Goal: Information Seeking & Learning: Learn about a topic

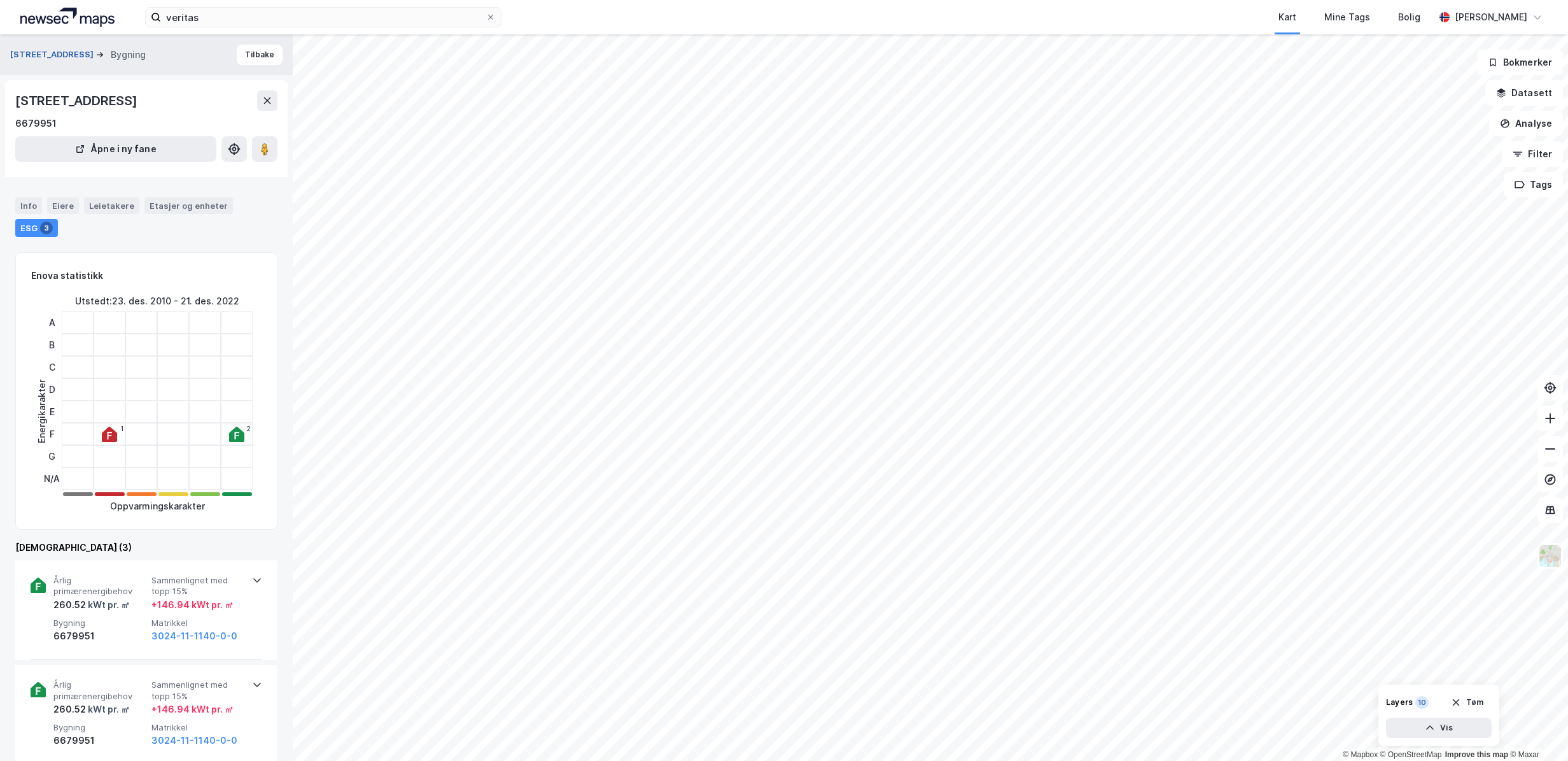
click at [35, 54] on button "[STREET_ADDRESS]" at bounding box center [53, 54] width 86 height 13
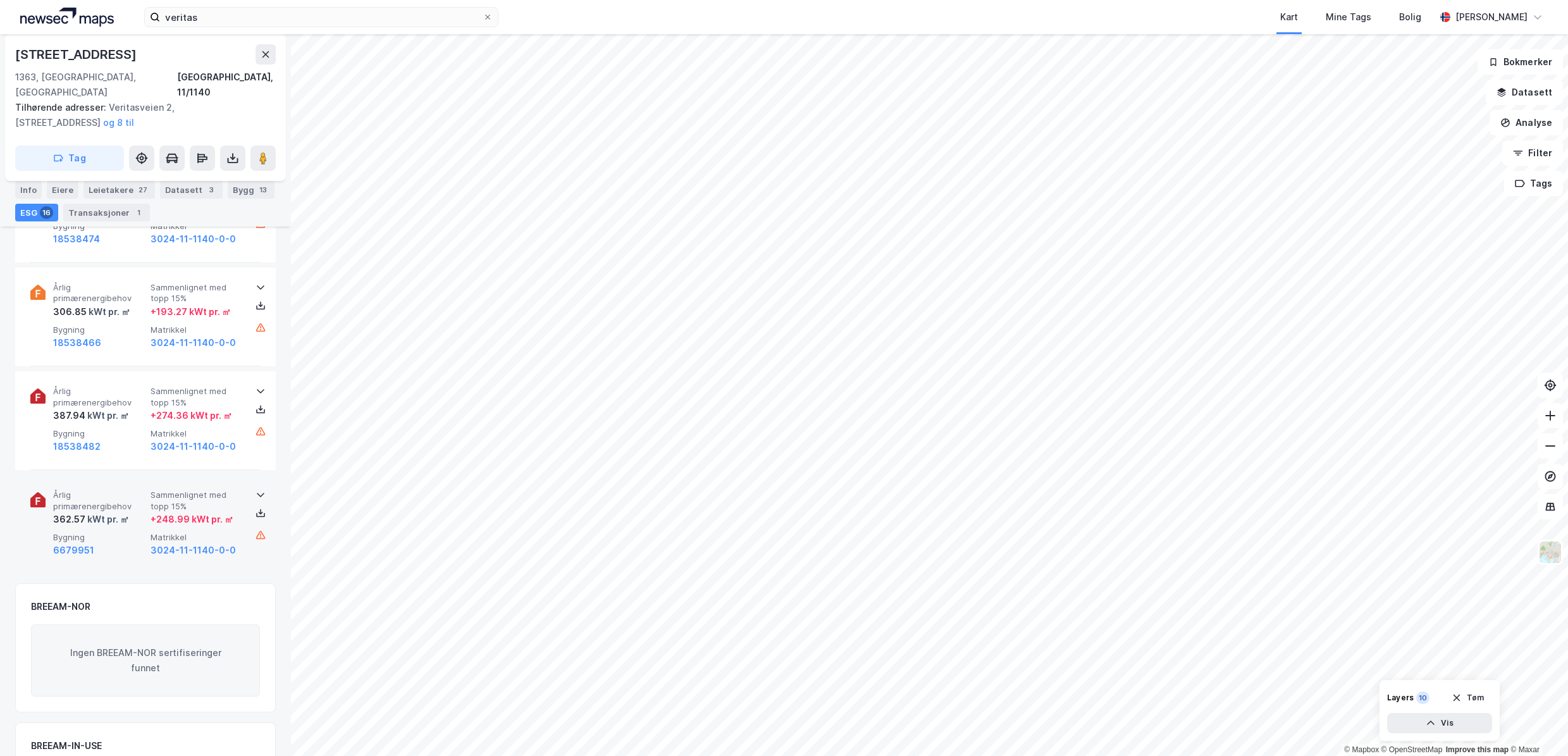
scroll to position [1878, 0]
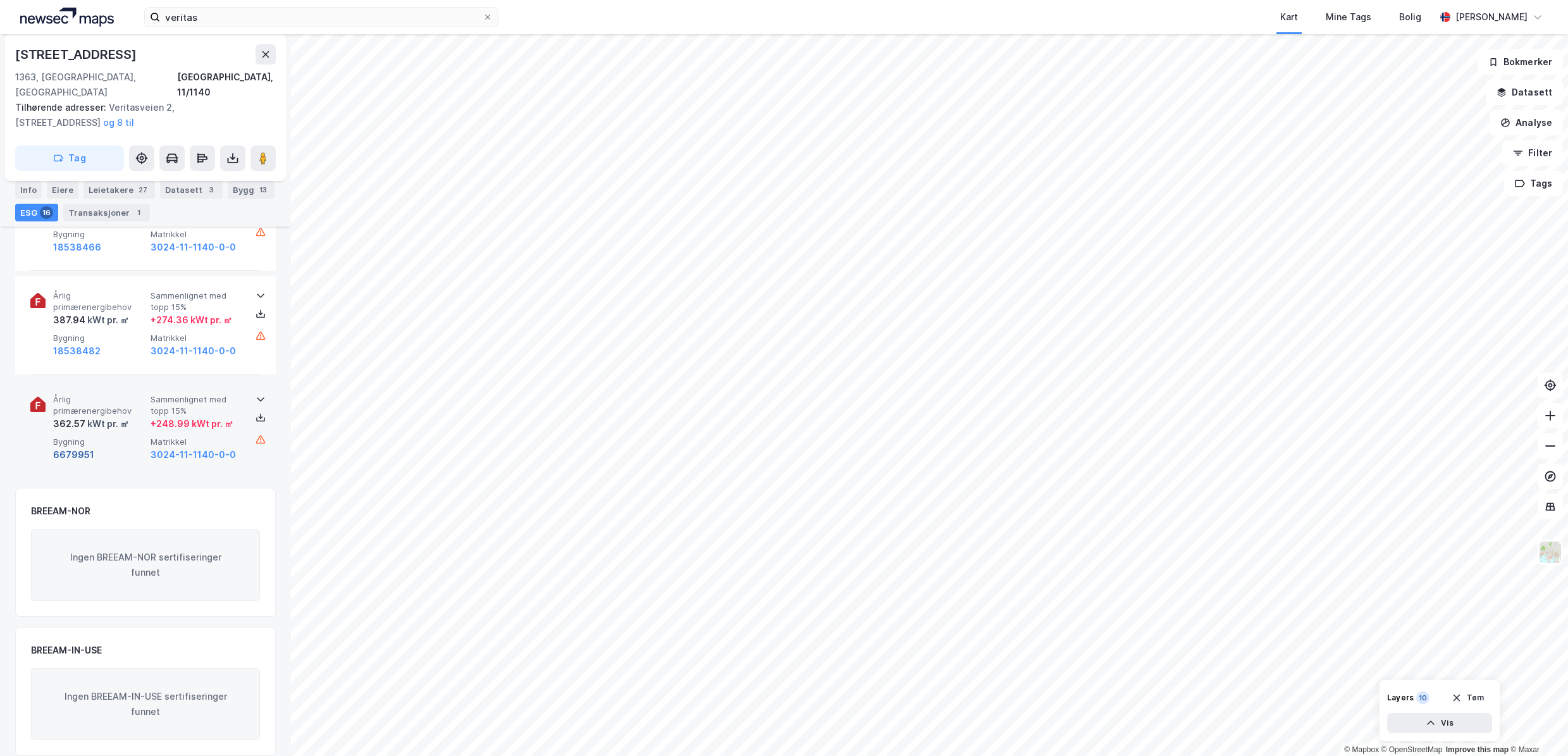
click at [81, 447] on button "6679951" at bounding box center [73, 455] width 41 height 15
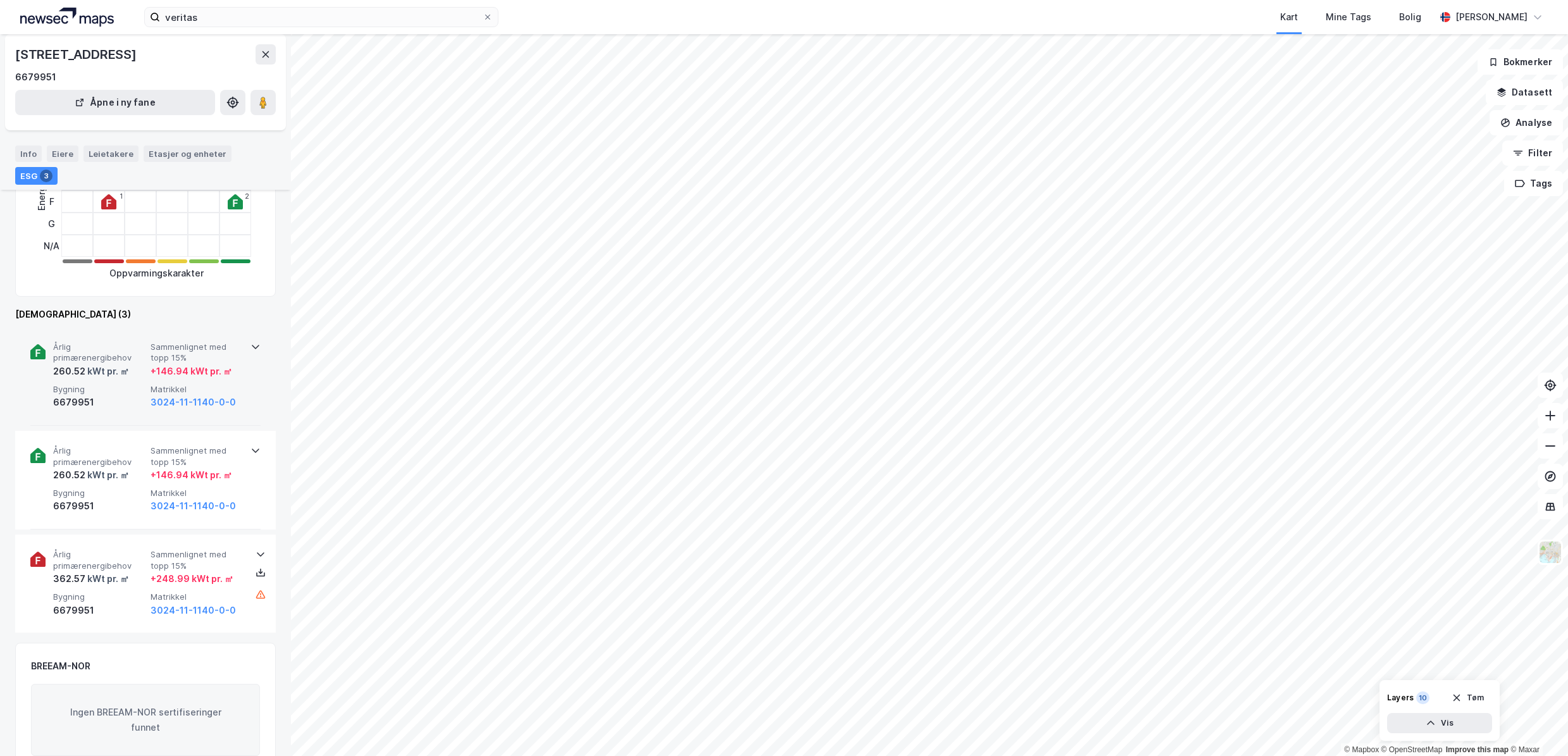
scroll to position [316, 0]
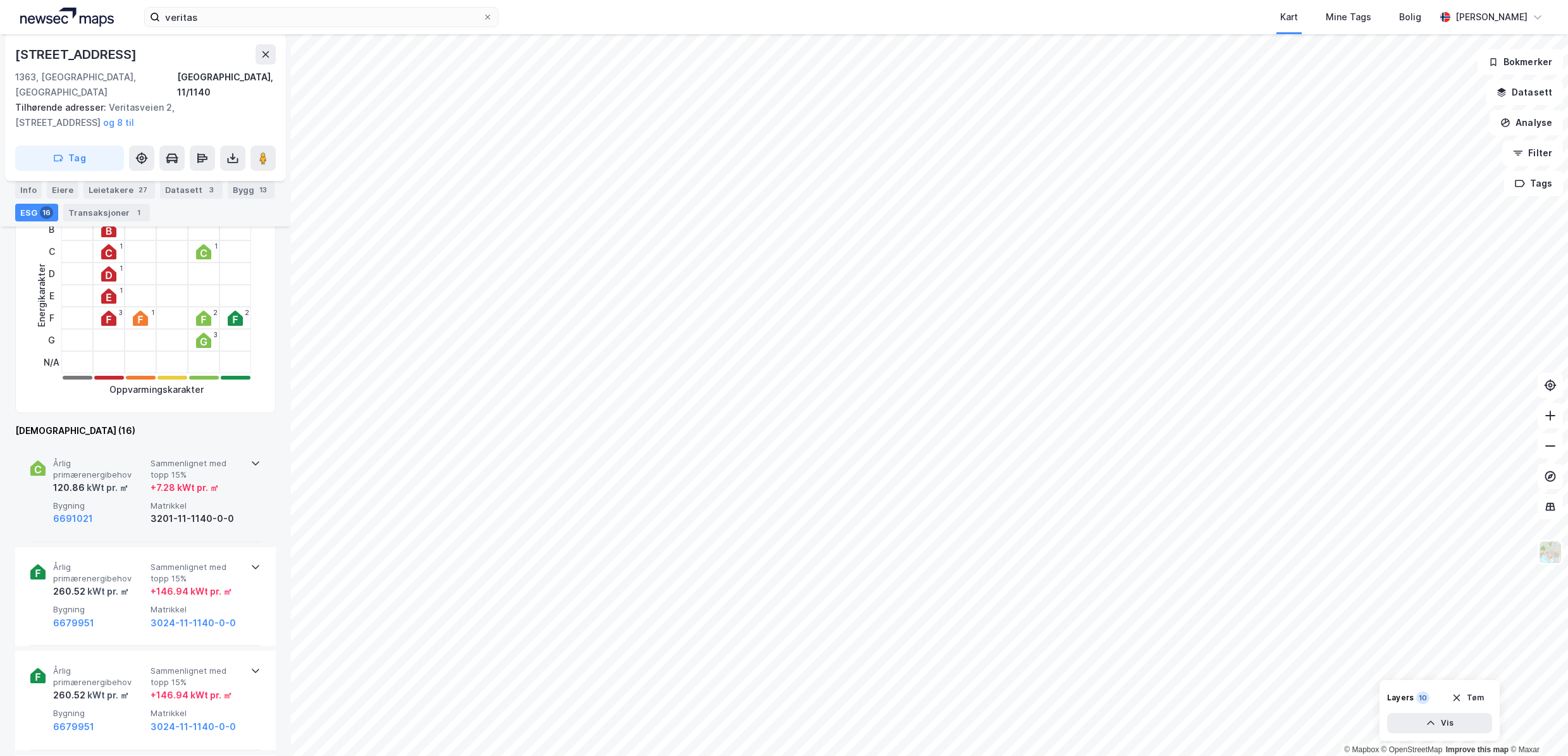
scroll to position [190, 0]
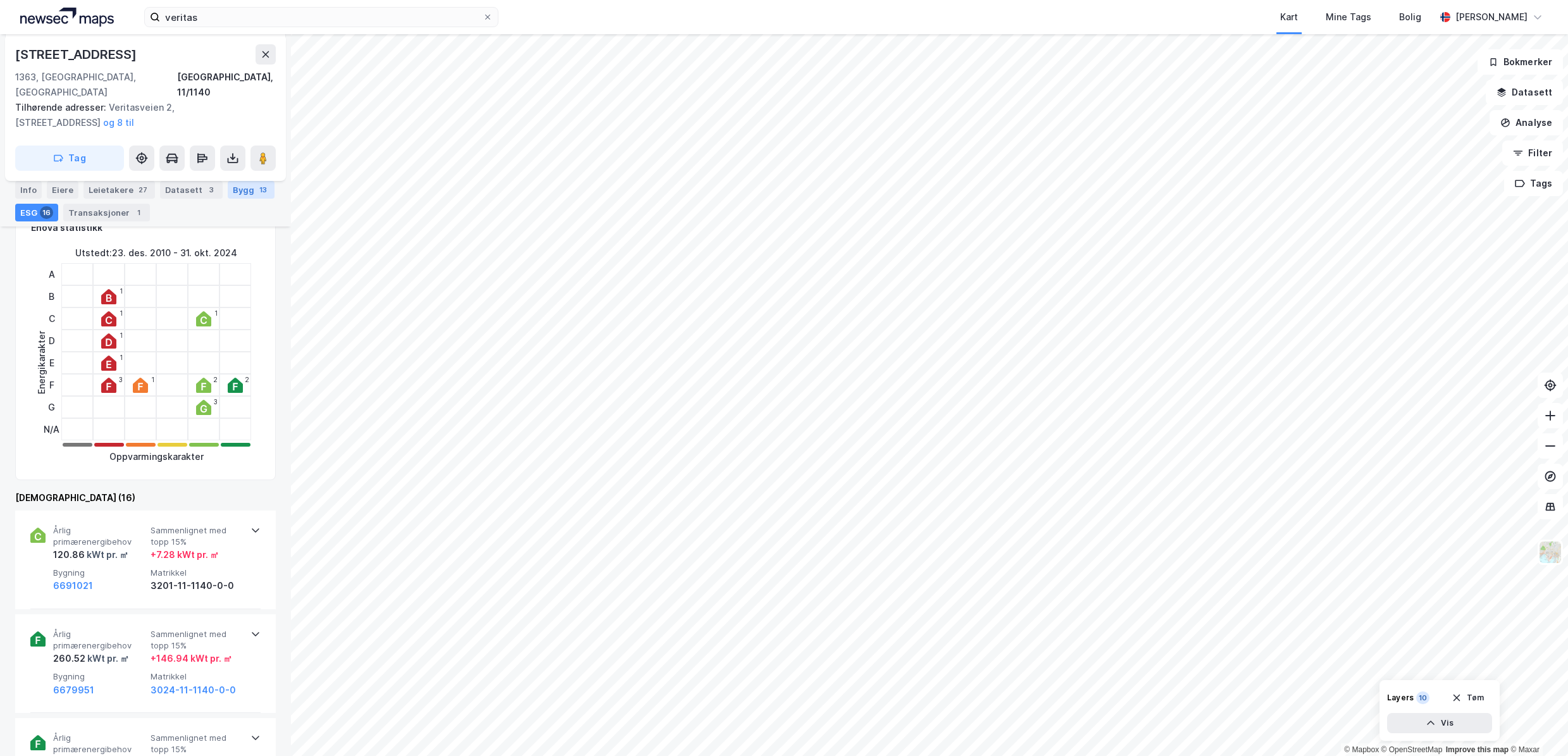
click at [238, 187] on div "Bygg 13" at bounding box center [251, 189] width 47 height 18
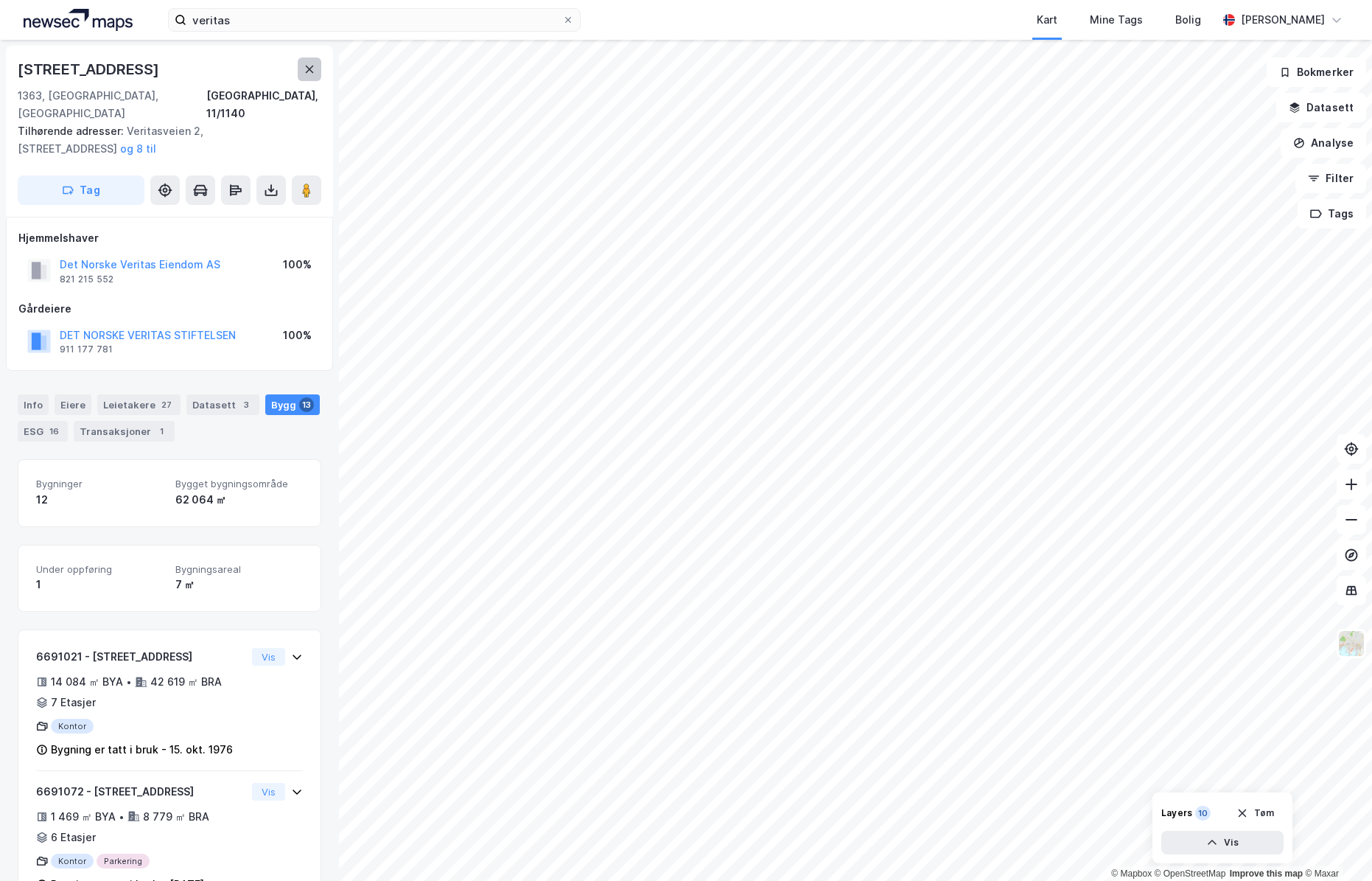
click at [306, 69] on icon at bounding box center [309, 69] width 11 height 11
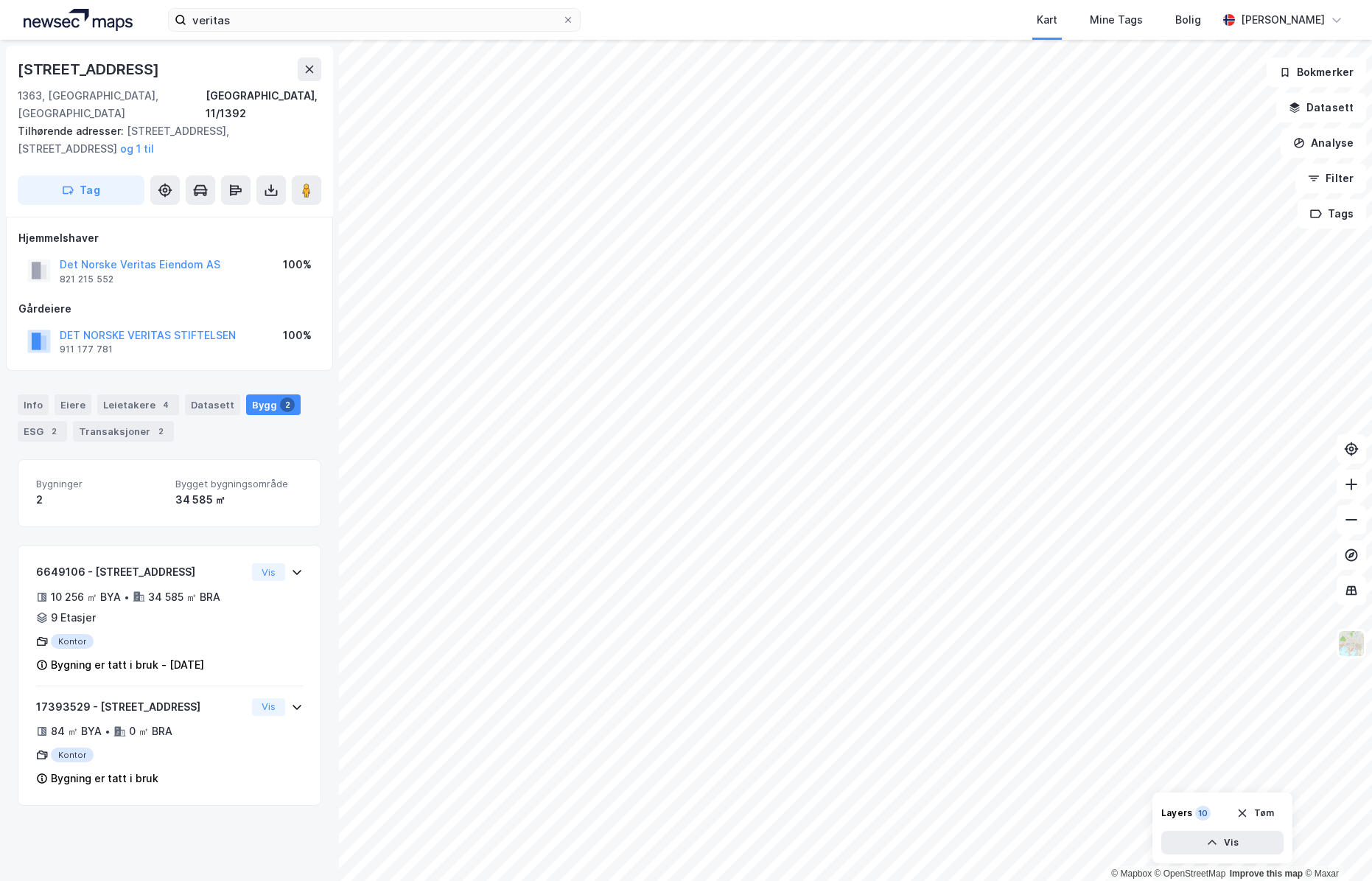
click at [256, 395] on div "Bygg 2" at bounding box center [272, 405] width 54 height 21
click at [50, 424] on div "2" at bounding box center [53, 431] width 14 height 15
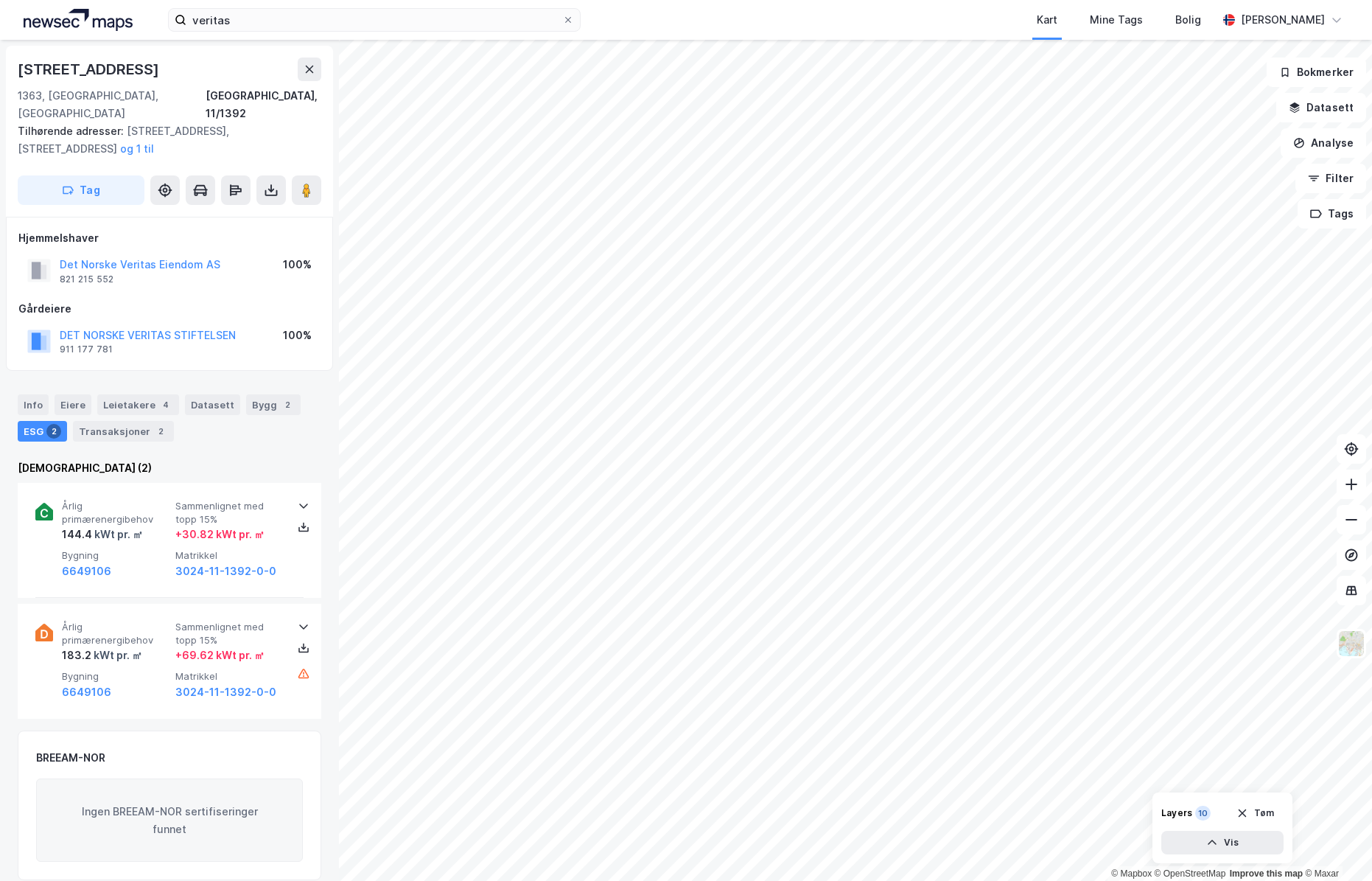
click at [166, 749] on div "BREEAM-NOR" at bounding box center [169, 757] width 267 height 18
click at [97, 563] on button "6649106" at bounding box center [86, 571] width 50 height 18
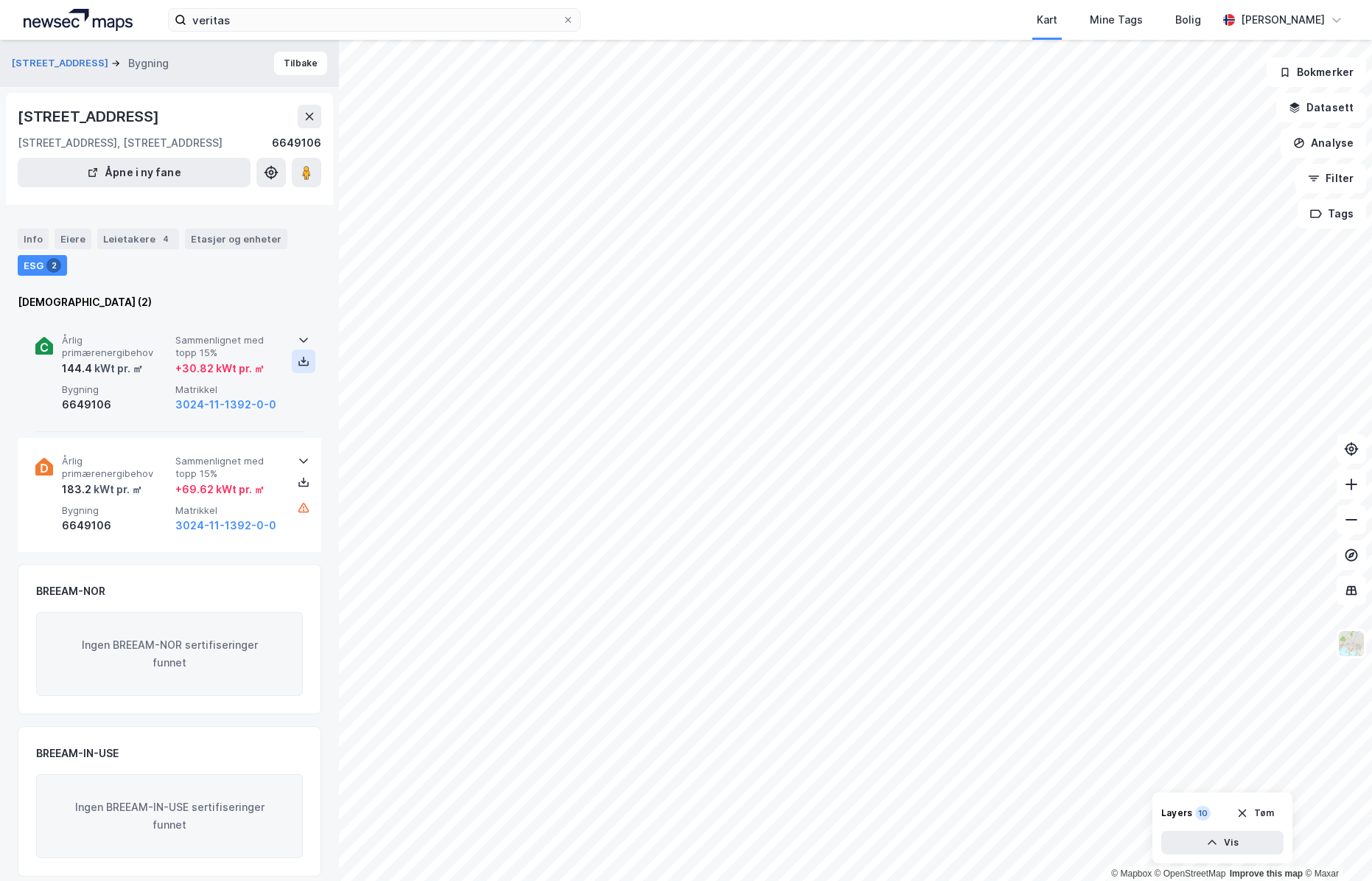
click at [298, 357] on icon at bounding box center [303, 360] width 11 height 11
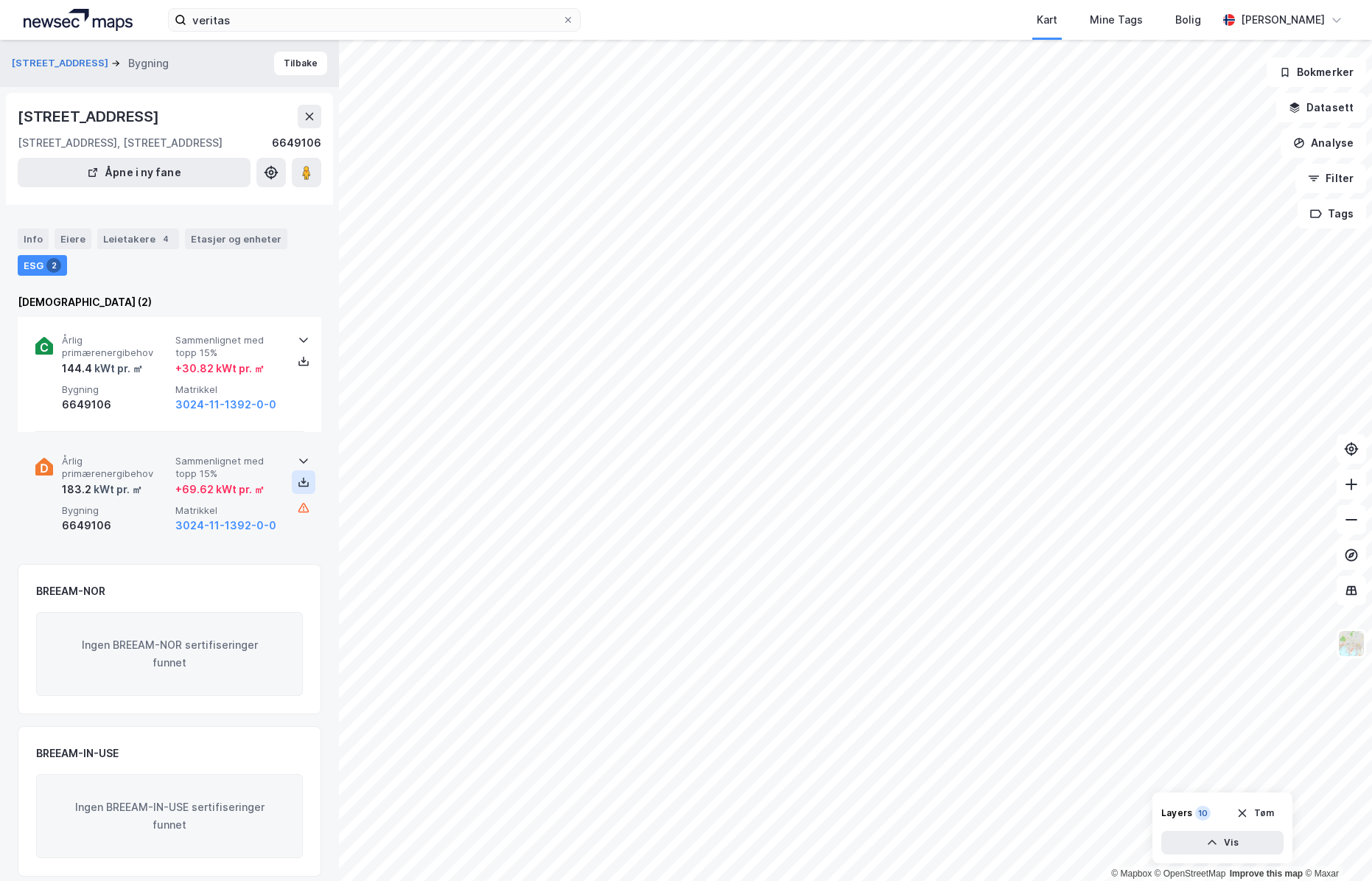
click at [303, 481] on icon at bounding box center [304, 481] width 2 height 7
click at [34, 64] on button "[STREET_ADDRESS]" at bounding box center [61, 63] width 99 height 15
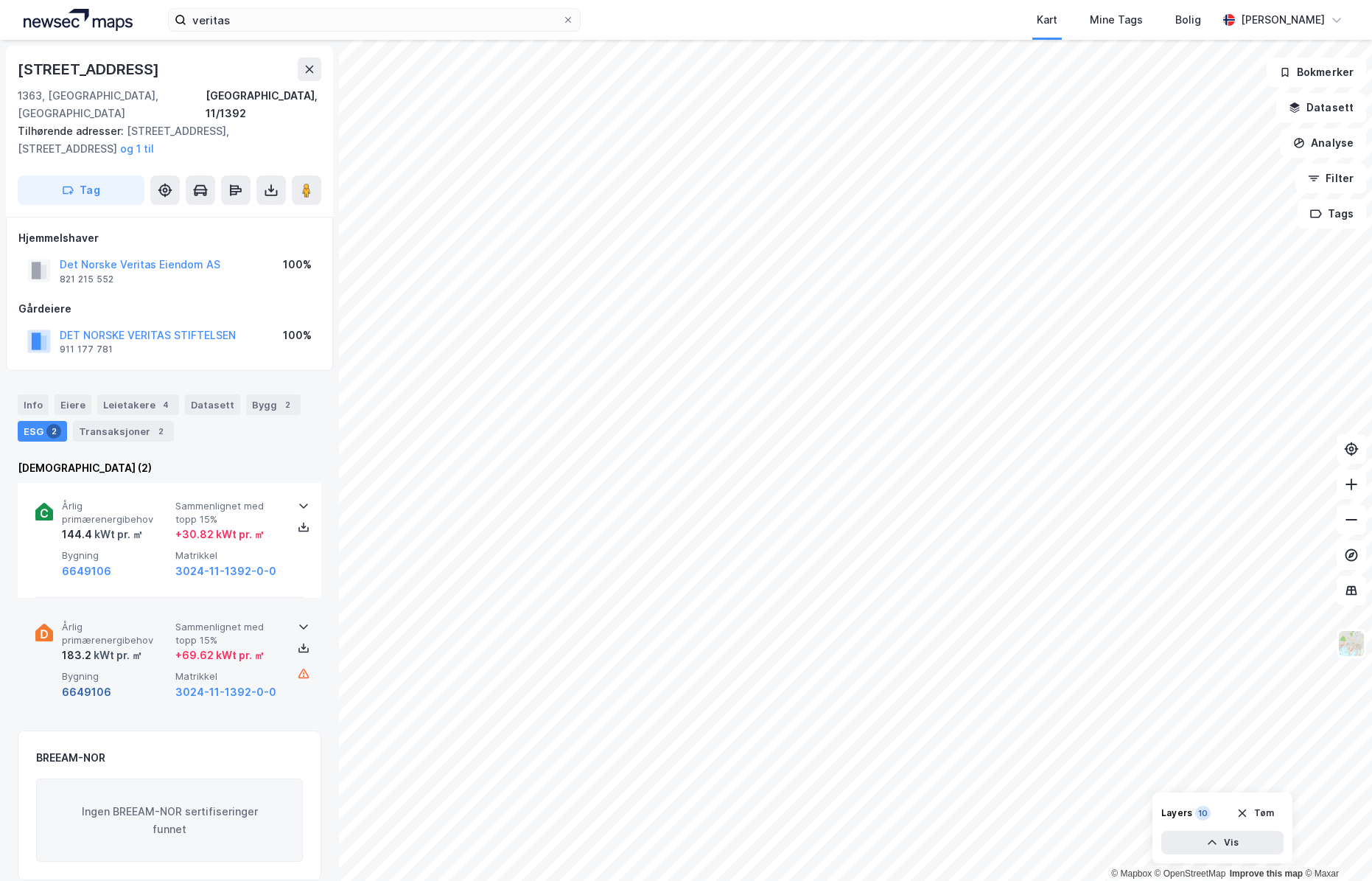
click at [88, 683] on button "6649106" at bounding box center [86, 692] width 50 height 18
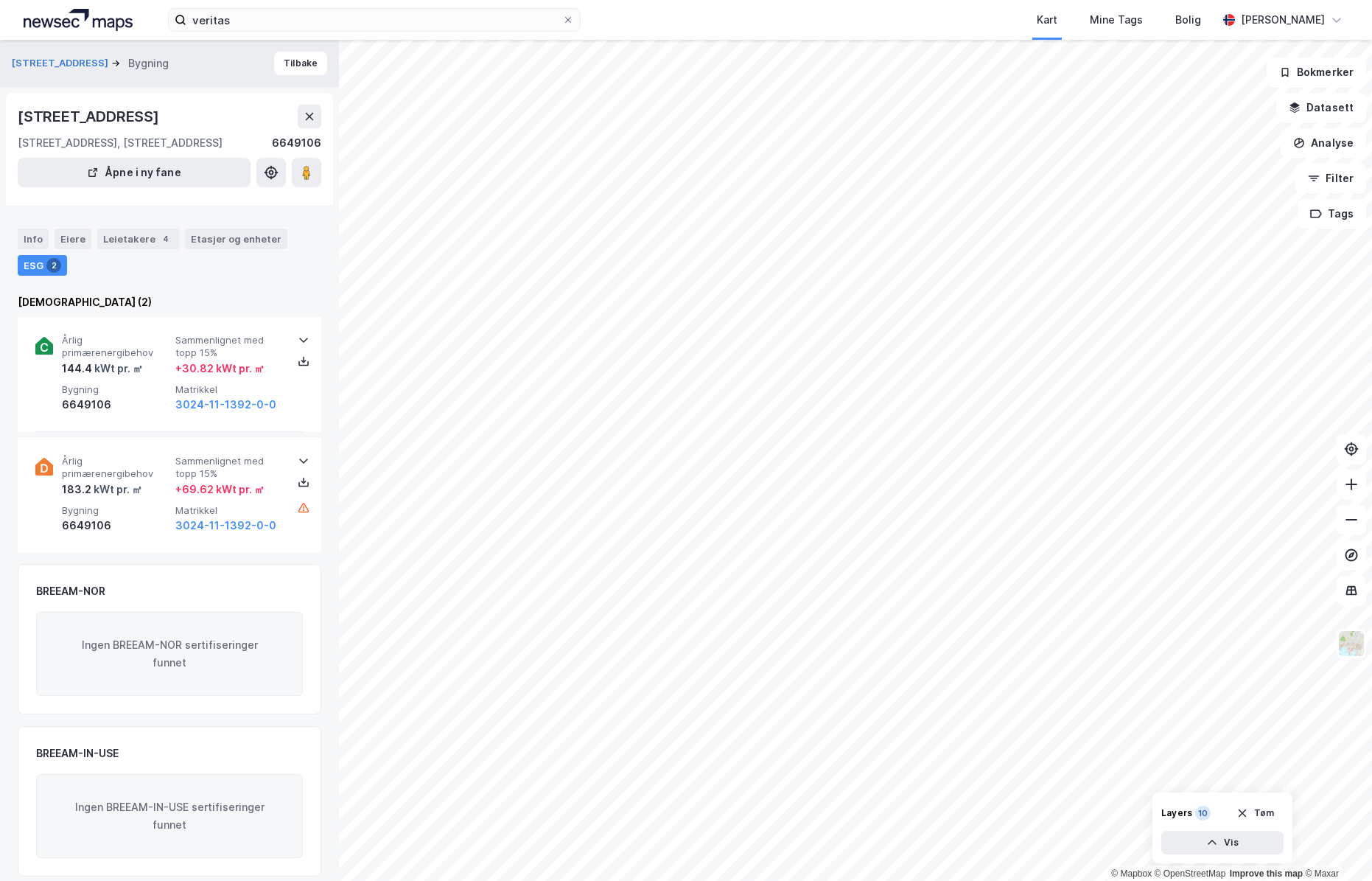
scroll to position [2, 0]
click at [50, 59] on button "[STREET_ADDRESS]" at bounding box center [61, 61] width 99 height 15
click at [201, 239] on div "Etasjer og enheter" at bounding box center [236, 238] width 91 height 13
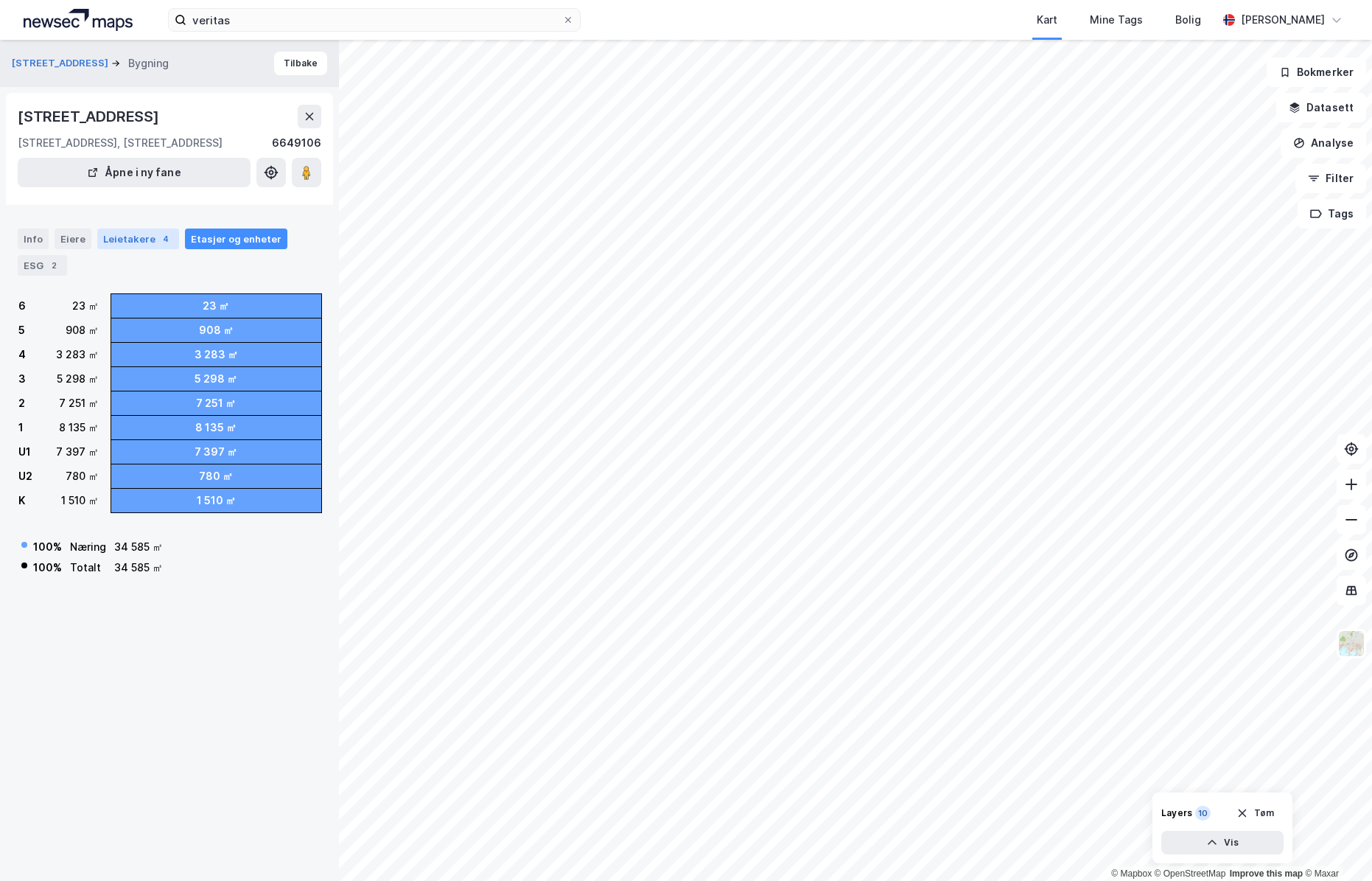
click at [132, 238] on div "Leietakere 4" at bounding box center [137, 238] width 82 height 21
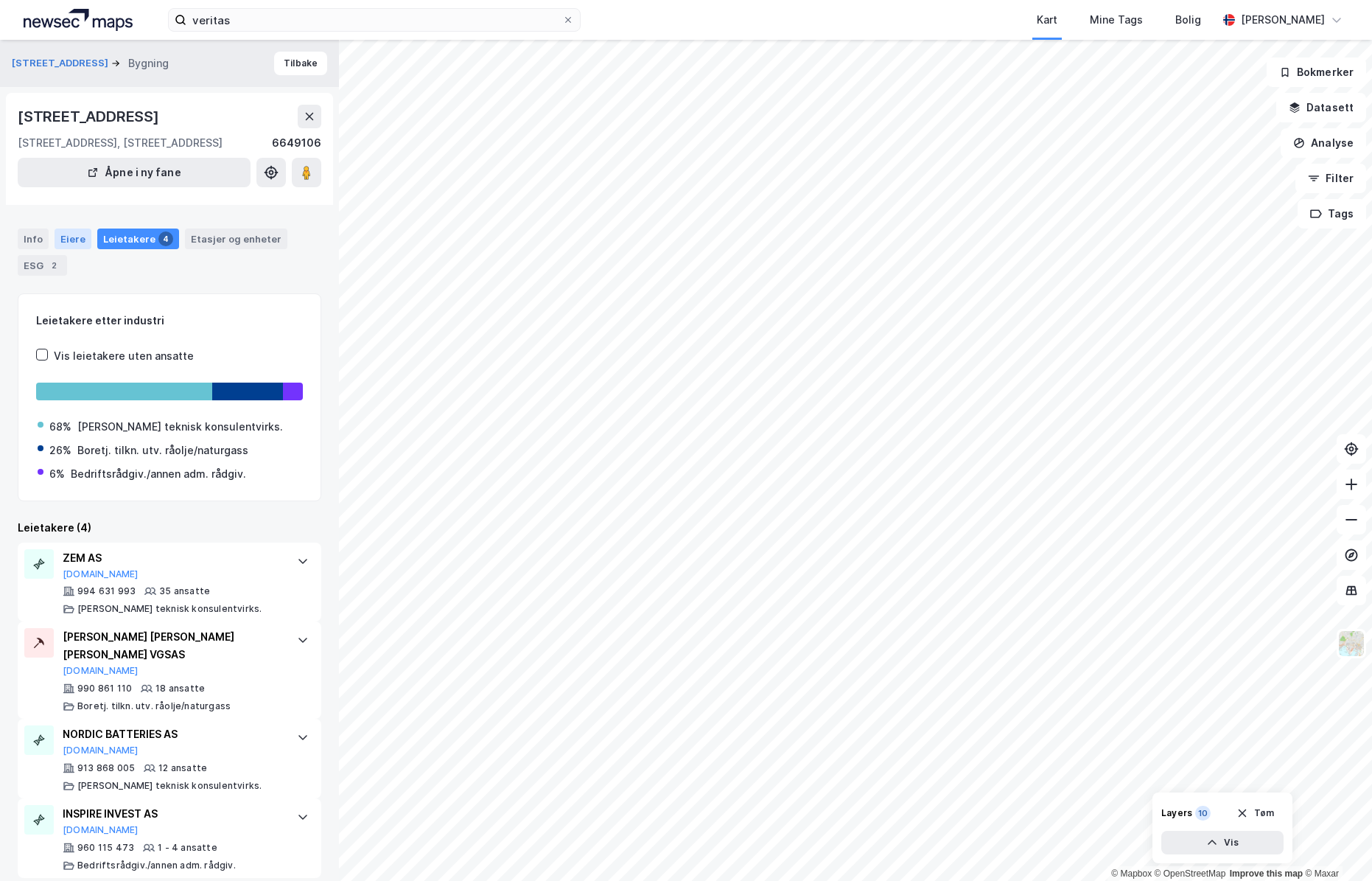
click at [67, 237] on div "Eiere" at bounding box center [72, 238] width 37 height 21
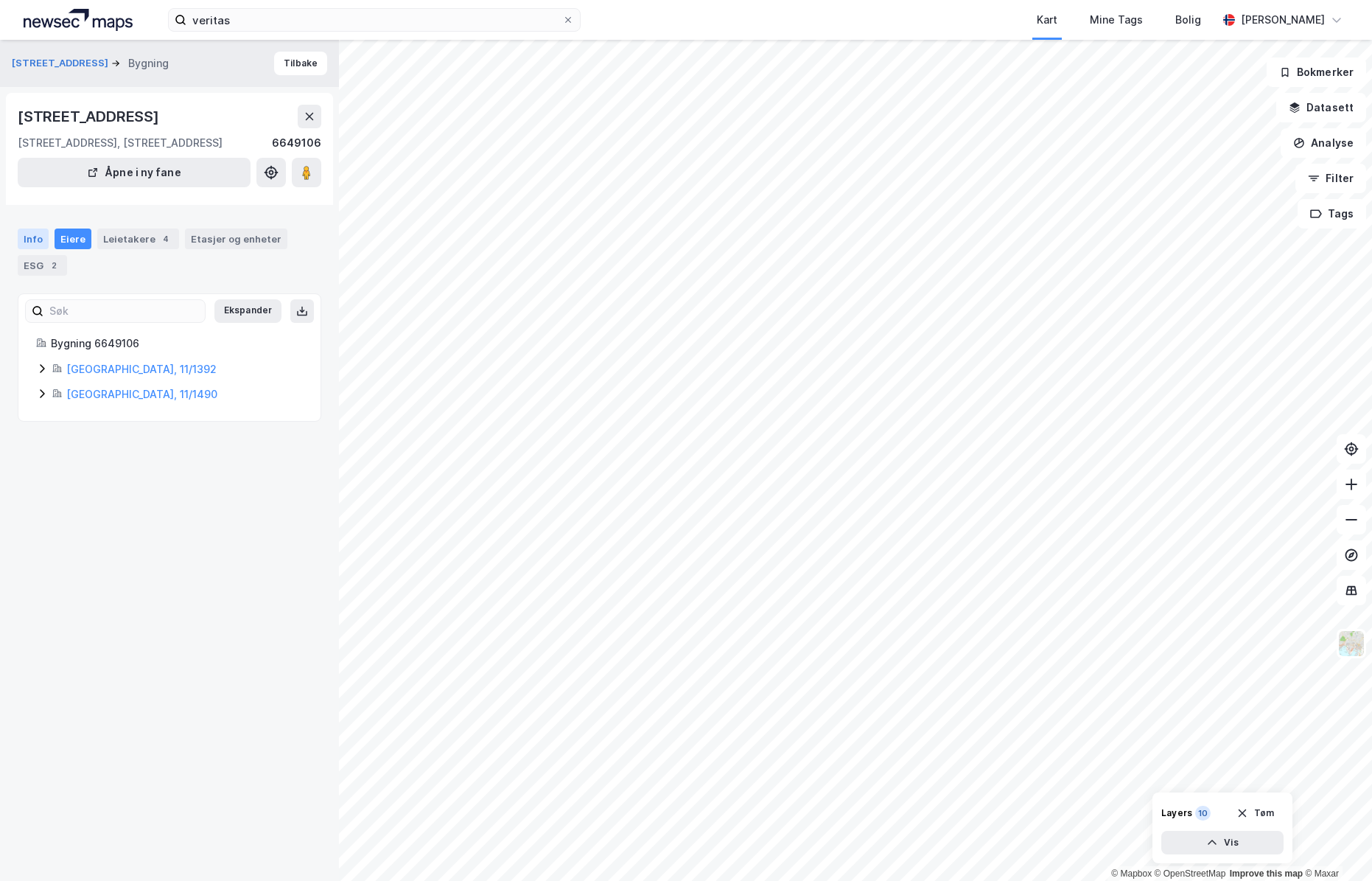
click at [34, 241] on div "Info" at bounding box center [33, 238] width 31 height 21
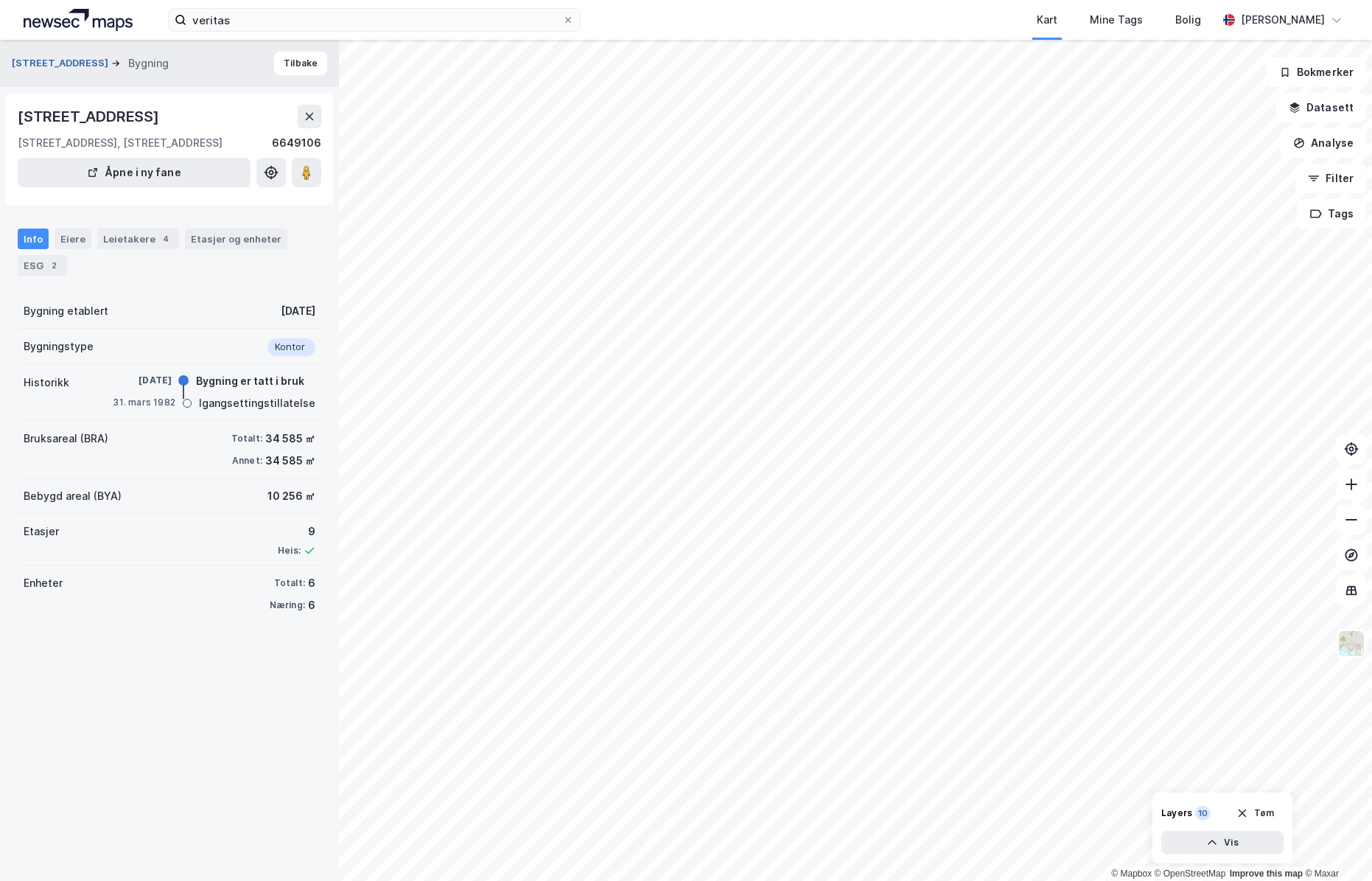
click at [42, 63] on button "[STREET_ADDRESS]" at bounding box center [61, 63] width 99 height 15
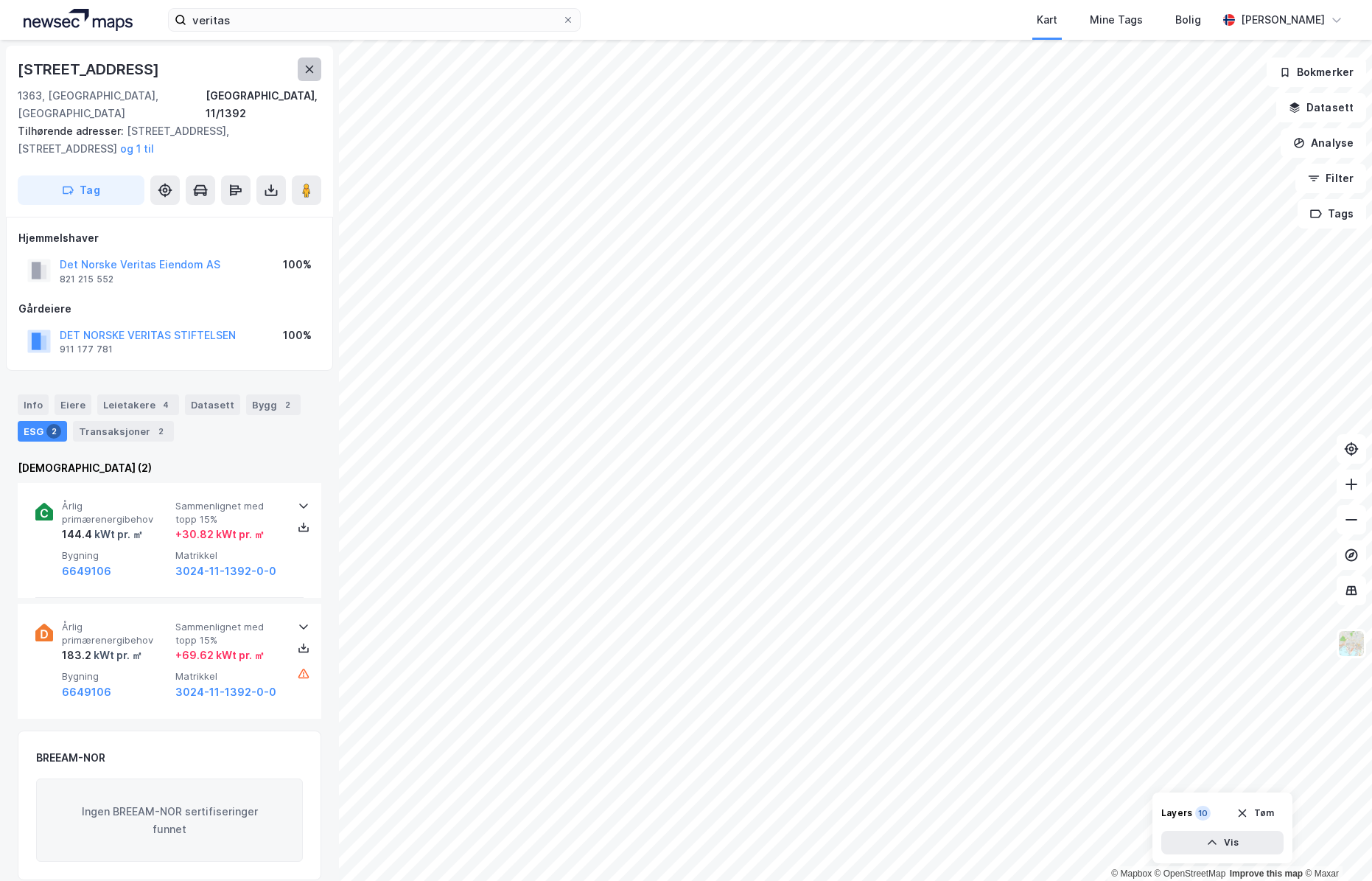
click at [310, 65] on icon at bounding box center [309, 69] width 11 height 11
click at [253, 394] on div "Bygg 2" at bounding box center [272, 404] width 54 height 21
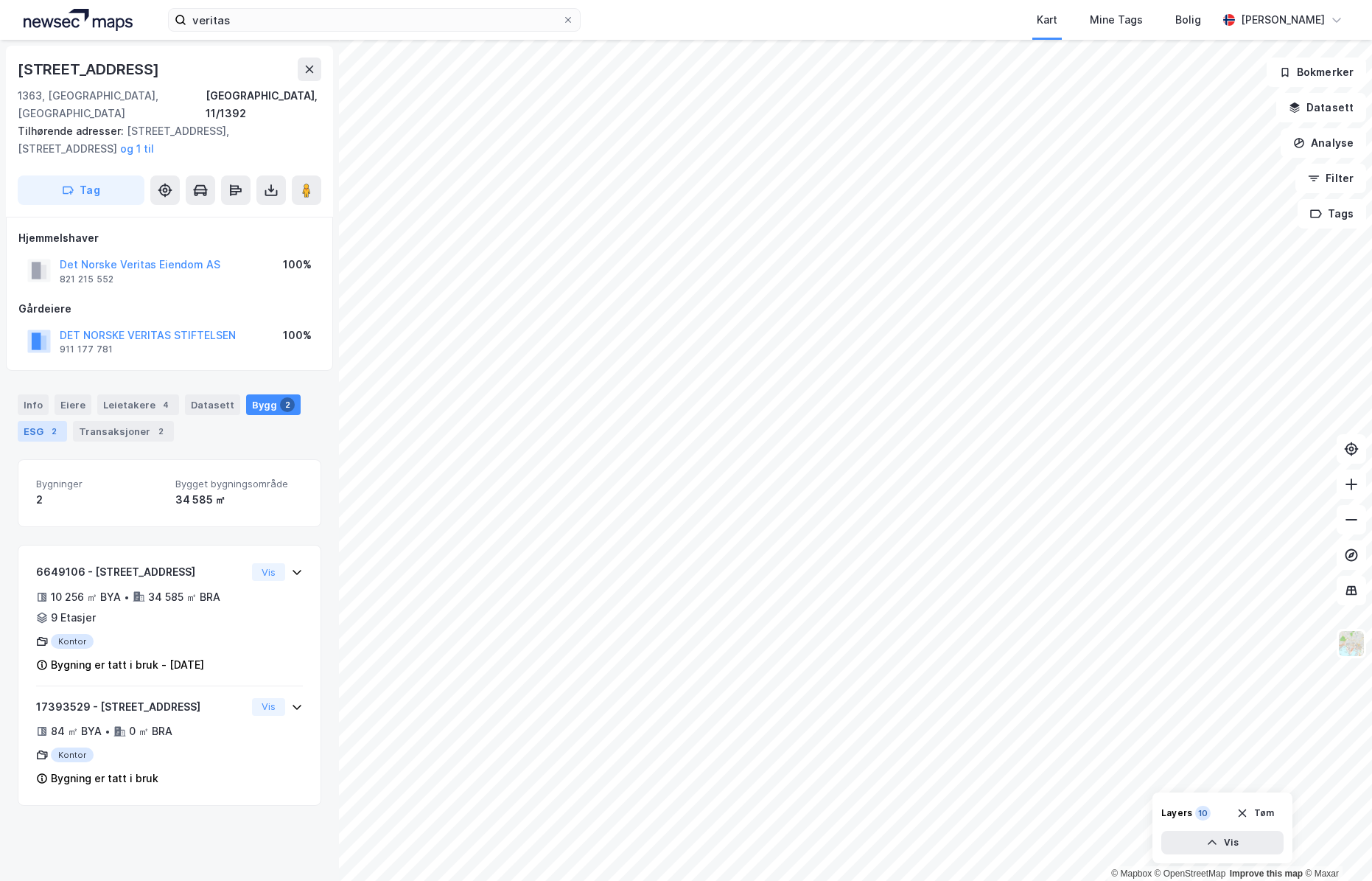
click at [45, 421] on div "ESG 2" at bounding box center [42, 431] width 50 height 21
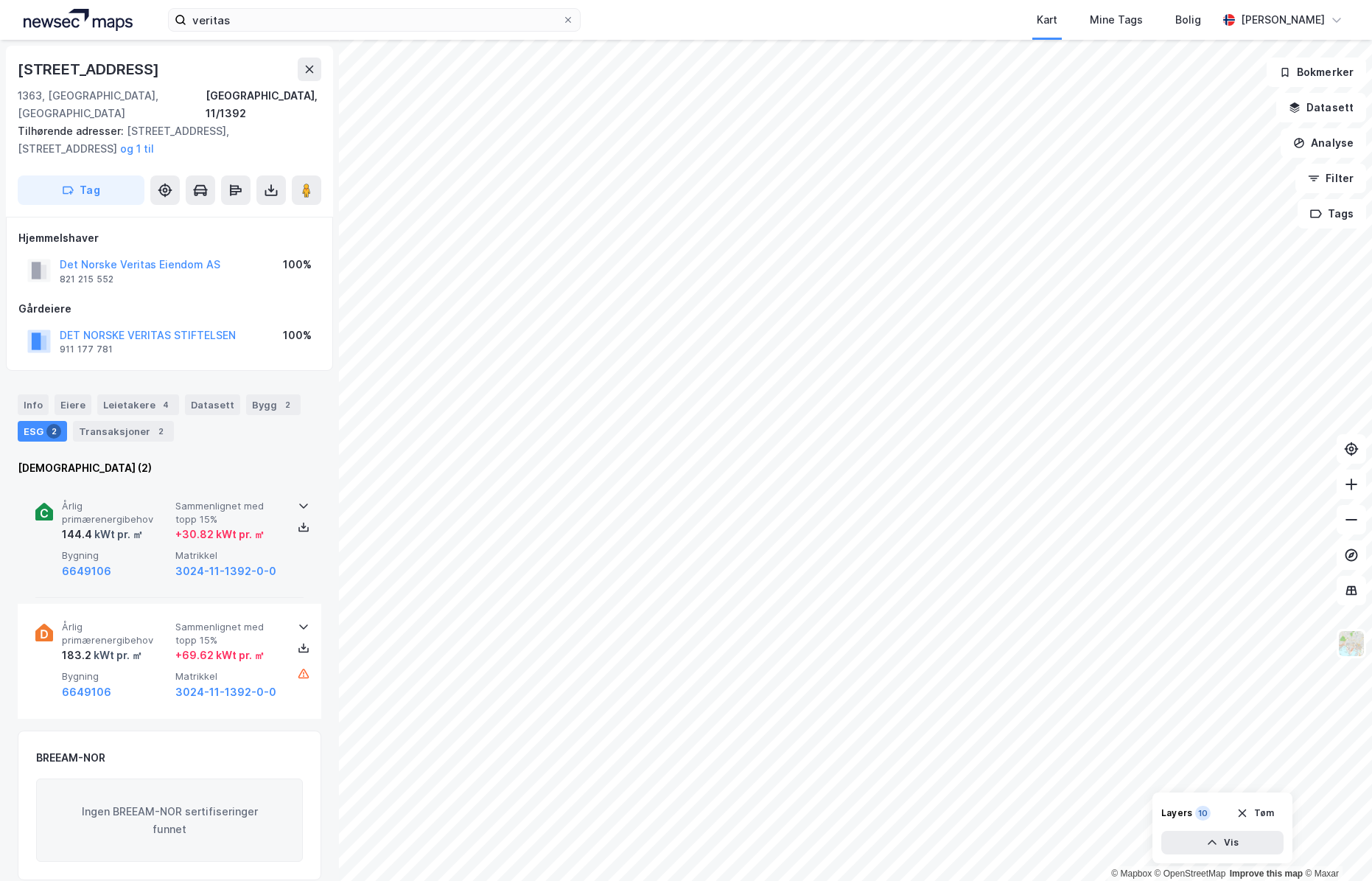
click at [298, 500] on icon at bounding box center [303, 505] width 11 height 11
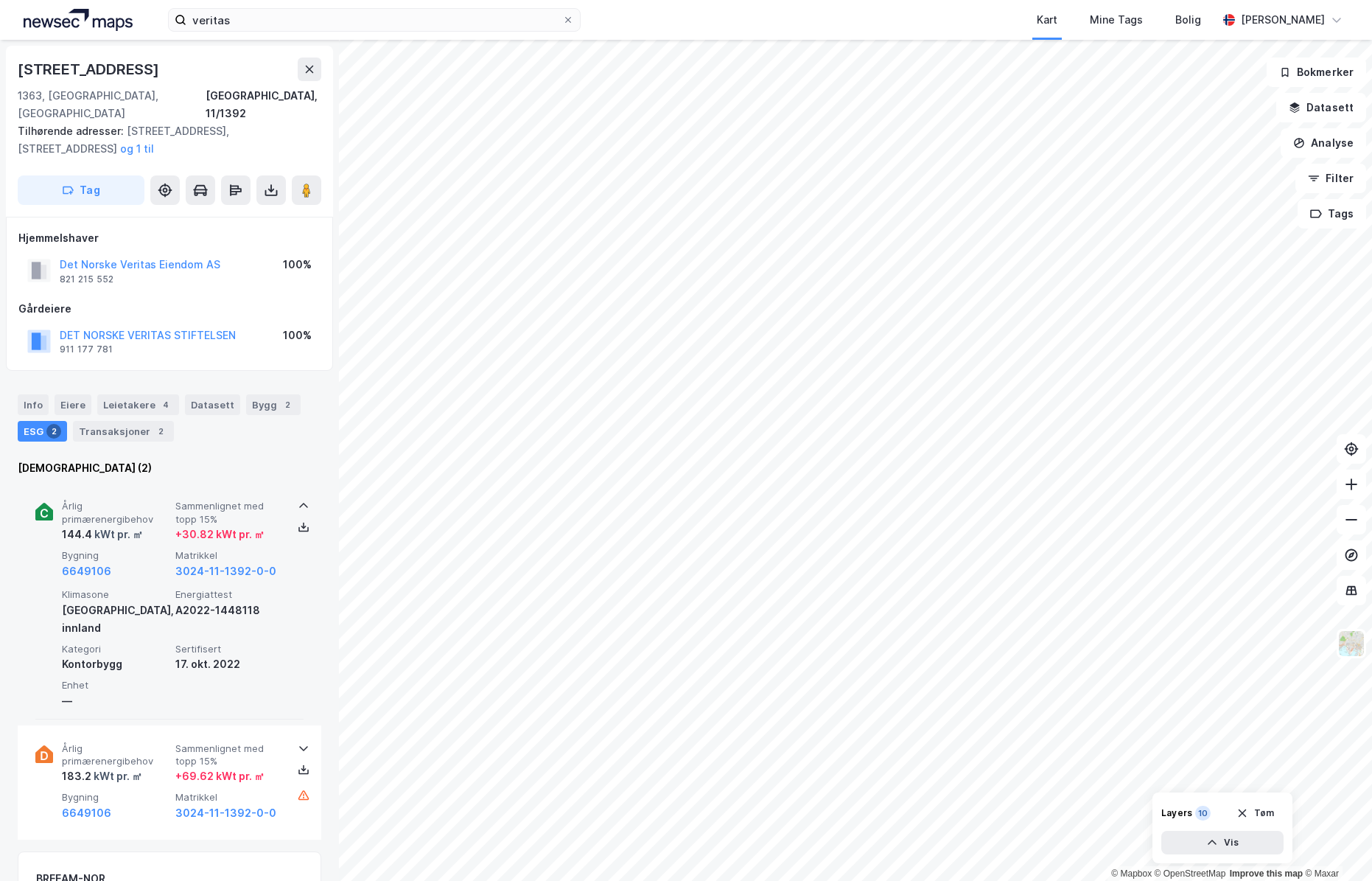
click at [298, 500] on icon at bounding box center [303, 505] width 11 height 11
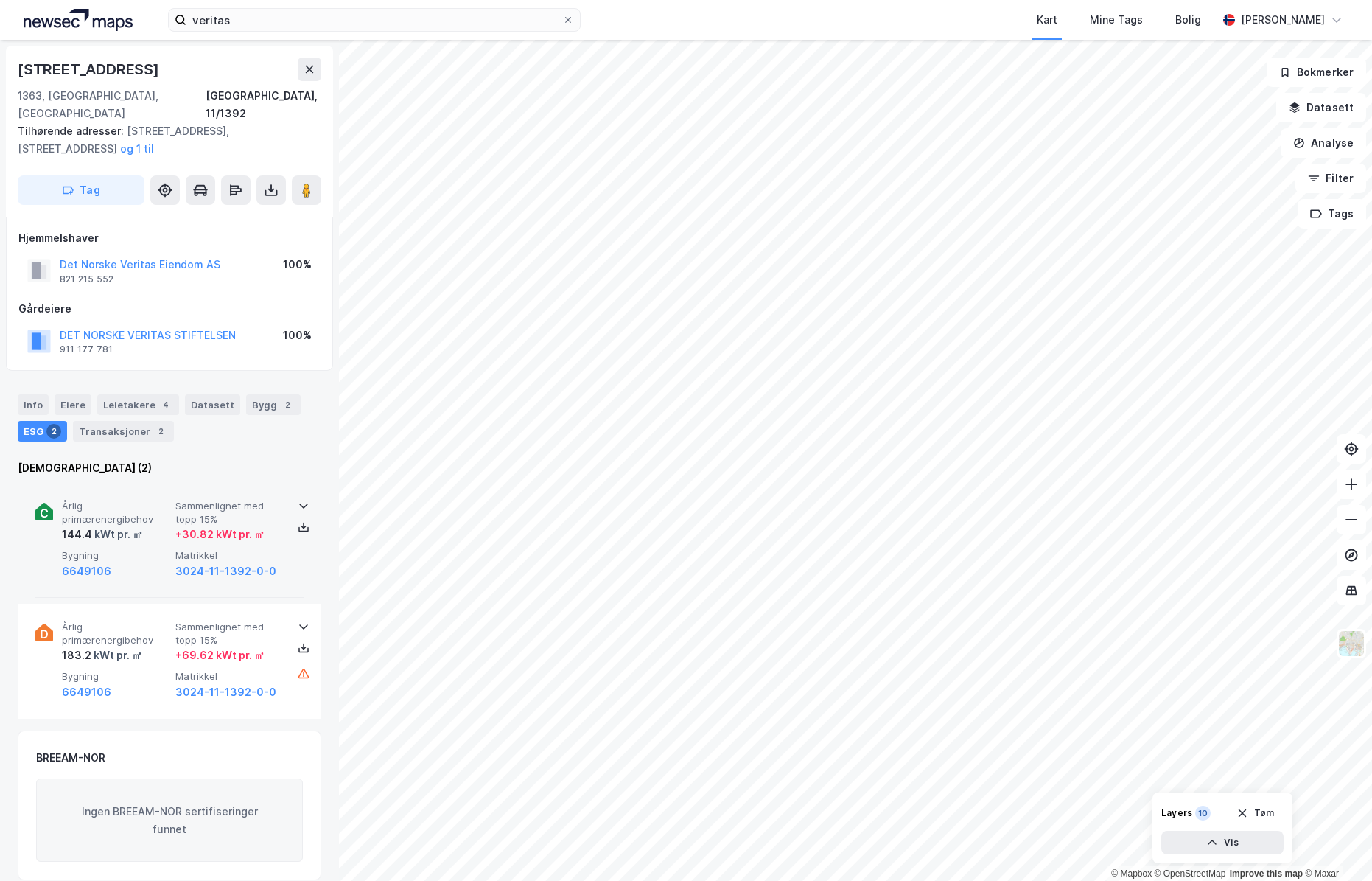
click at [298, 500] on icon at bounding box center [303, 505] width 11 height 11
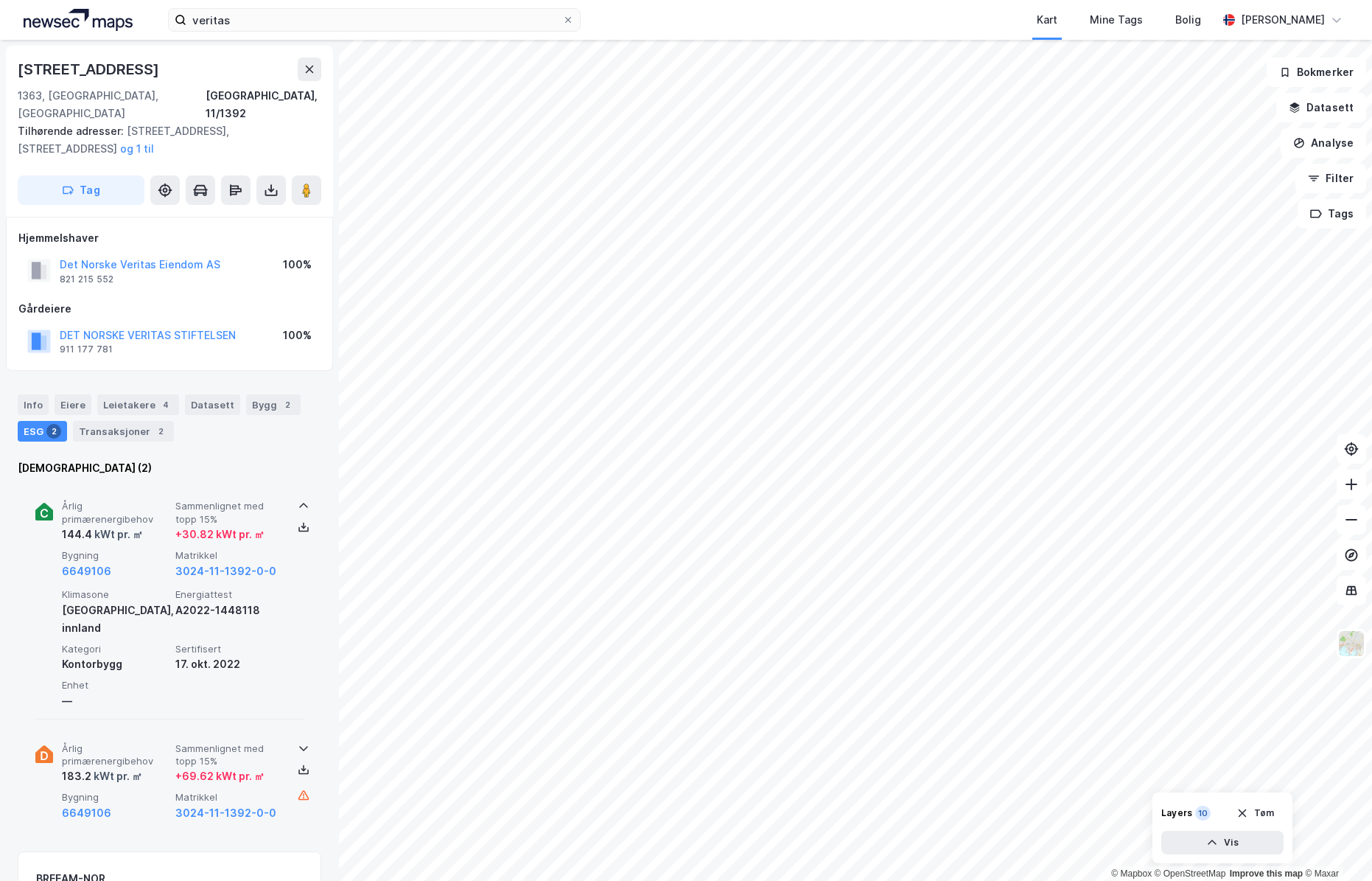
click at [298, 742] on icon at bounding box center [303, 747] width 11 height 11
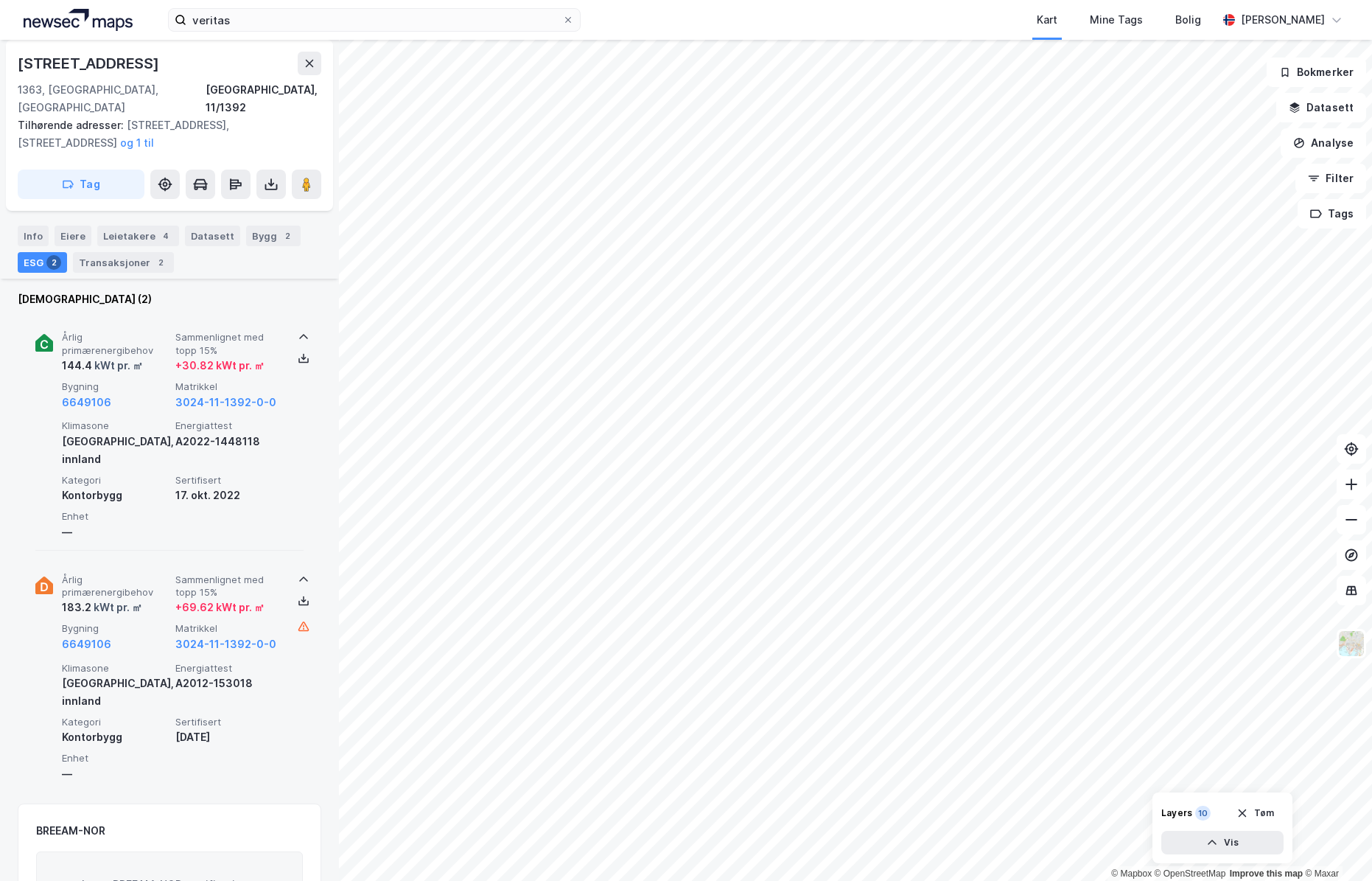
scroll to position [147, 0]
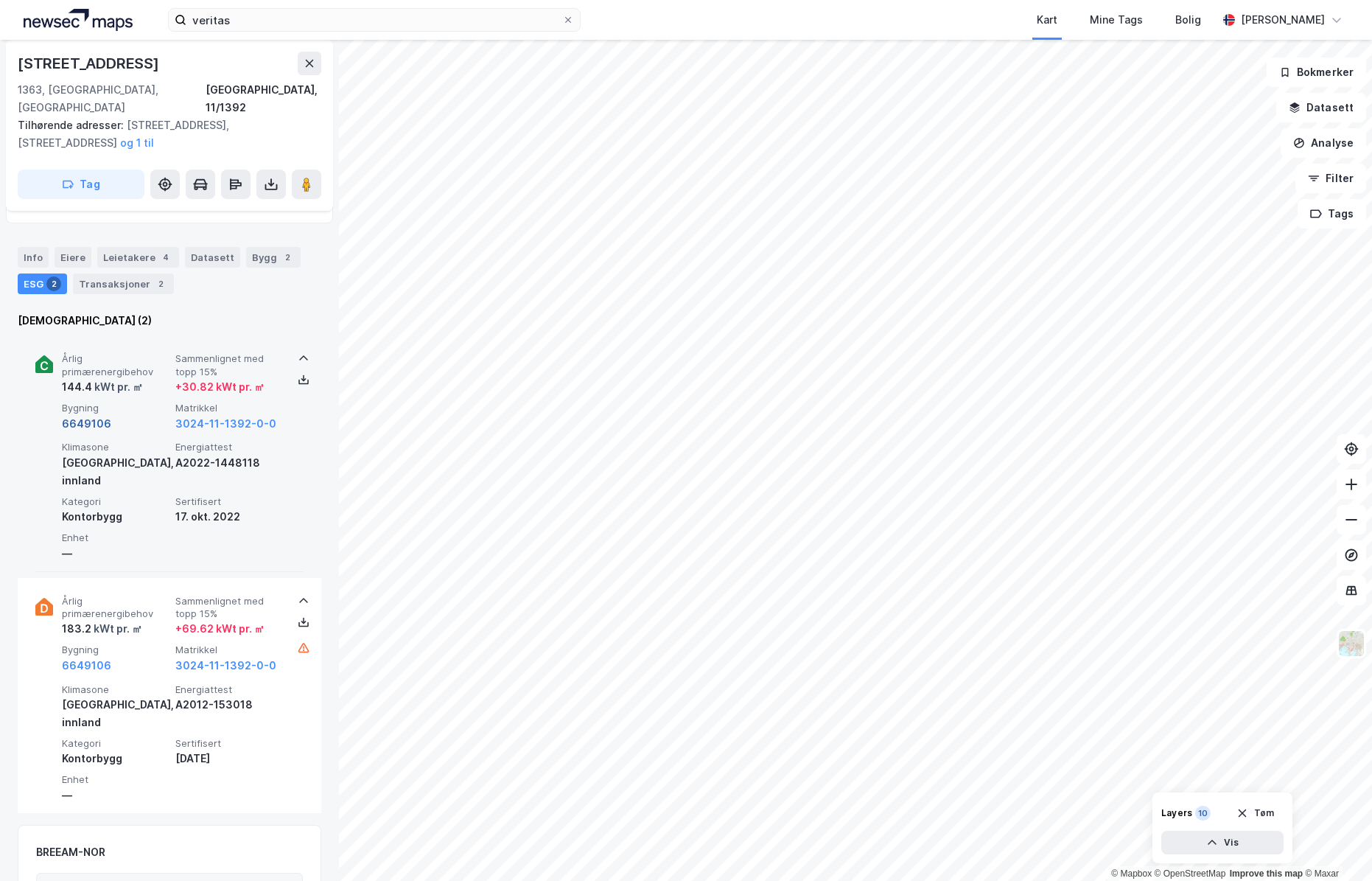
click at [94, 415] on button "6649106" at bounding box center [86, 424] width 50 height 18
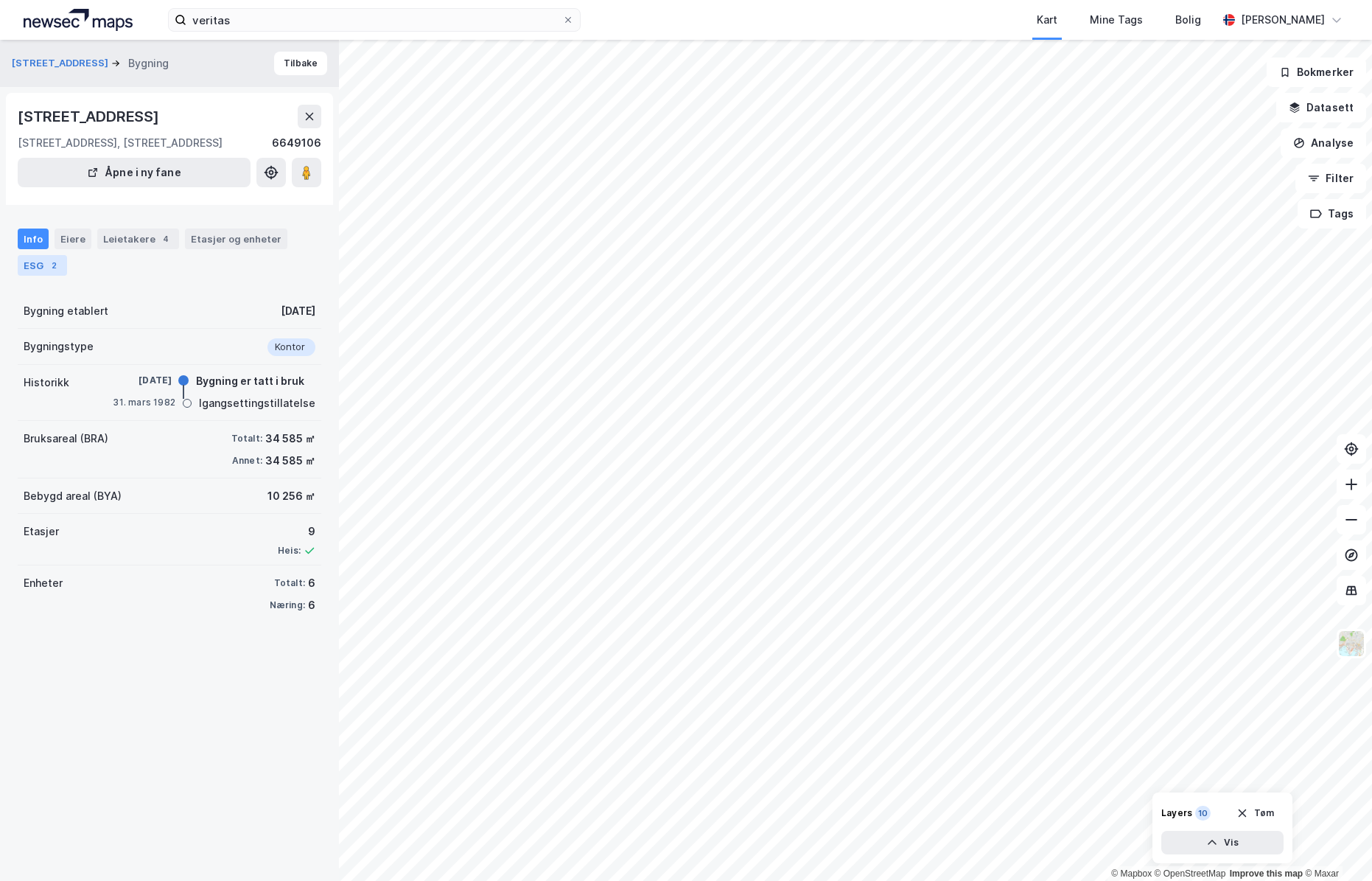
click at [47, 267] on div "2" at bounding box center [53, 265] width 14 height 15
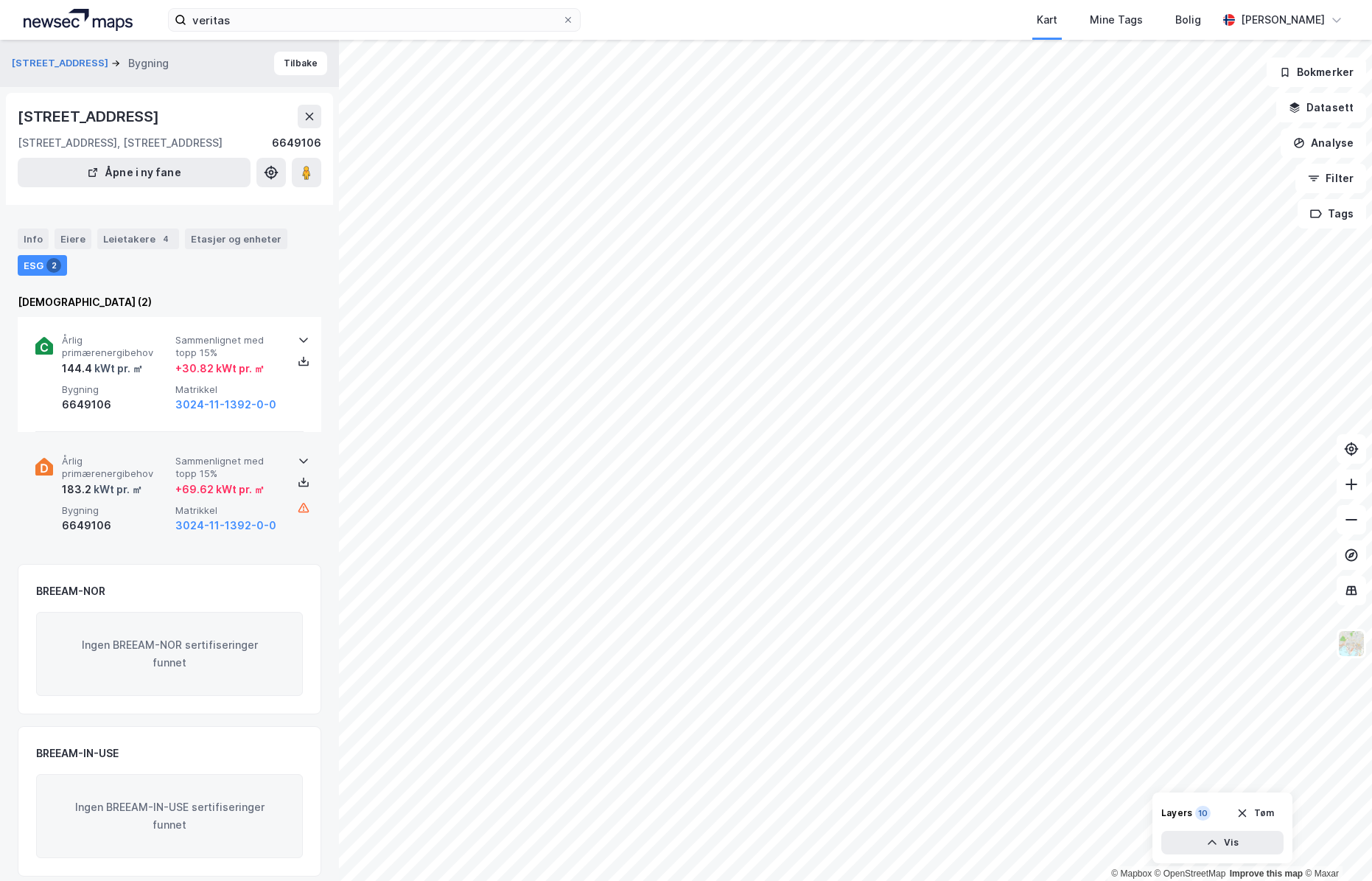
click at [94, 526] on div "6649106" at bounding box center [115, 525] width 108 height 18
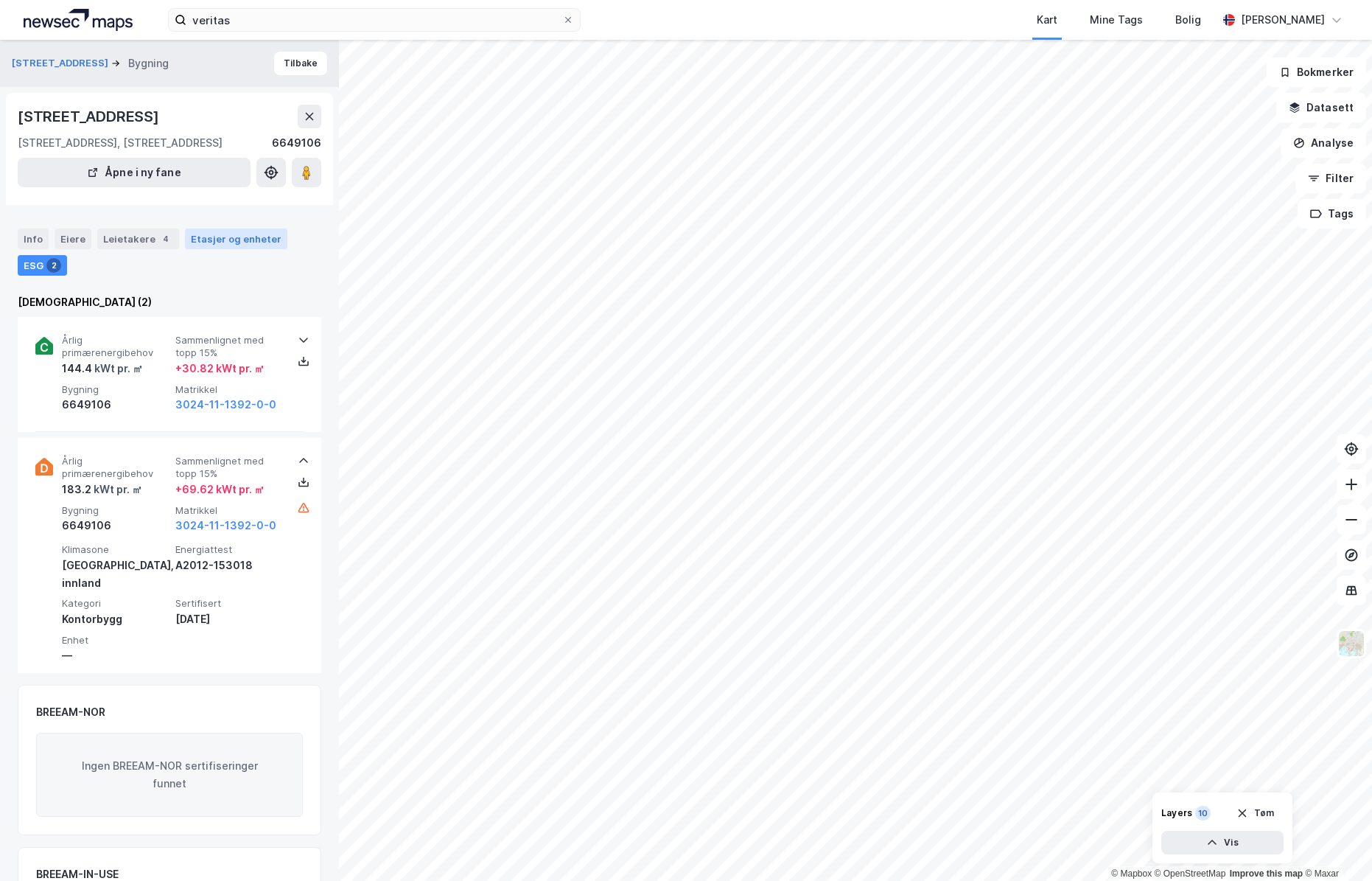
click at [196, 243] on div "Etasjer og enheter" at bounding box center [236, 238] width 91 height 13
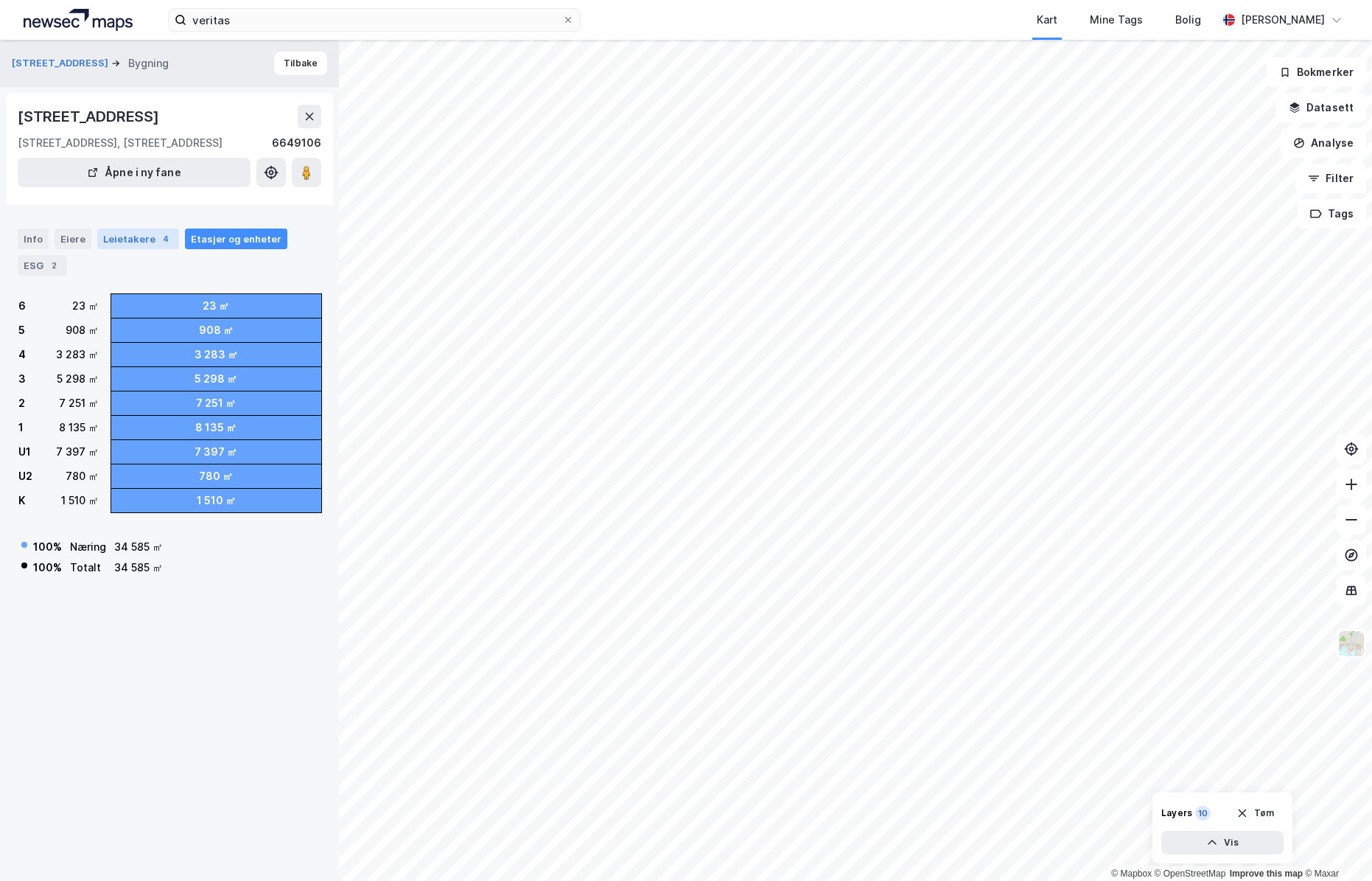
click at [134, 239] on div "Leietakere 4" at bounding box center [137, 238] width 82 height 21
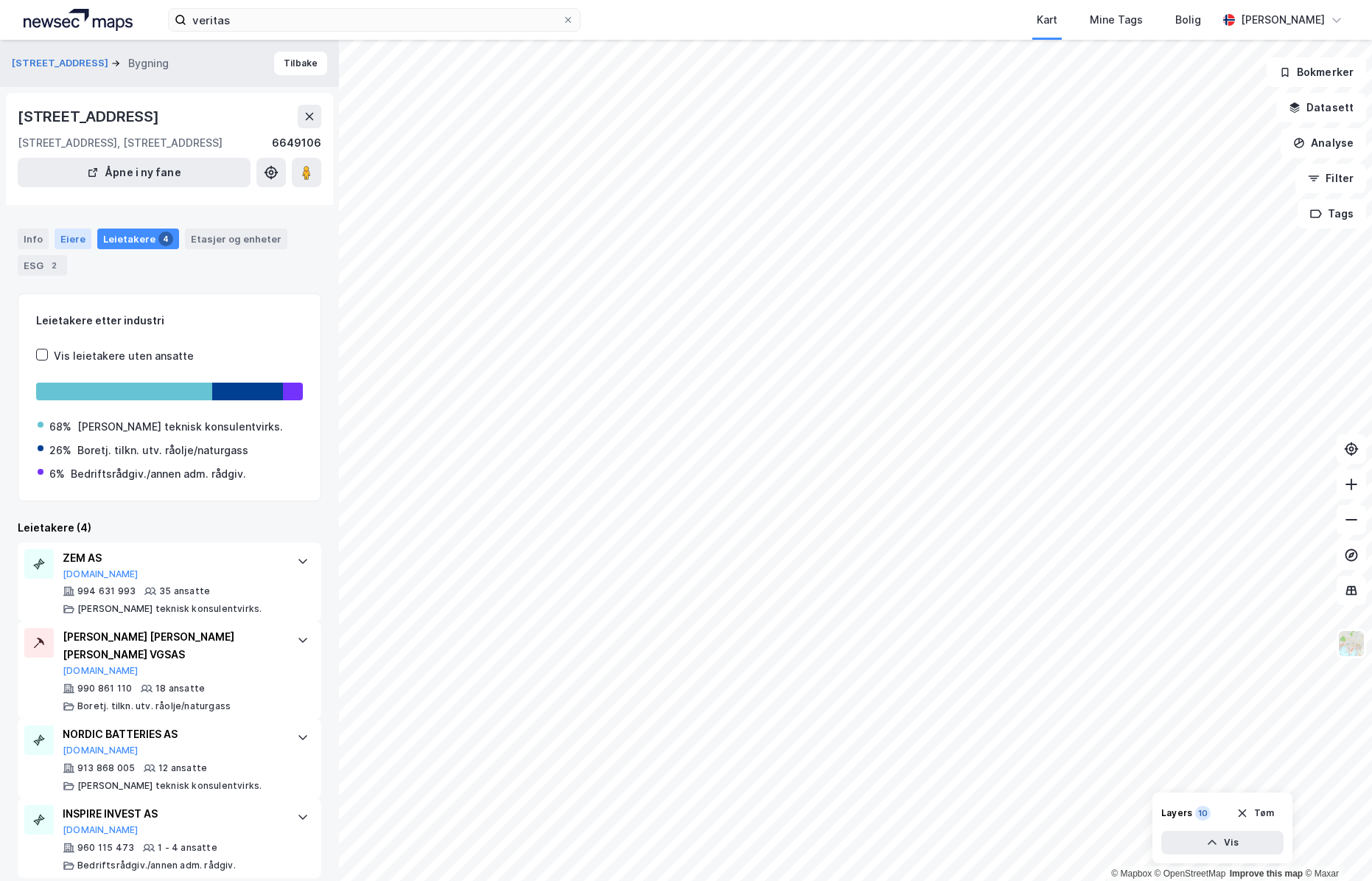
click at [66, 236] on div "Eiere" at bounding box center [72, 238] width 37 height 21
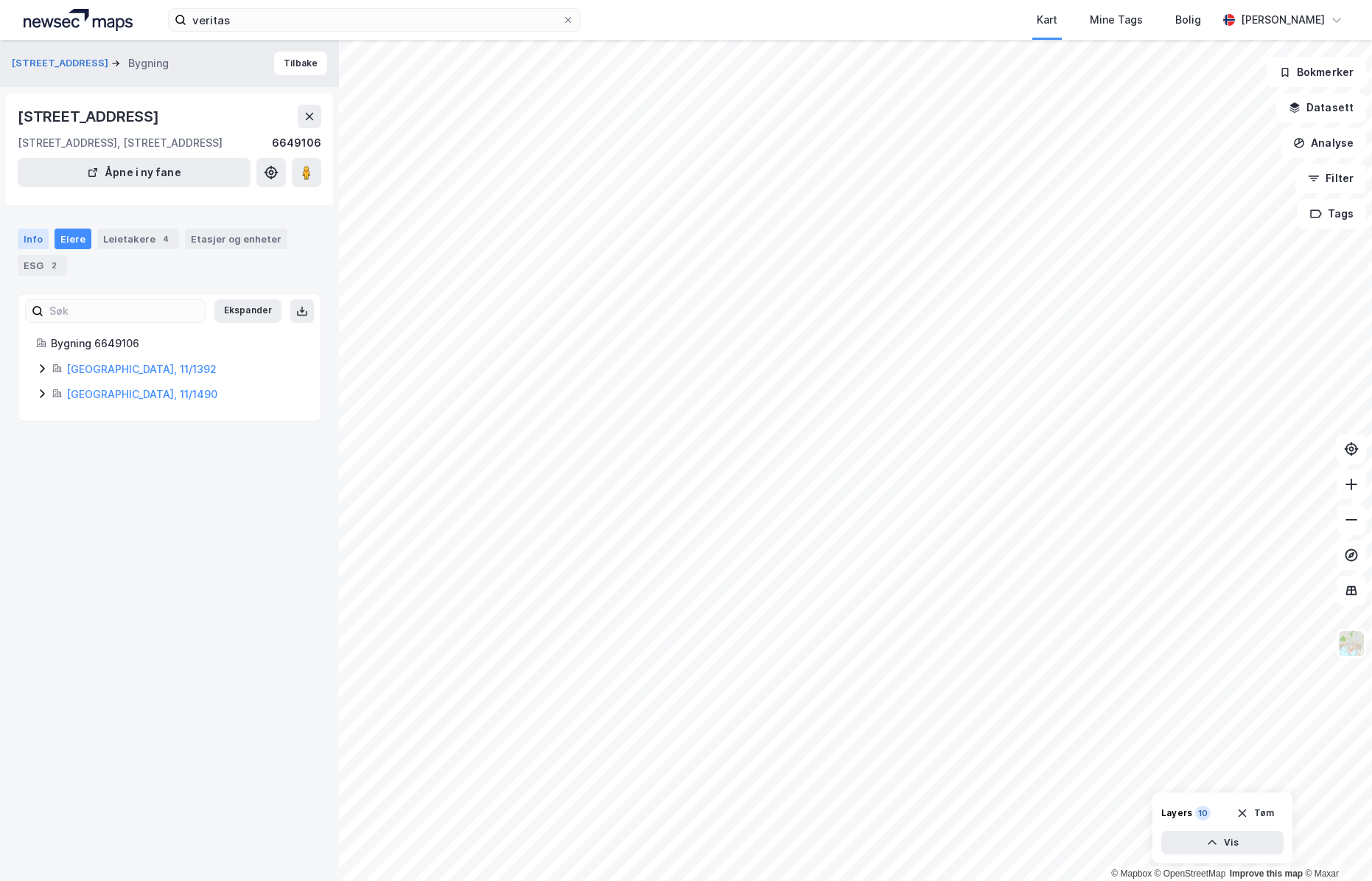
click at [30, 244] on div "Info" at bounding box center [33, 238] width 31 height 21
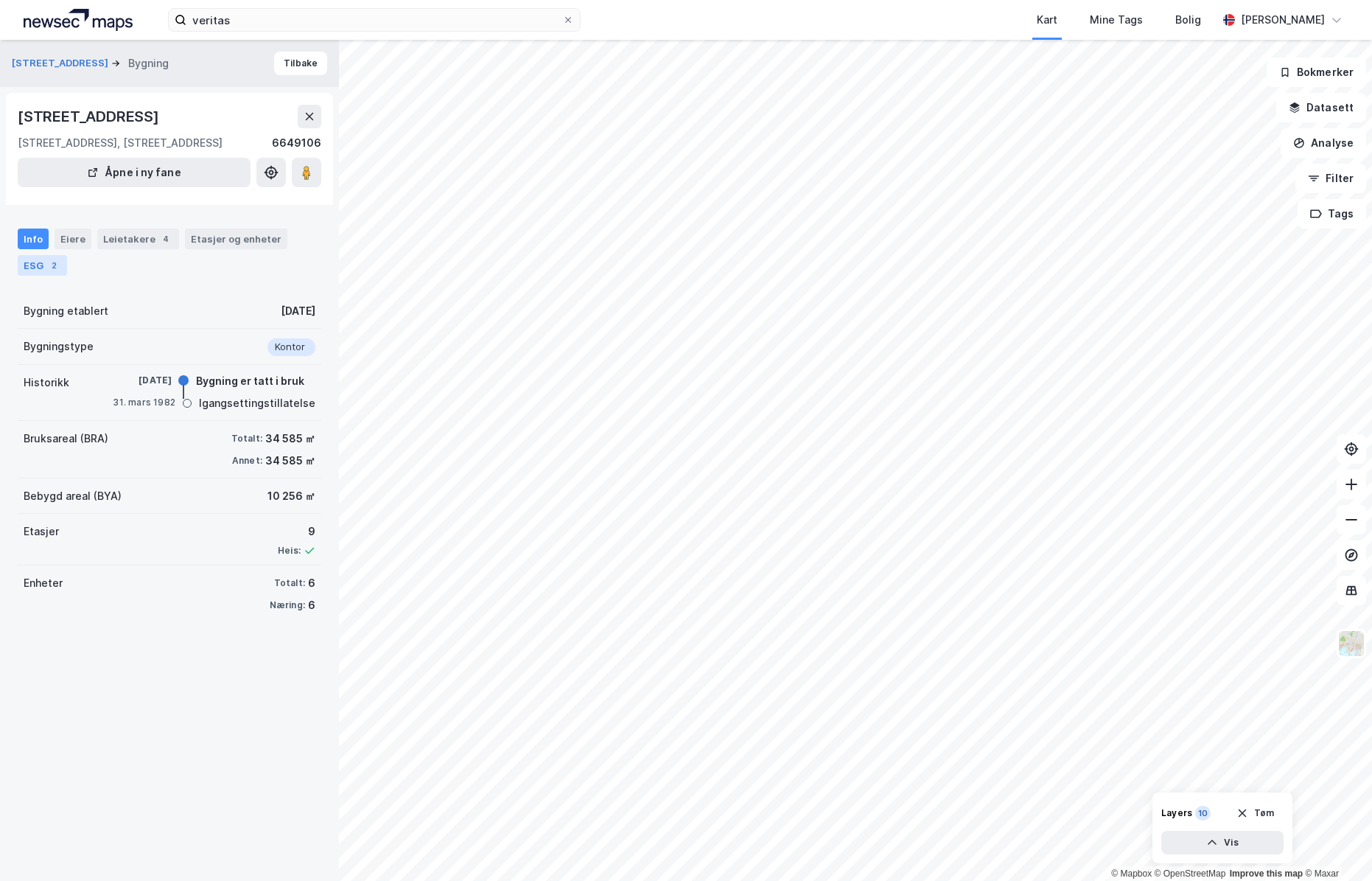
click at [35, 266] on div "ESG 2" at bounding box center [42, 265] width 50 height 21
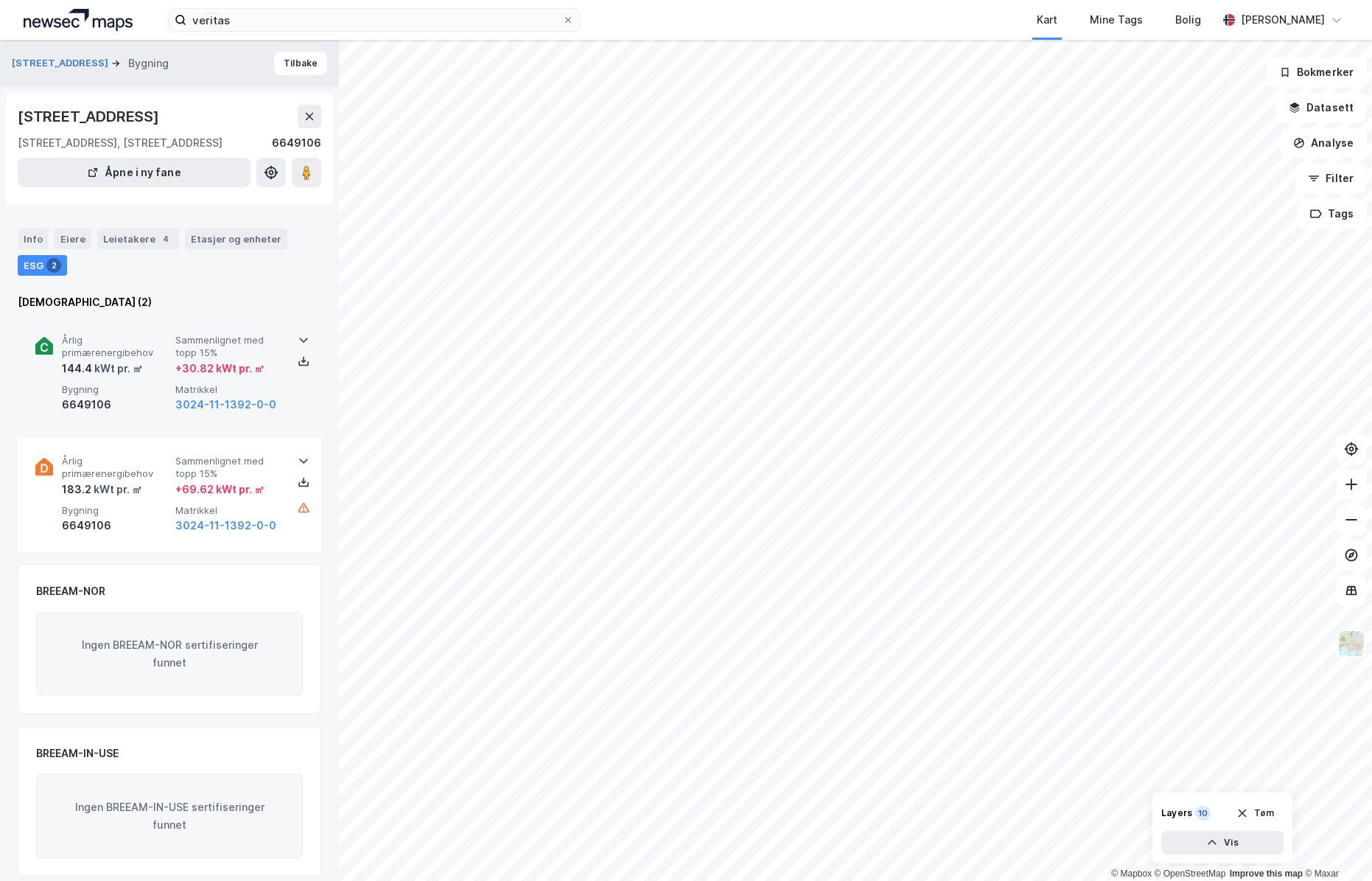
click at [93, 395] on span "Bygning" at bounding box center [115, 389] width 108 height 12
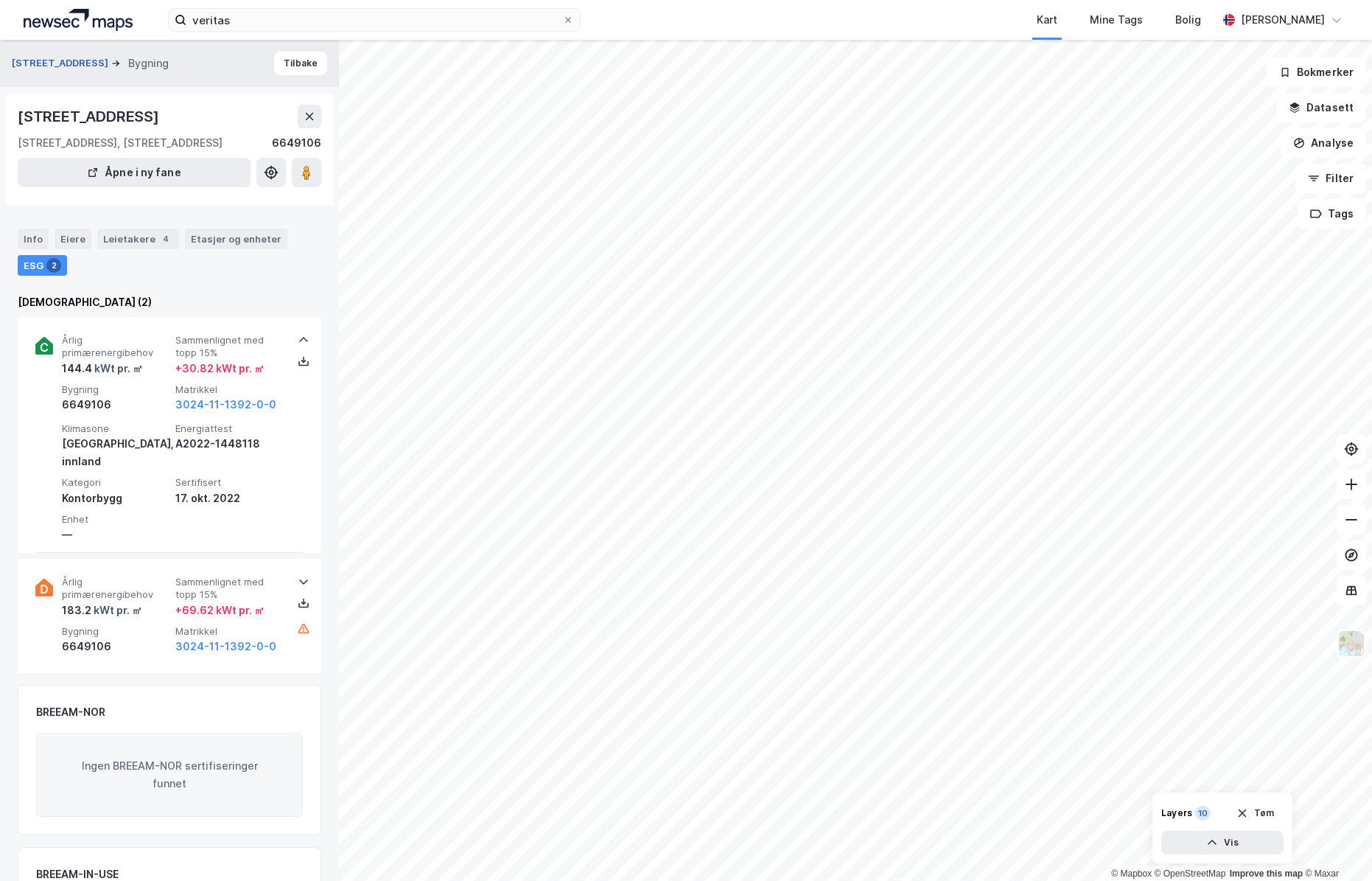
click at [53, 57] on button "[STREET_ADDRESS]" at bounding box center [61, 63] width 99 height 15
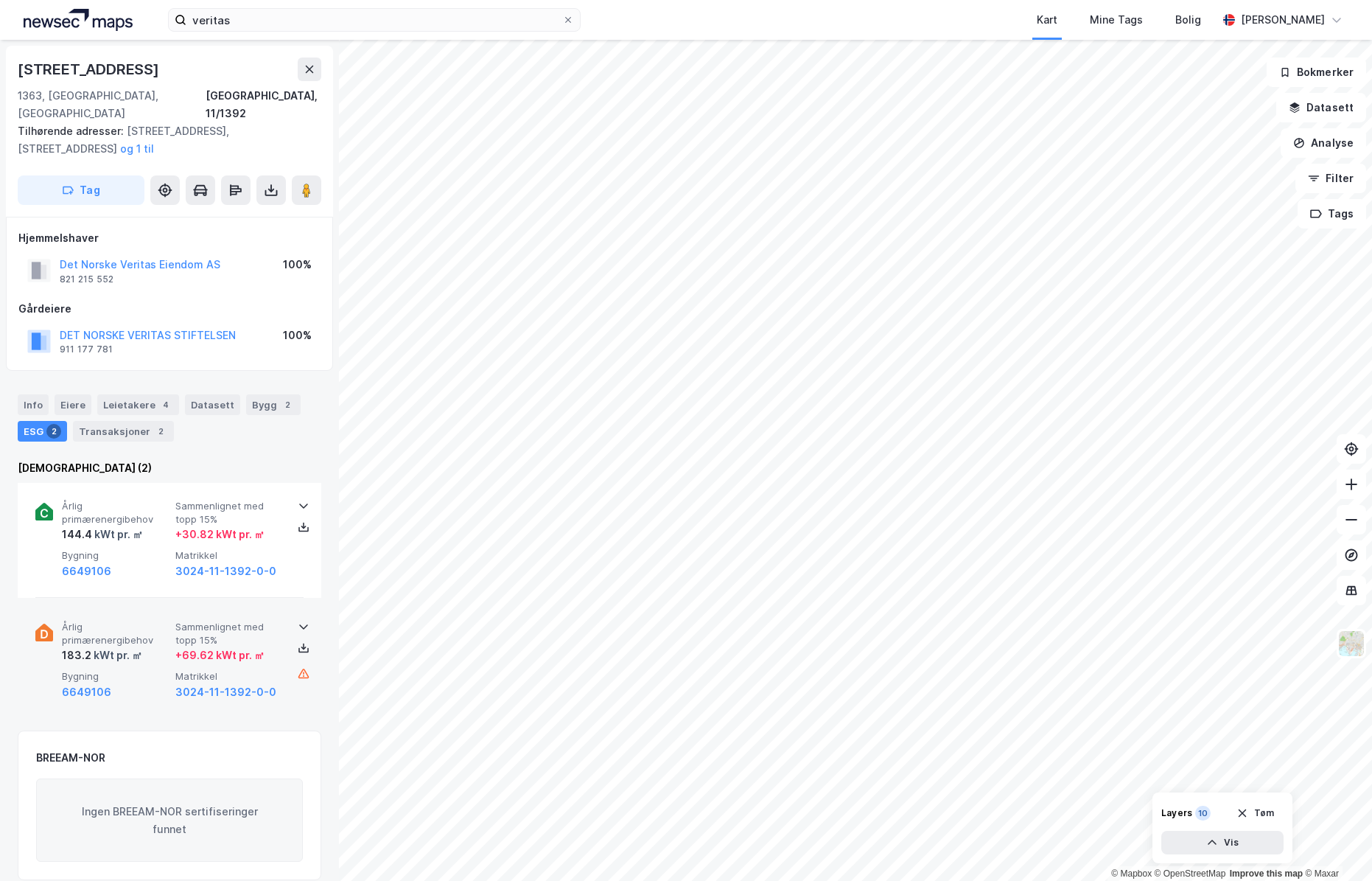
click at [96, 647] on div "kWt pr. ㎡" at bounding box center [117, 655] width 51 height 18
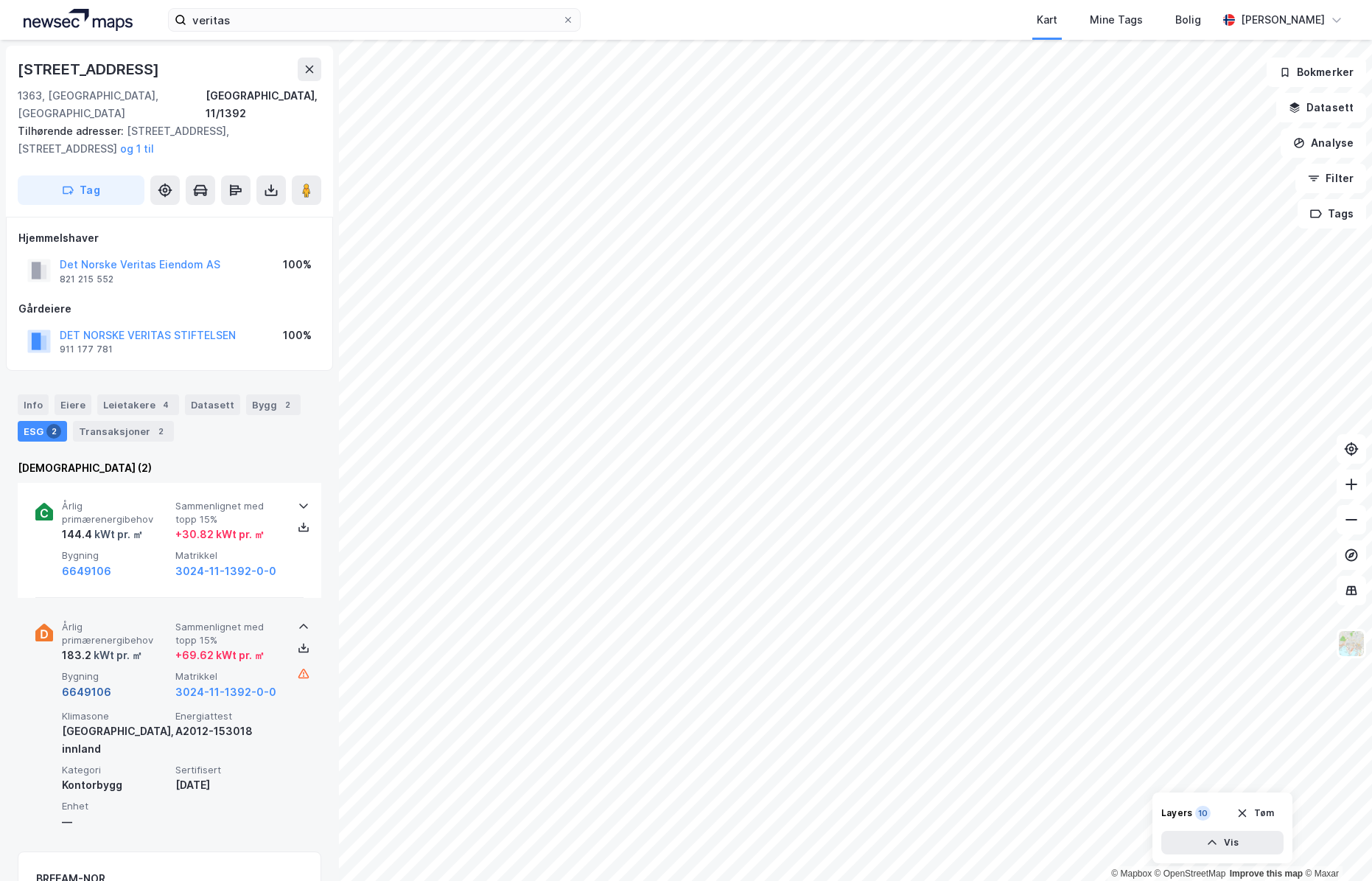
click at [92, 683] on button "6649106" at bounding box center [86, 692] width 50 height 18
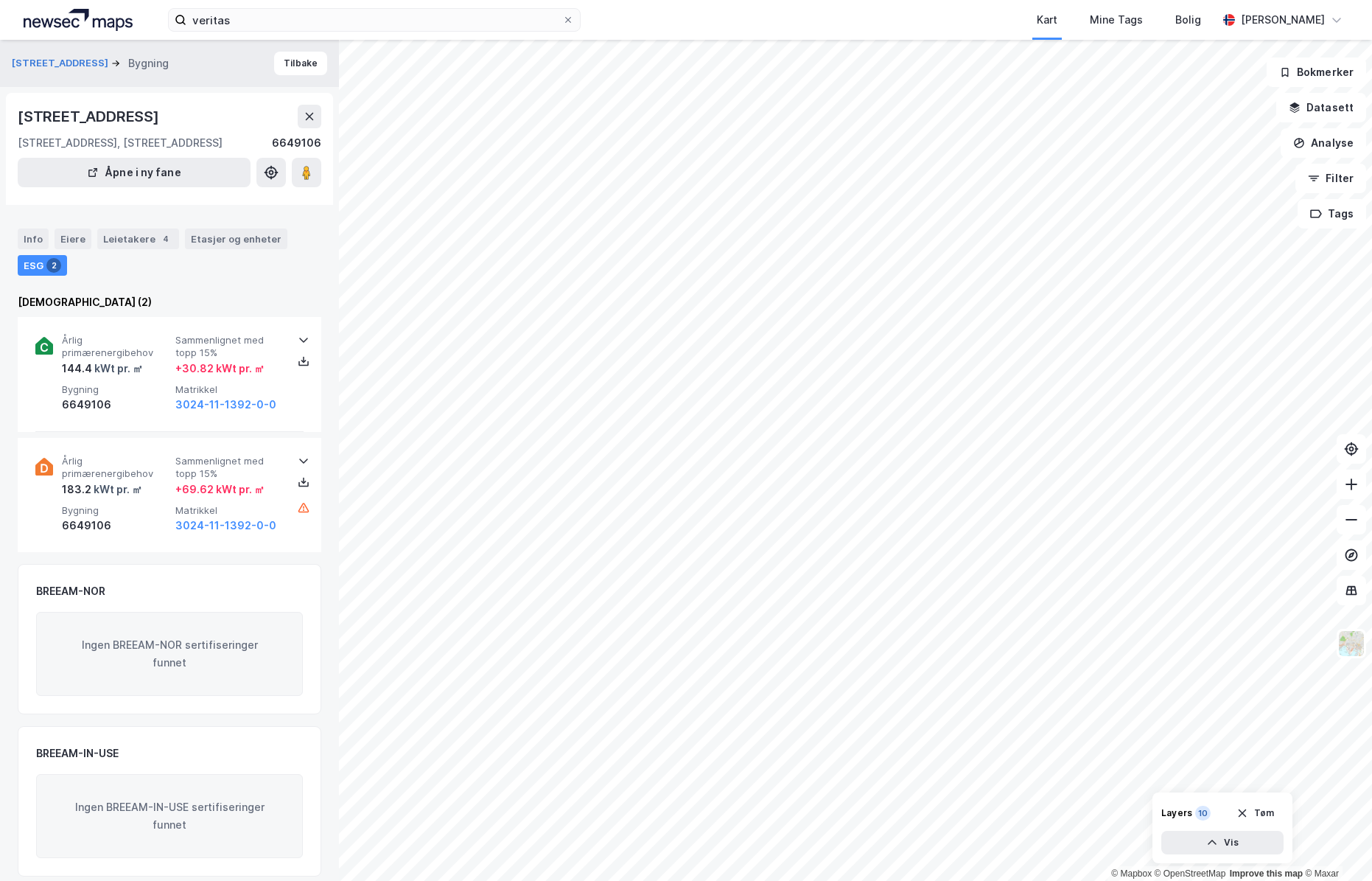
scroll to position [1, 0]
click at [55, 60] on button "[STREET_ADDRESS]" at bounding box center [61, 62] width 99 height 15
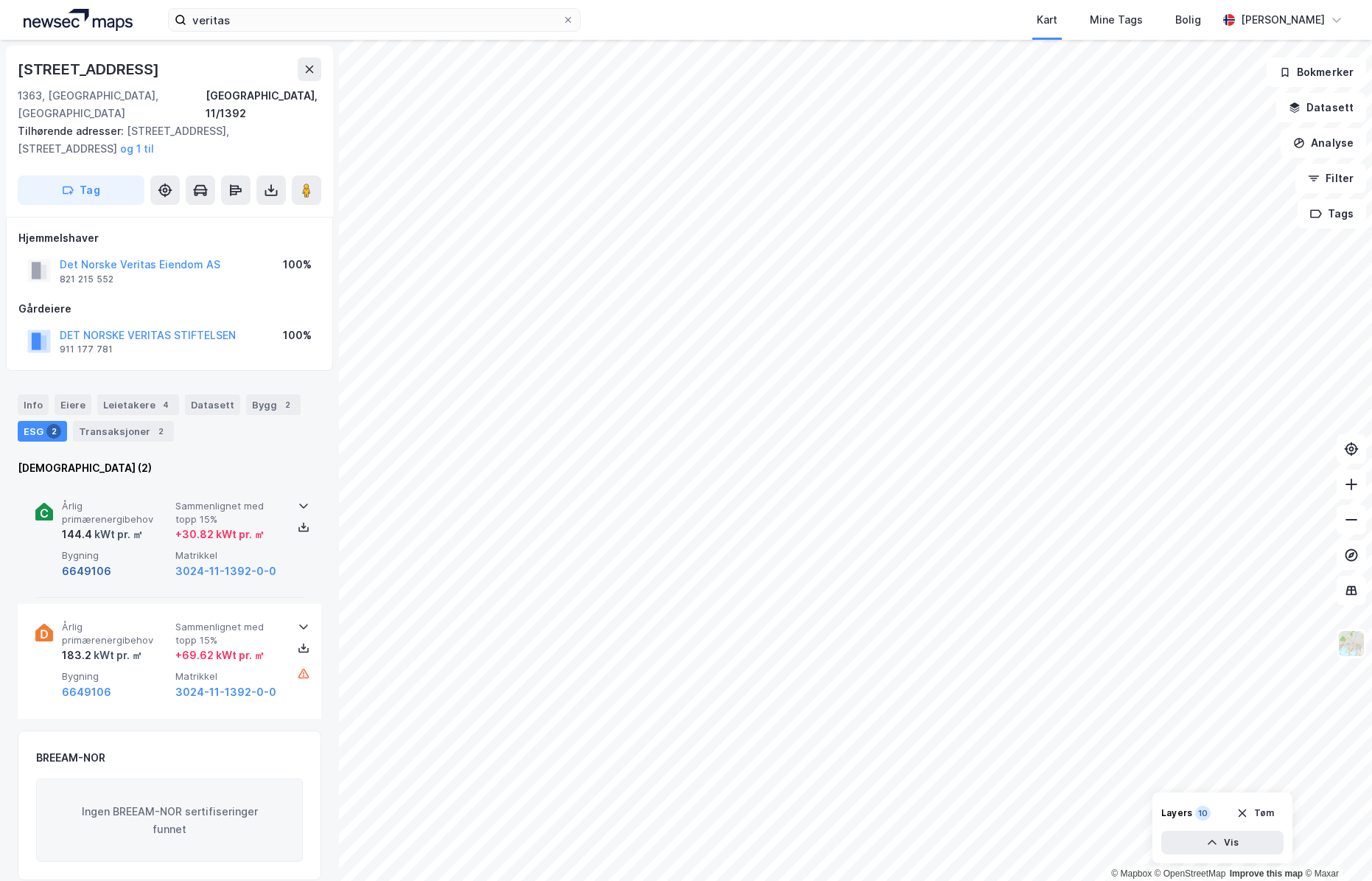
click at [89, 563] on button "6649106" at bounding box center [86, 571] width 50 height 18
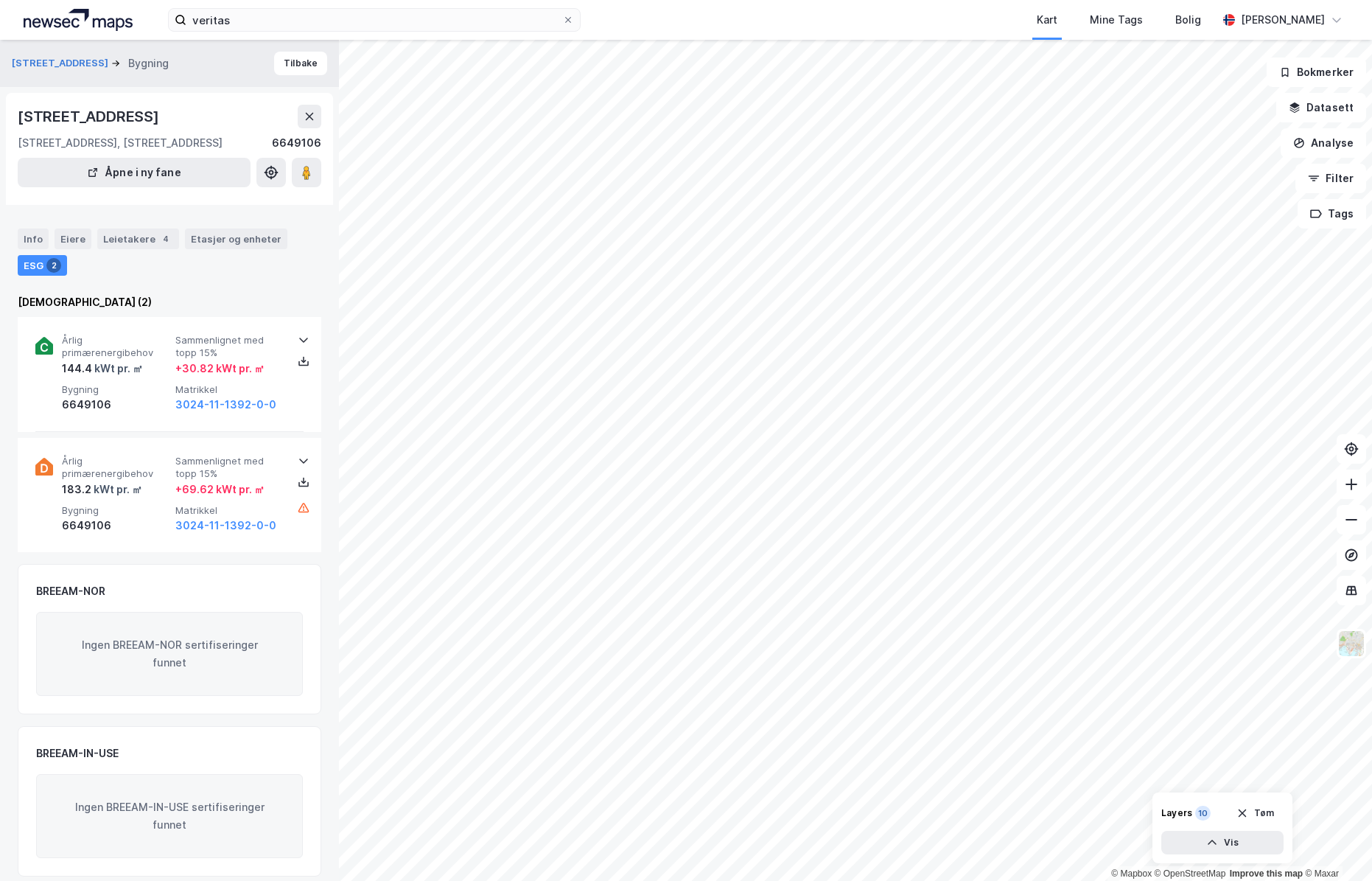
scroll to position [1, 0]
click at [50, 62] on button "[STREET_ADDRESS]" at bounding box center [61, 62] width 99 height 15
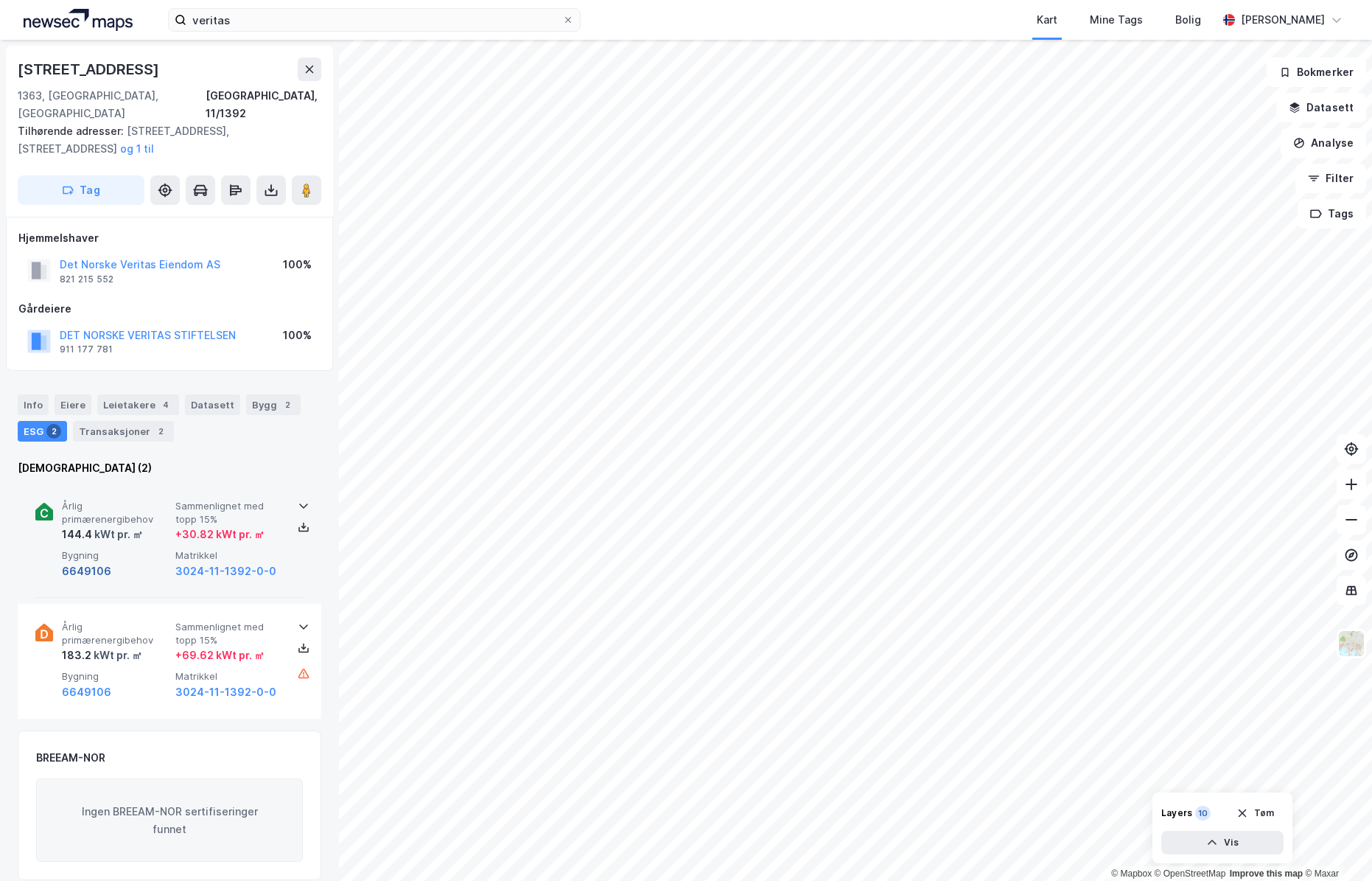
click at [82, 563] on button "6649106" at bounding box center [86, 571] width 50 height 18
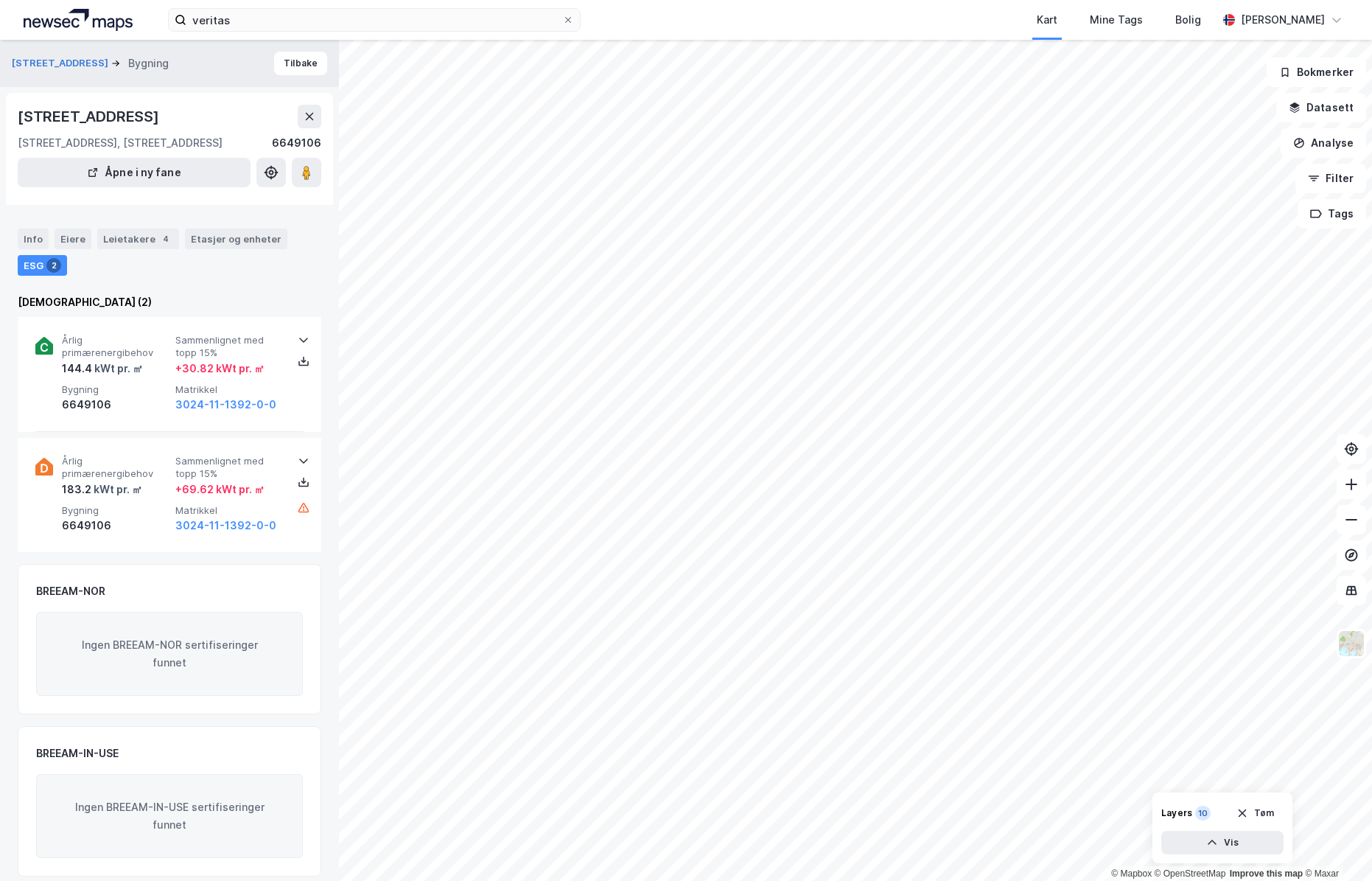
scroll to position [1, 0]
click at [34, 63] on button "[STREET_ADDRESS]" at bounding box center [61, 62] width 99 height 15
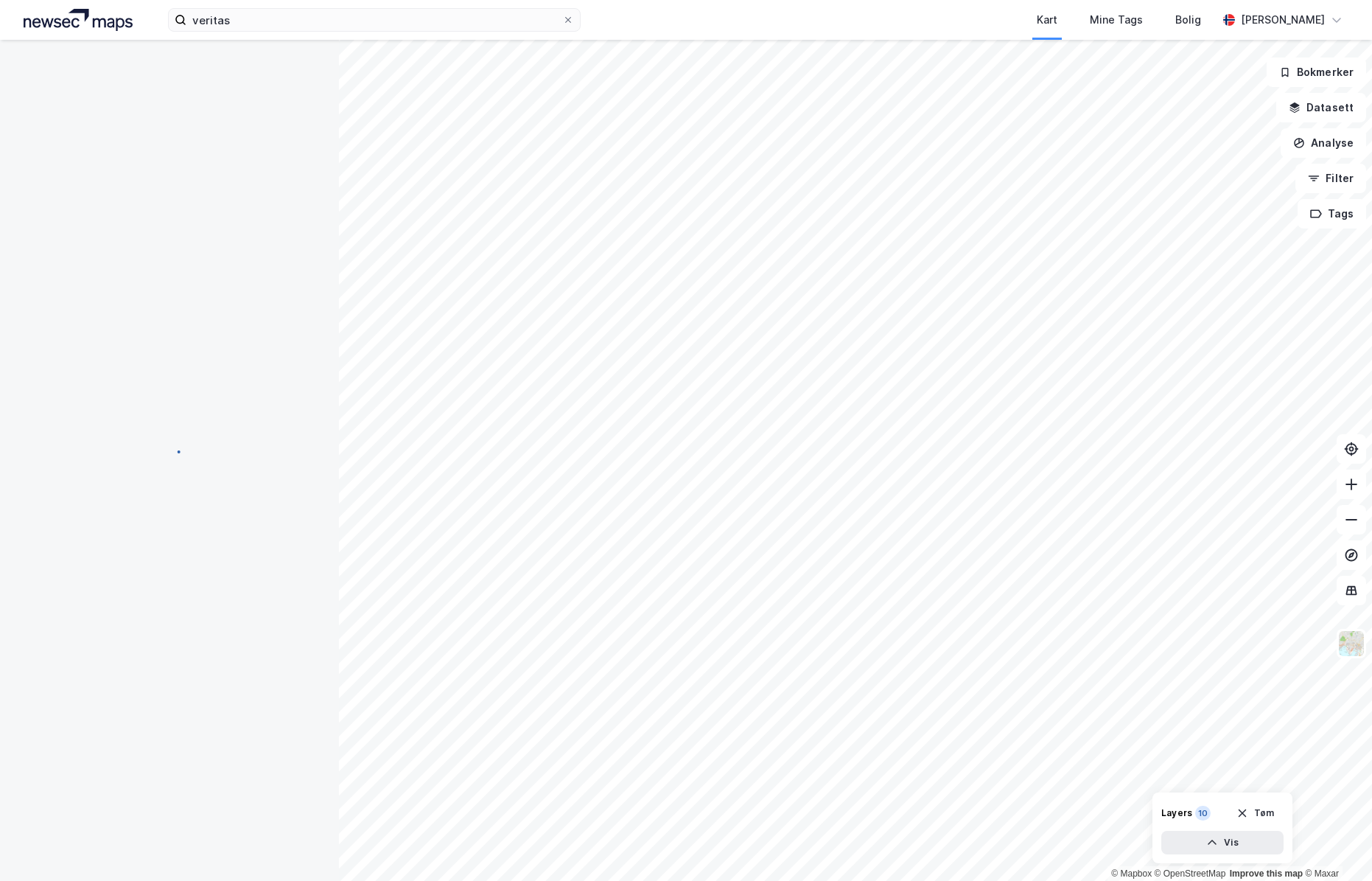
scroll to position [1, 0]
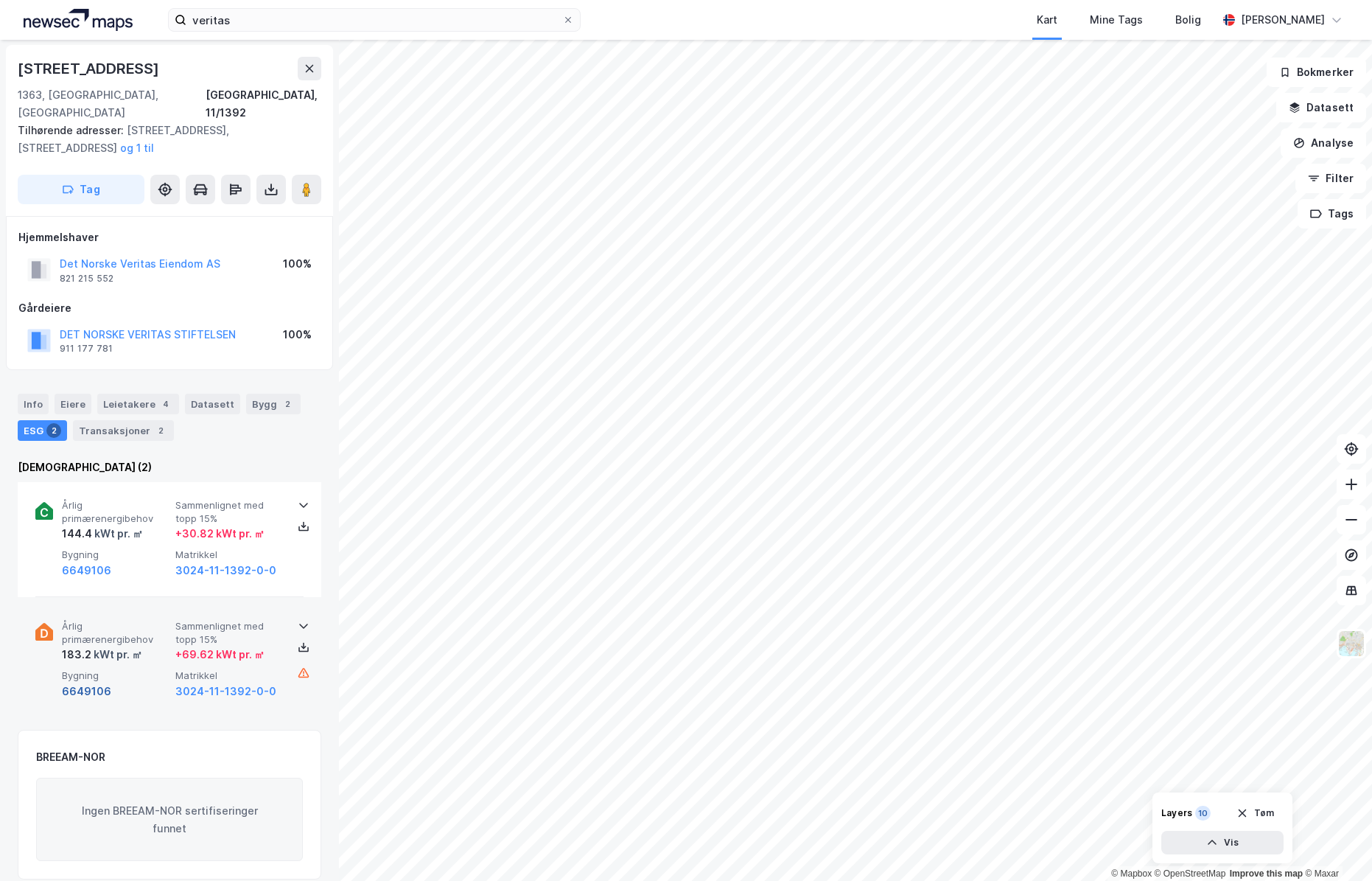
click at [85, 683] on button "6649106" at bounding box center [86, 691] width 50 height 18
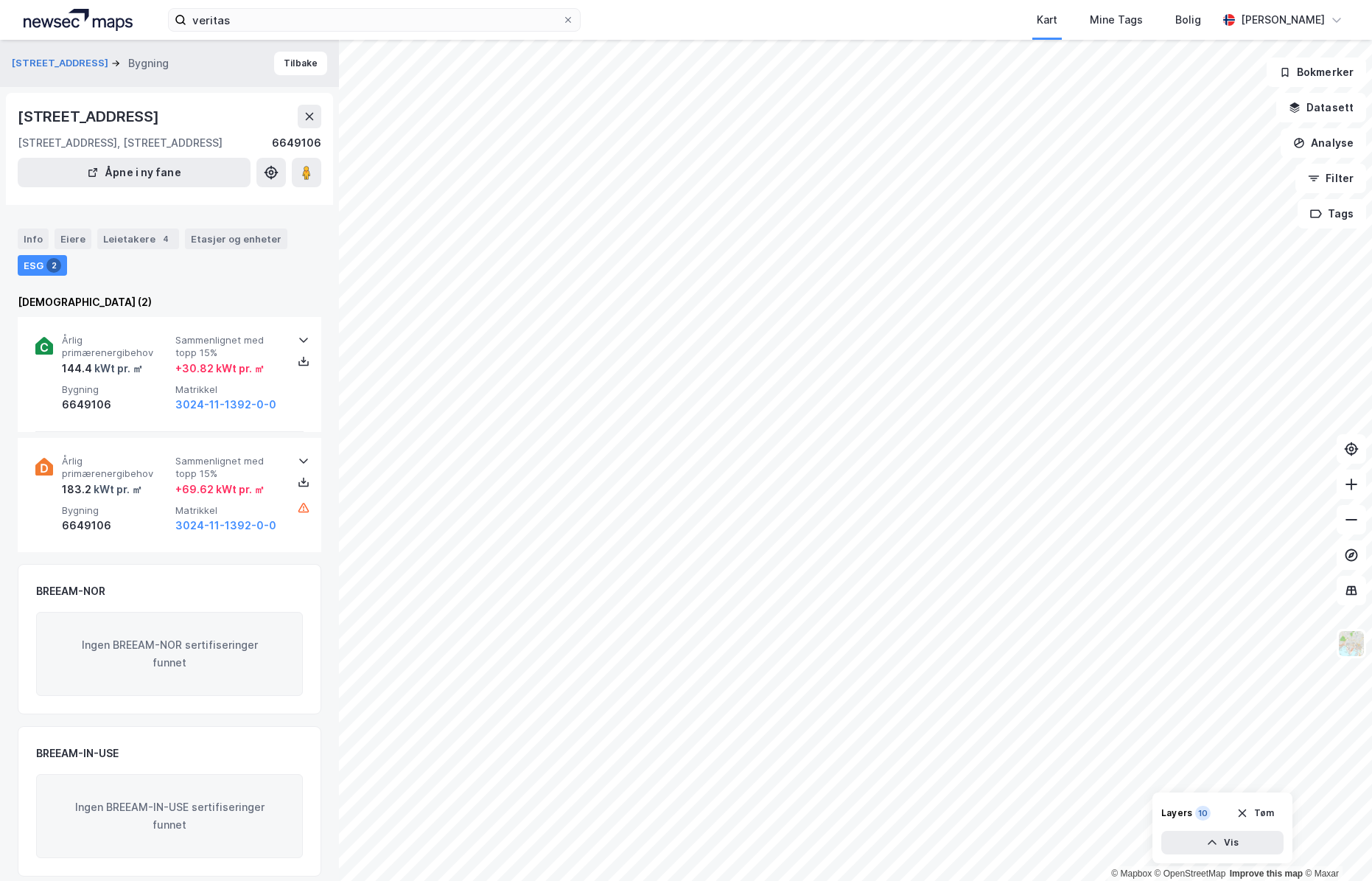
scroll to position [1, 0]
click at [49, 61] on button "[STREET_ADDRESS]" at bounding box center [61, 62] width 99 height 15
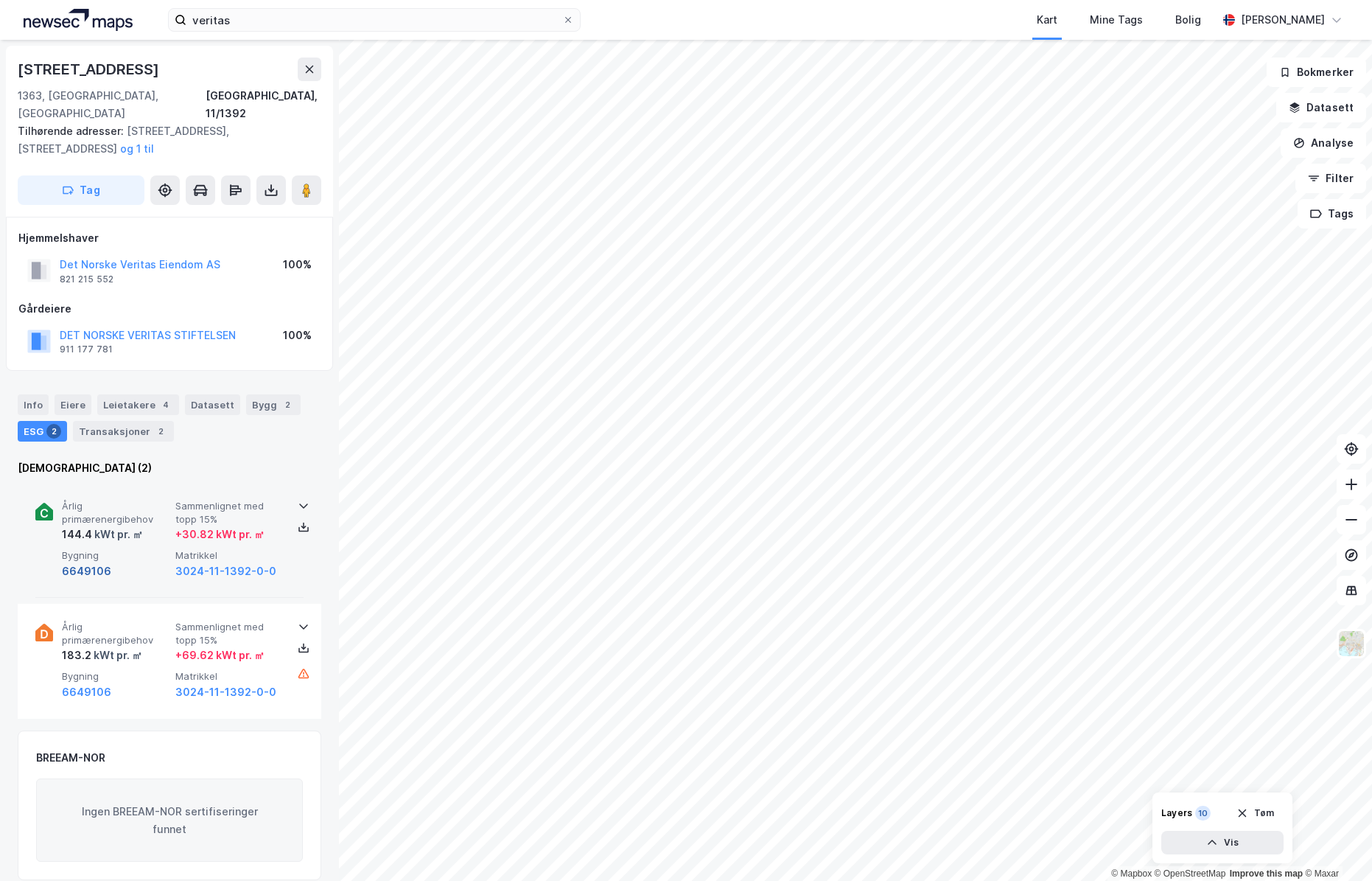
click at [92, 563] on button "6649106" at bounding box center [86, 571] width 50 height 18
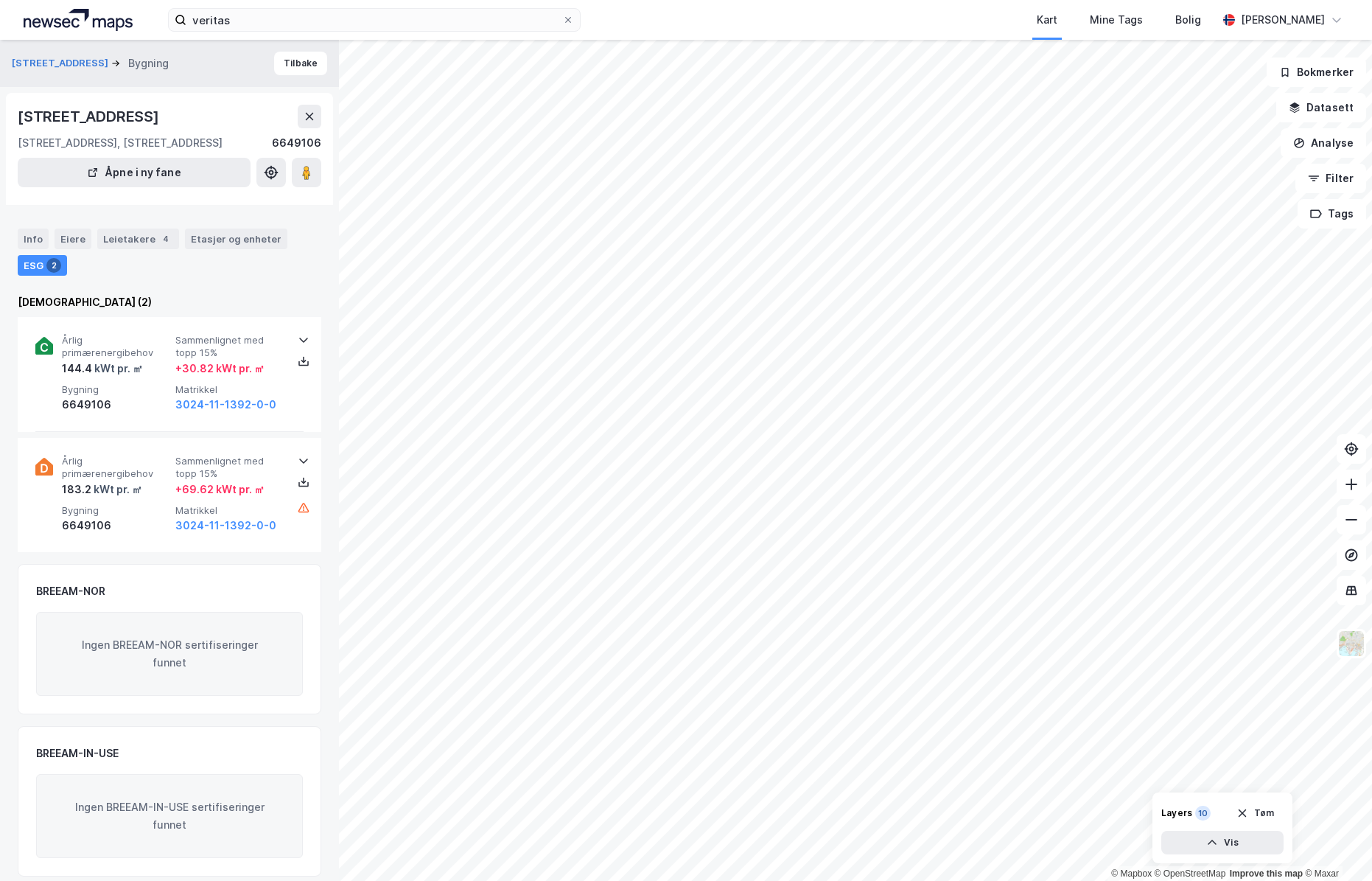
scroll to position [1, 0]
click at [48, 60] on button "[STREET_ADDRESS]" at bounding box center [61, 62] width 99 height 15
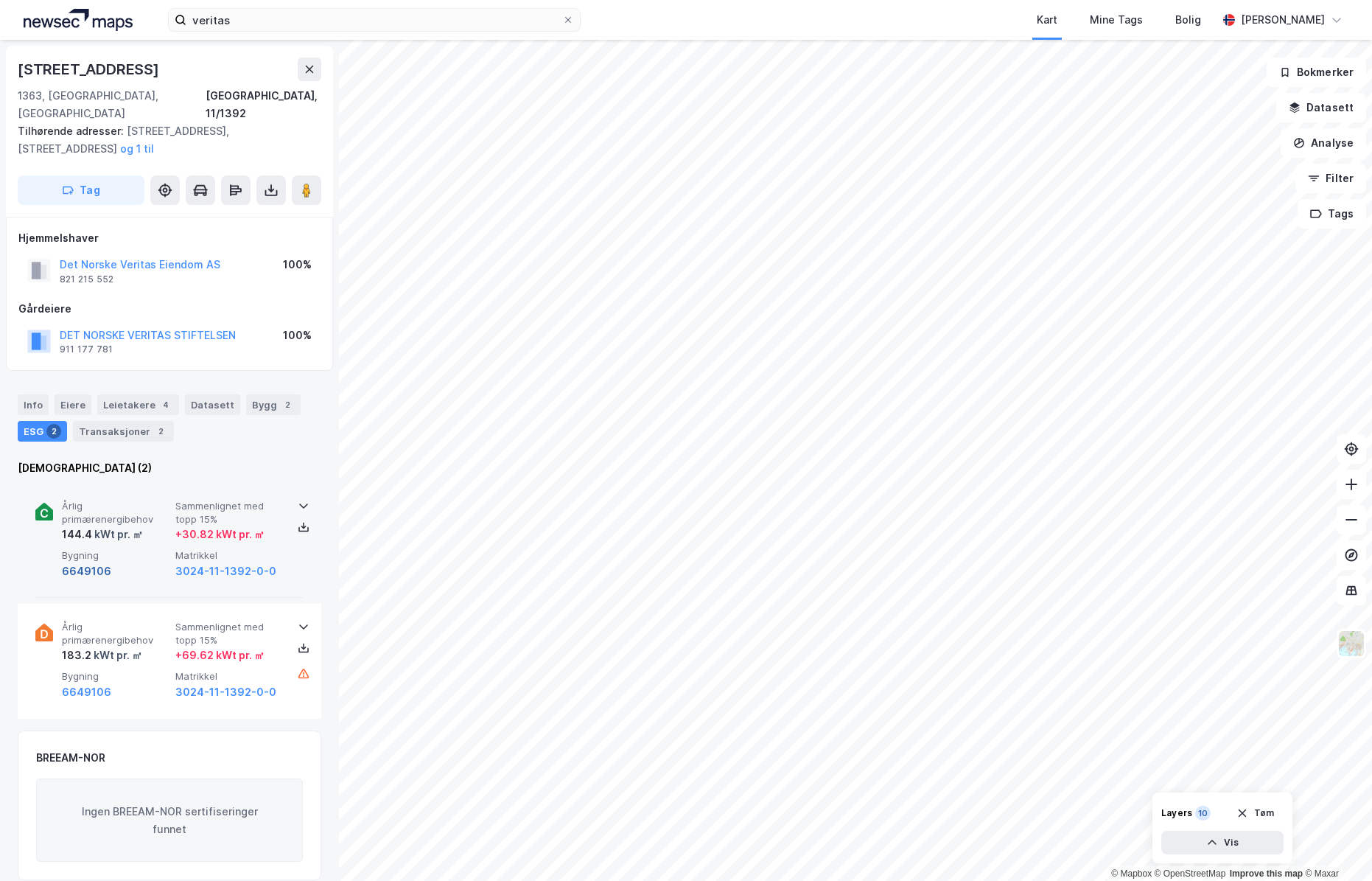
click at [83, 563] on button "6649106" at bounding box center [86, 571] width 50 height 18
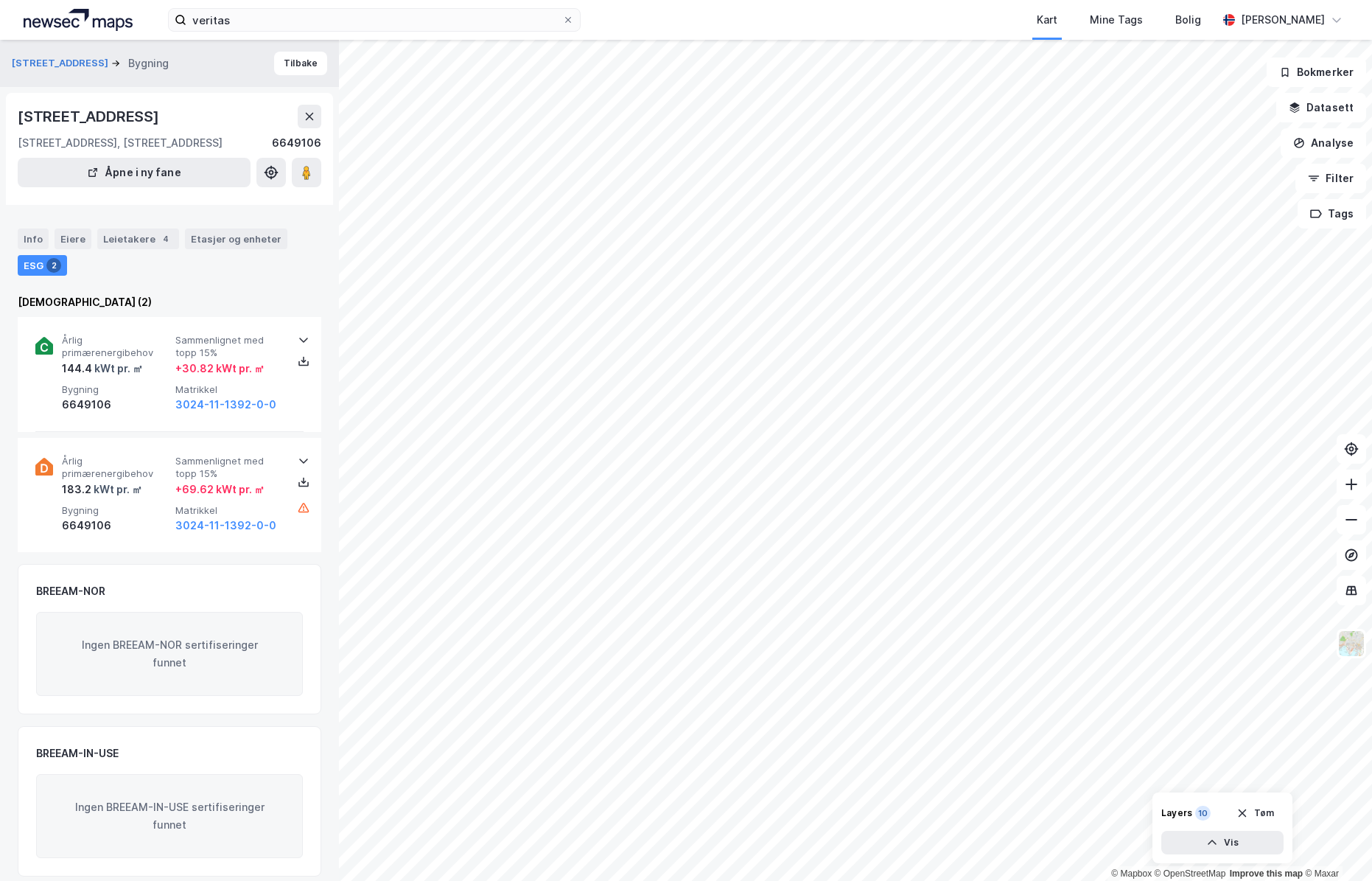
scroll to position [1, 0]
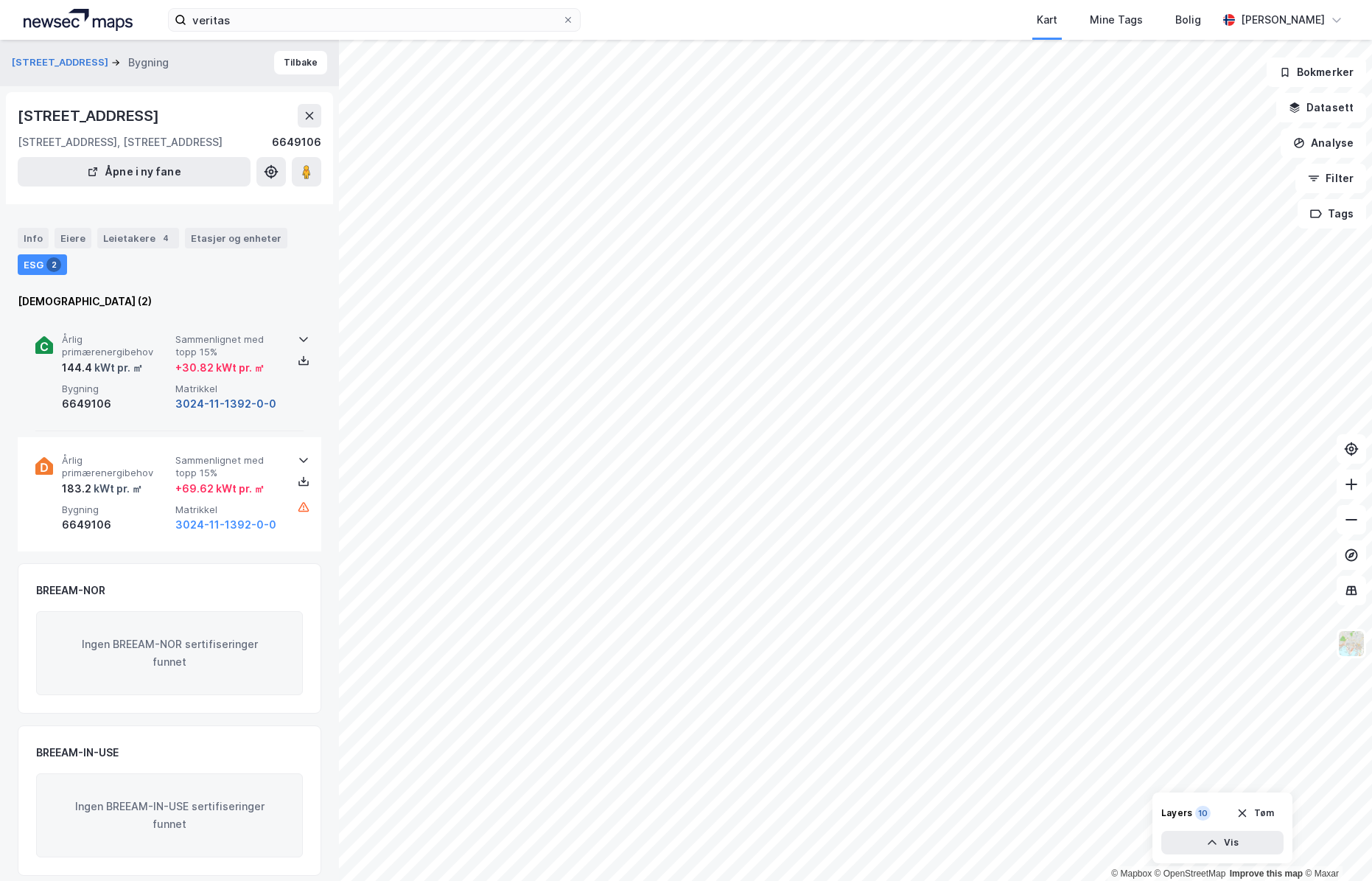
click at [217, 399] on button "3024-11-1392-0-0" at bounding box center [226, 404] width 101 height 18
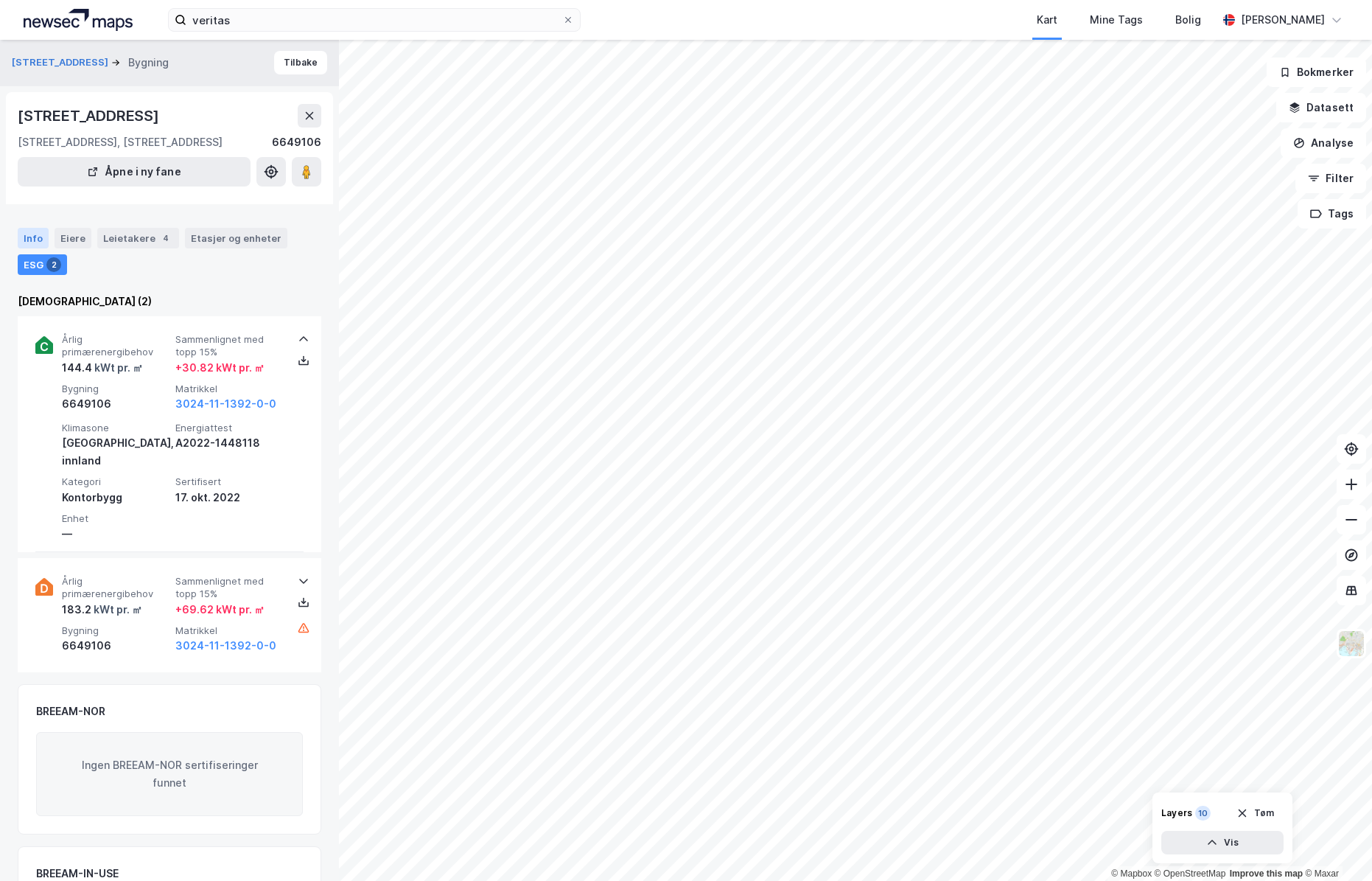
click at [29, 234] on div "Info" at bounding box center [33, 237] width 31 height 21
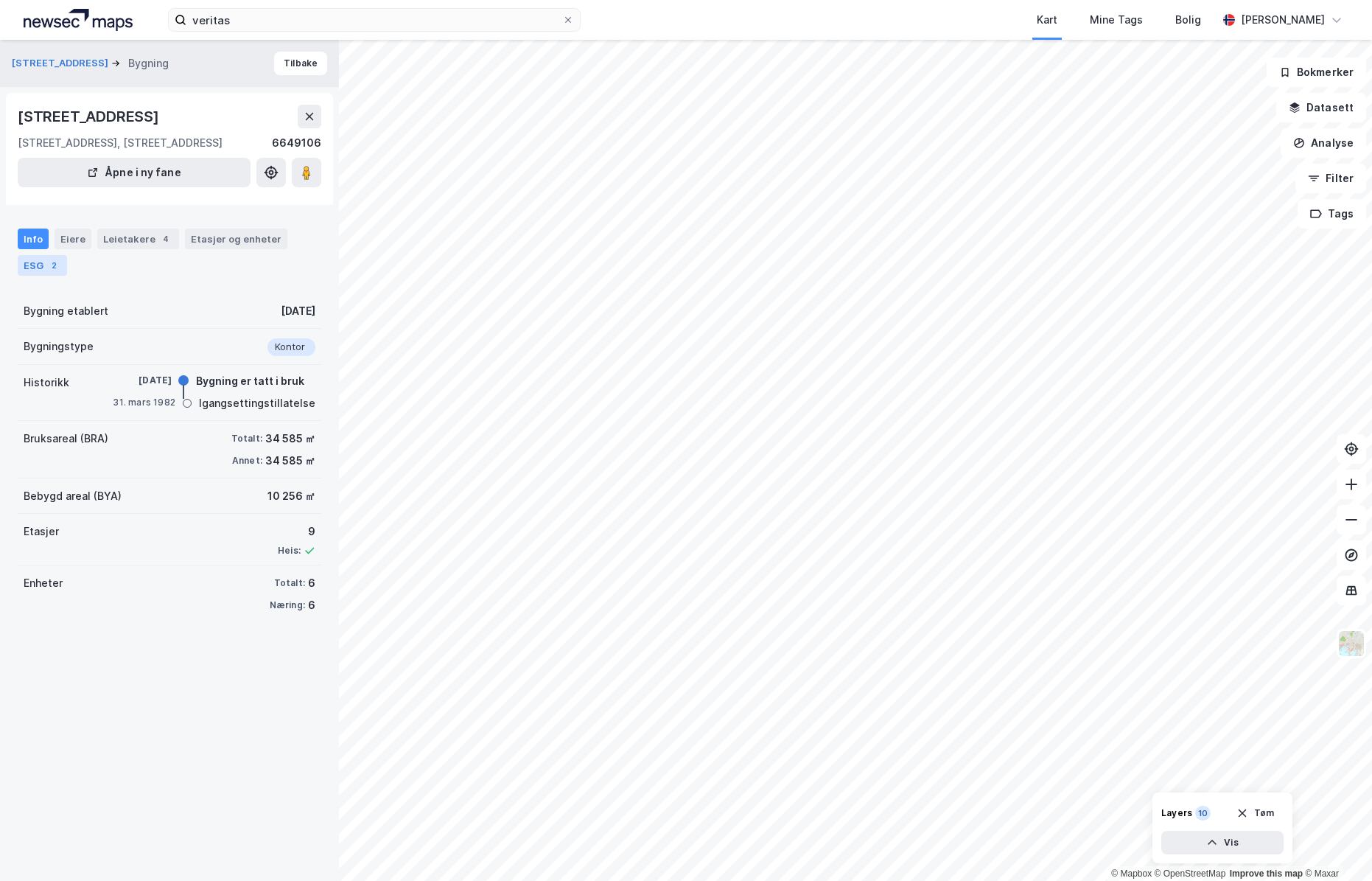
drag, startPoint x: 36, startPoint y: 263, endPoint x: 47, endPoint y: 266, distance: 11.4
click at [36, 263] on div "ESG 2" at bounding box center [42, 265] width 50 height 21
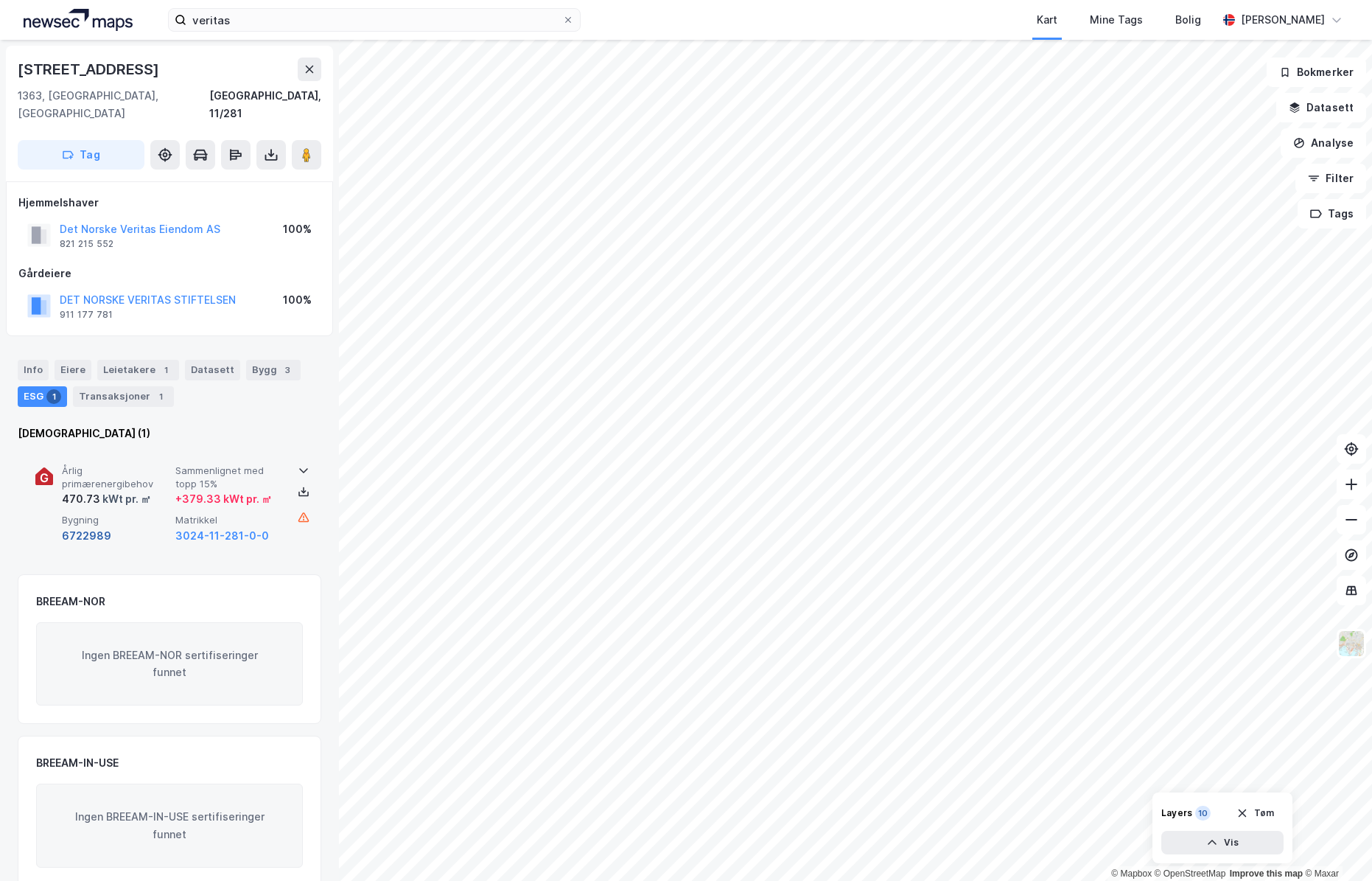
click at [89, 527] on button "6722989" at bounding box center [86, 535] width 50 height 18
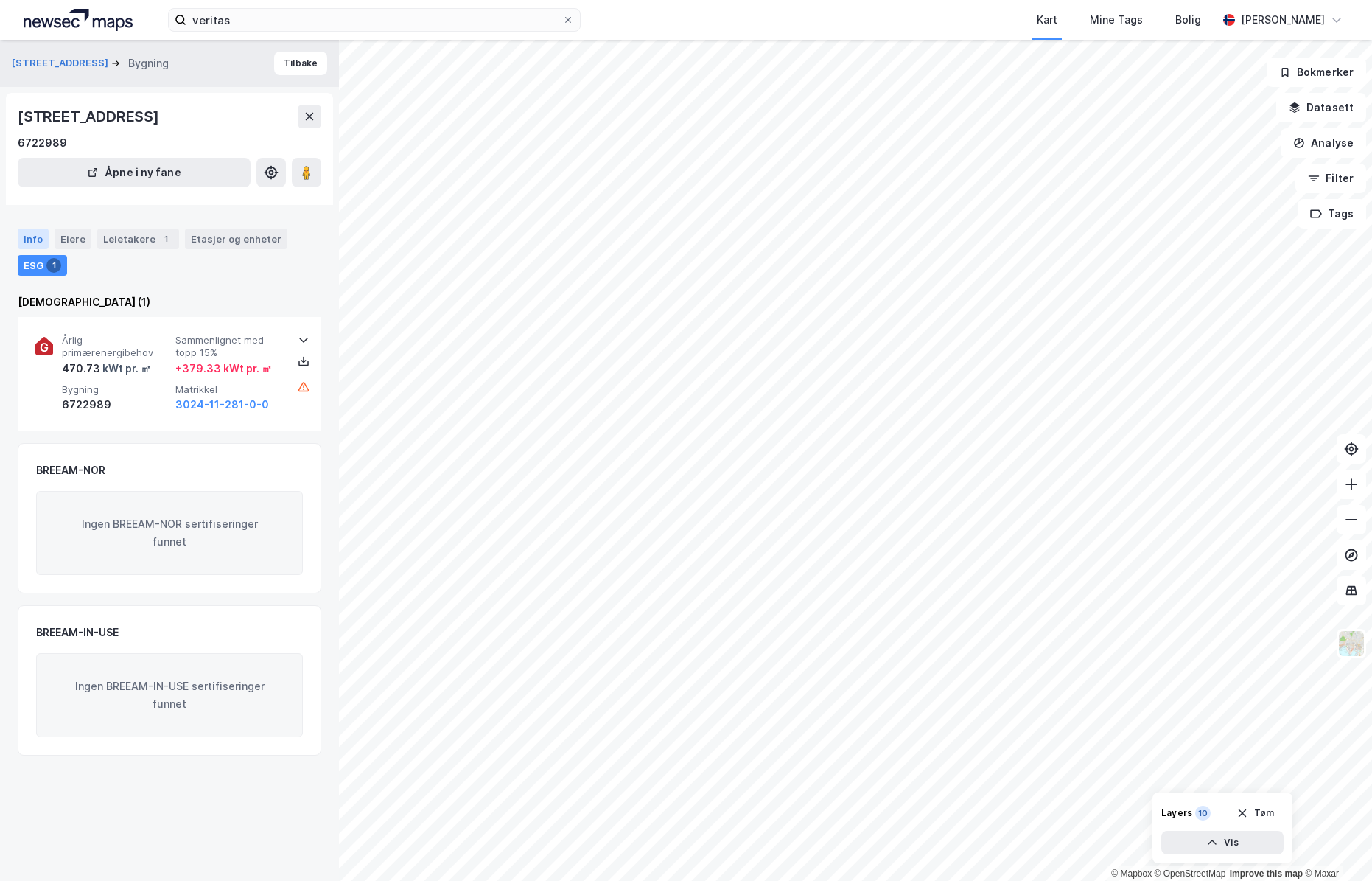
click at [24, 237] on div "Info" at bounding box center [33, 238] width 31 height 21
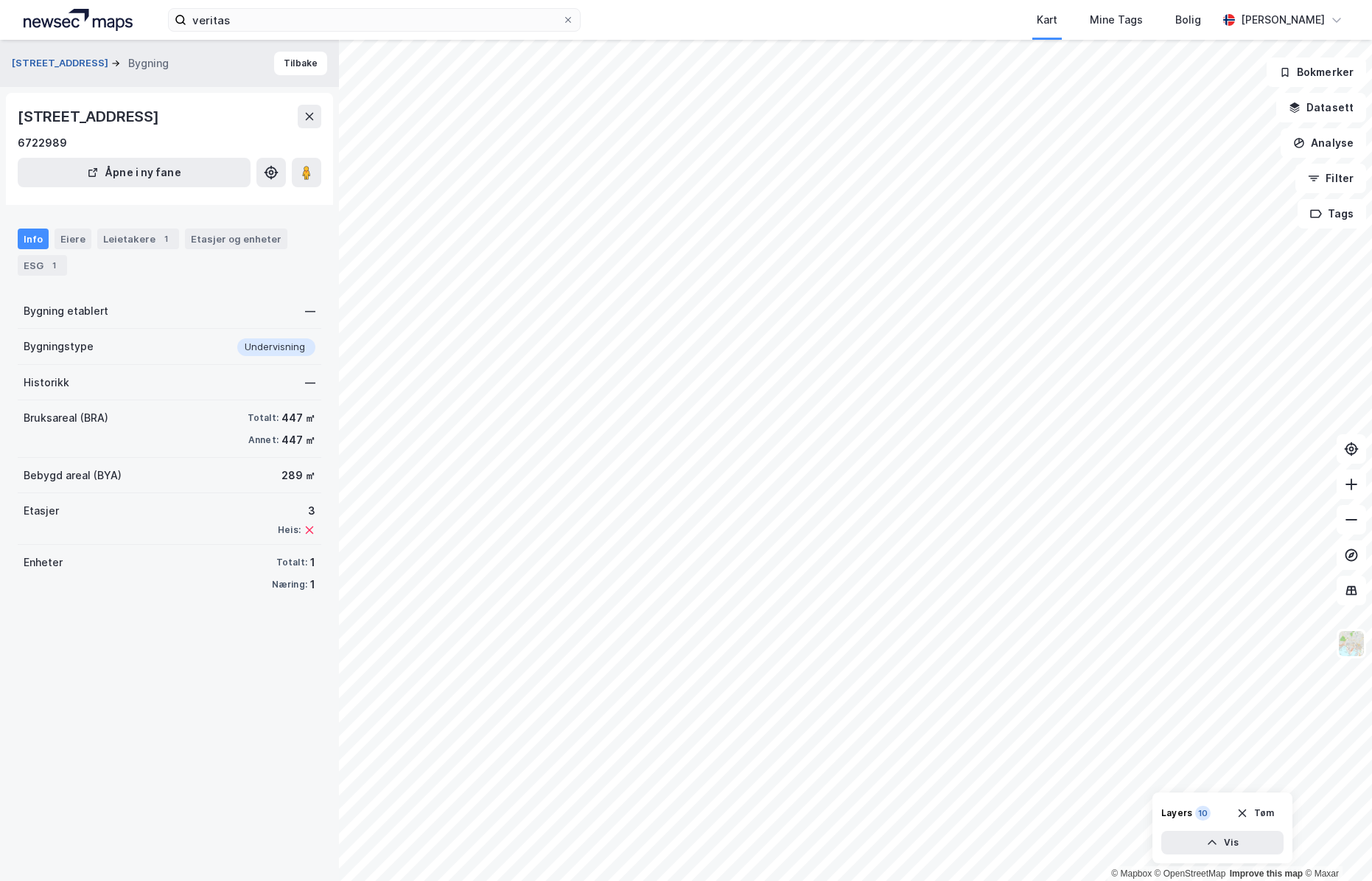
click at [39, 59] on button "[STREET_ADDRESS]" at bounding box center [61, 63] width 99 height 15
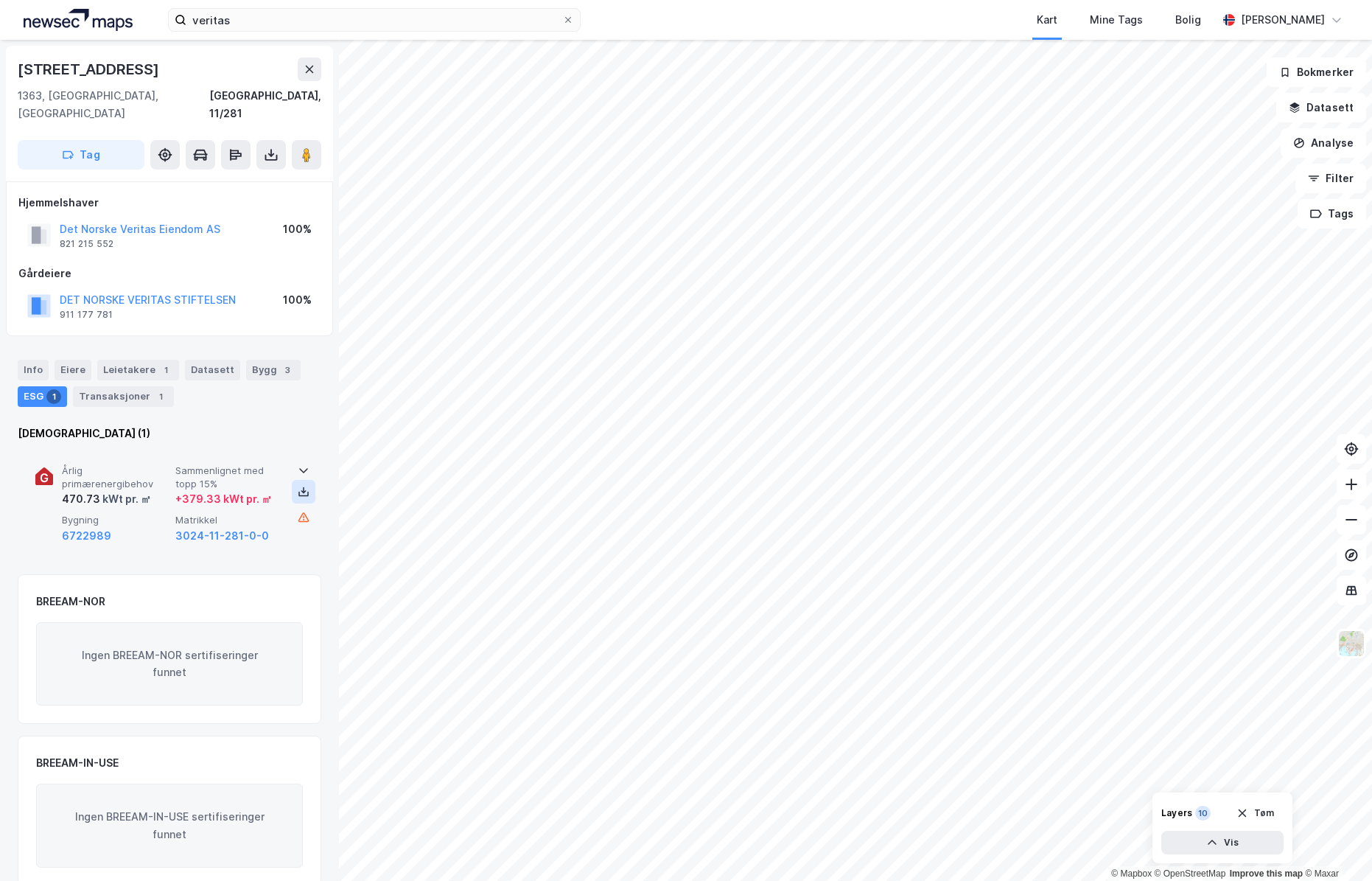
click at [301, 491] on icon at bounding box center [304, 492] width 5 height 3
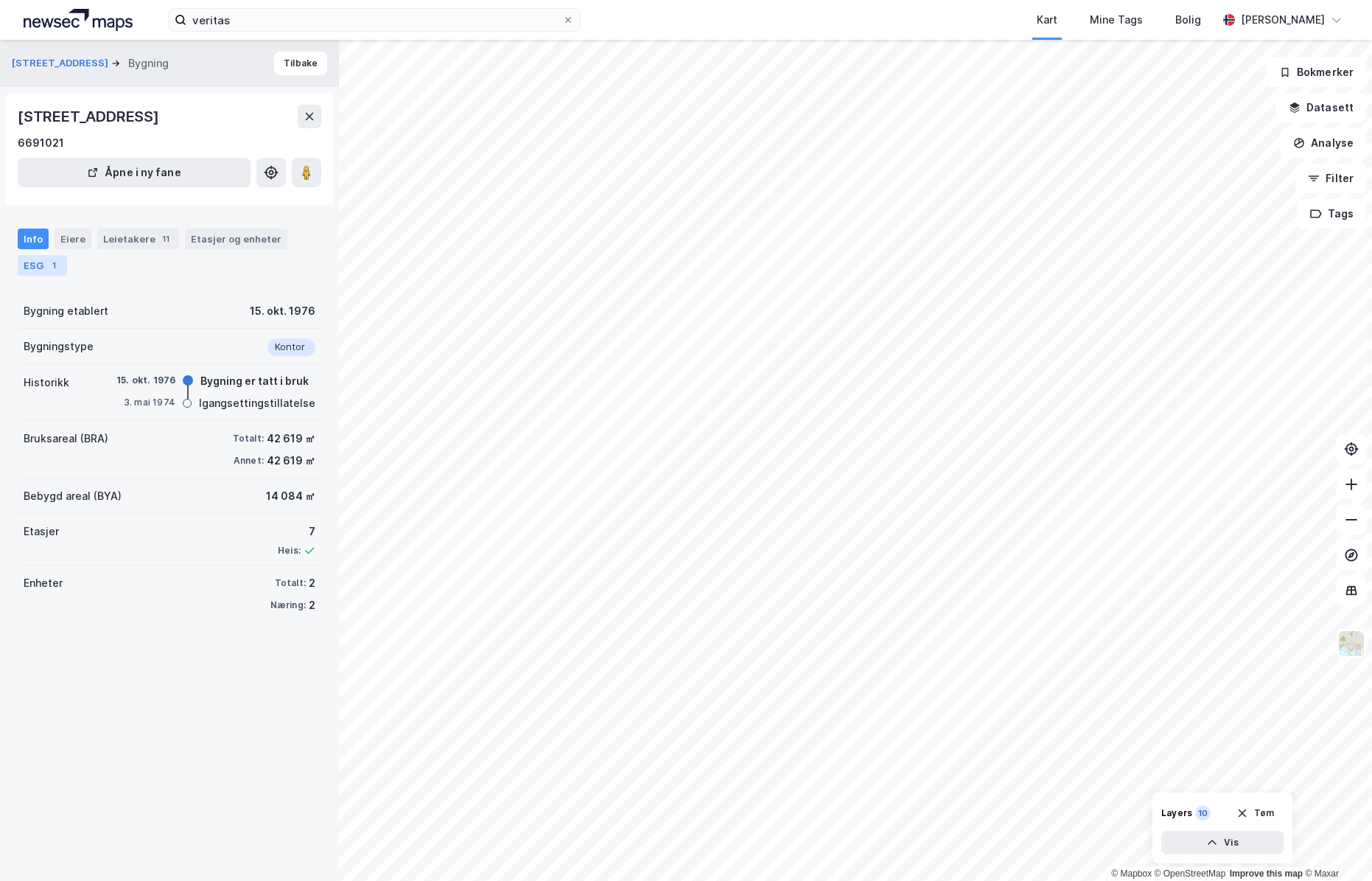
click at [47, 266] on div "1" at bounding box center [53, 265] width 14 height 15
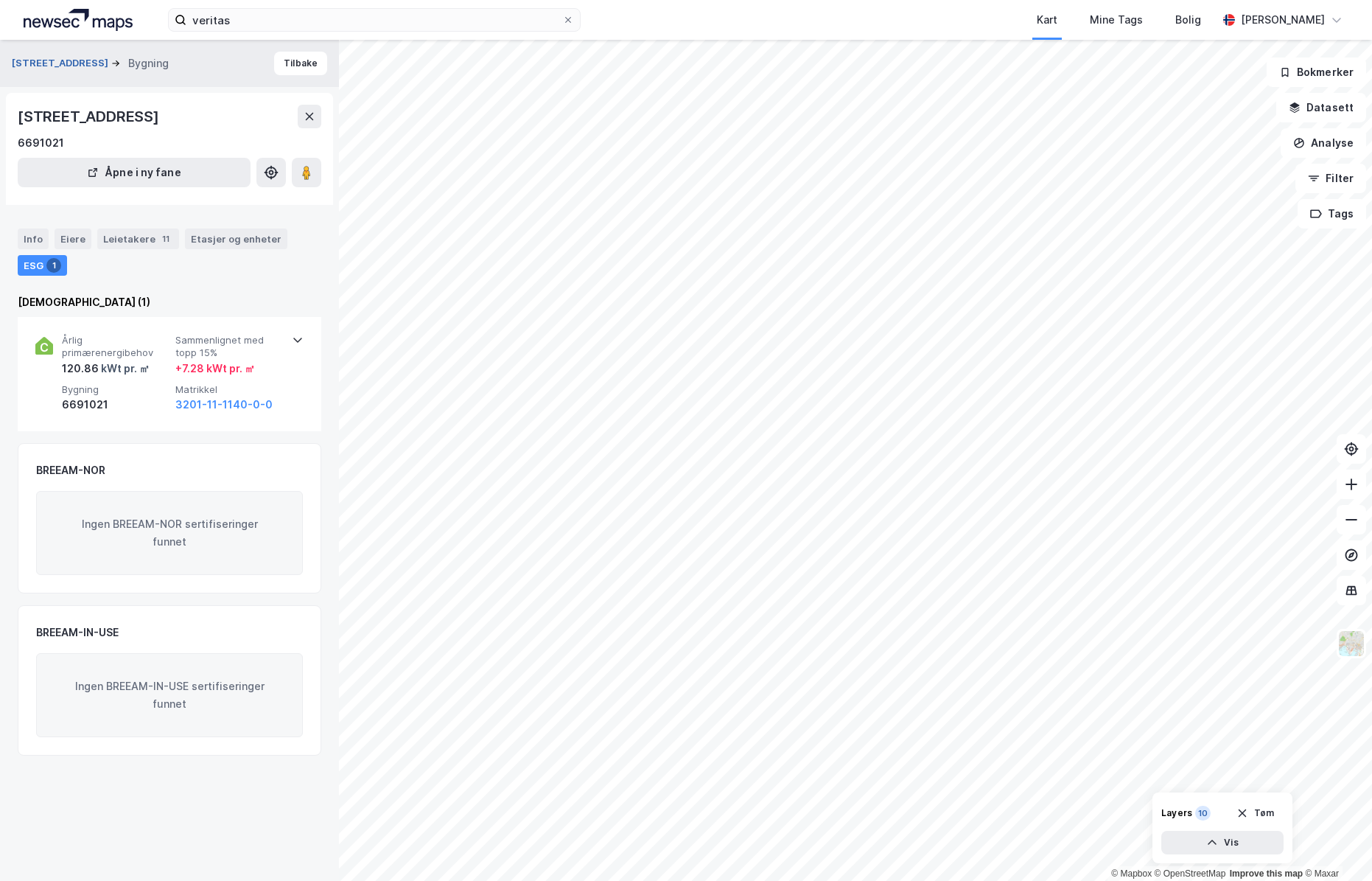
click at [31, 62] on button "[STREET_ADDRESS]" at bounding box center [61, 63] width 99 height 15
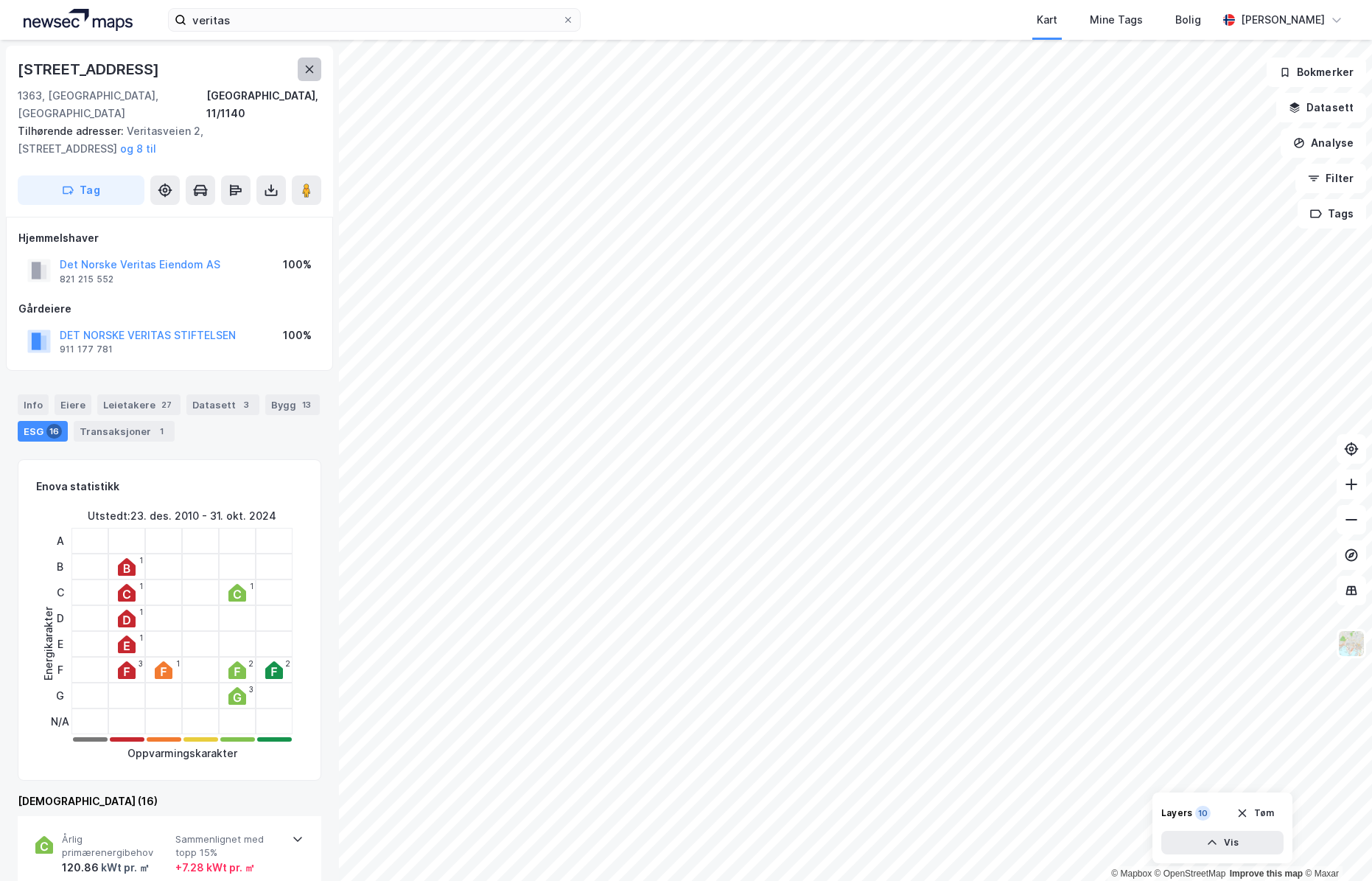
click at [304, 65] on icon at bounding box center [309, 69] width 11 height 11
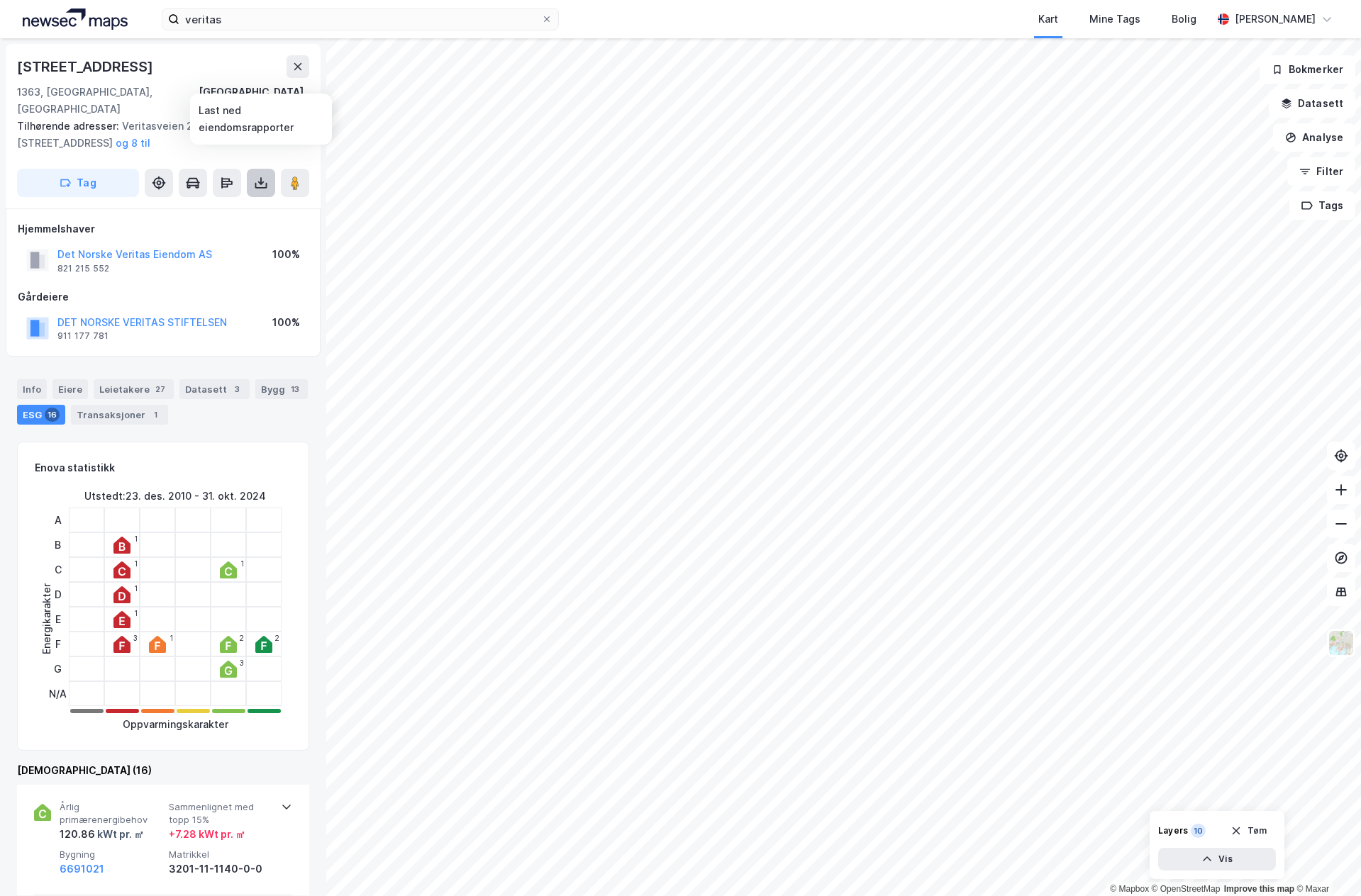
click at [257, 173] on button at bounding box center [261, 183] width 29 height 29
click at [261, 137] on div "Veritasveien 1 1363, [GEOGRAPHIC_DATA], [GEOGRAPHIC_DATA], 11/1140 Tilhørende a…" at bounding box center [163, 126] width 315 height 165
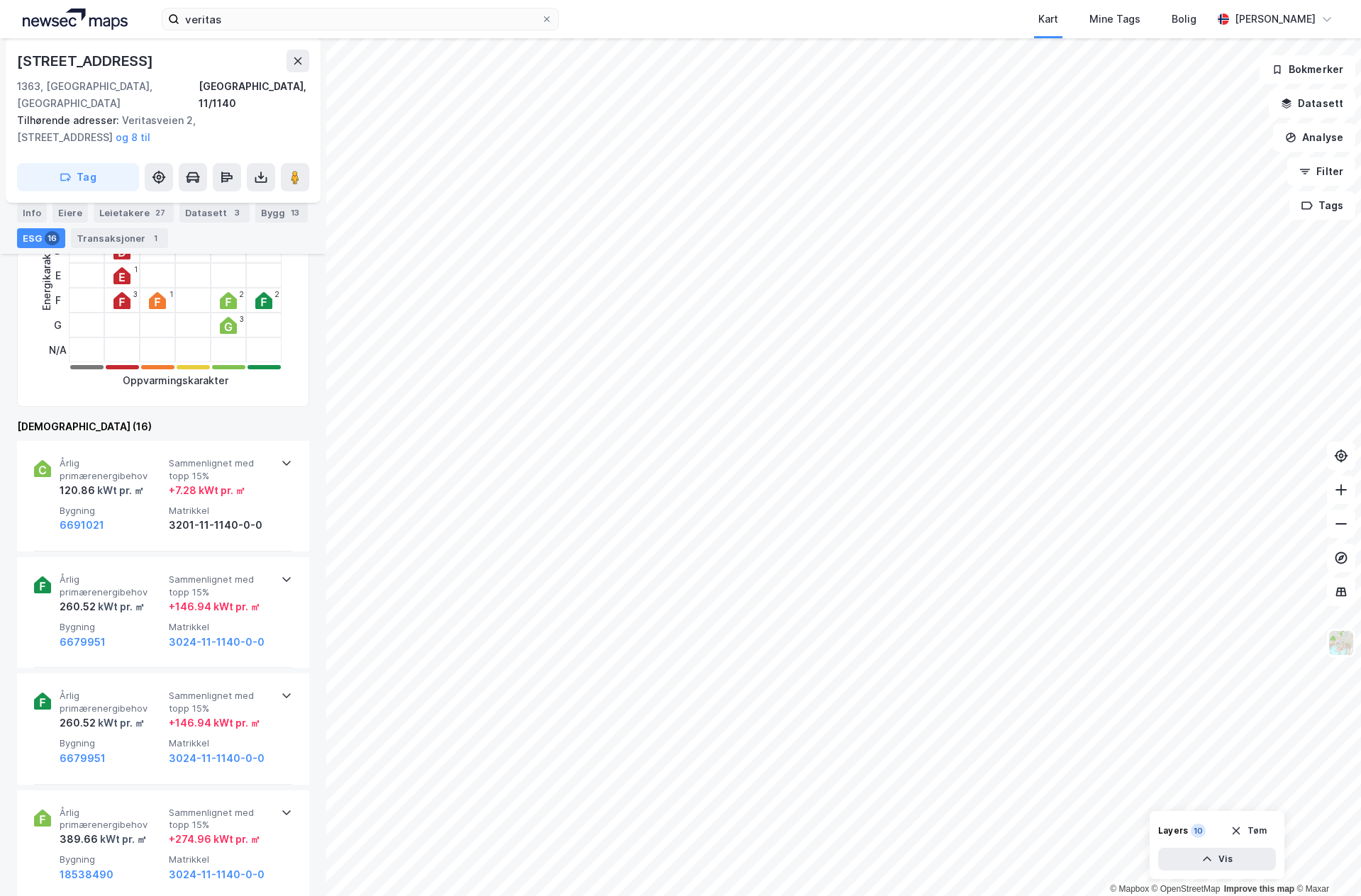
scroll to position [425, 0]
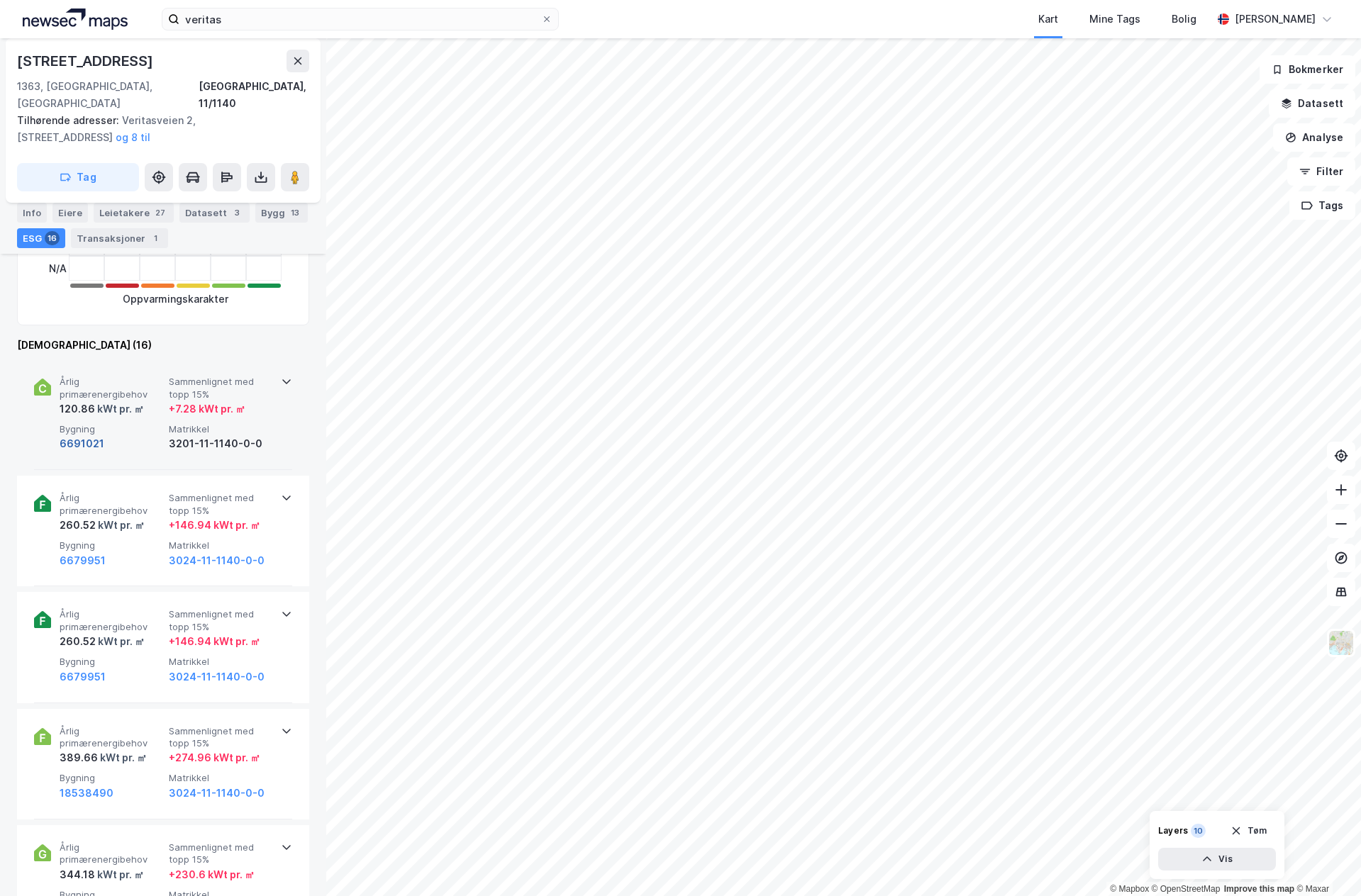
click at [87, 436] on button "6691021" at bounding box center [82, 444] width 45 height 17
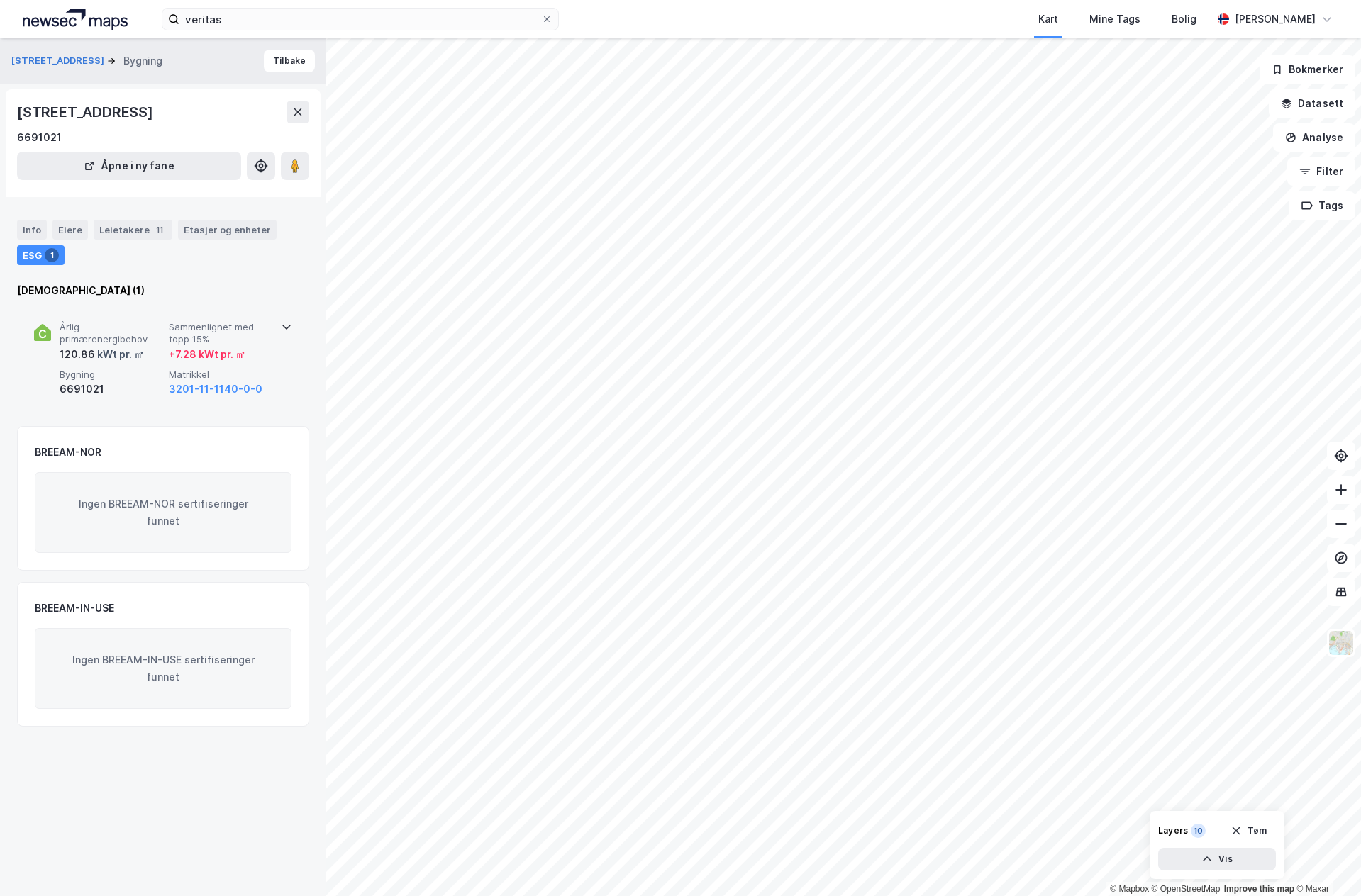
click at [87, 342] on span "Årlig primærenergibehov" at bounding box center [111, 333] width 104 height 25
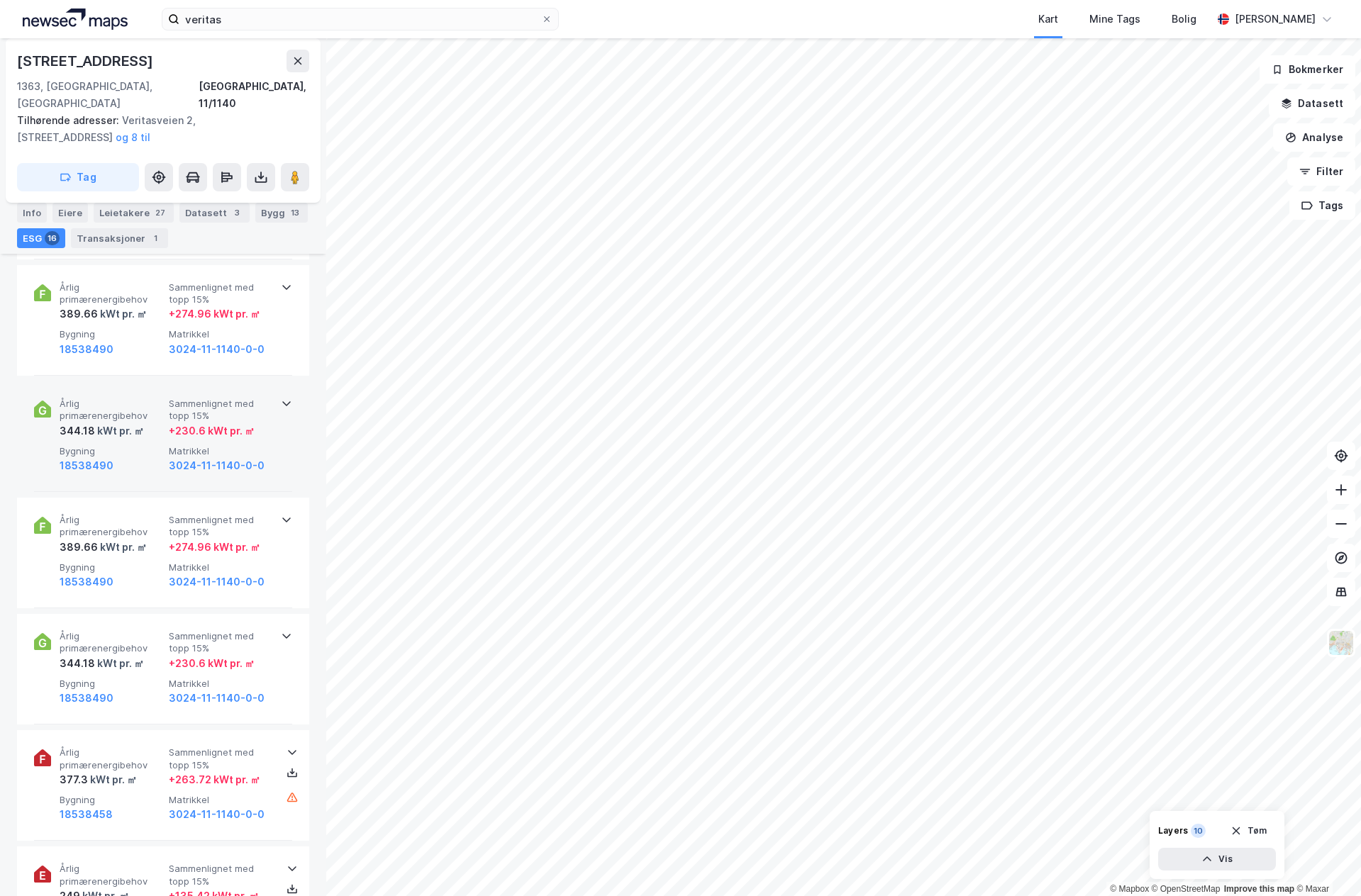
scroll to position [851, 0]
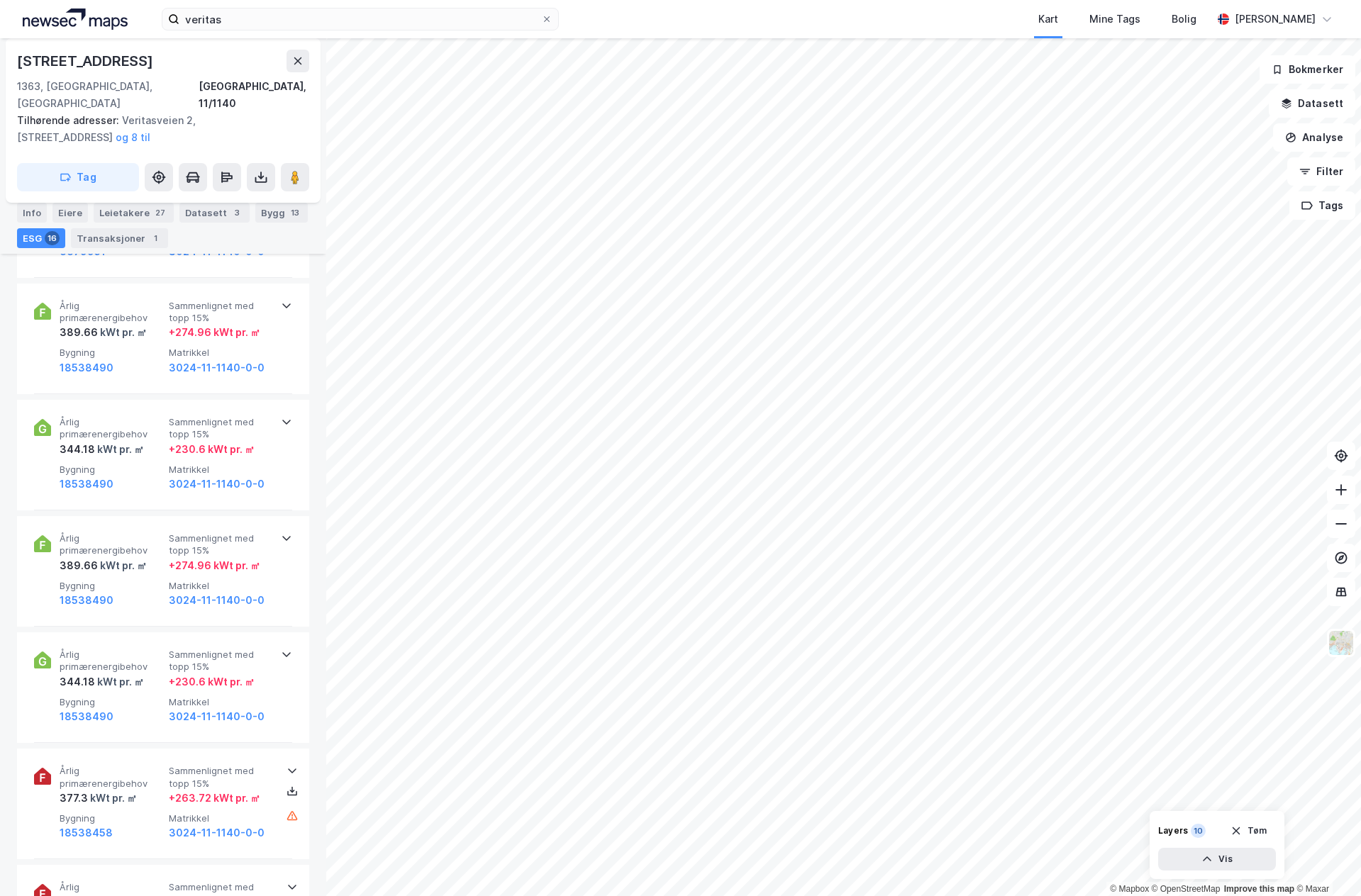
click at [264, 214] on div "Bygg 13" at bounding box center [281, 212] width 52 height 20
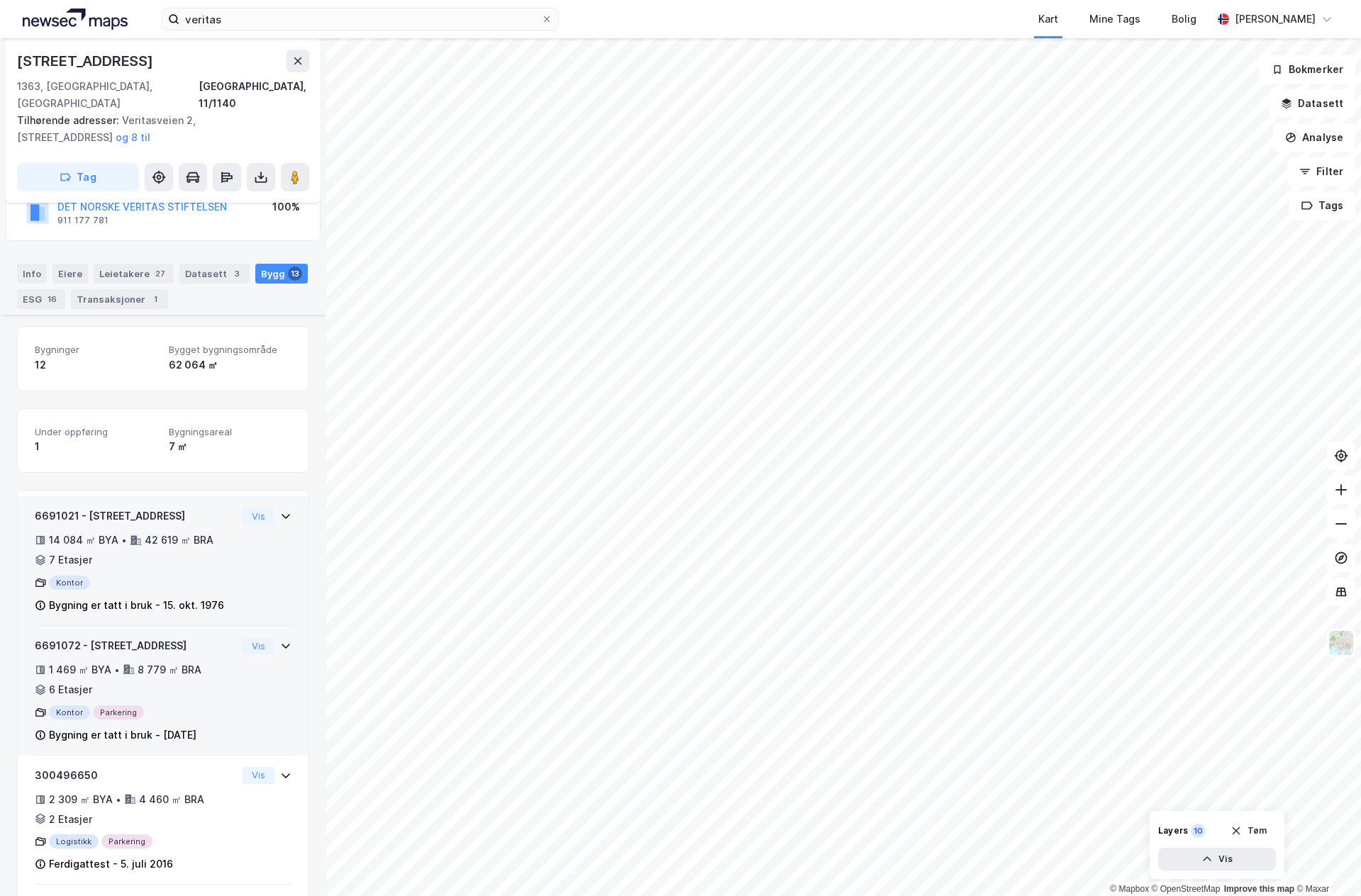
scroll to position [213, 0]
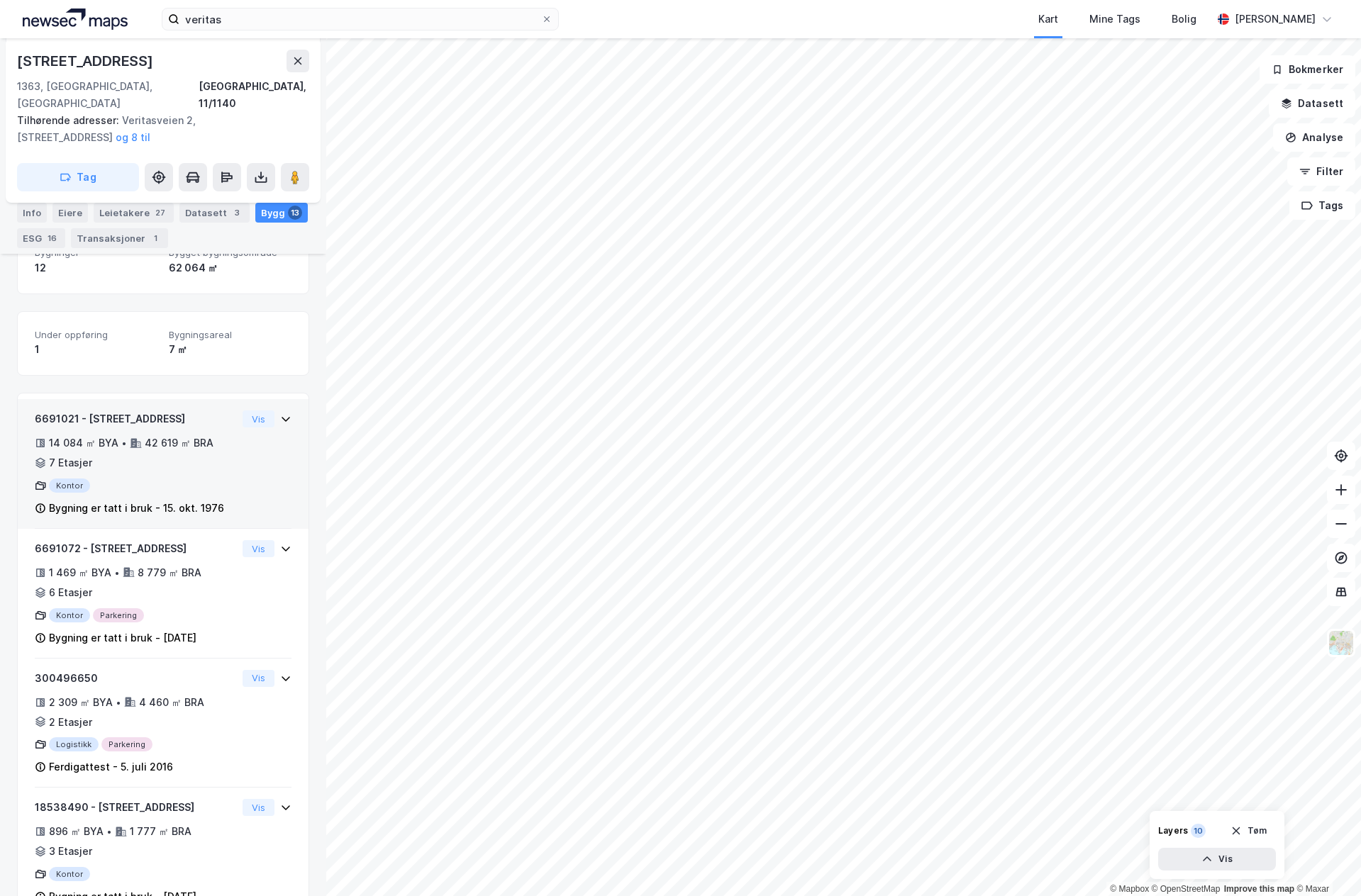
click at [119, 444] on div "14 084 ㎡ BYA • 42 619 ㎡ BRA • 7 Etasjer" at bounding box center [135, 453] width 202 height 37
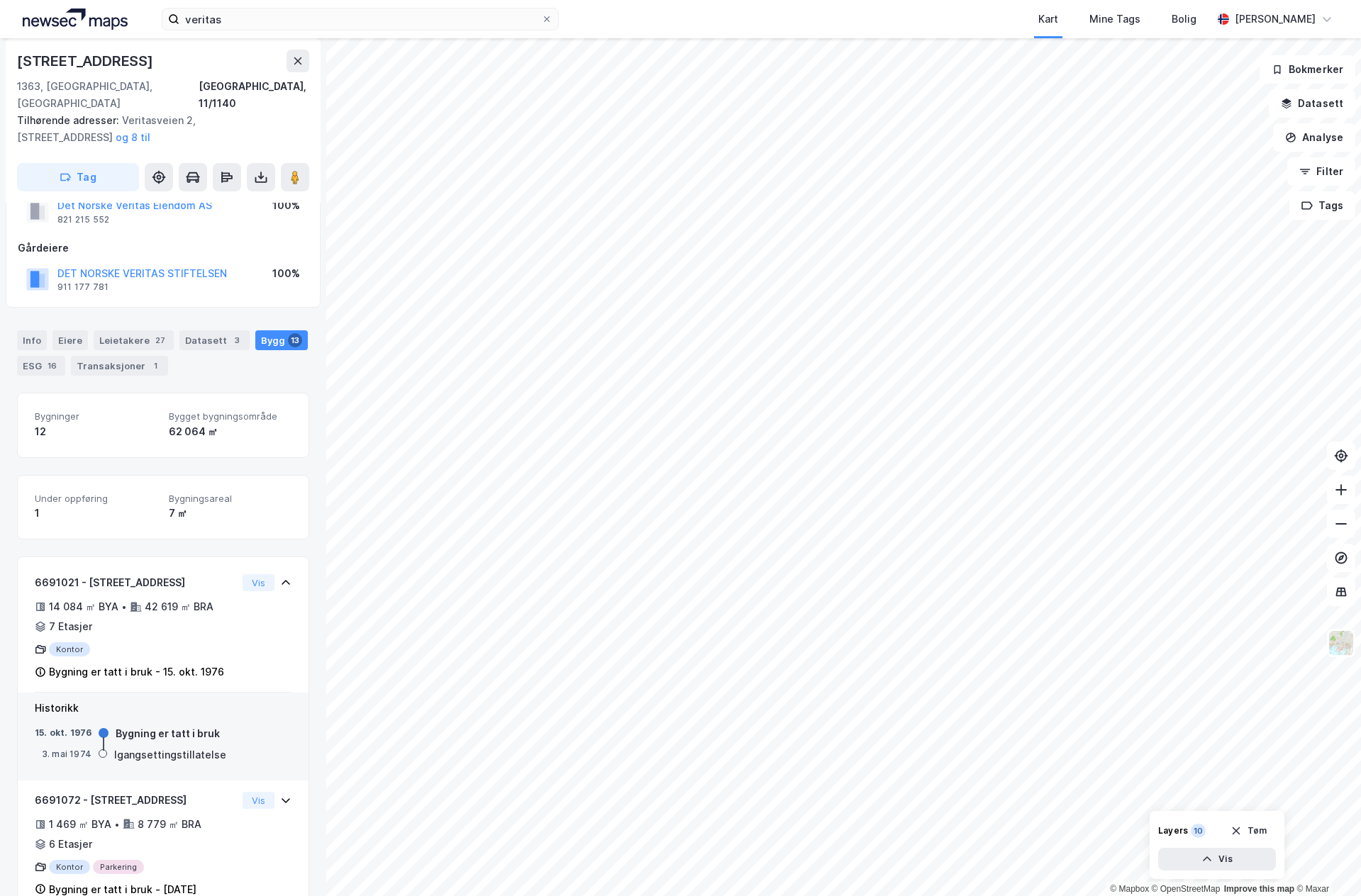
scroll to position [0, 0]
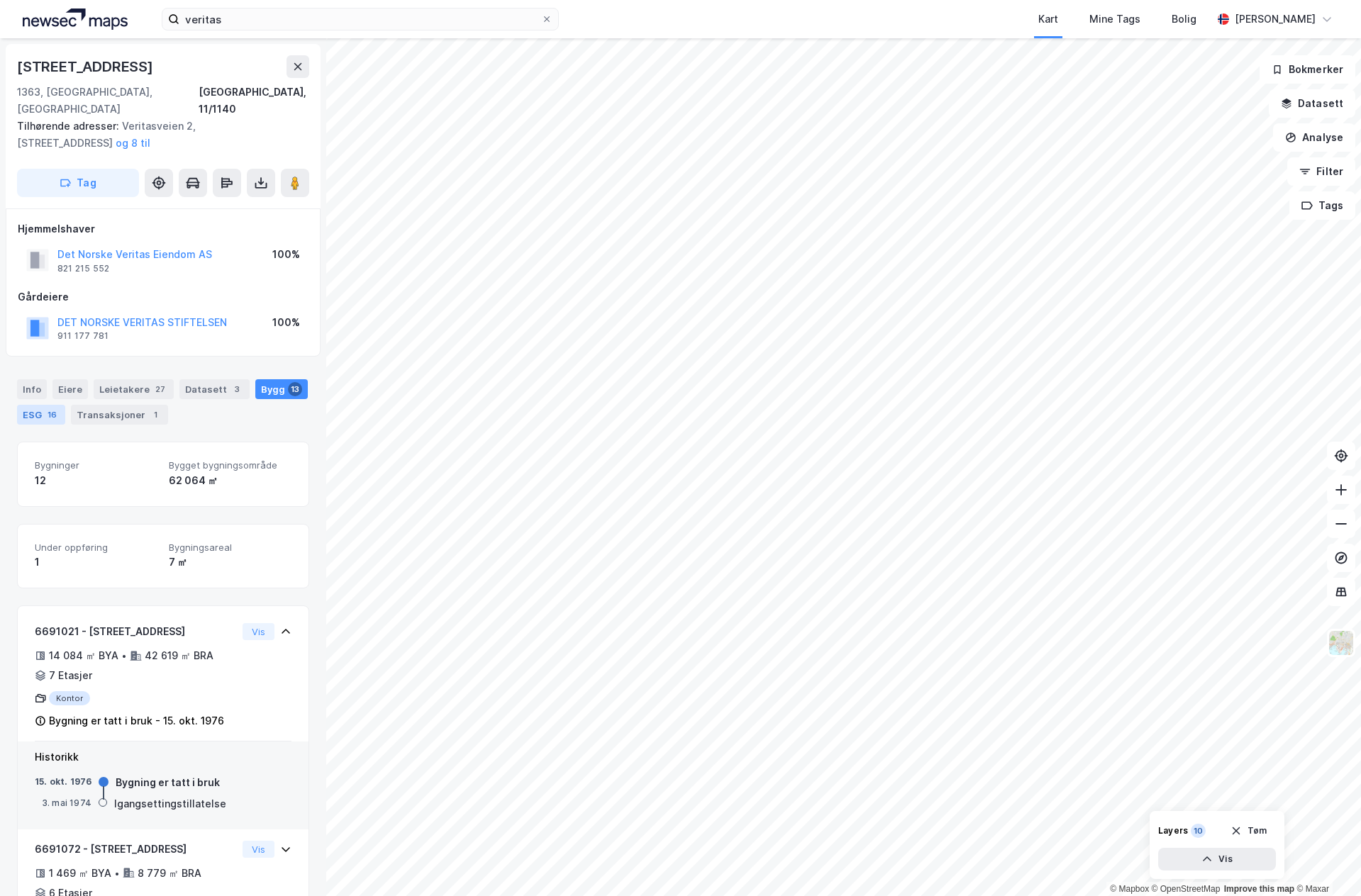
click at [34, 405] on div "ESG 16" at bounding box center [41, 414] width 48 height 20
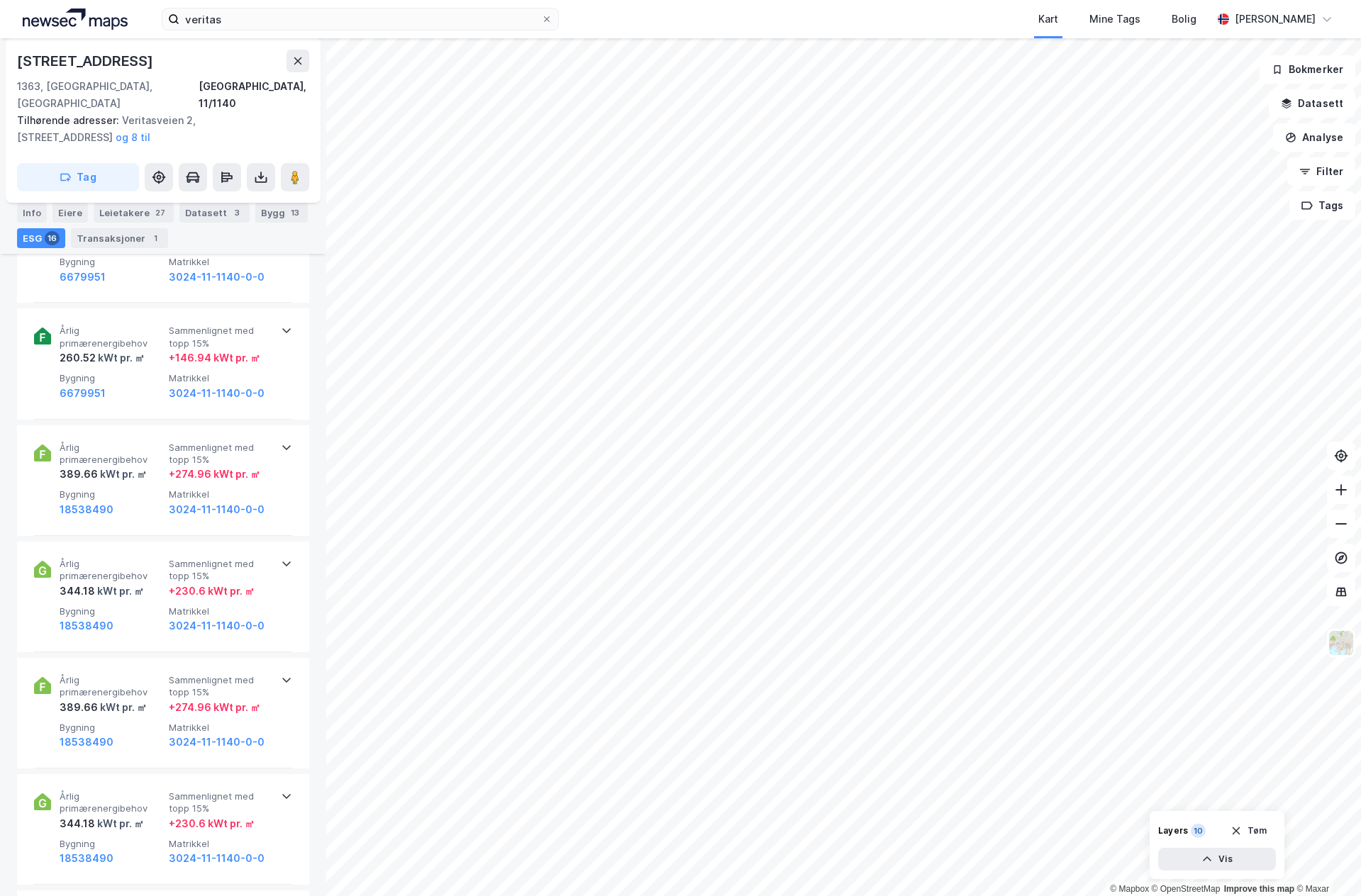
scroll to position [1135, 0]
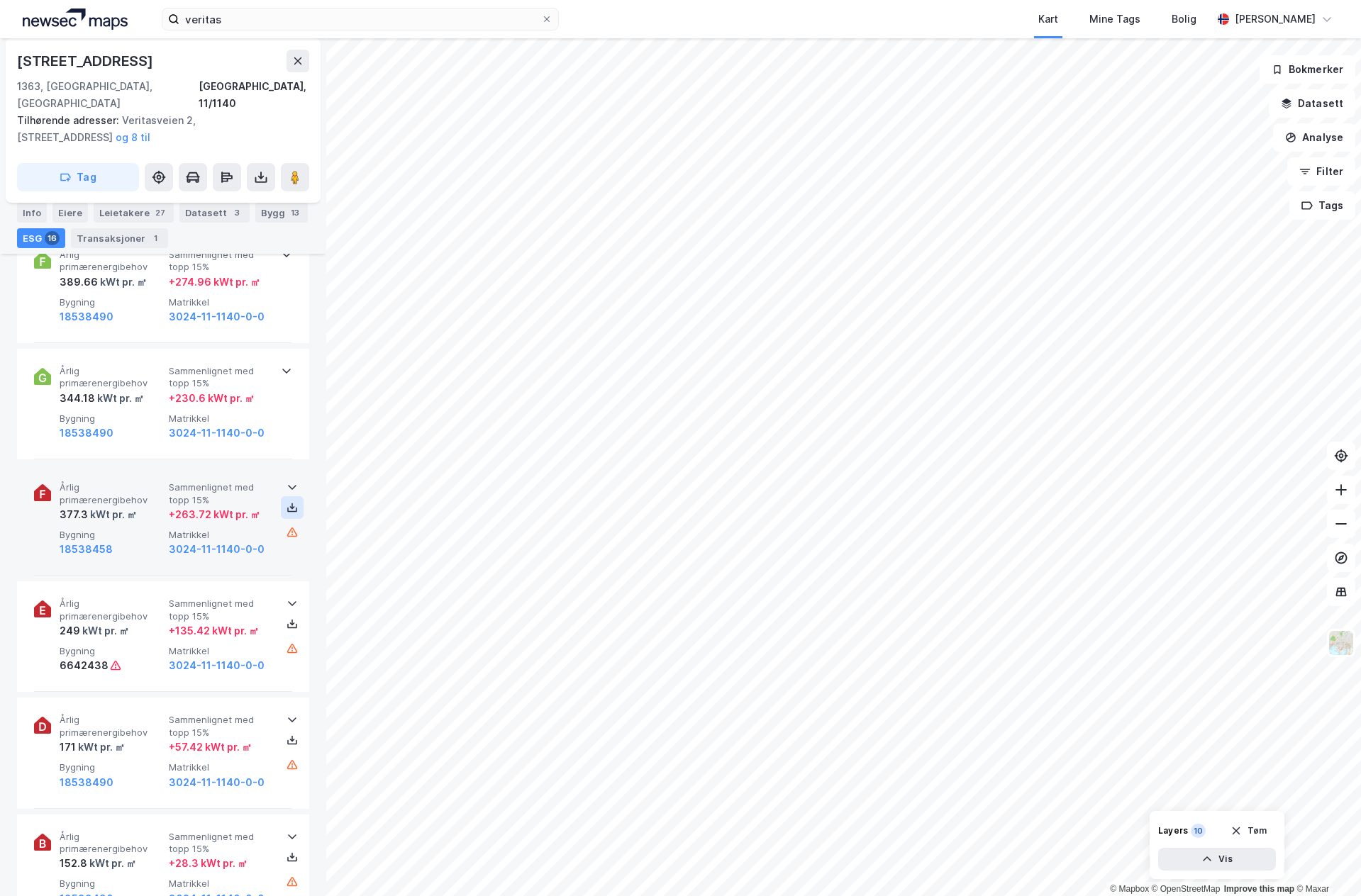
click at [292, 507] on icon at bounding box center [292, 510] width 10 height 5
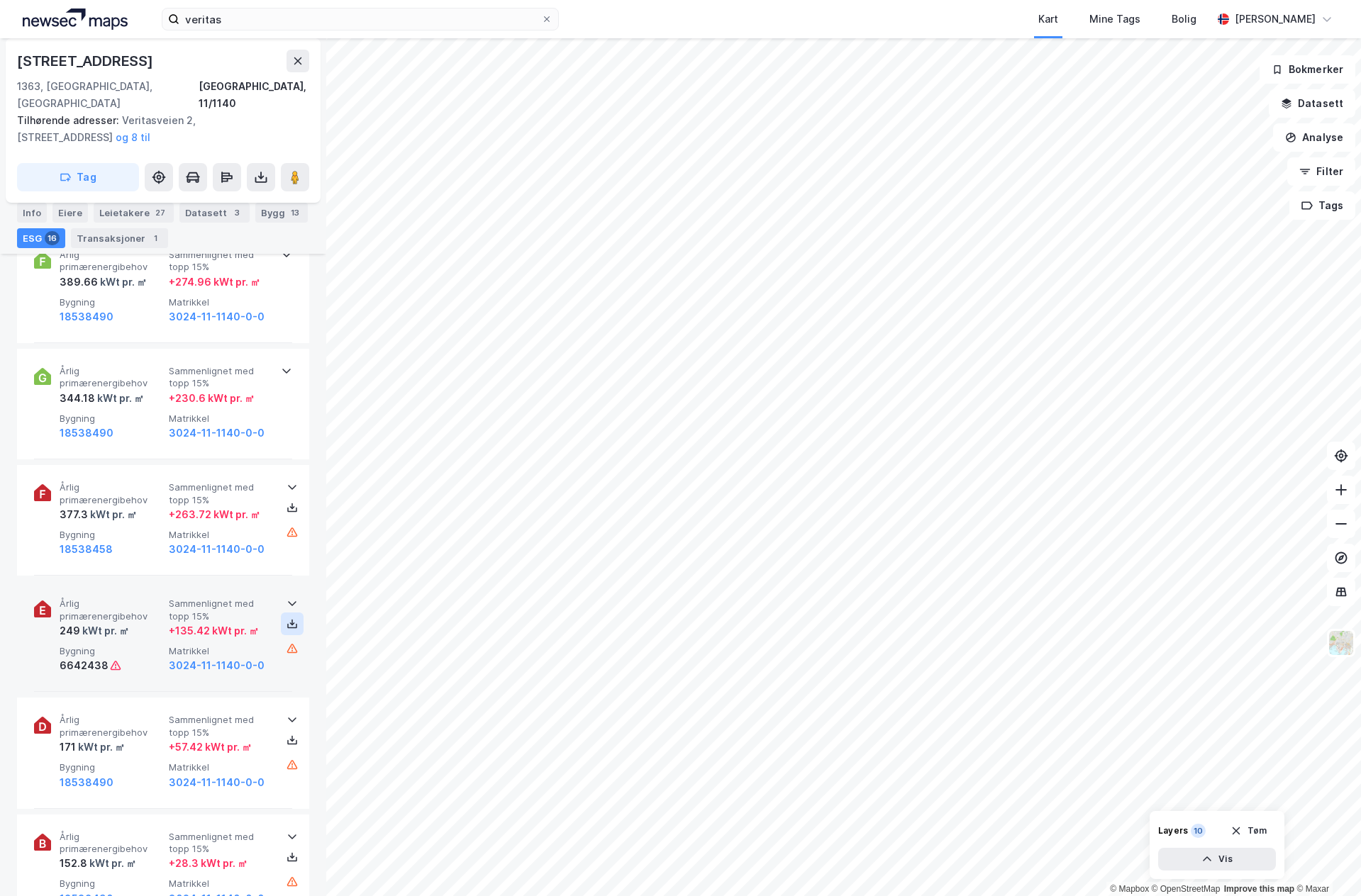
click at [286, 618] on icon at bounding box center [292, 624] width 11 height 11
click at [292, 620] on icon at bounding box center [292, 623] width 1 height 7
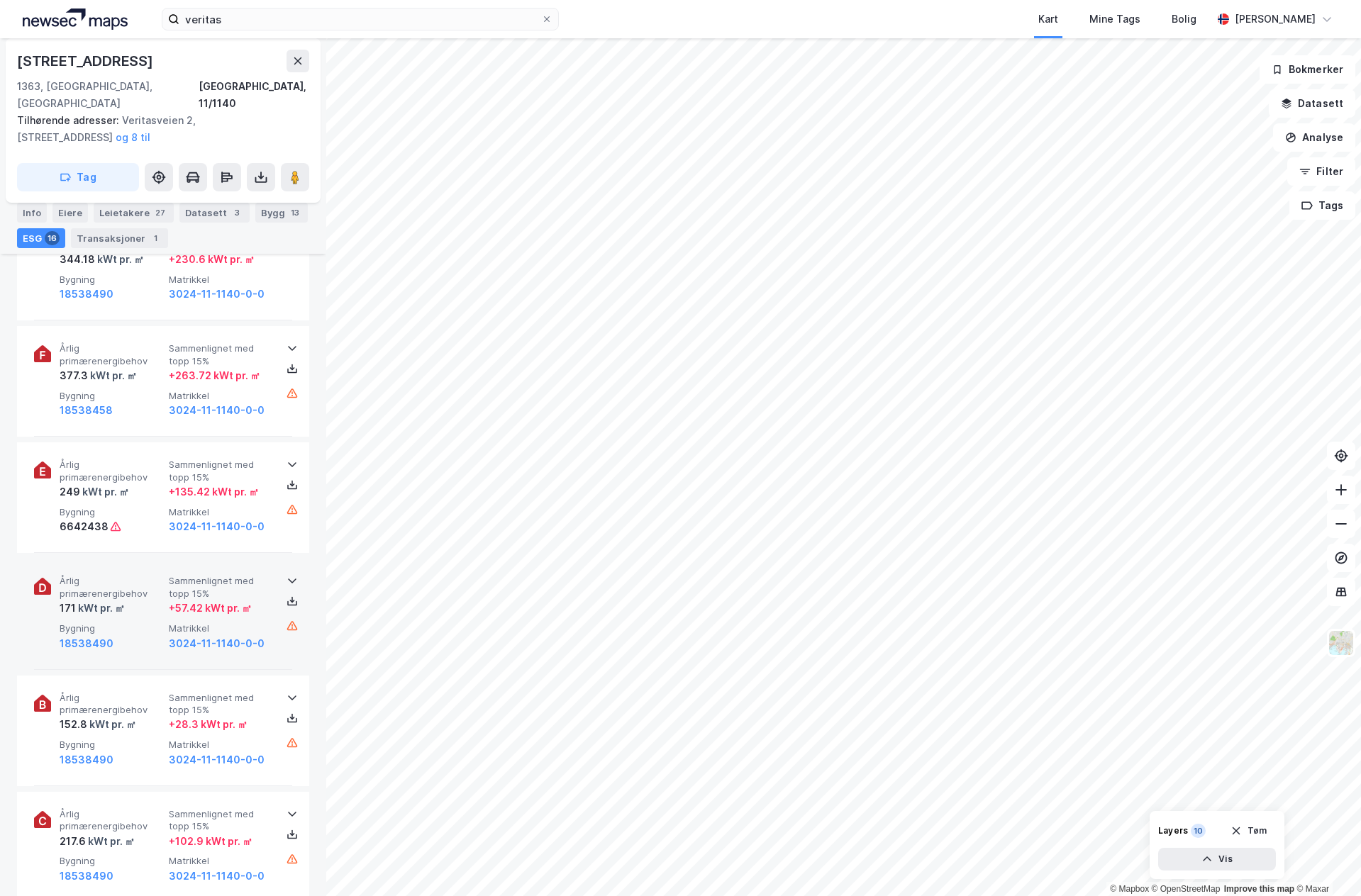
scroll to position [1276, 0]
click at [286, 593] on icon at bounding box center [292, 598] width 11 height 11
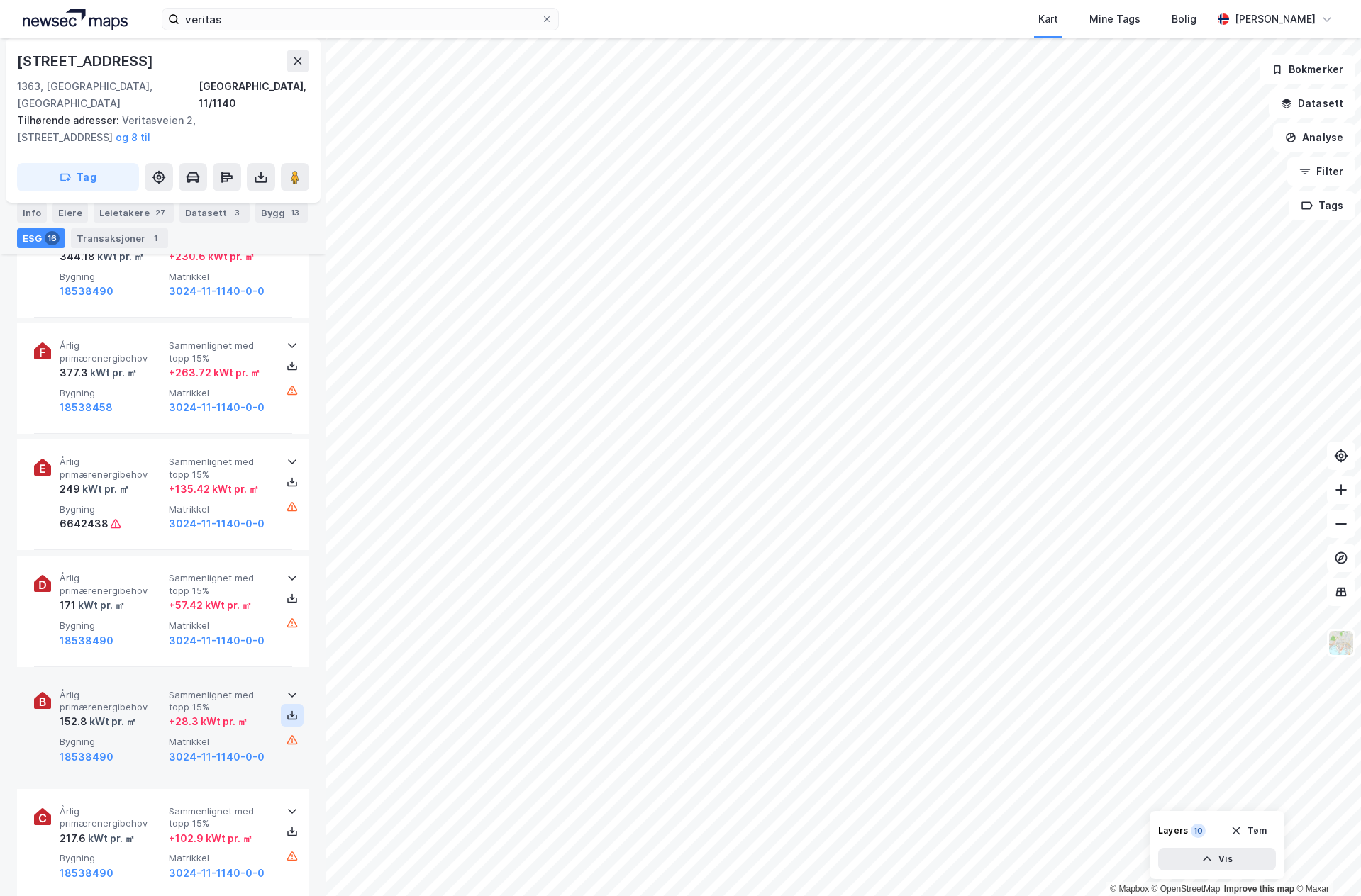
click at [288, 709] on icon at bounding box center [292, 715] width 11 height 11
click at [286, 709] on icon at bounding box center [292, 715] width 11 height 11
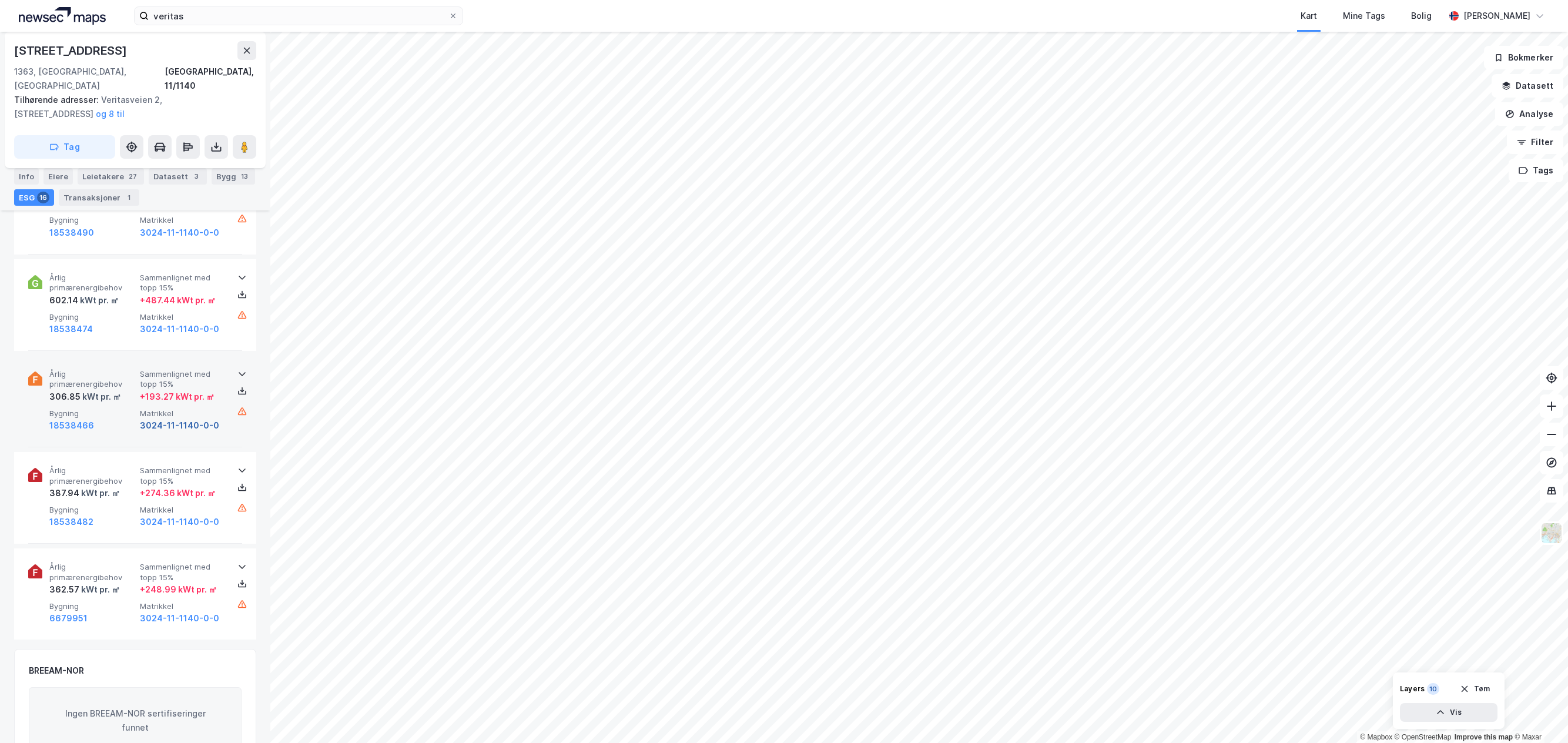
scroll to position [1563, 0]
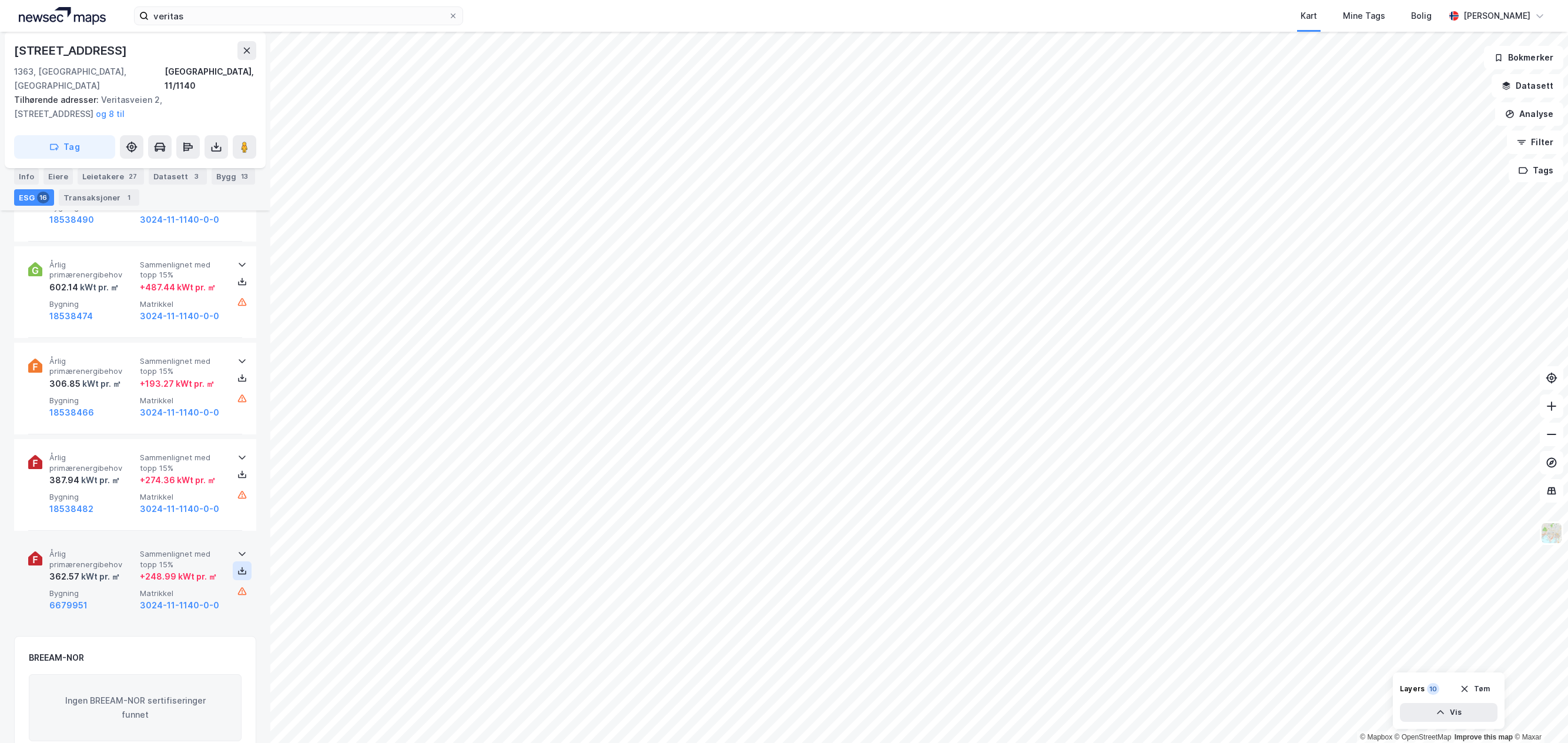
click at [237, 566] on icon at bounding box center [242, 571] width 9 height 9
click at [233, 368] on button at bounding box center [242, 378] width 19 height 19
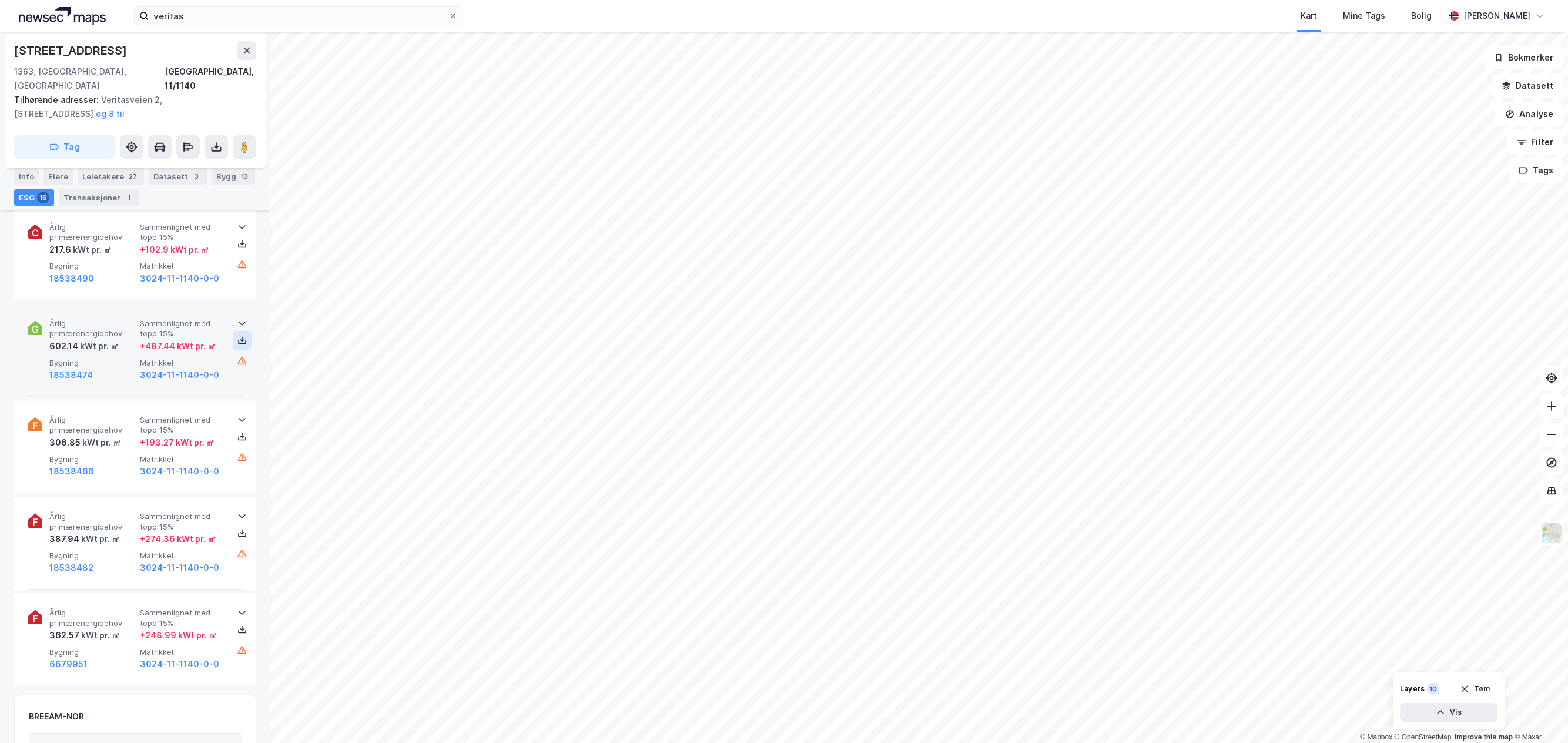
click at [237, 336] on icon at bounding box center [242, 340] width 9 height 9
click at [237, 239] on icon at bounding box center [242, 244] width 9 height 9
click at [920, 24] on div "Kart Mine Tags Bolig" at bounding box center [982, 16] width 925 height 32
click at [237, 239] on icon at bounding box center [242, 244] width 9 height 9
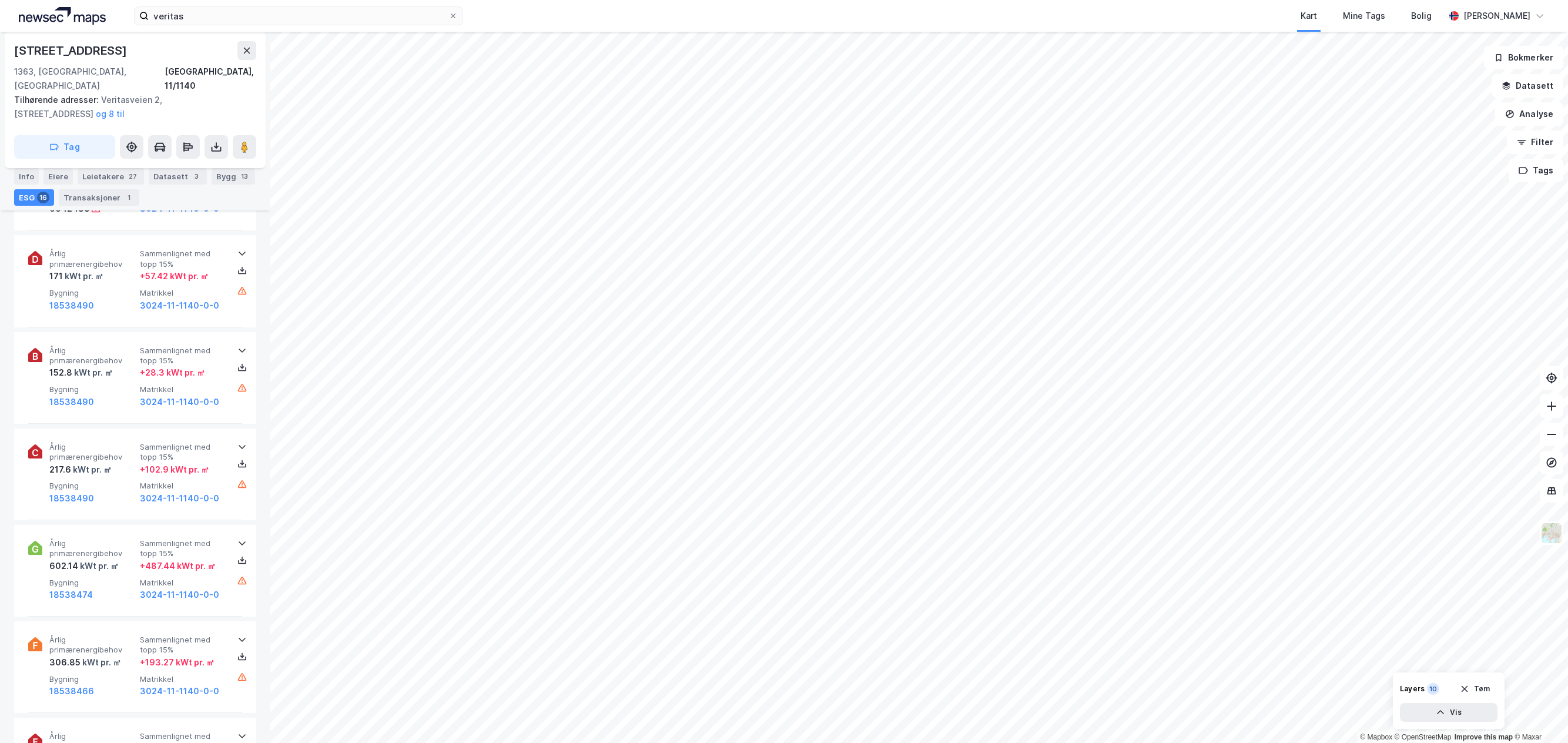
scroll to position [1273, 0]
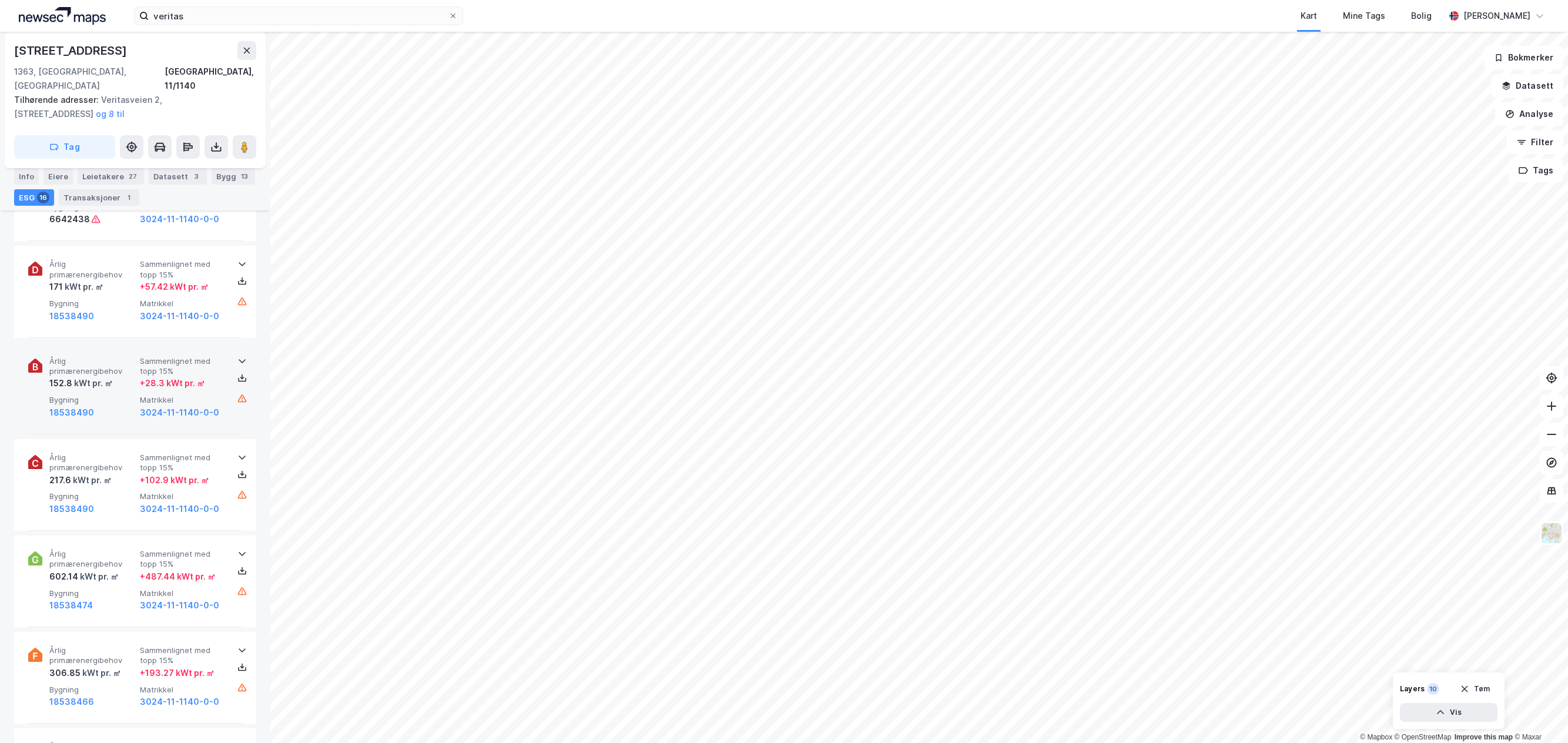
click at [237, 356] on icon at bounding box center [242, 361] width 9 height 9
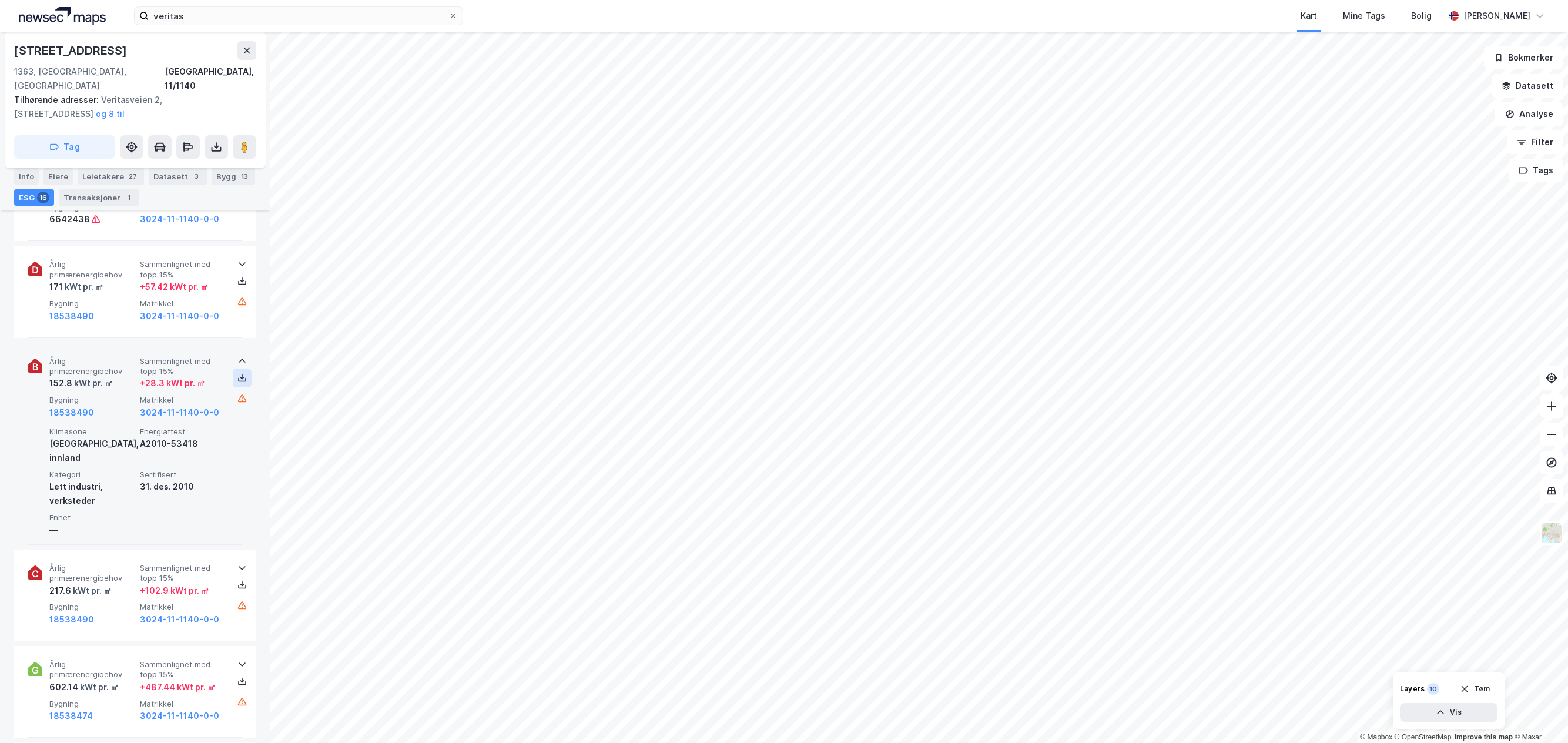
click at [238, 373] on icon at bounding box center [242, 378] width 9 height 9
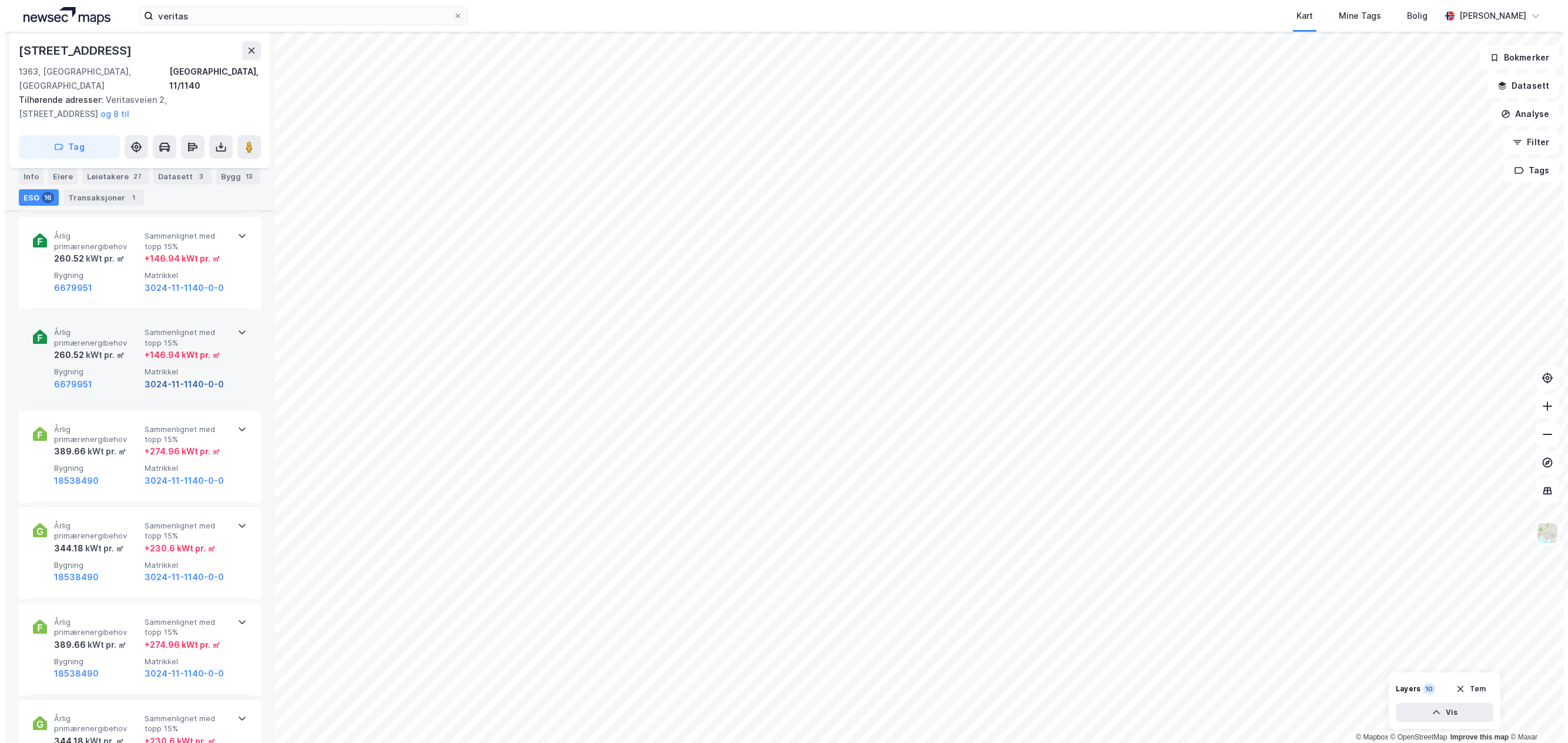
scroll to position [353, 0]
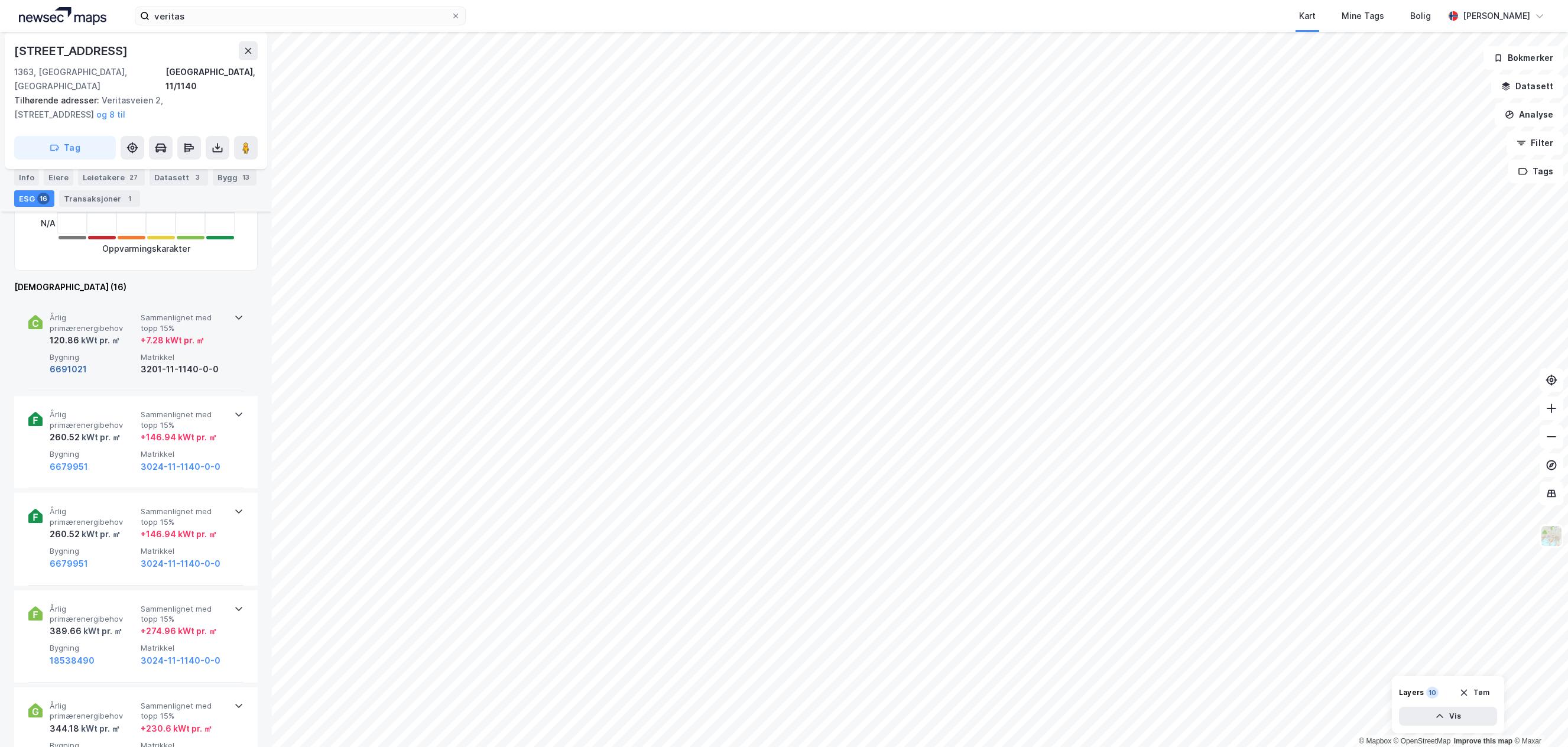
click at [71, 362] on button "6691021" at bounding box center [68, 369] width 37 height 14
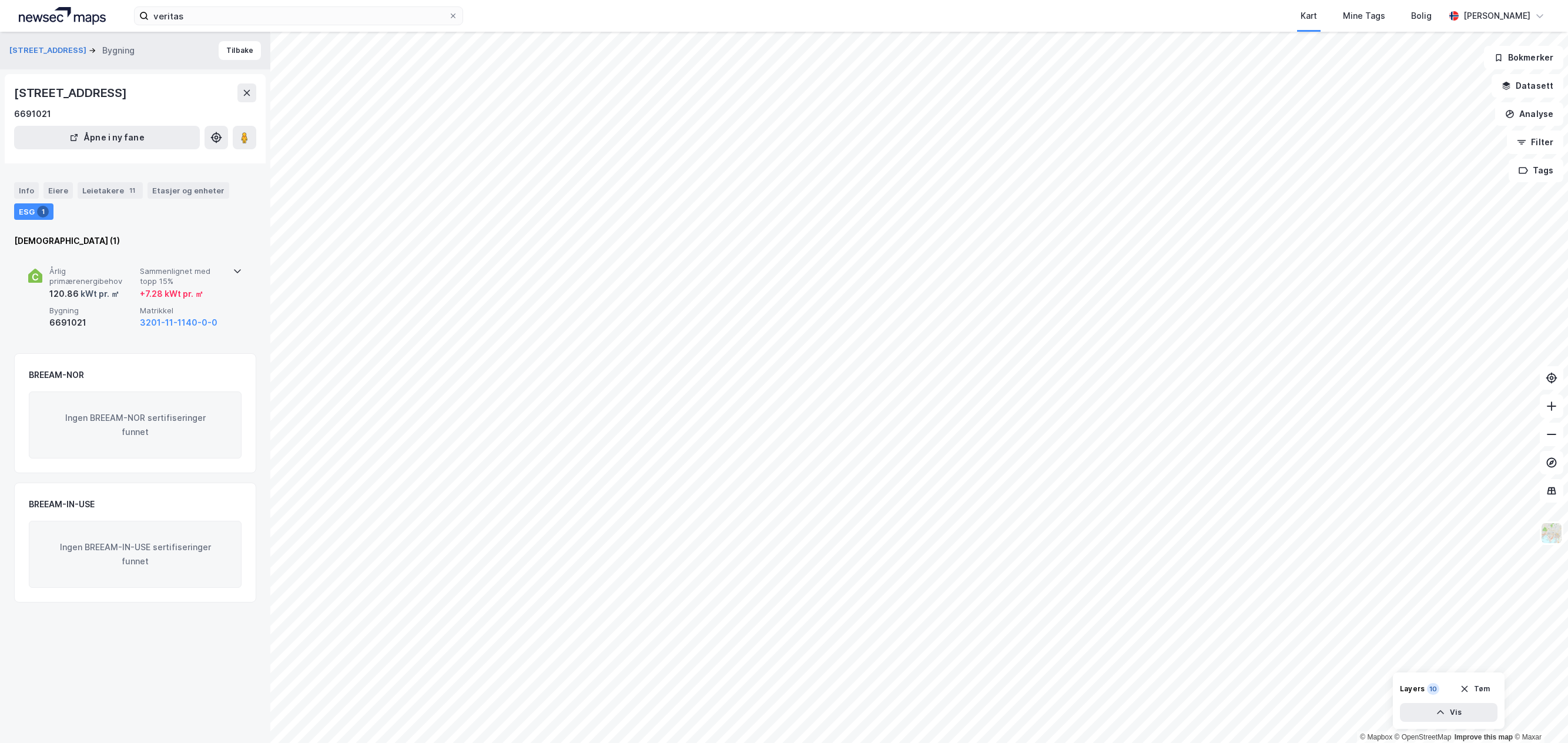
click at [80, 284] on span "Årlig primærenergibehov" at bounding box center [92, 276] width 86 height 21
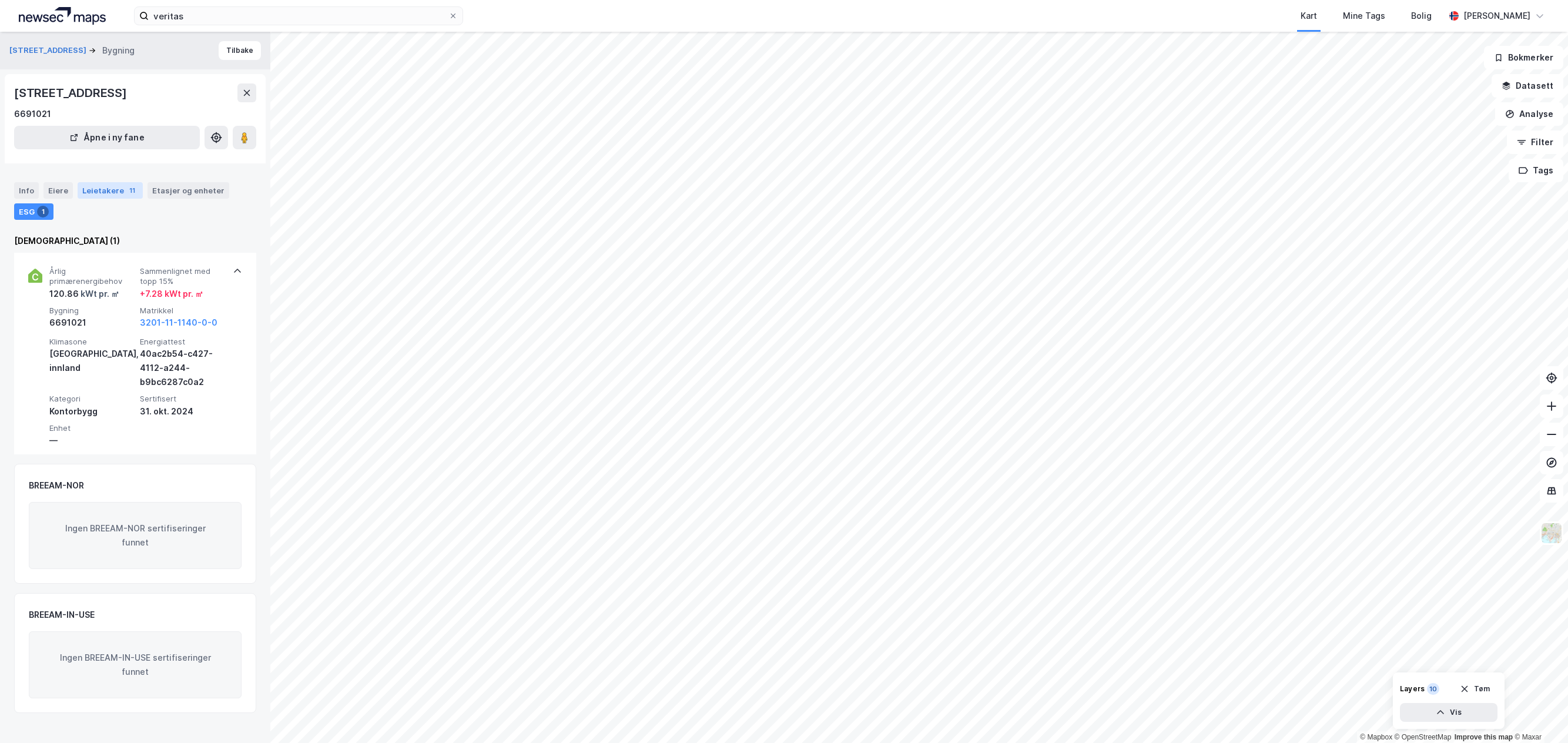
click at [114, 192] on div "Leietakere 11" at bounding box center [110, 190] width 65 height 16
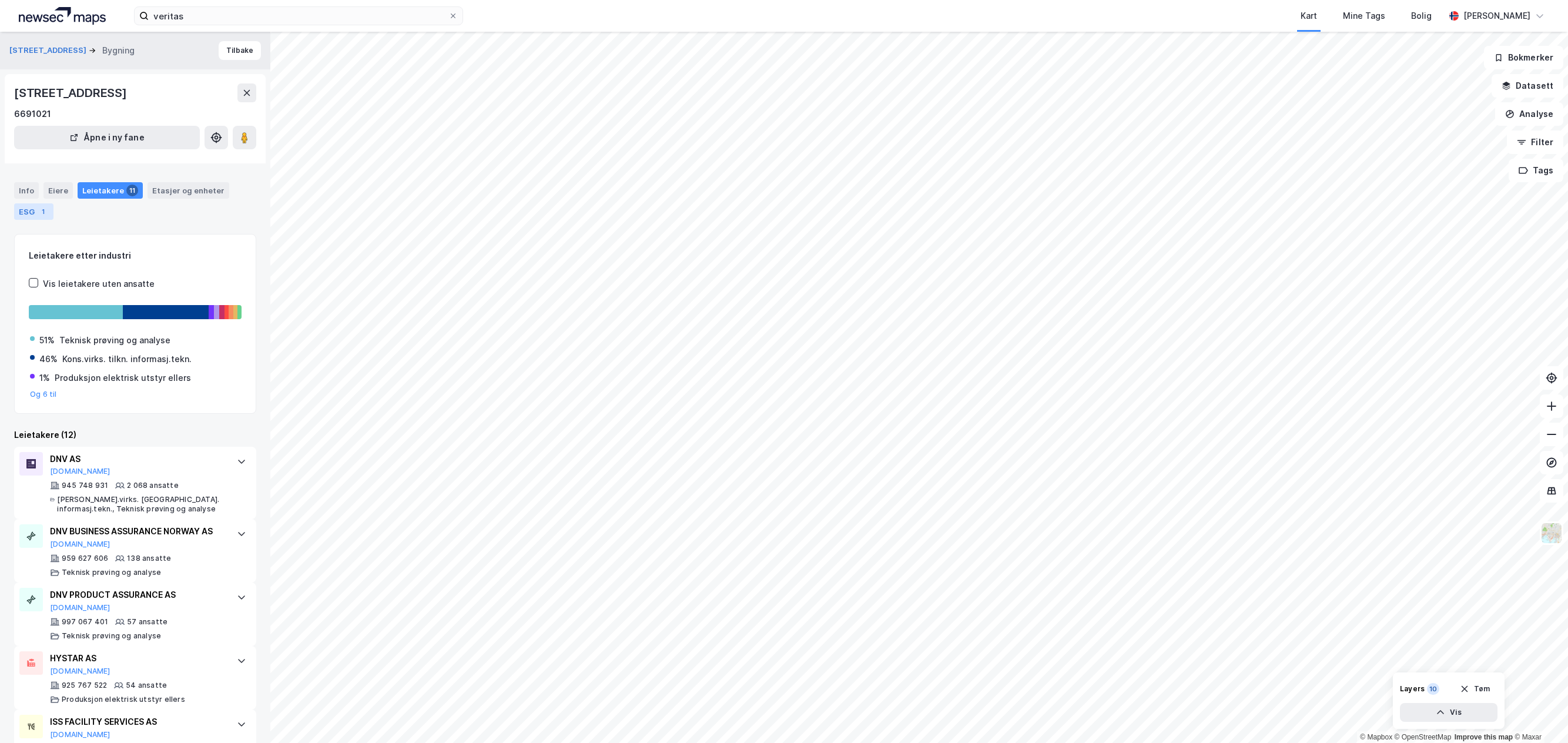
click at [33, 210] on div "ESG 1" at bounding box center [33, 211] width 40 height 16
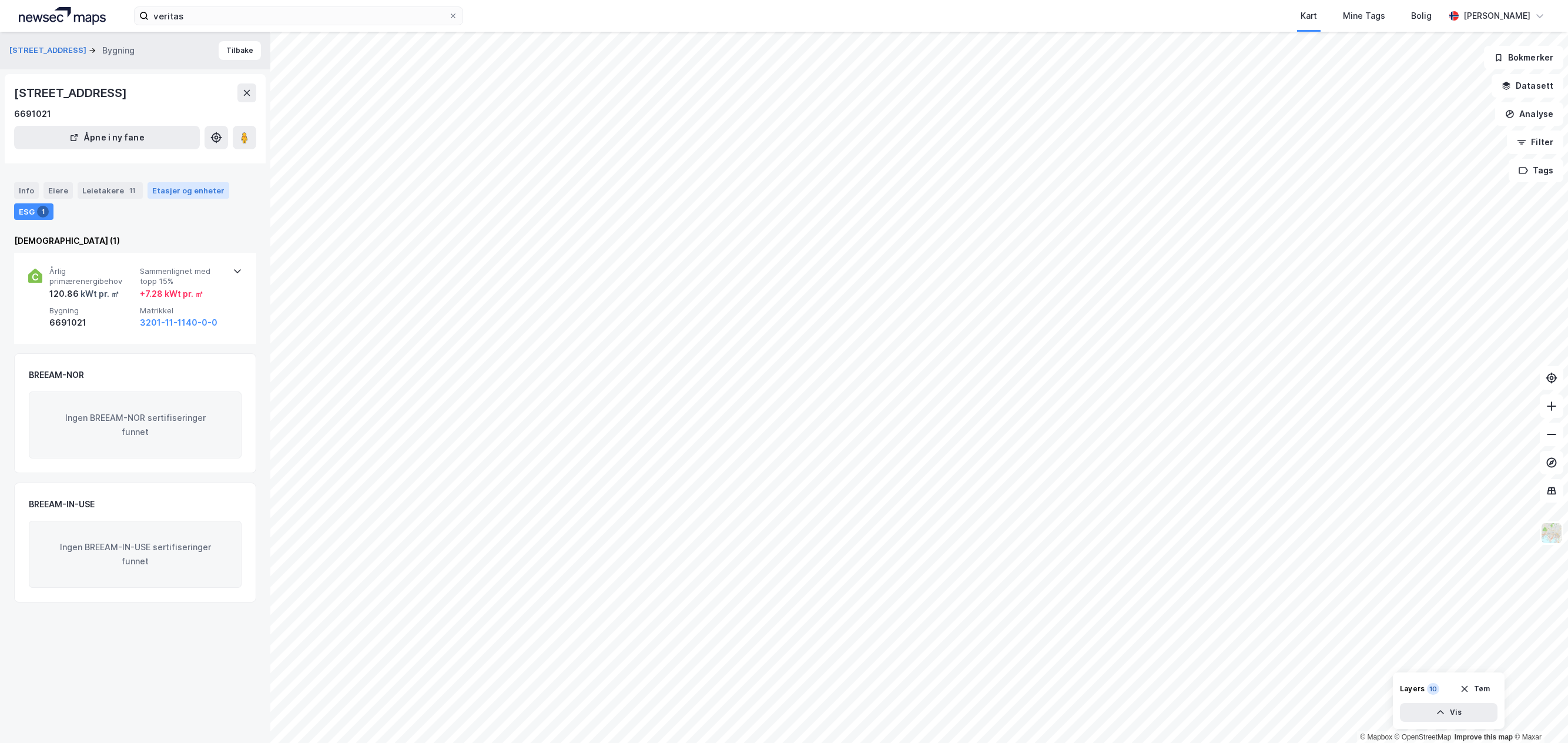
click at [208, 193] on div "Etasjer og enheter" at bounding box center [188, 190] width 72 height 10
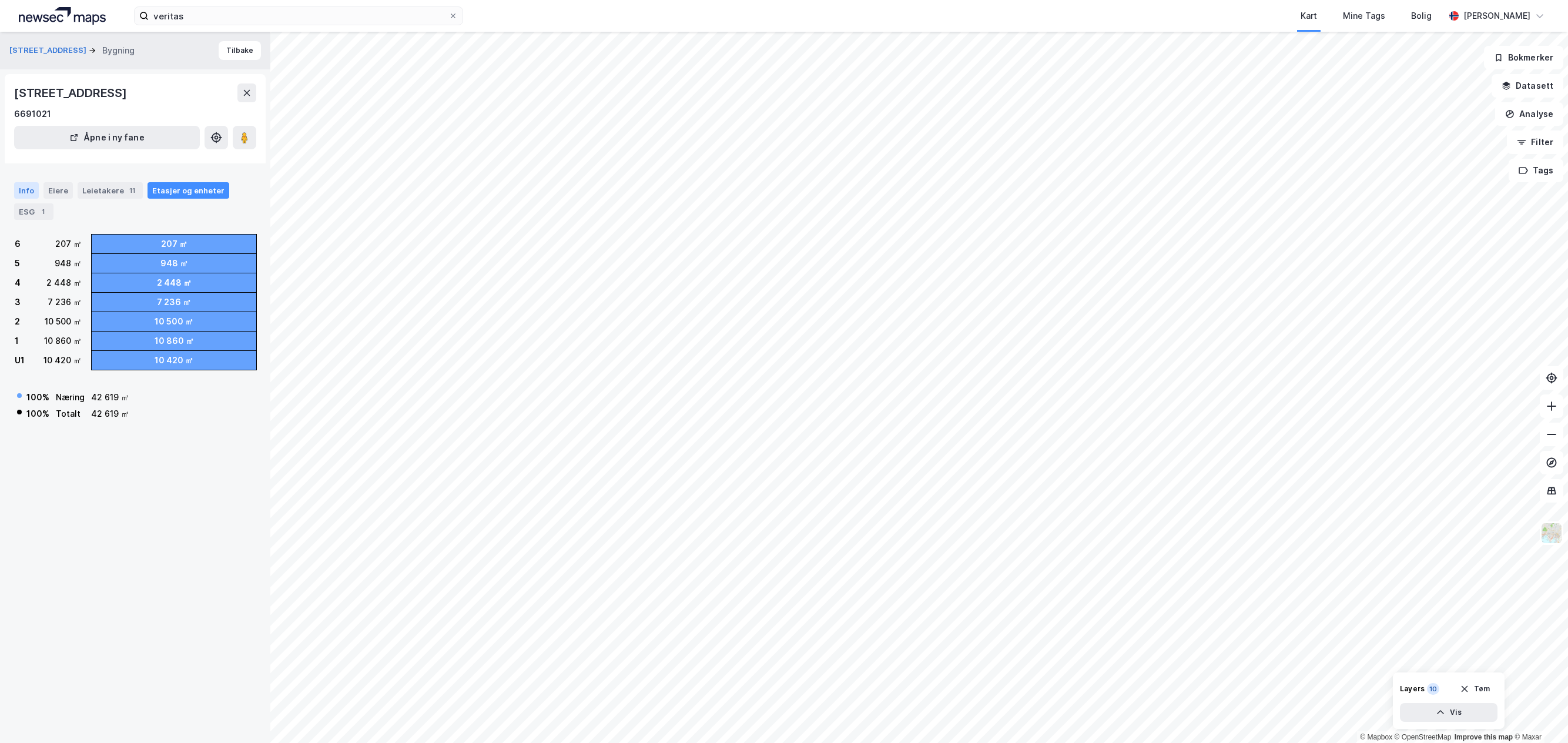
click at [24, 193] on div "Info" at bounding box center [26, 190] width 25 height 16
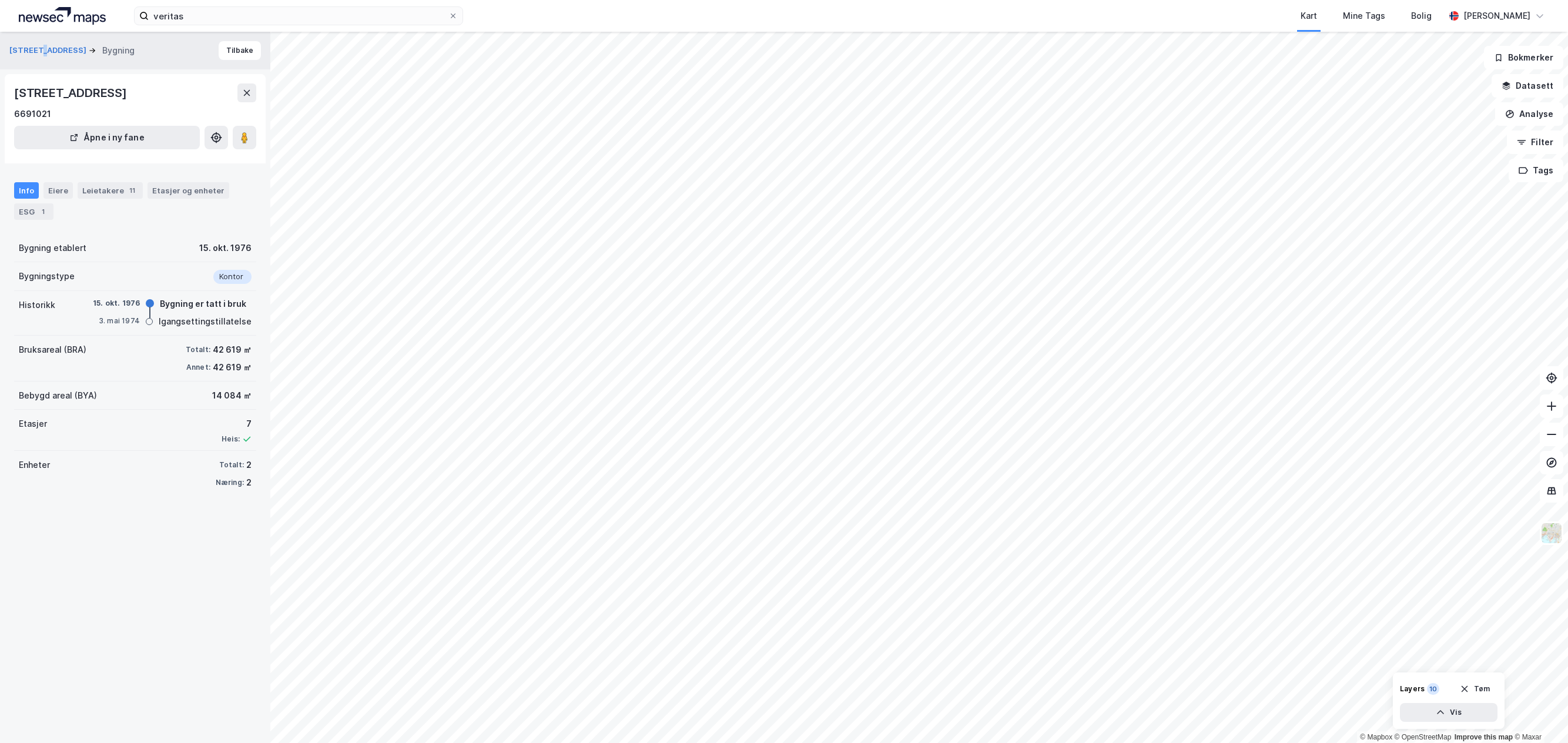
click at [38, 44] on div "[STREET_ADDRESS] Bygning" at bounding box center [76, 50] width 135 height 14
drag, startPoint x: 38, startPoint y: 44, endPoint x: 37, endPoint y: 51, distance: 7.1
click at [37, 51] on button "[STREET_ADDRESS]" at bounding box center [49, 50] width 79 height 12
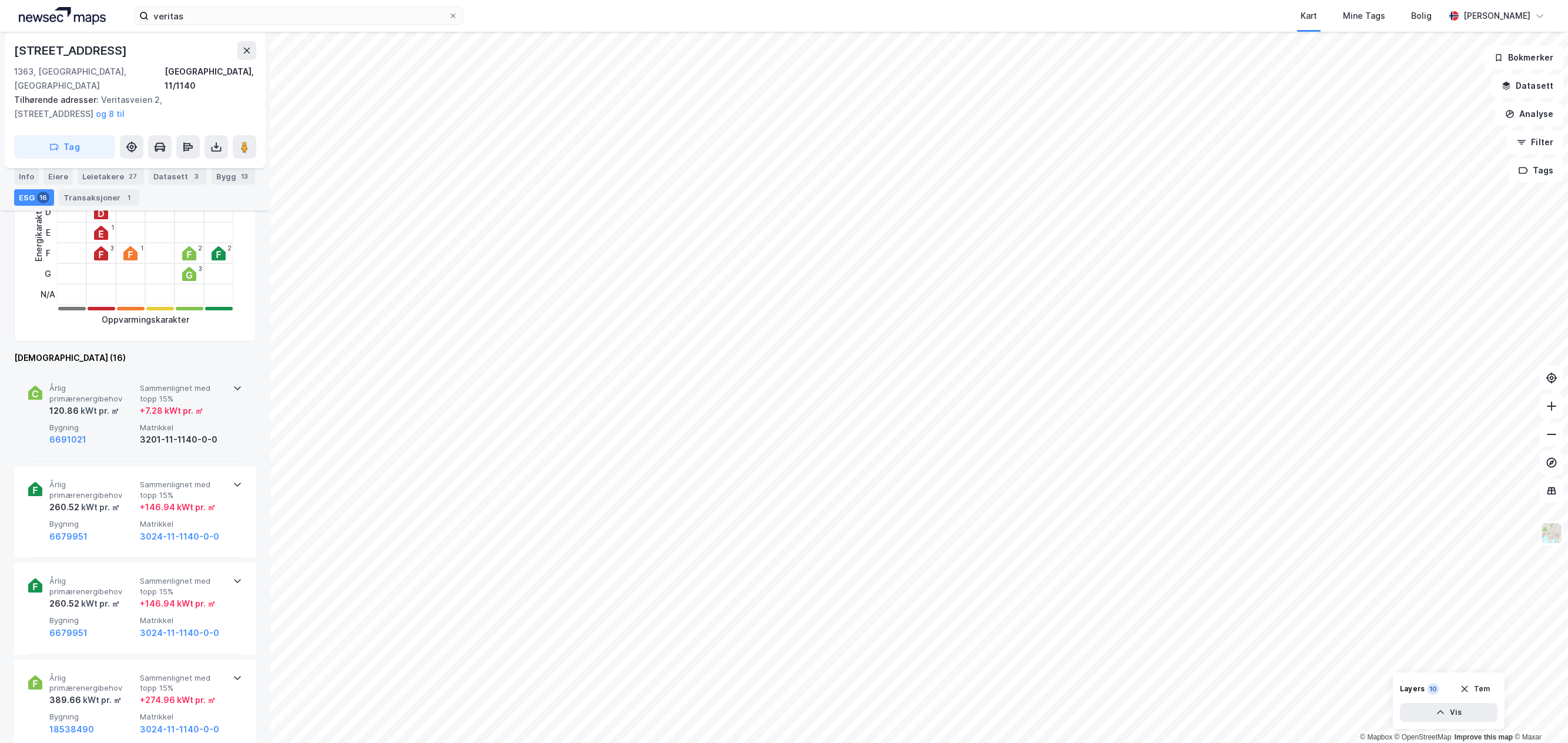
scroll to position [294, 0]
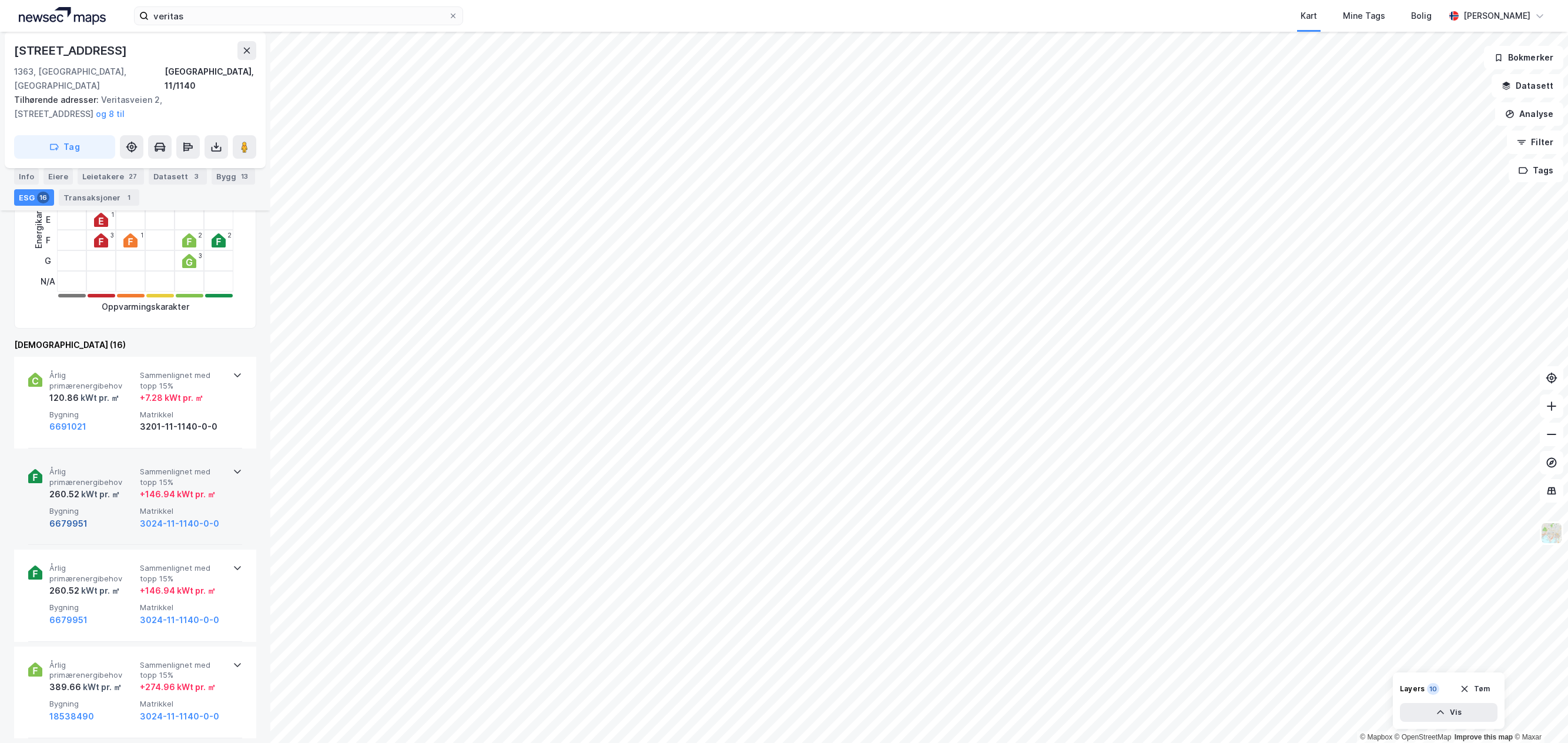
click at [73, 517] on button "6679951" at bounding box center [68, 524] width 38 height 14
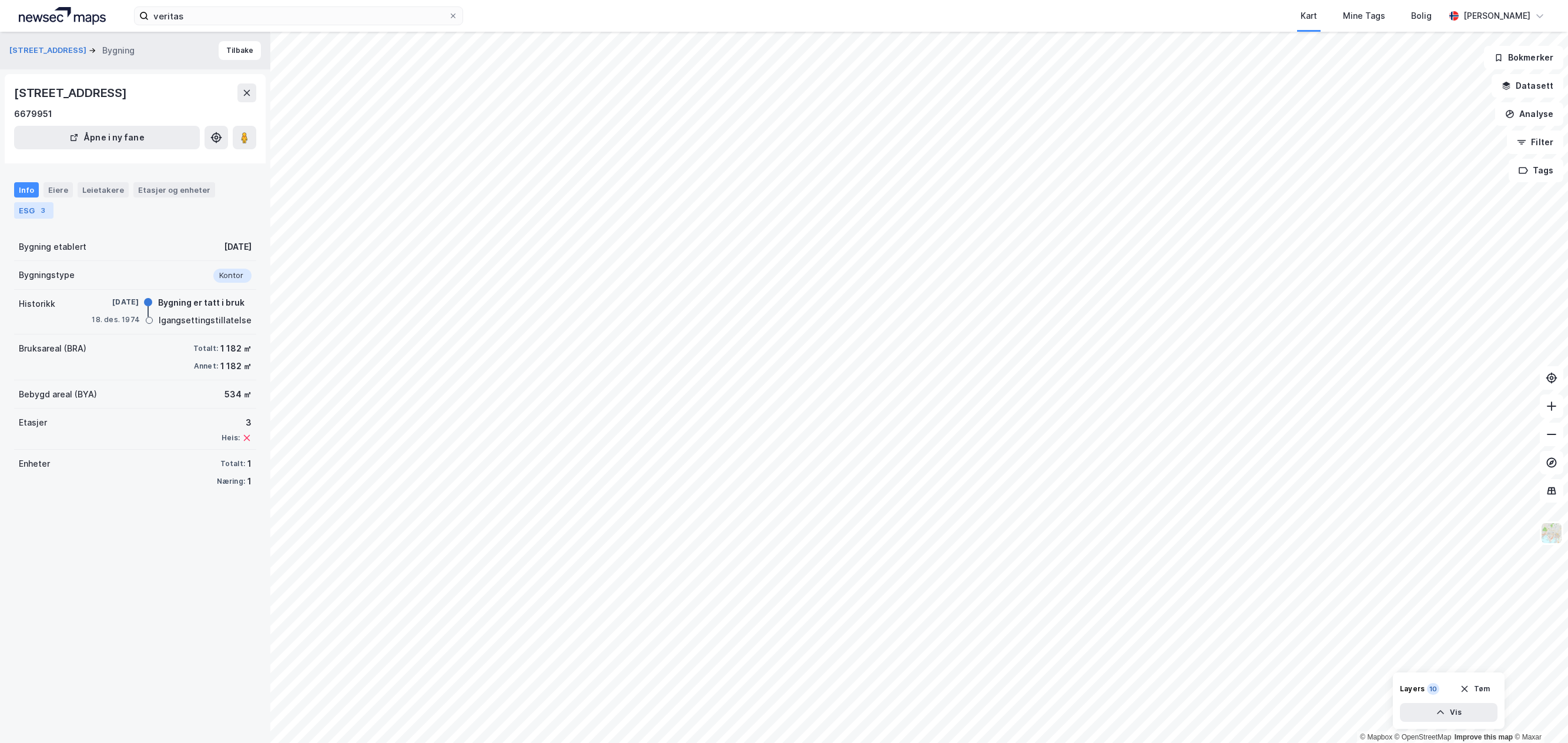
click at [21, 213] on div "ESG 3" at bounding box center [33, 210] width 40 height 16
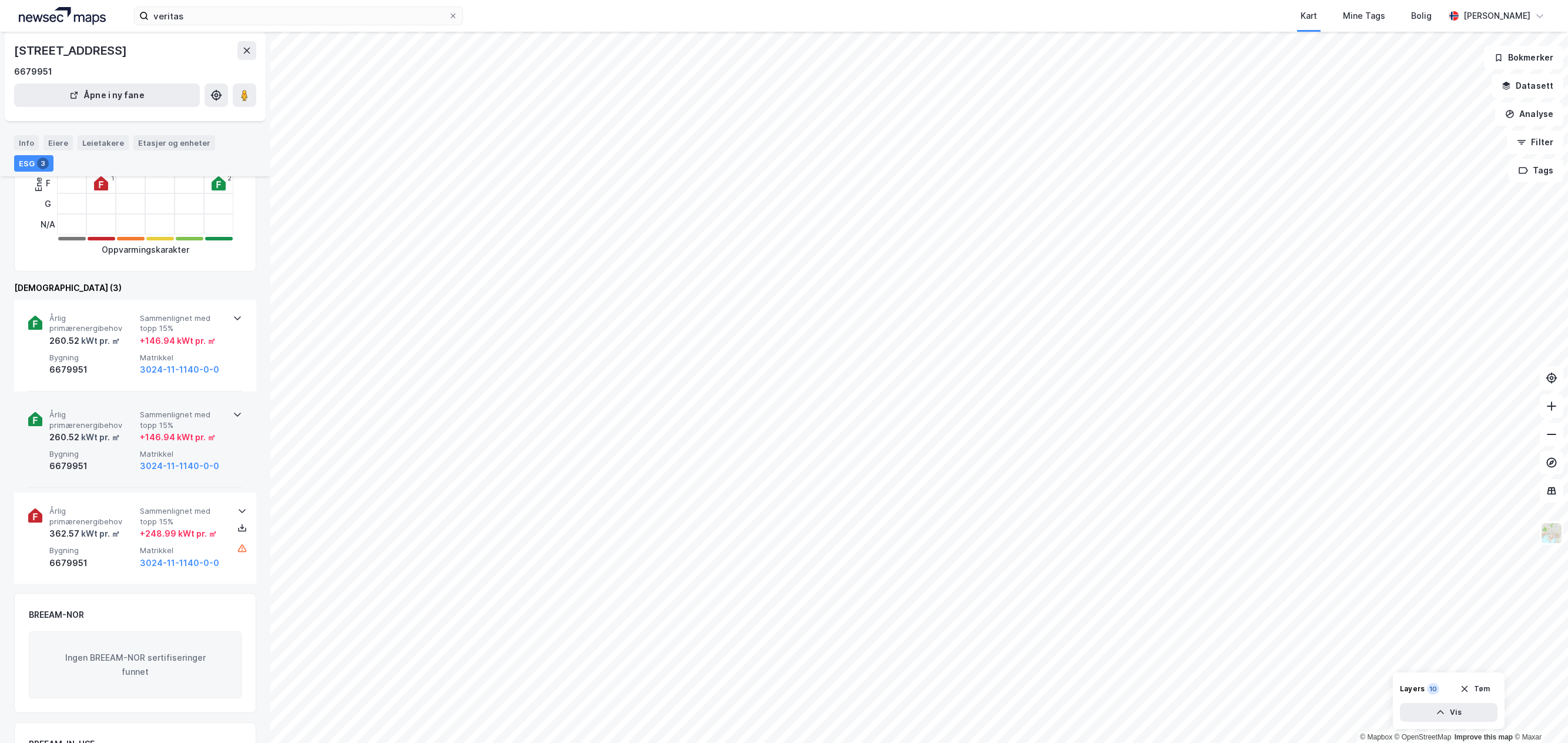
scroll to position [235, 0]
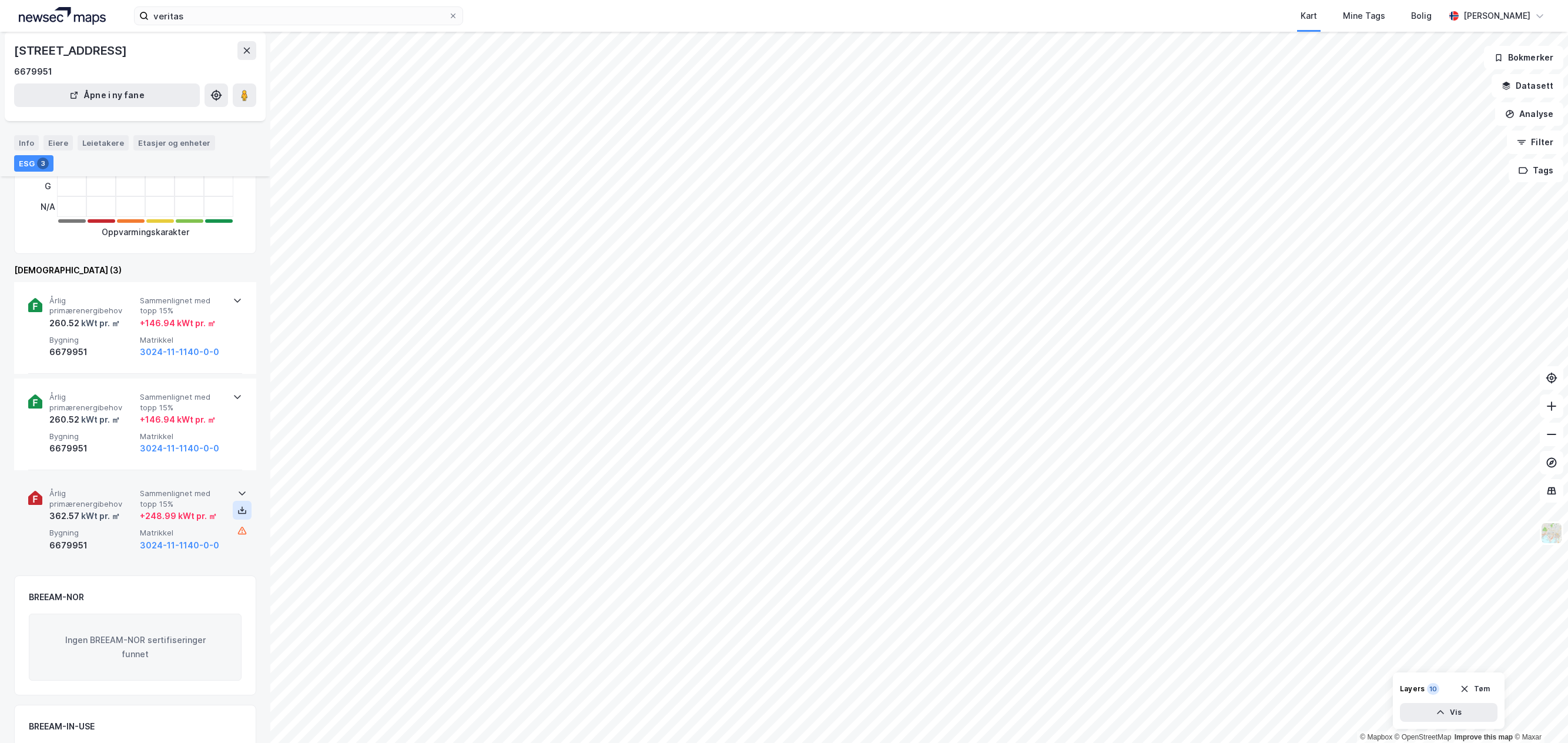
click at [239, 508] on icon at bounding box center [242, 510] width 9 height 9
click at [89, 320] on div "kWt pr. ㎡" at bounding box center [99, 323] width 41 height 14
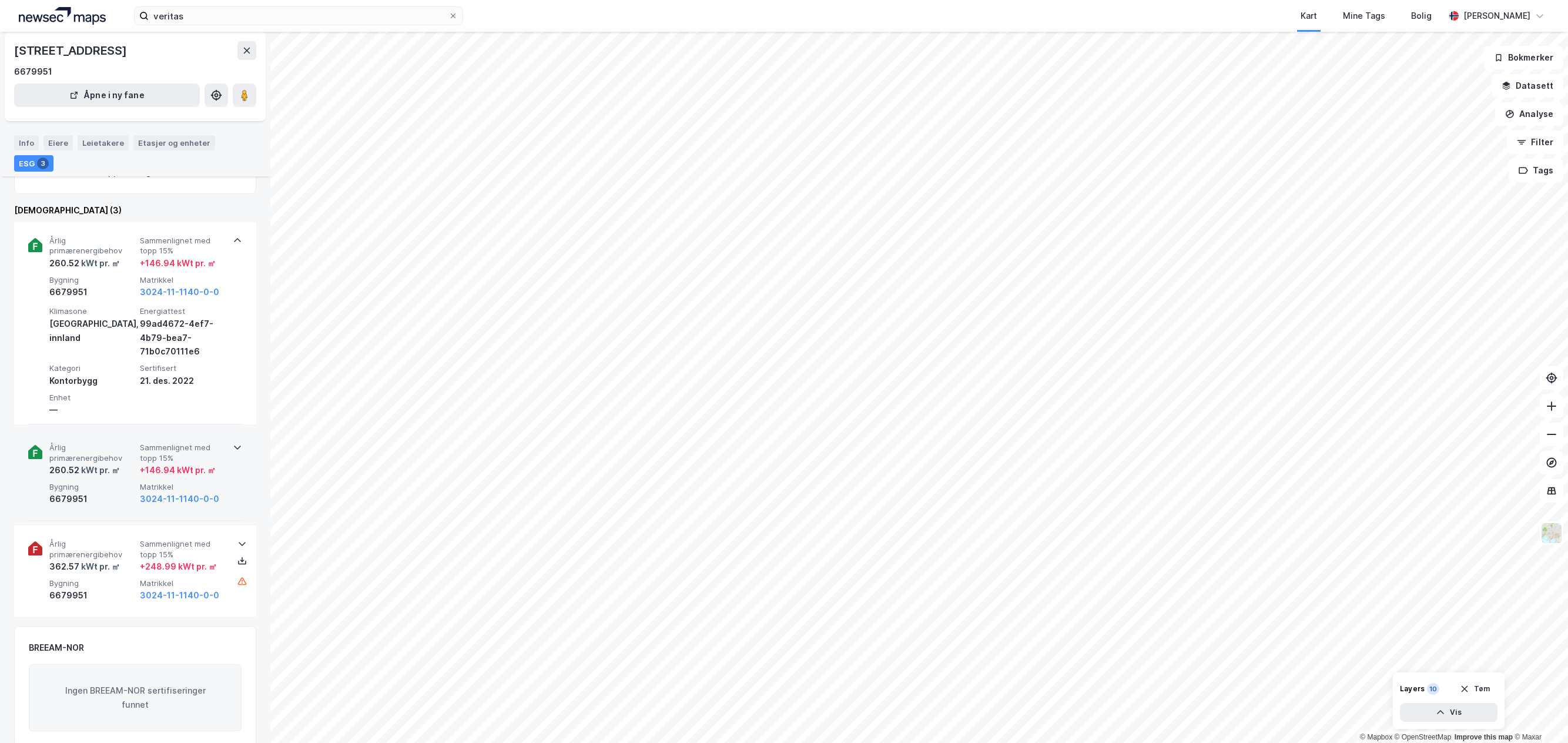
scroll to position [353, 0]
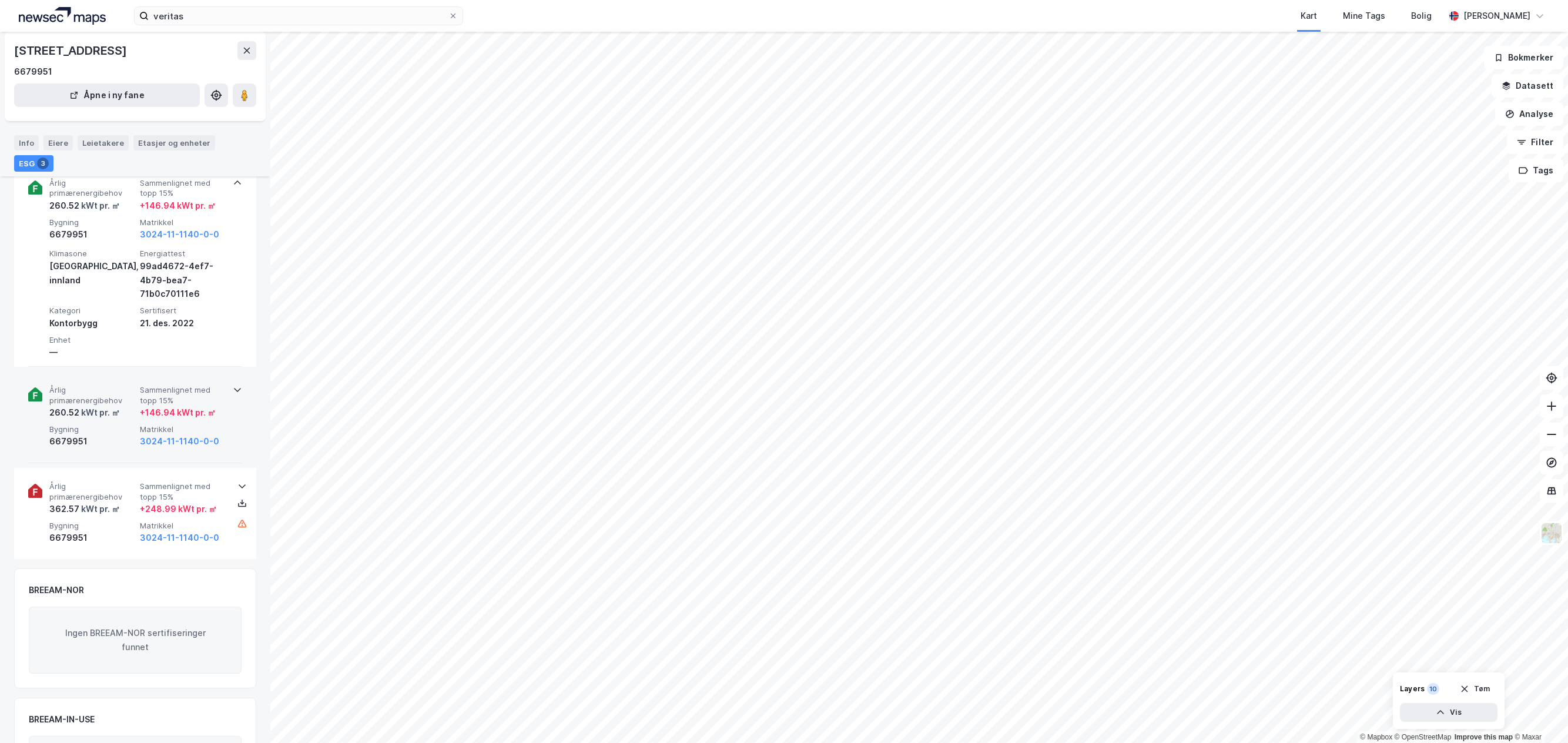
click at [111, 418] on div "kWt pr. ㎡" at bounding box center [99, 412] width 41 height 14
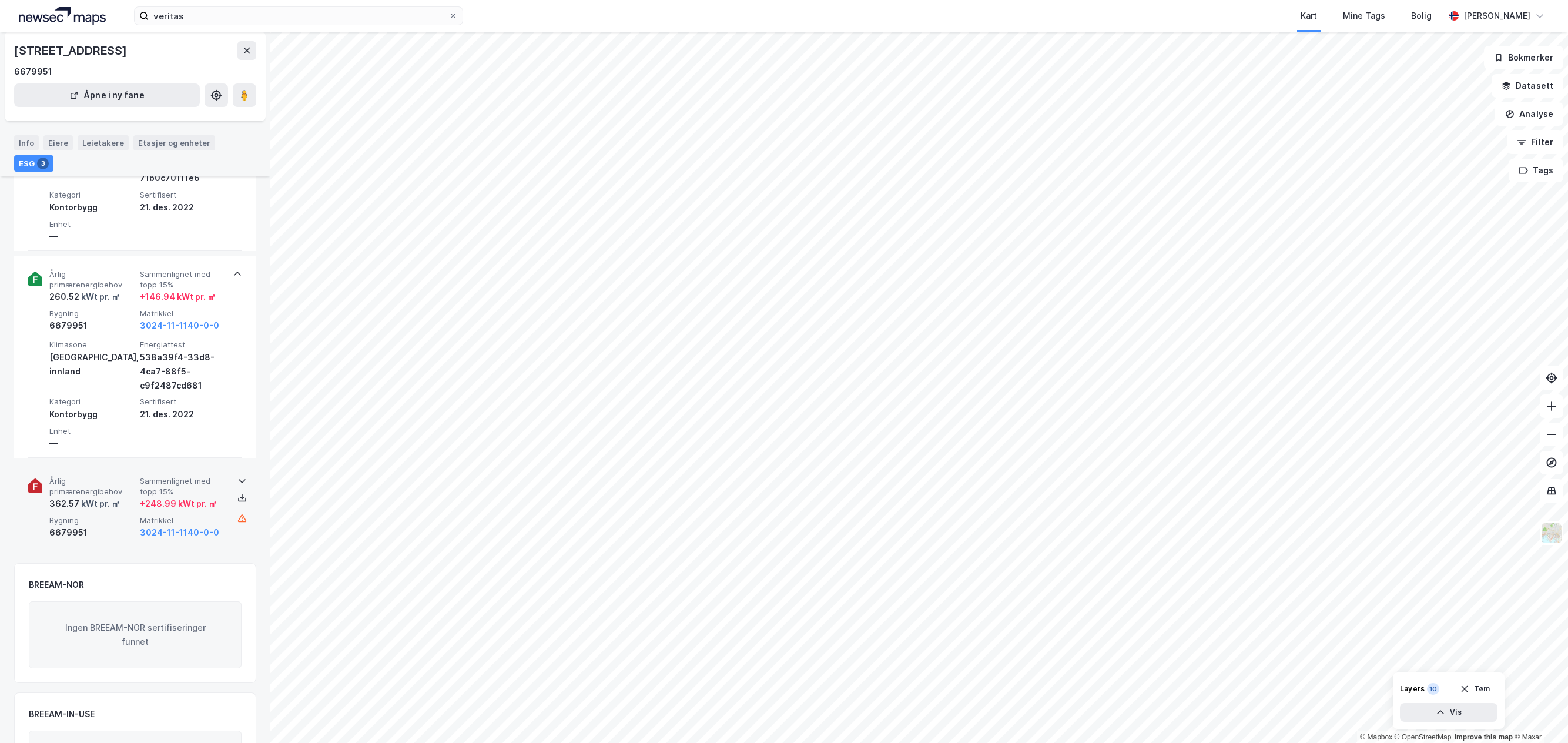
scroll to position [470, 0]
click at [109, 486] on span "Årlig primærenergibehov" at bounding box center [92, 485] width 86 height 21
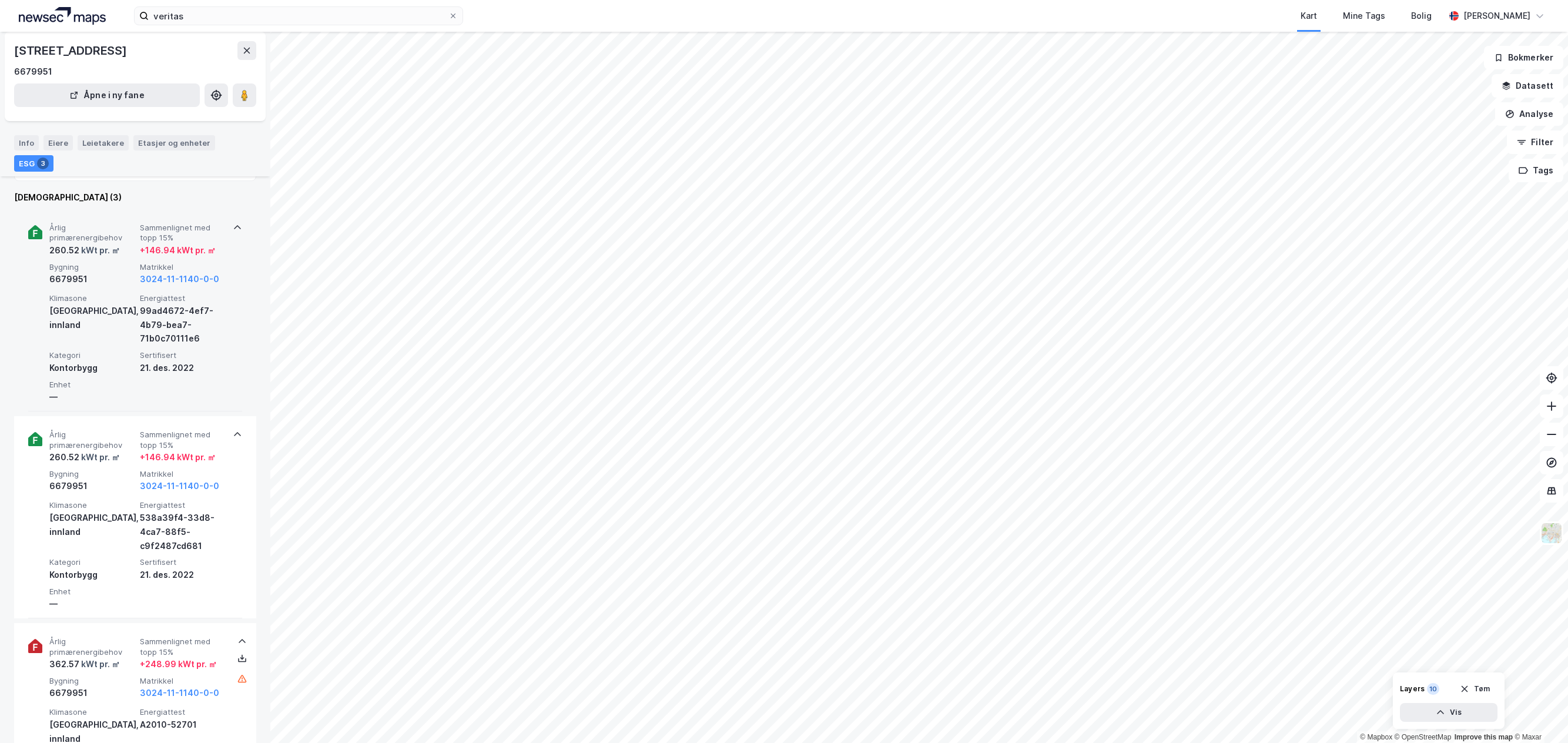
scroll to position [294, 0]
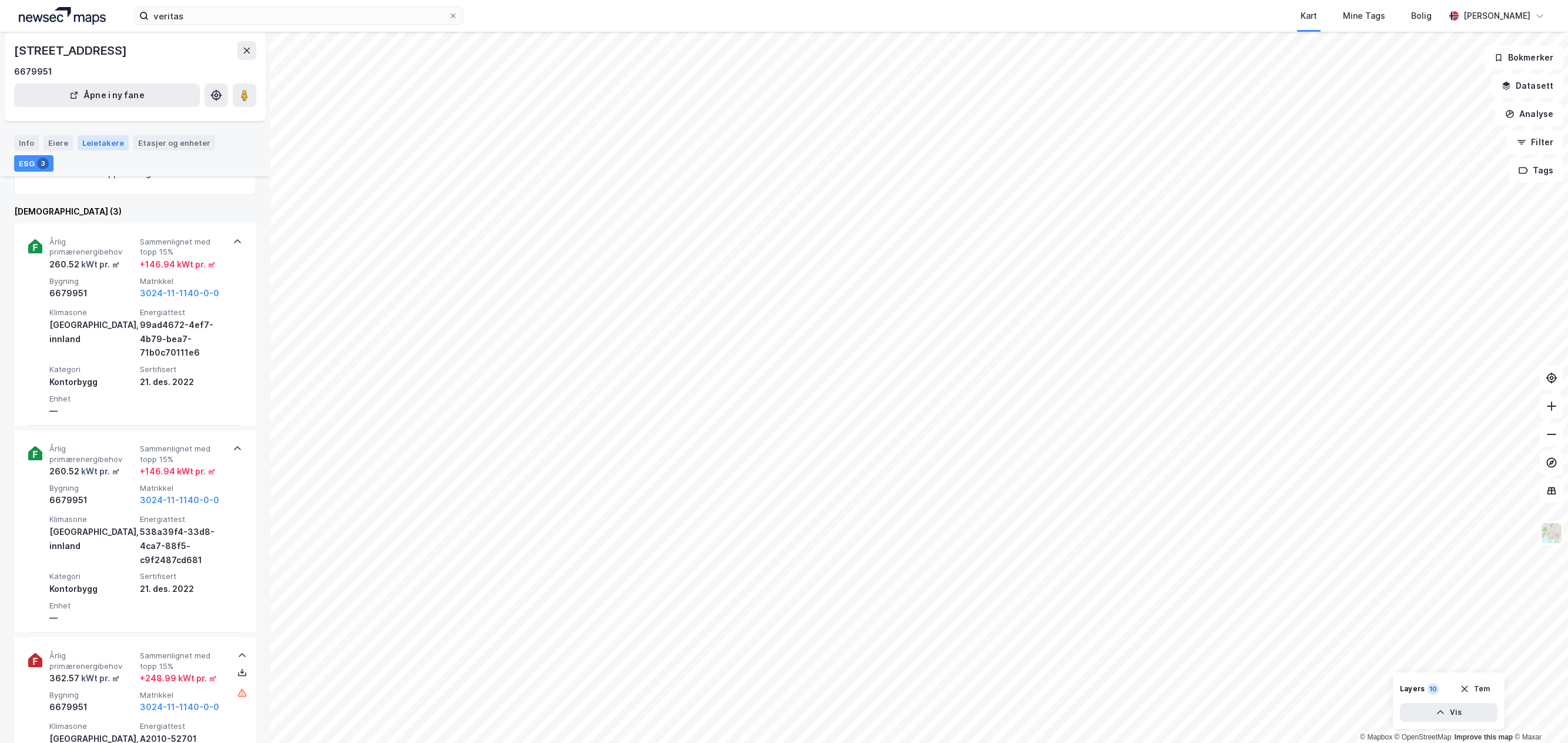
click at [94, 144] on div "Leietakere" at bounding box center [103, 143] width 51 height 15
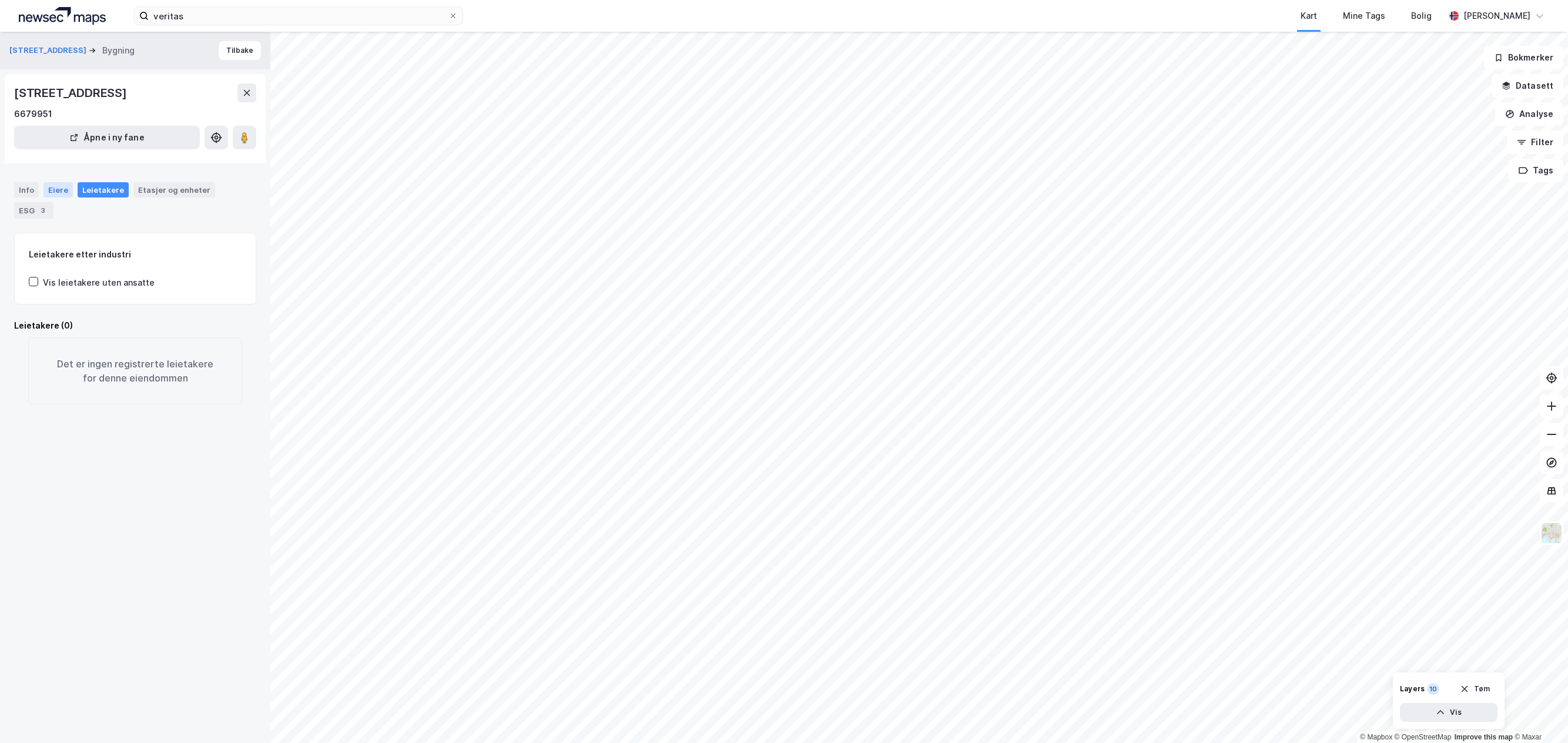
click at [50, 190] on div "Eiere" at bounding box center [58, 189] width 29 height 15
click at [37, 216] on div "ESG 3" at bounding box center [33, 210] width 40 height 16
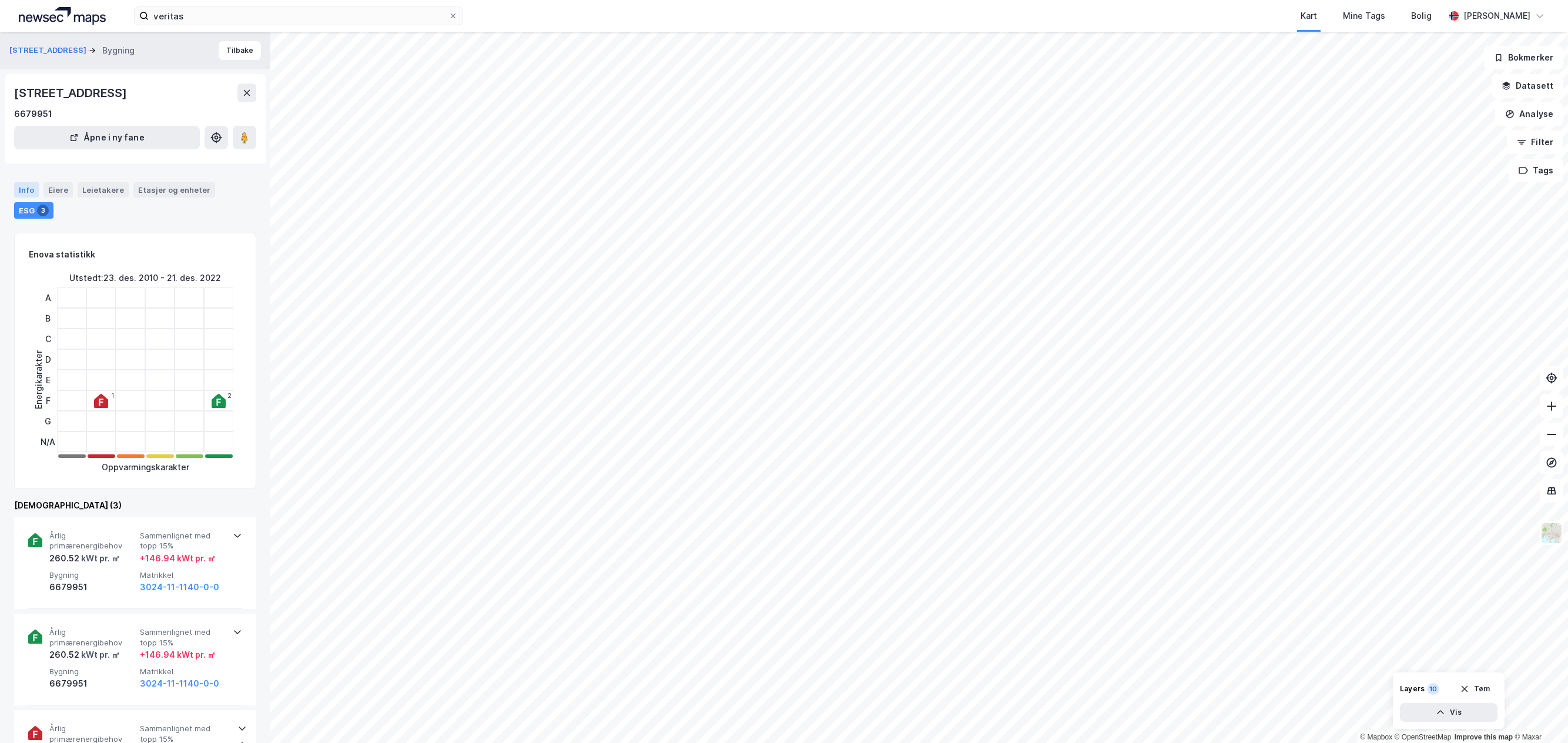
click at [26, 190] on div "Info" at bounding box center [26, 189] width 25 height 15
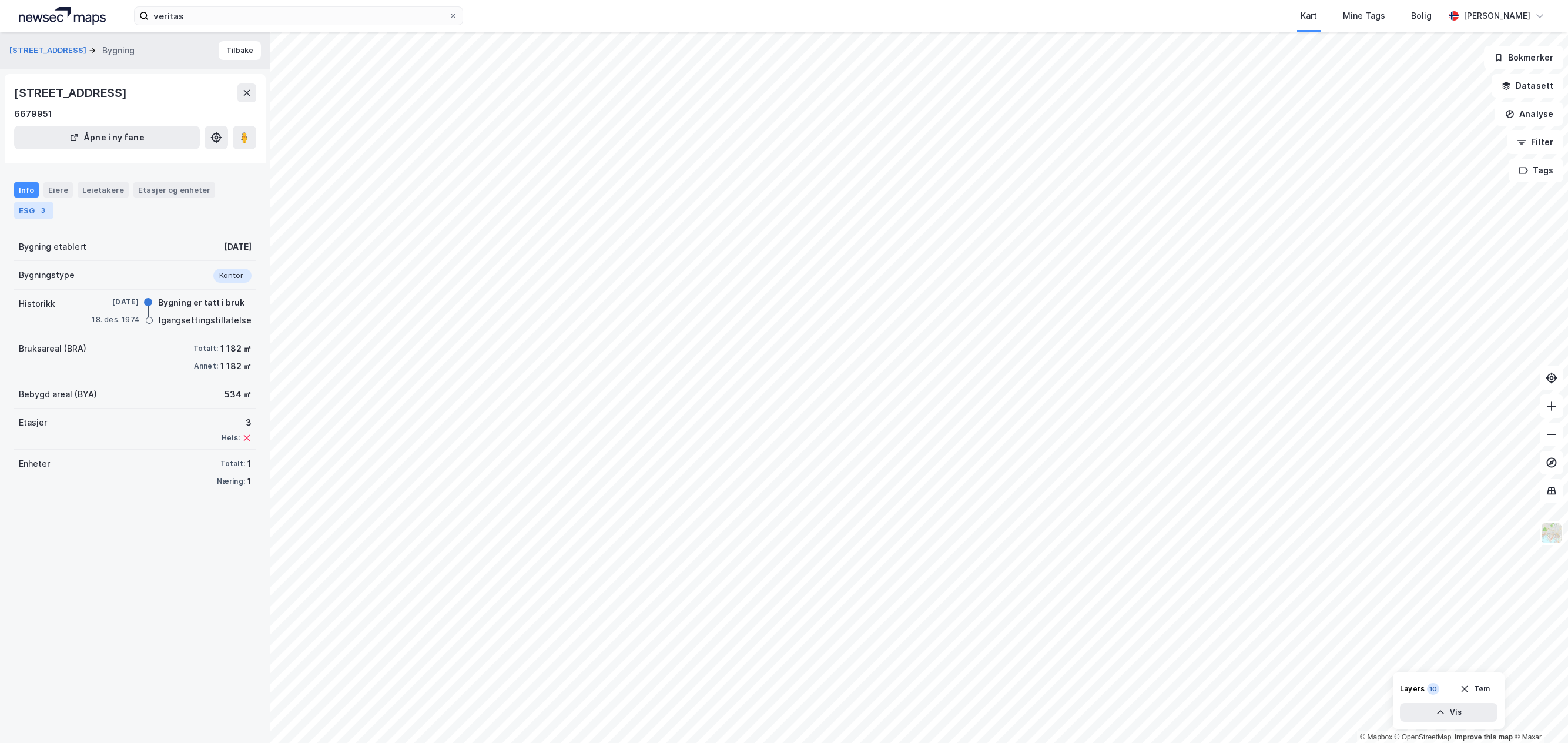
click at [43, 208] on div "3" at bounding box center [43, 210] width 12 height 12
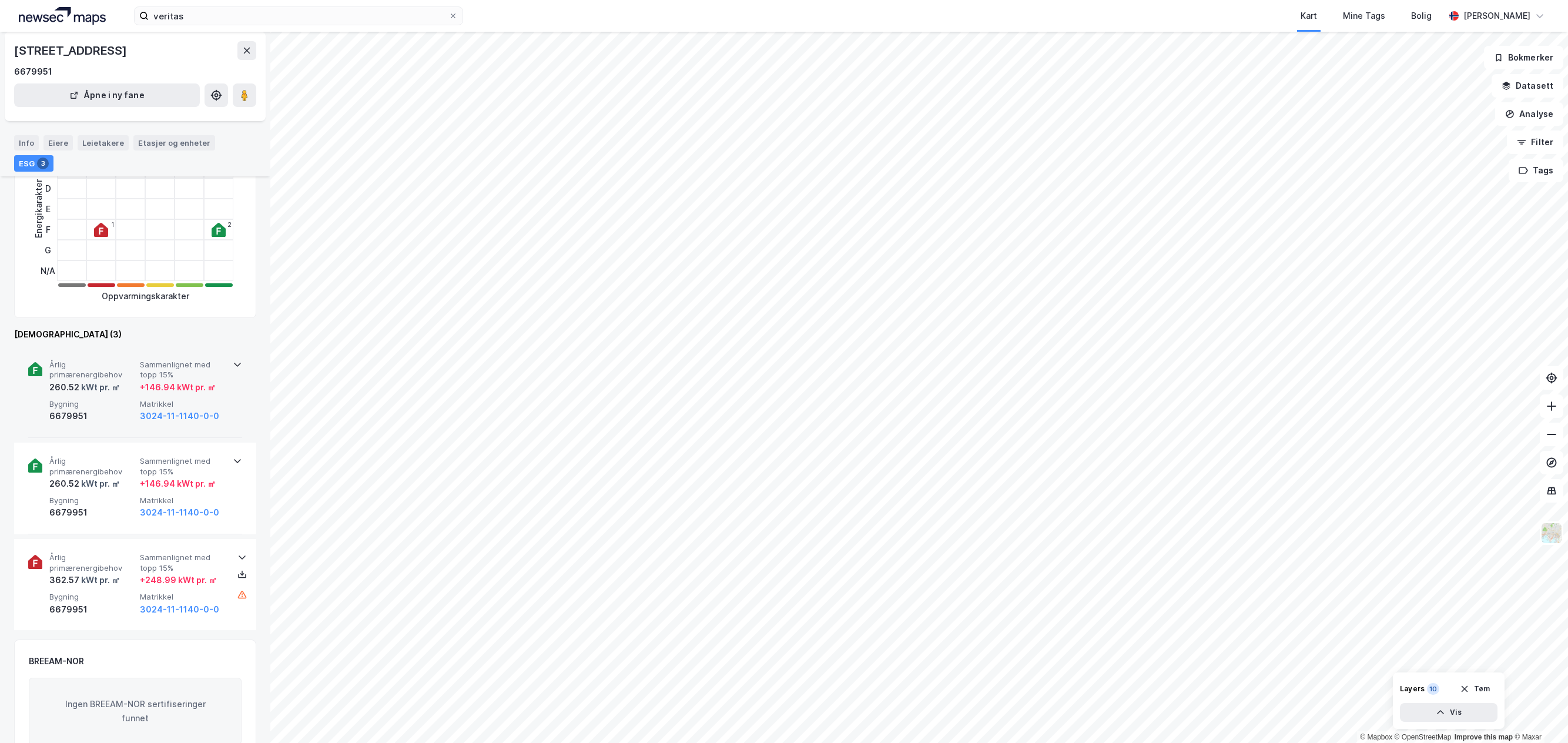
scroll to position [235, 0]
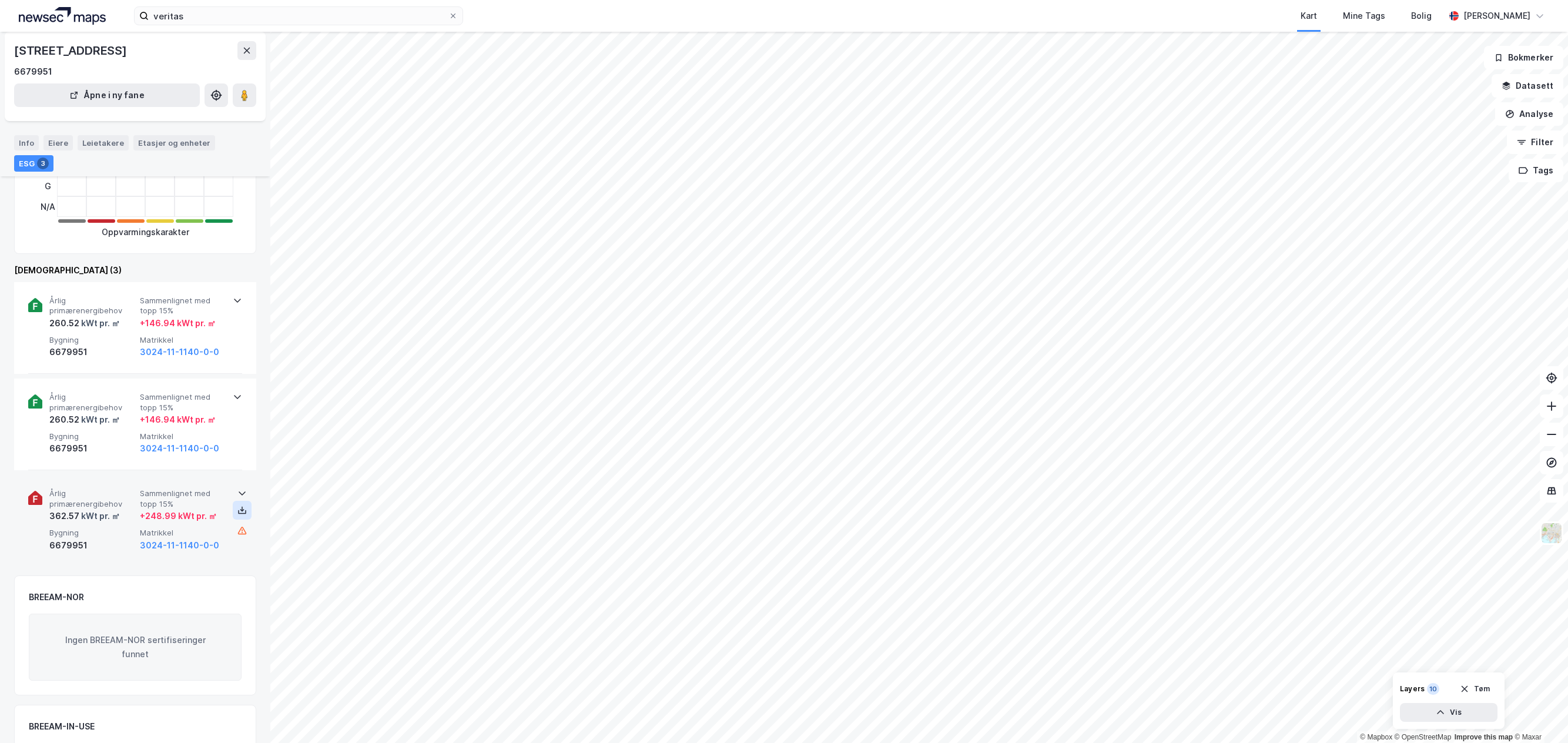
click at [239, 509] on icon at bounding box center [242, 510] width 9 height 9
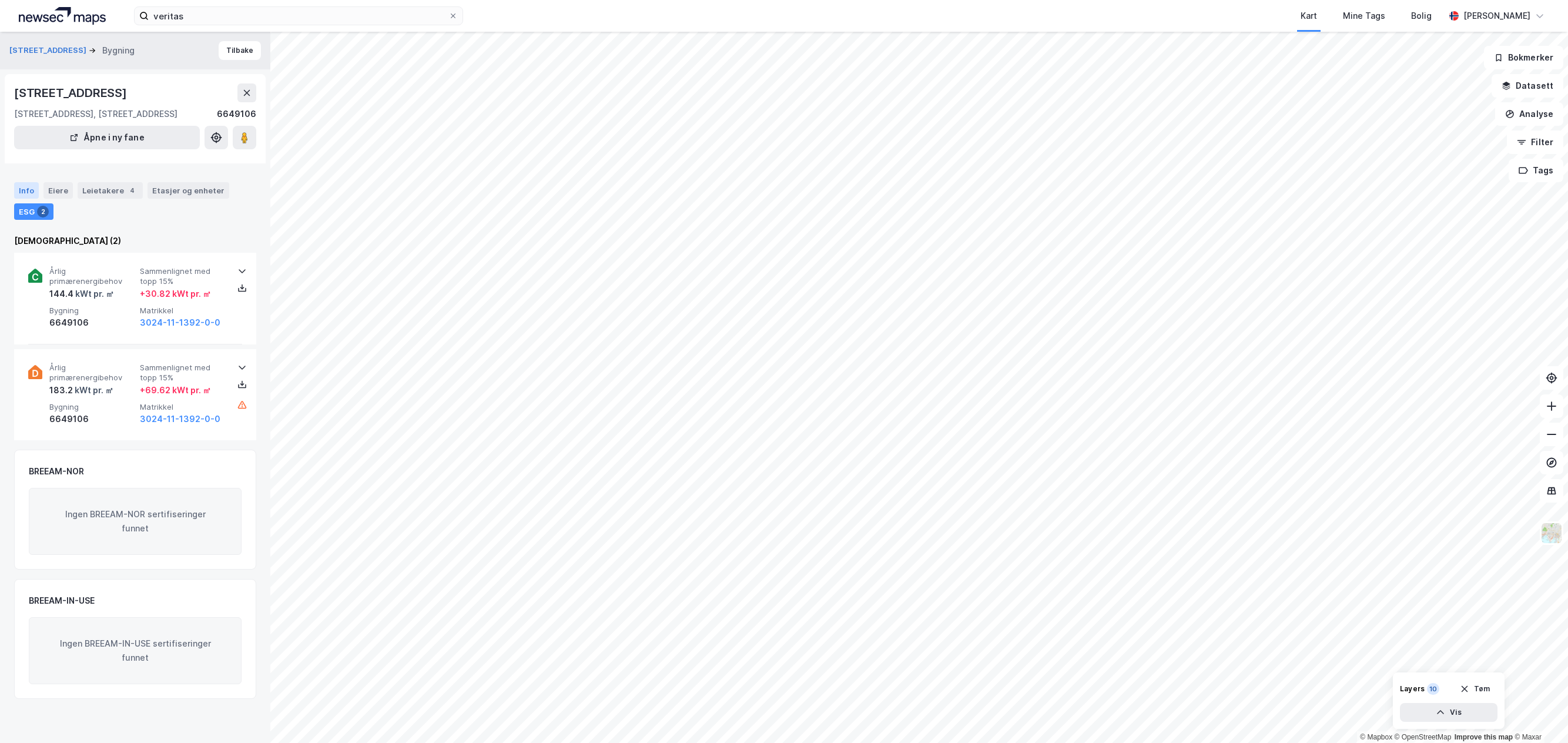
click at [25, 192] on div "Info" at bounding box center [26, 190] width 25 height 16
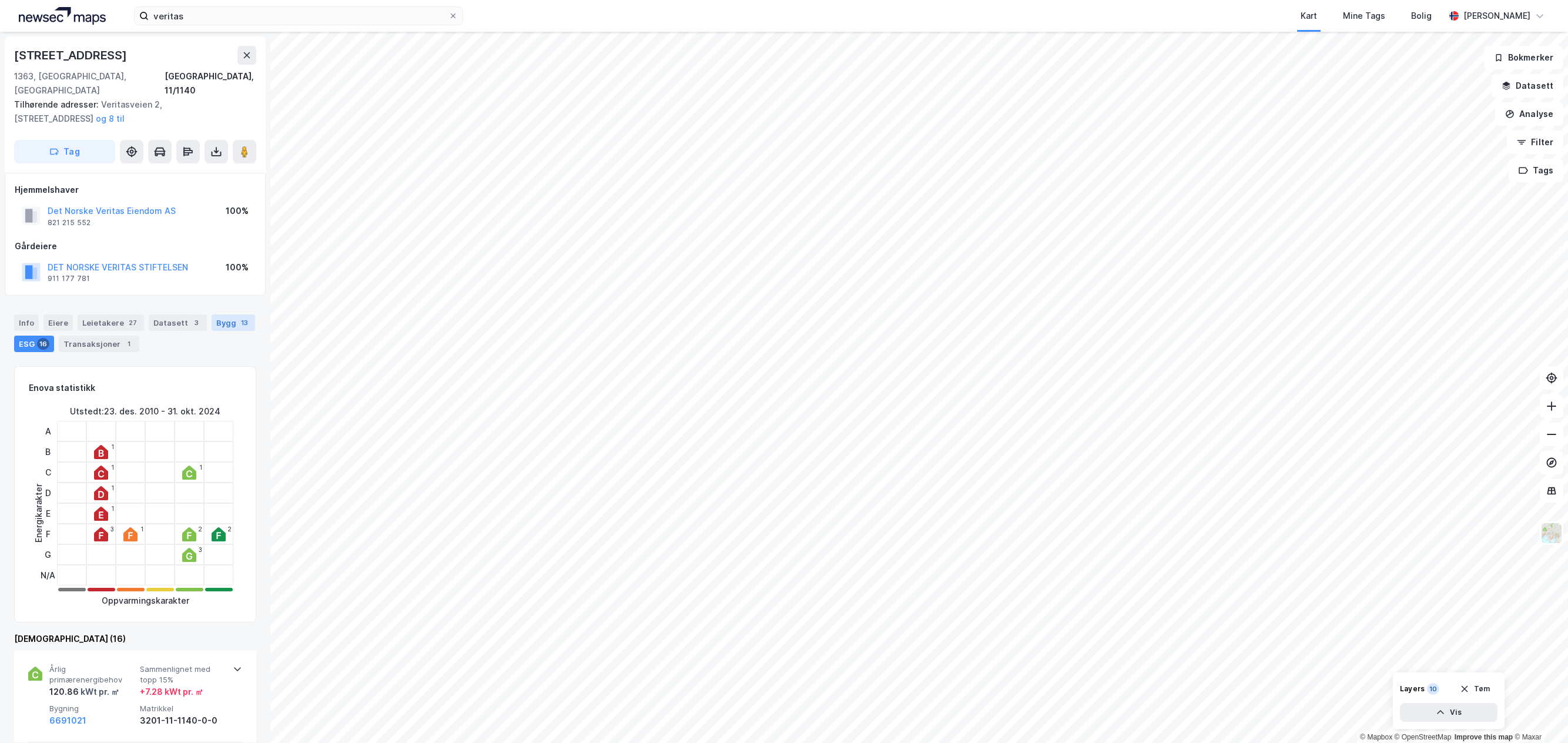
click at [219, 315] on div "Bygg 13" at bounding box center [233, 323] width 43 height 16
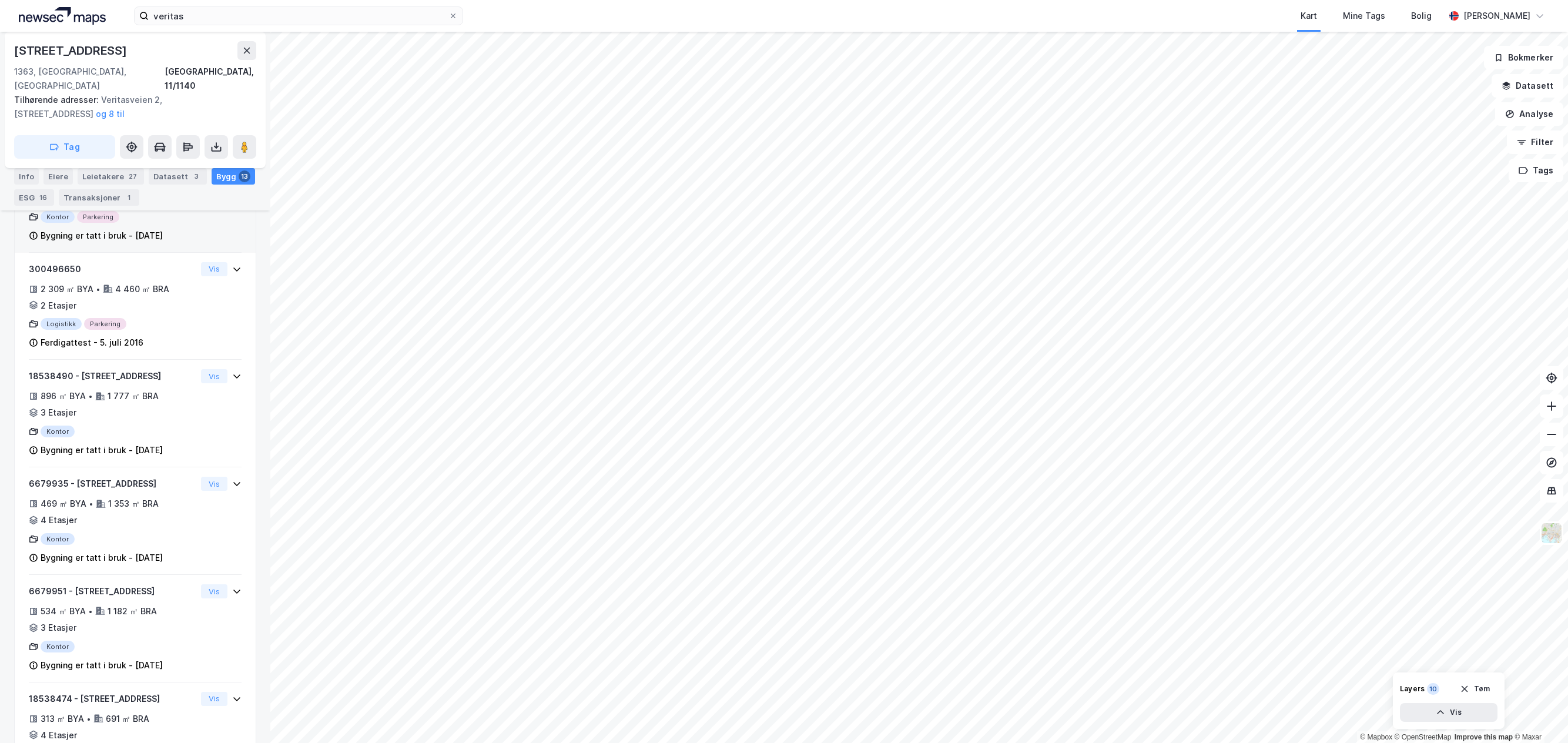
scroll to position [529, 0]
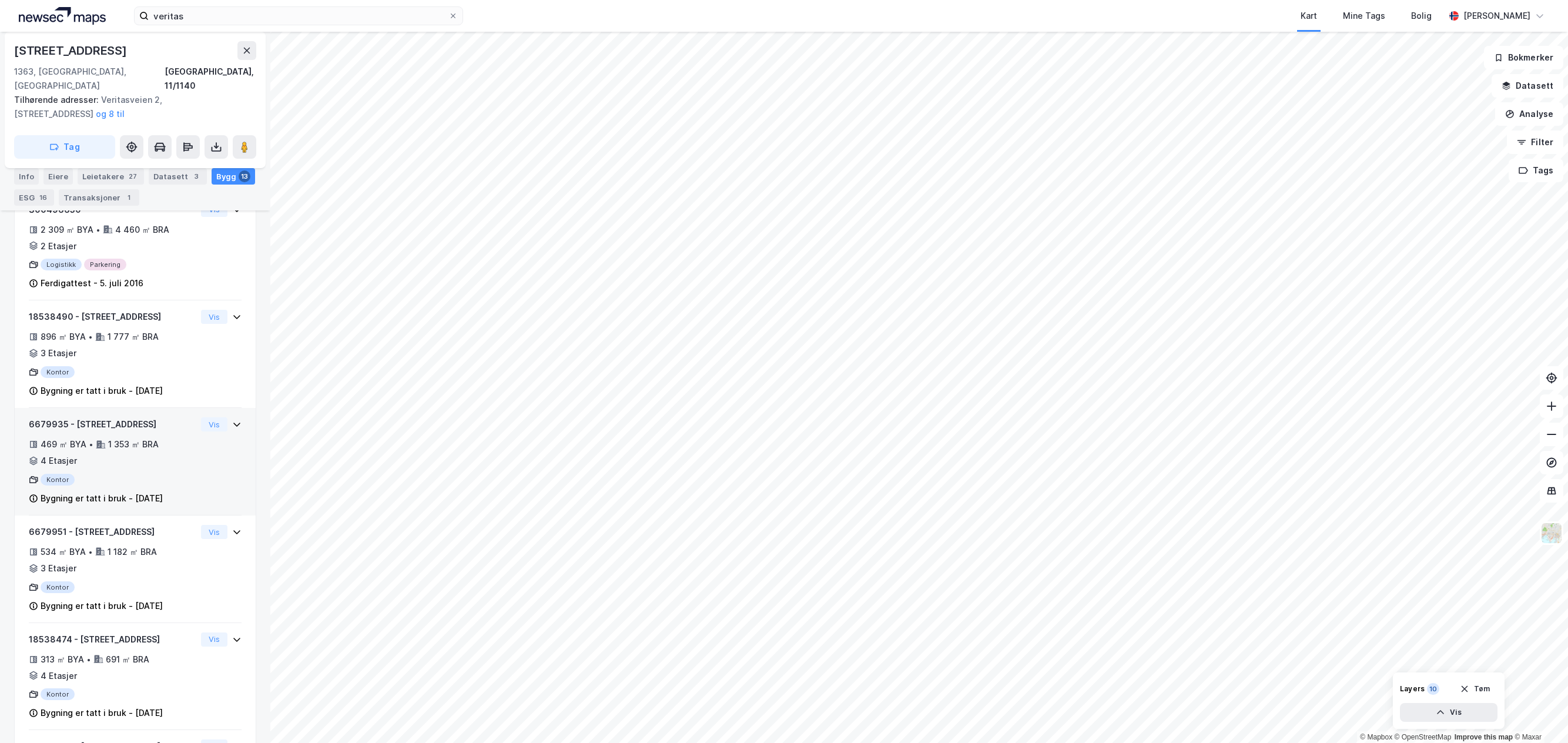
click at [135, 443] on div "469 ㎡ BYA • 1 353 ㎡ BRA • 4 Etasjer" at bounding box center [112, 452] width 167 height 30
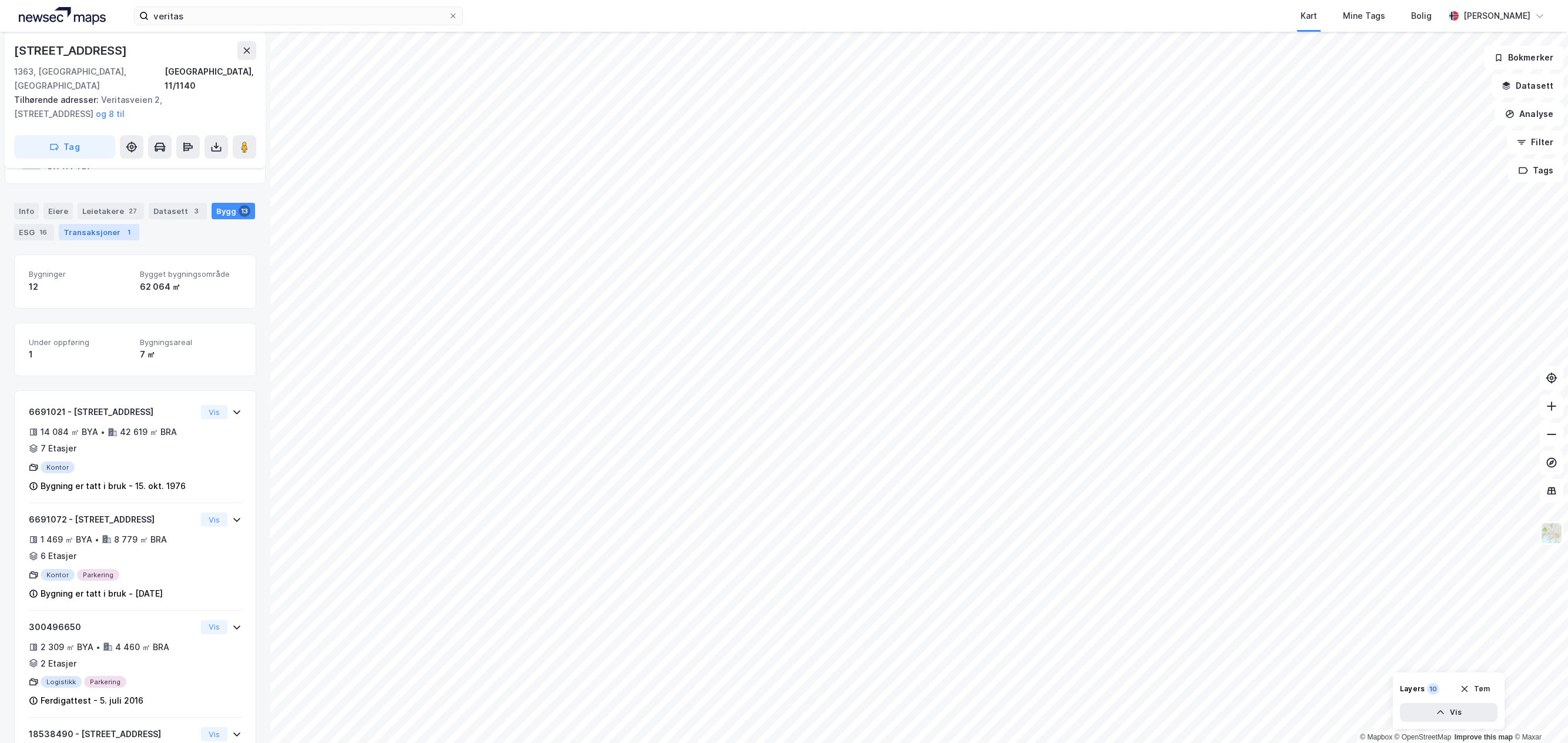
scroll to position [71, 0]
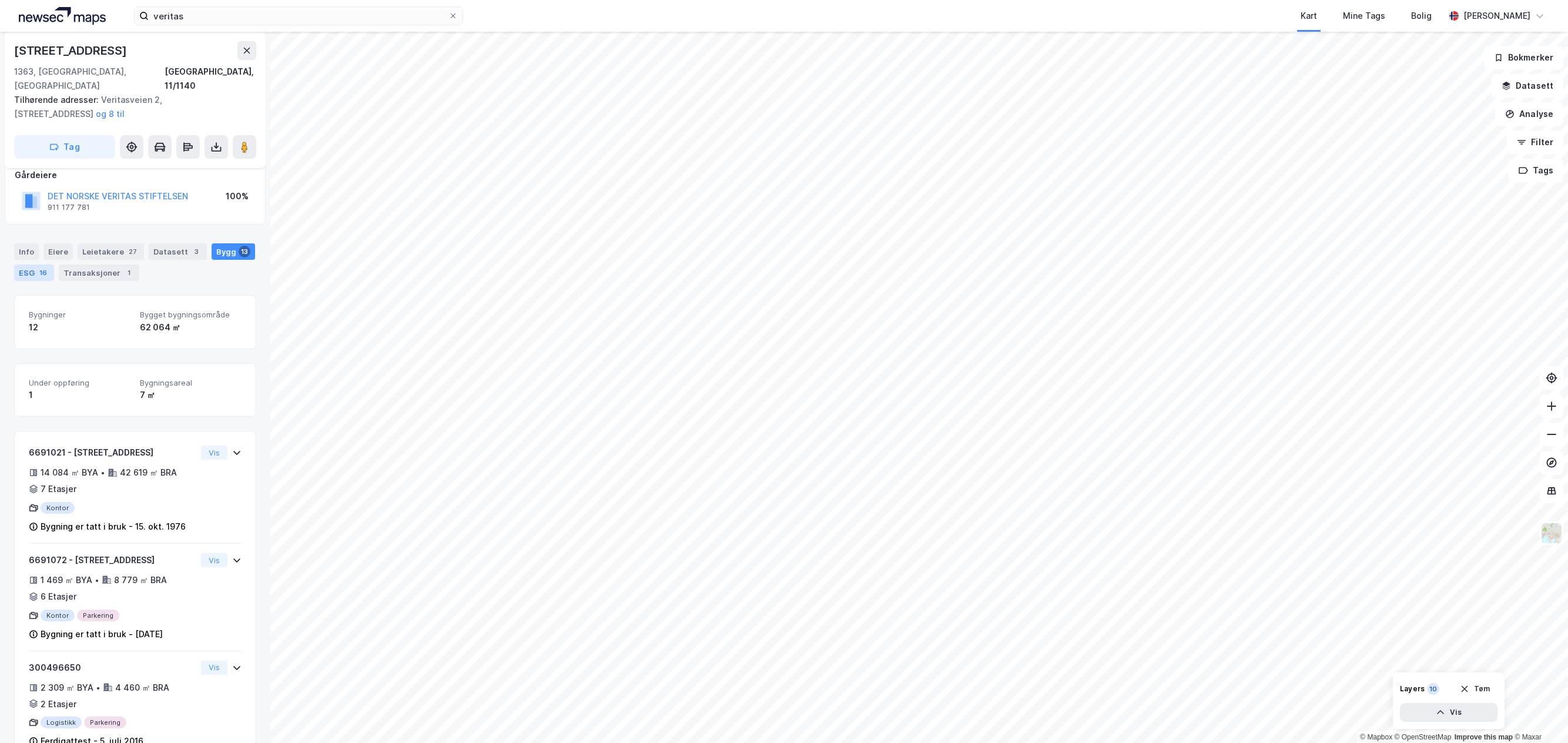
click at [34, 264] on div "ESG 16" at bounding box center [34, 272] width 40 height 16
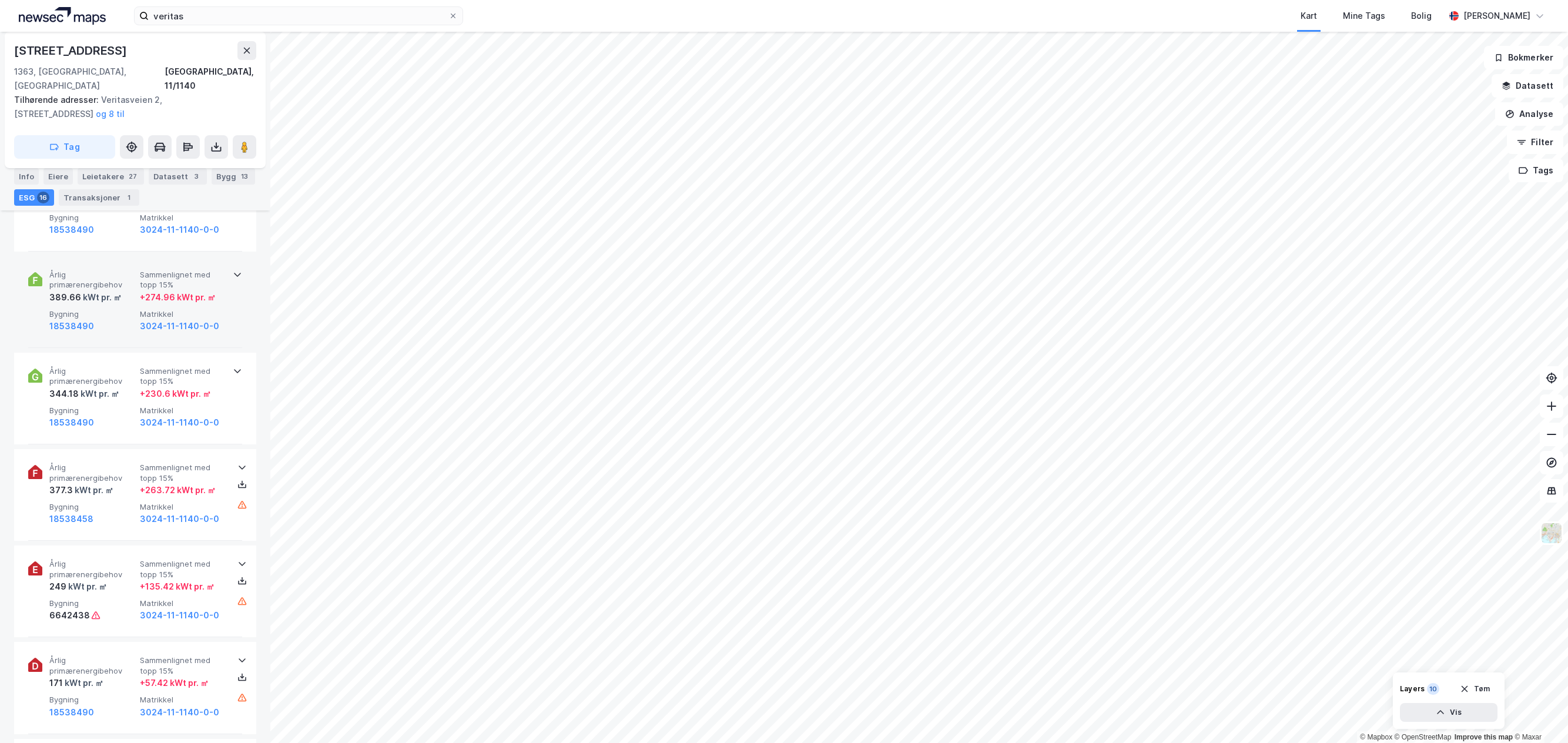
scroll to position [895, 0]
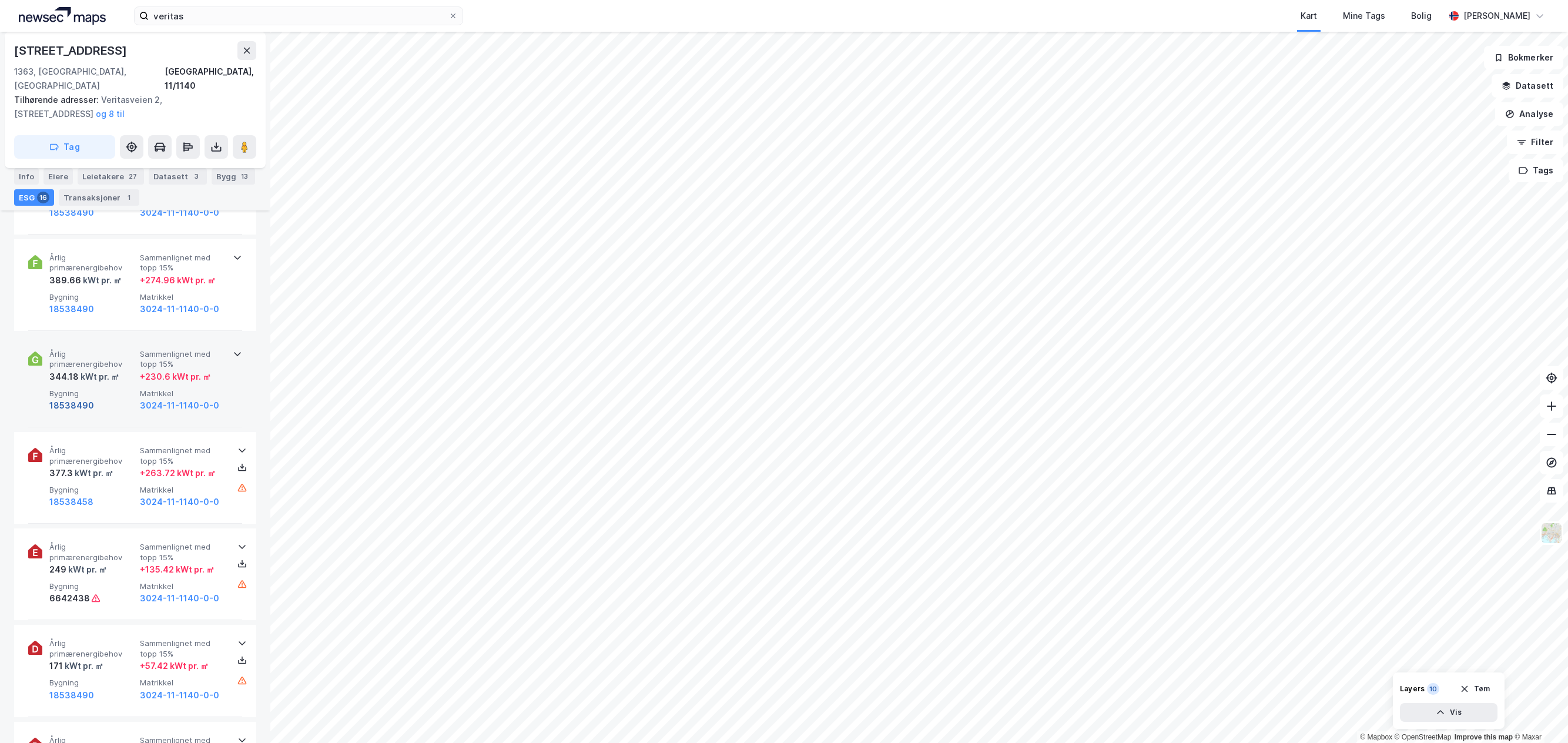
click at [83, 399] on button "18538490" at bounding box center [71, 406] width 44 height 14
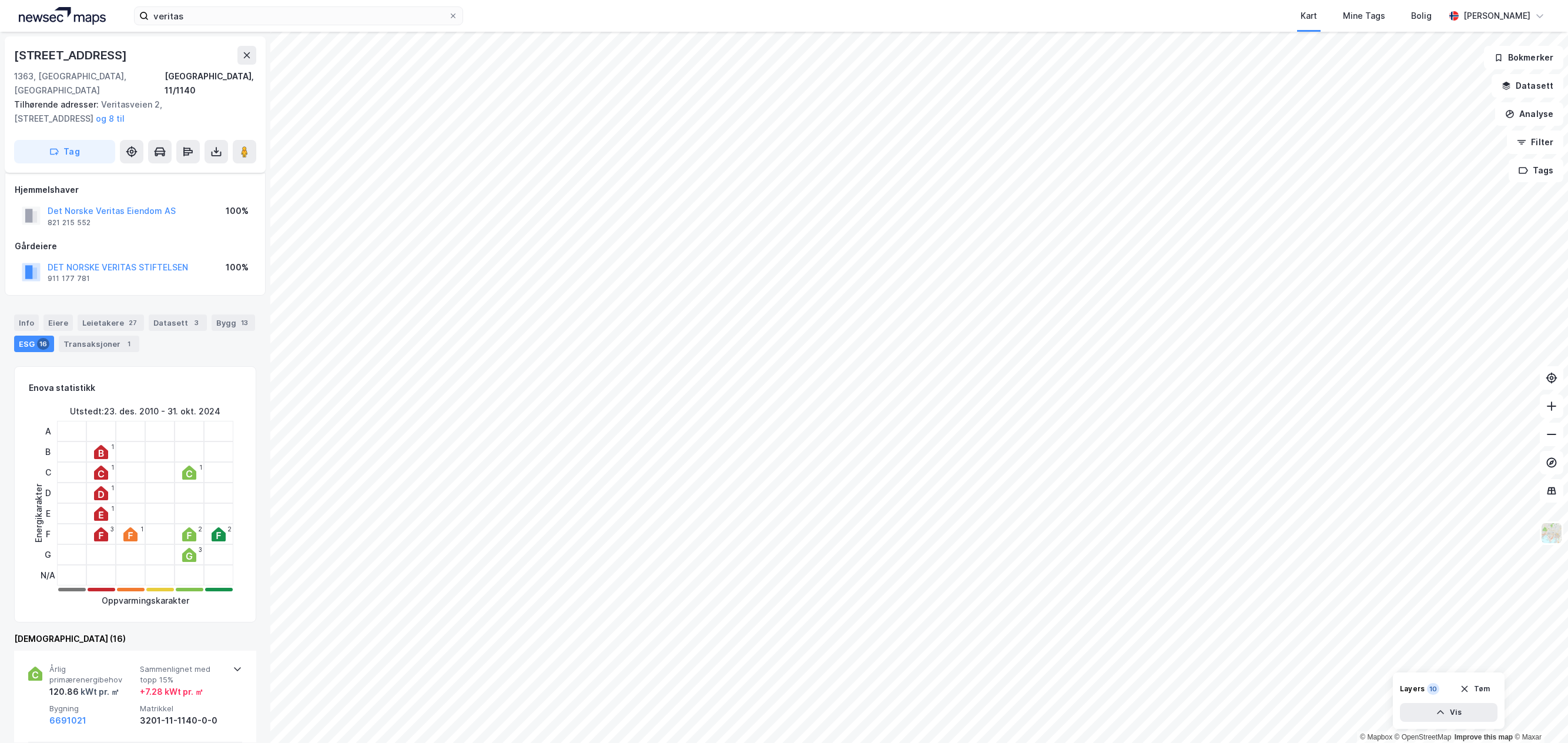
scroll to position [895, 0]
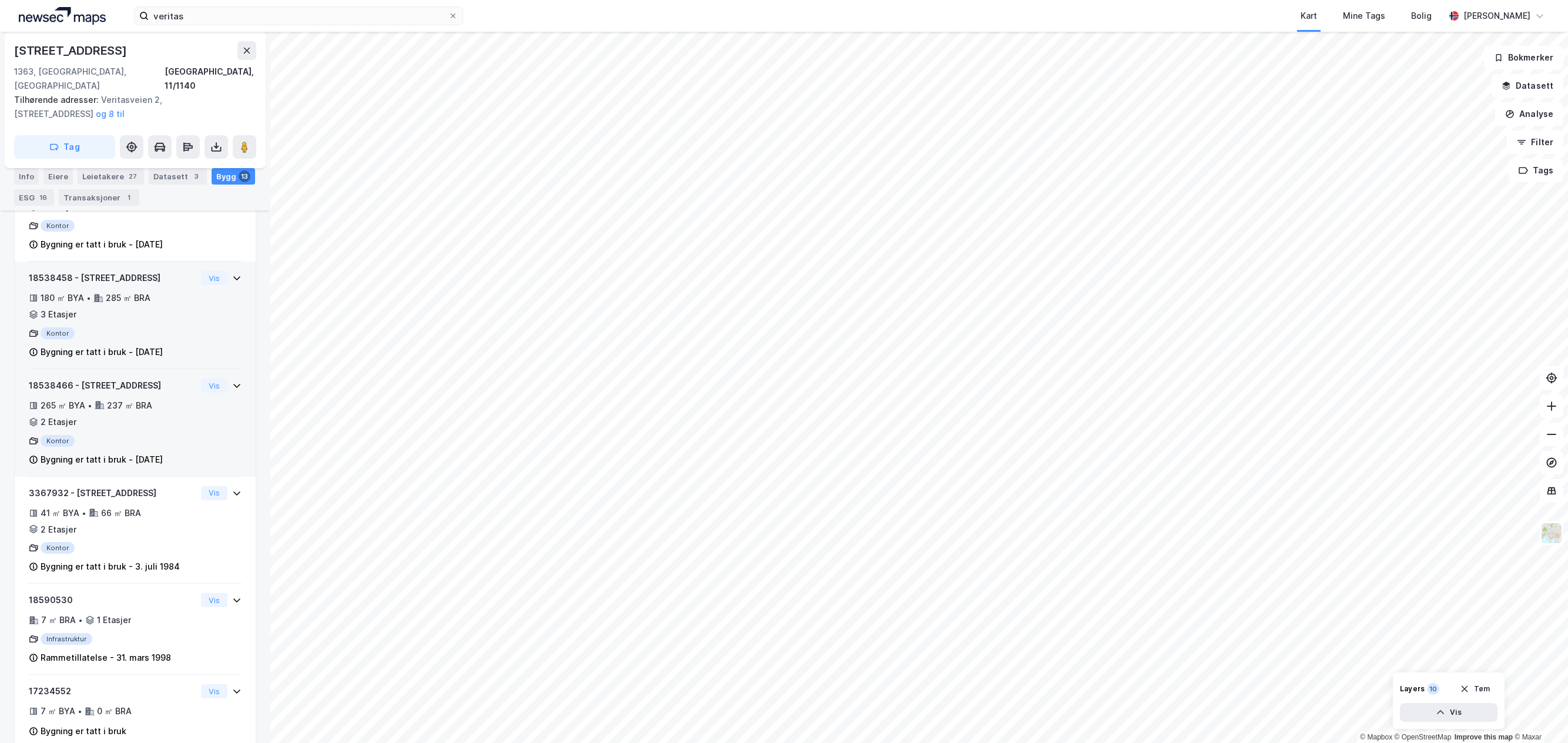
scroll to position [1116, 0]
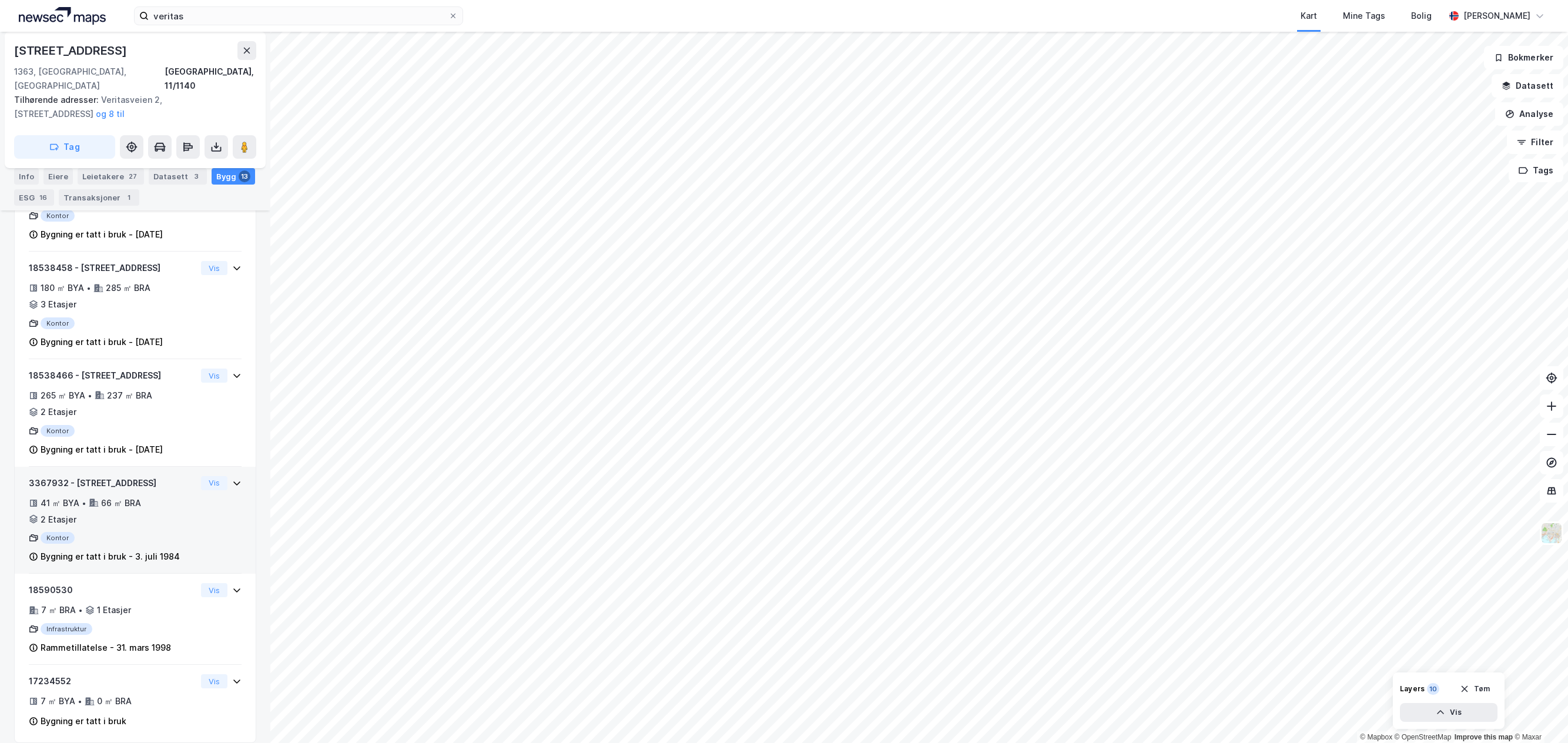
click at [232, 479] on icon at bounding box center [236, 483] width 9 height 9
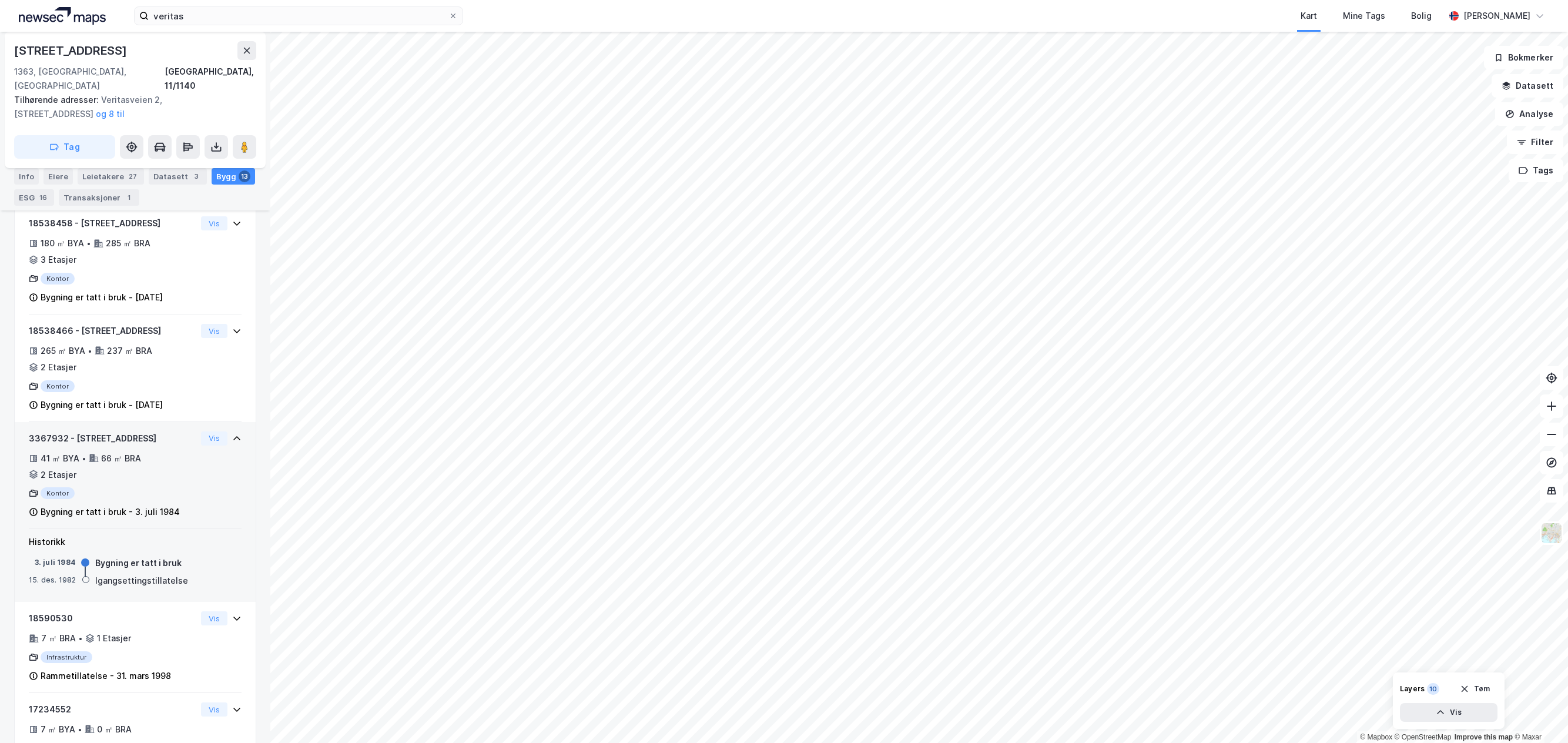
scroll to position [1174, 0]
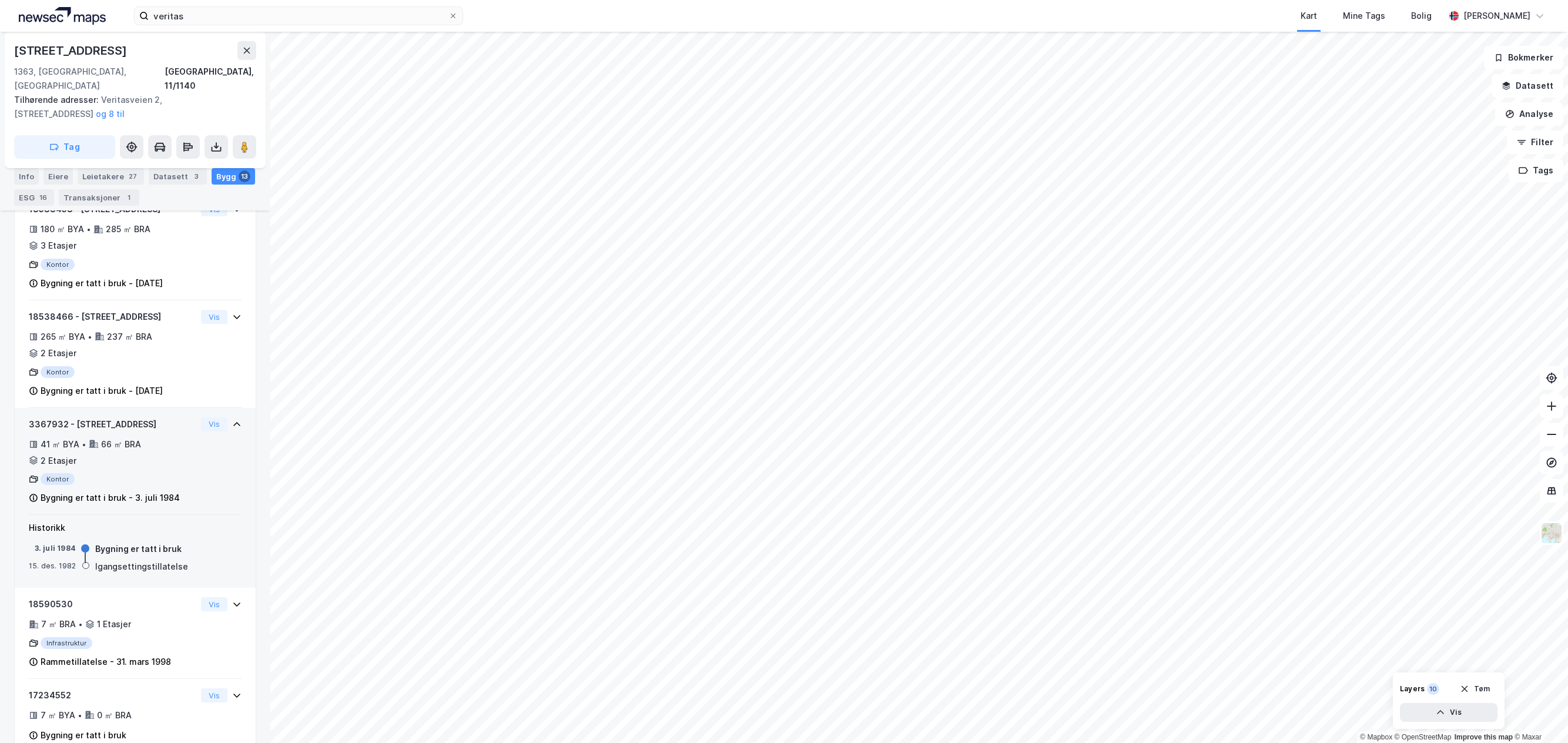
click at [126, 454] on div "3367932 - Veritasveien 17 41 ㎡ BYA • 66 ㎡ BRA • 2 Etasjer Kontor Bygning er tat…" at bounding box center [112, 462] width 167 height 88
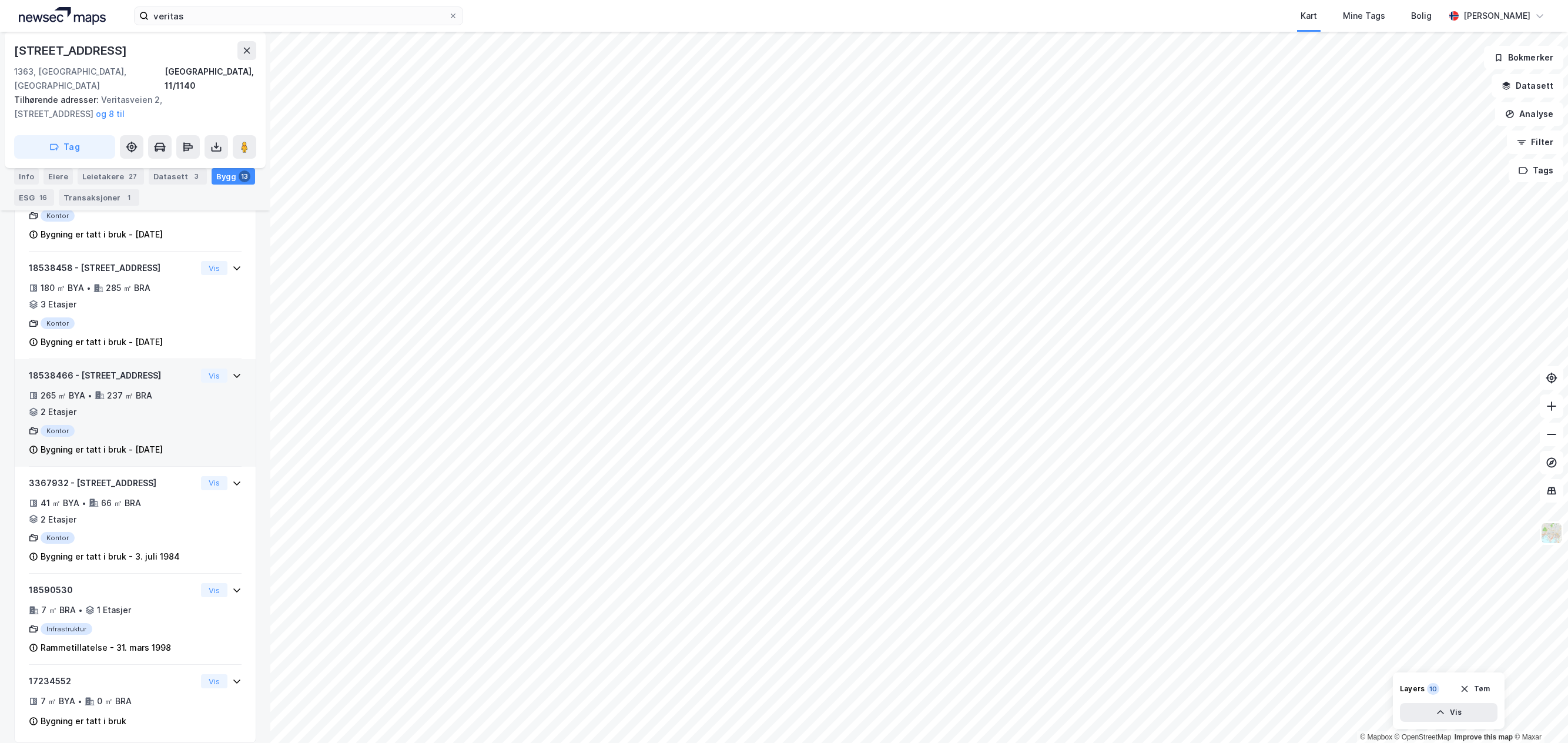
click at [180, 392] on div "265 ㎡ BYA • 237 ㎡ BRA • 2 Etasjer" at bounding box center [112, 404] width 167 height 30
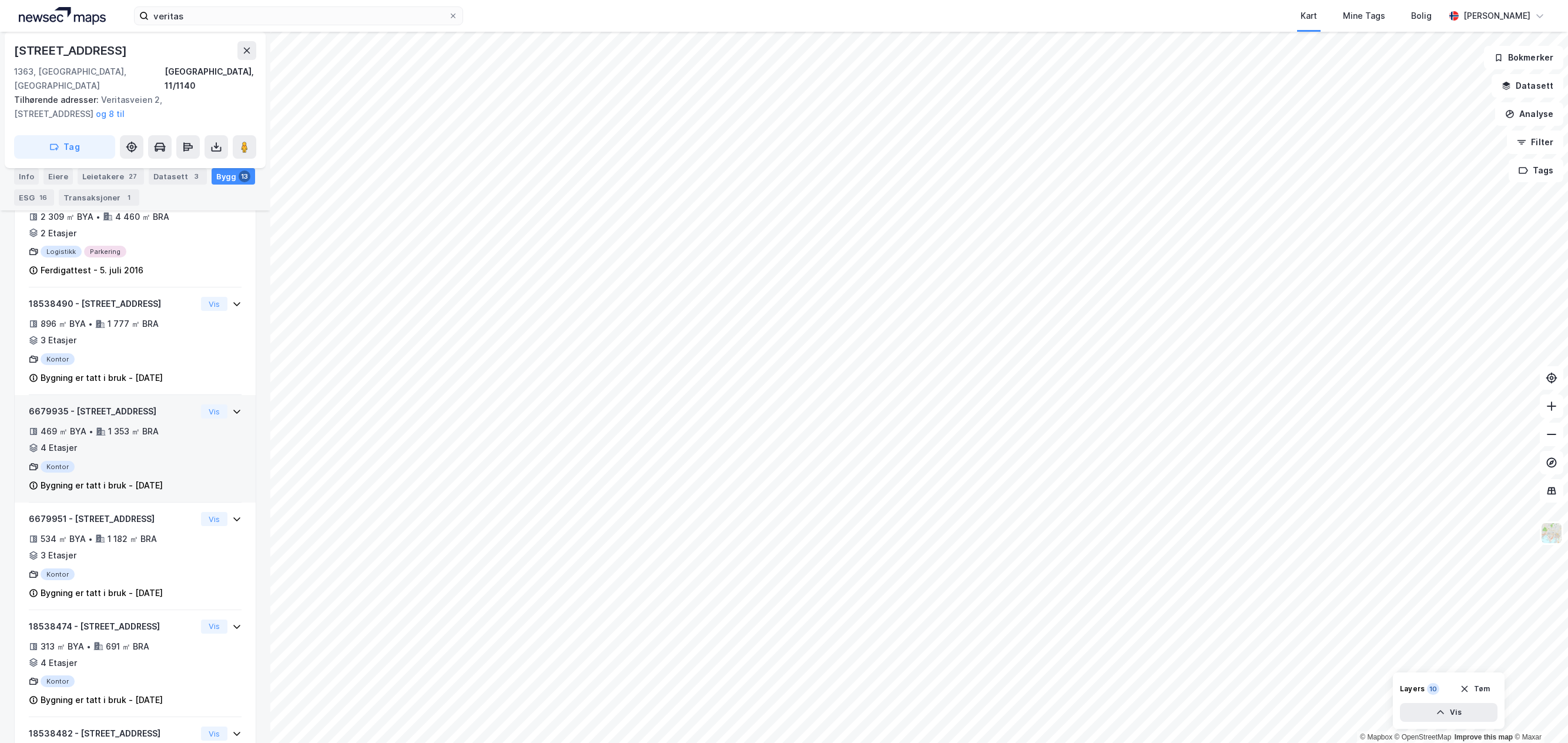
scroll to position [524, 0]
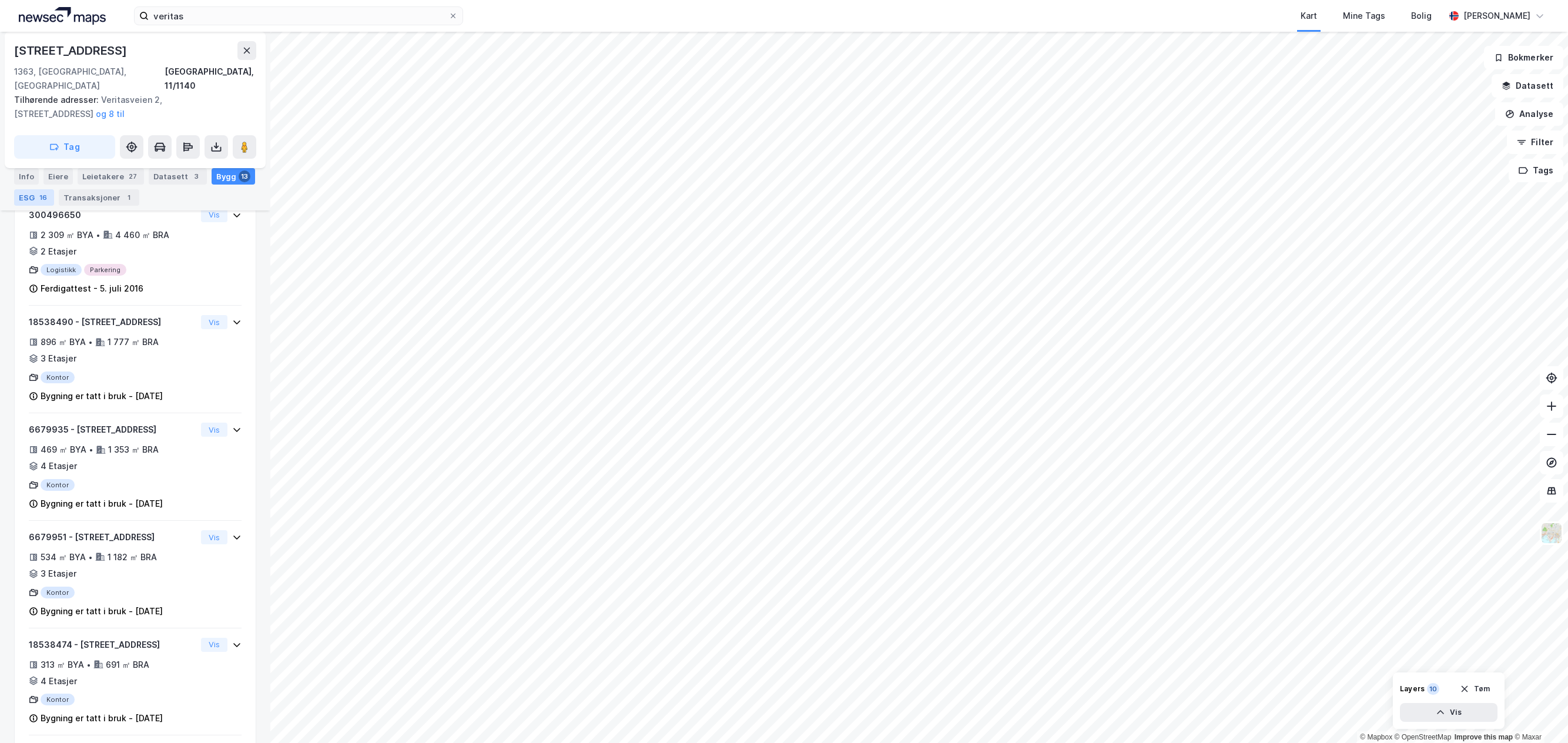
click at [33, 197] on div "ESG 16" at bounding box center [34, 197] width 40 height 16
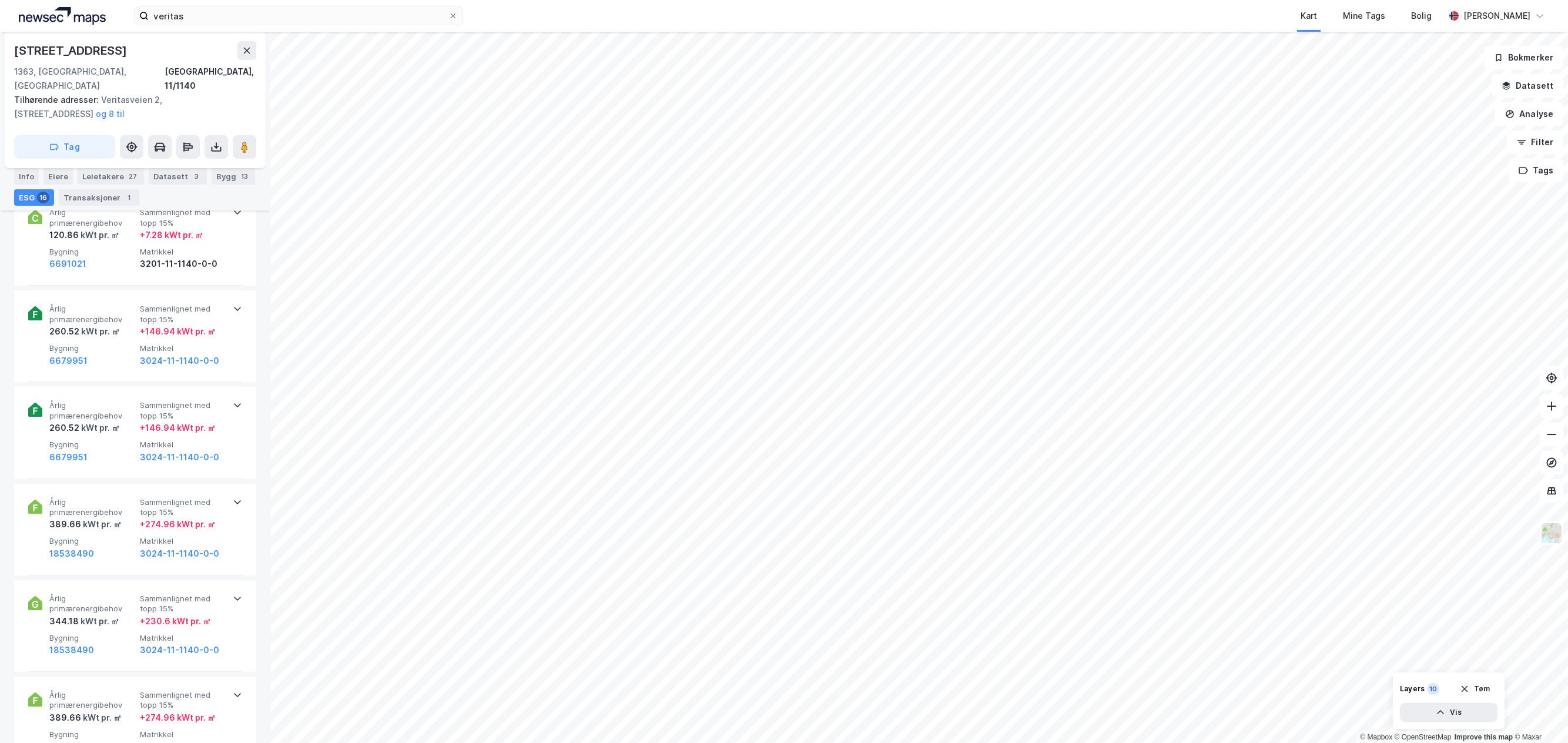
scroll to position [235, 0]
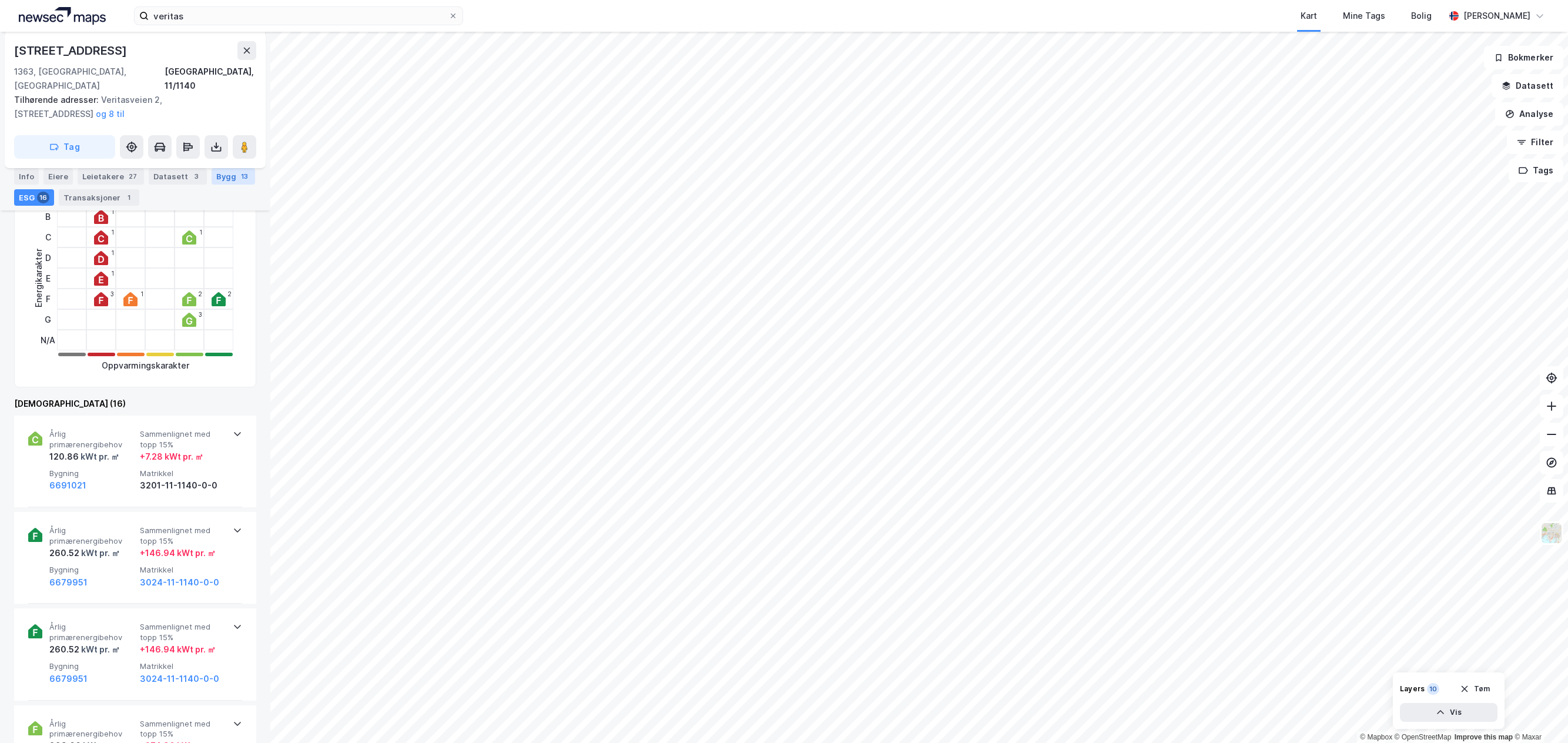
click at [219, 176] on div "Bygg 13" at bounding box center [233, 176] width 43 height 16
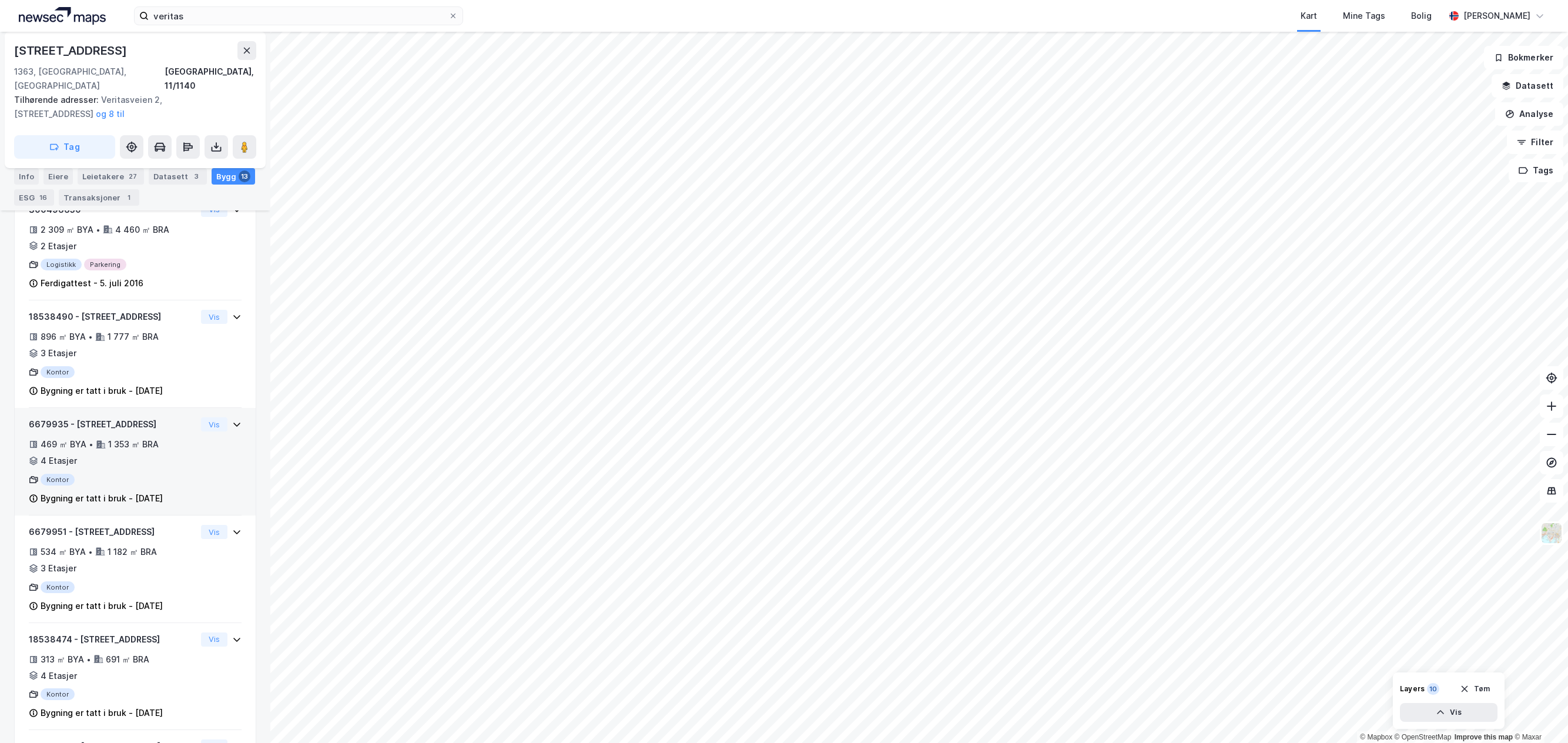
scroll to position [588, 0]
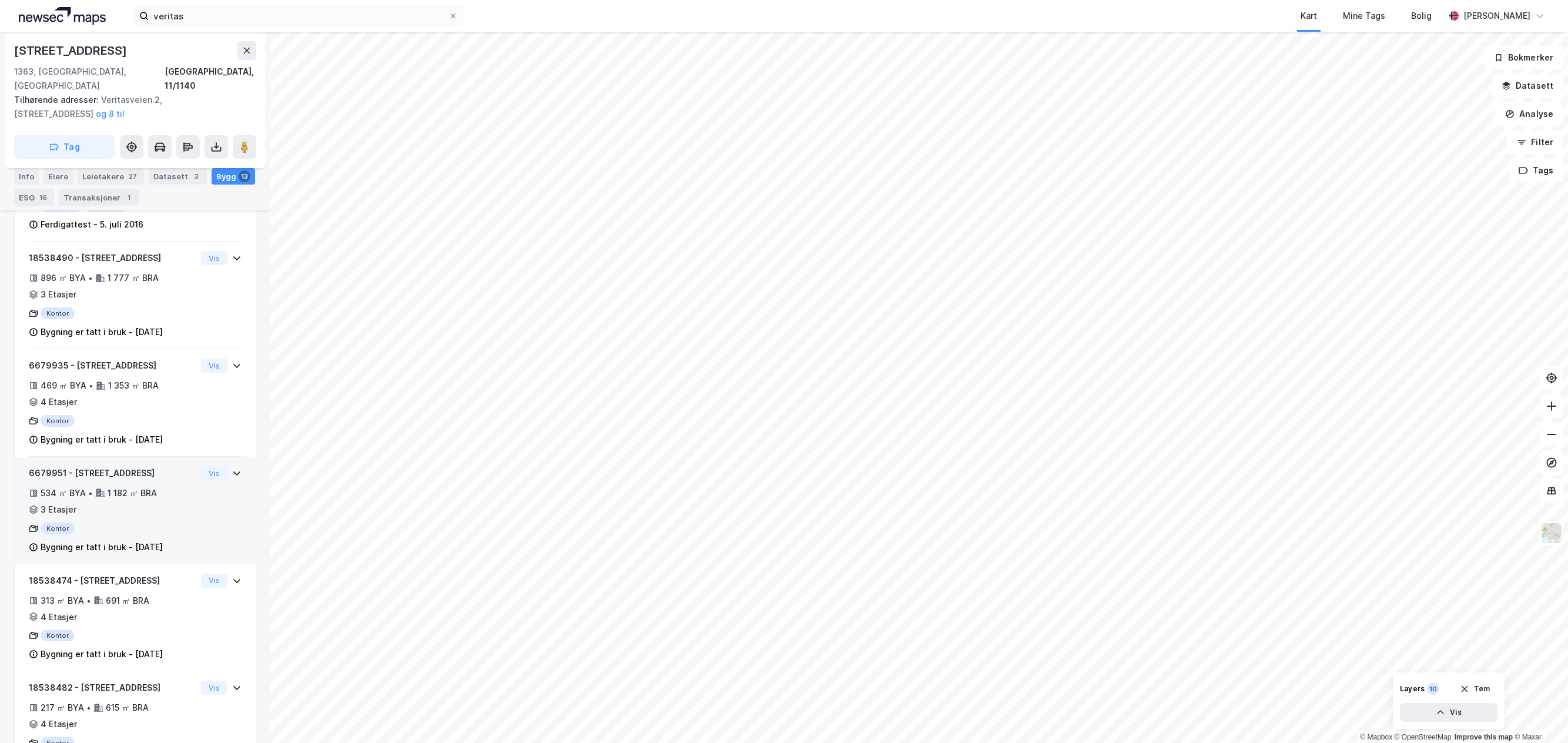
click at [194, 476] on div "6679951 - Veritasveien 3 534 ㎡ BYA • 1 182 ㎡ BRA • 3 Etasjer Kontor Bygning er …" at bounding box center [135, 515] width 213 height 98
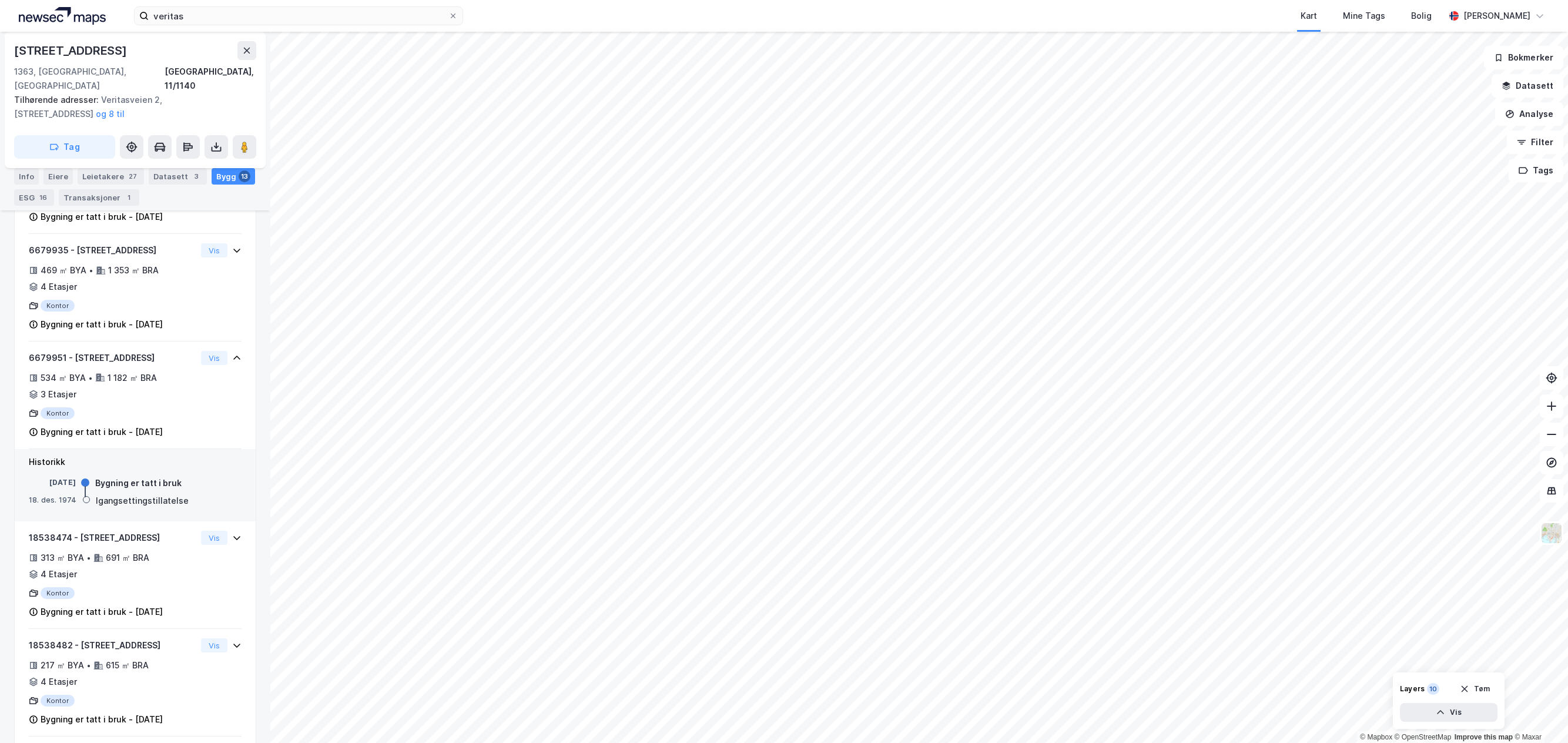
scroll to position [706, 0]
click at [32, 197] on div "ESG 16" at bounding box center [34, 197] width 40 height 16
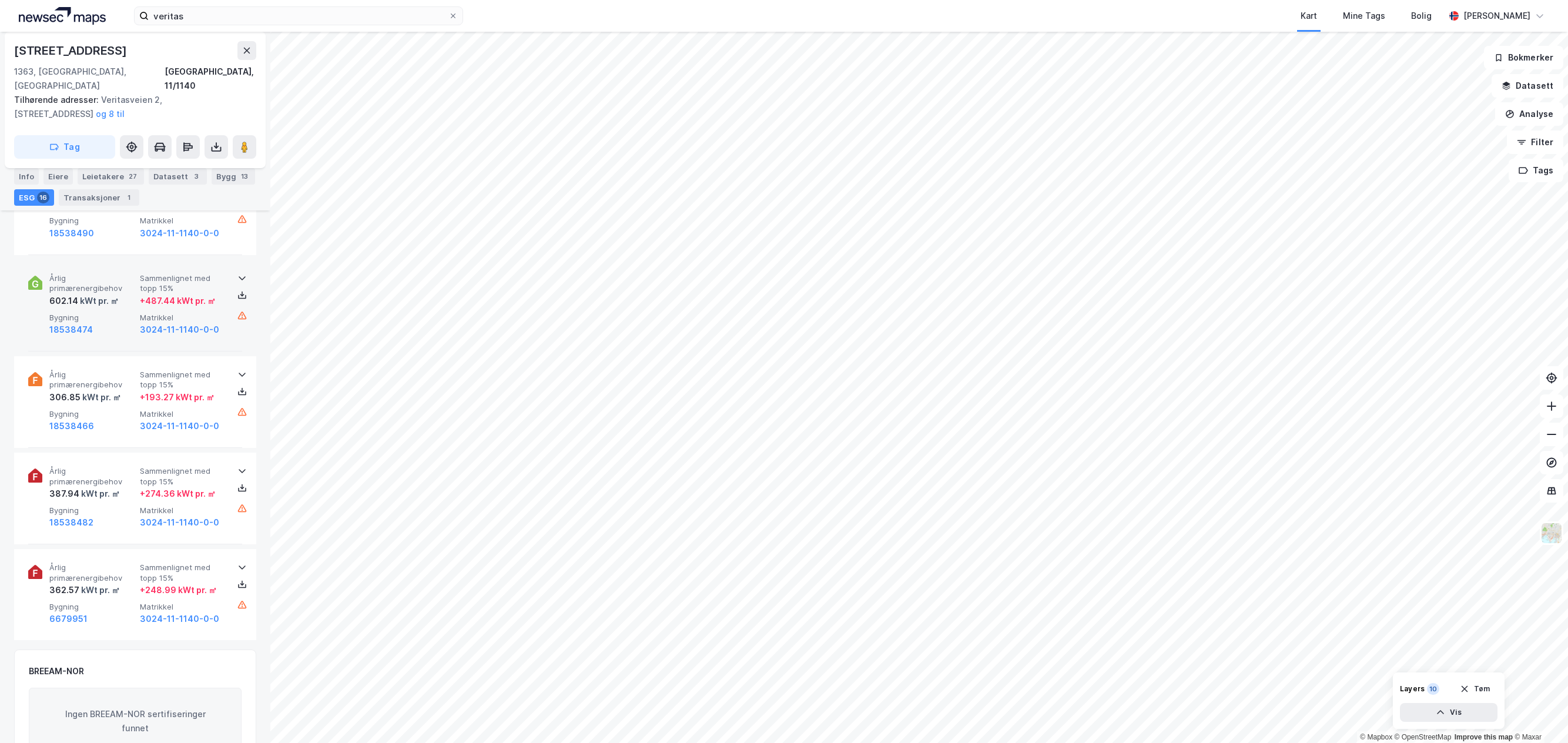
scroll to position [1588, 0]
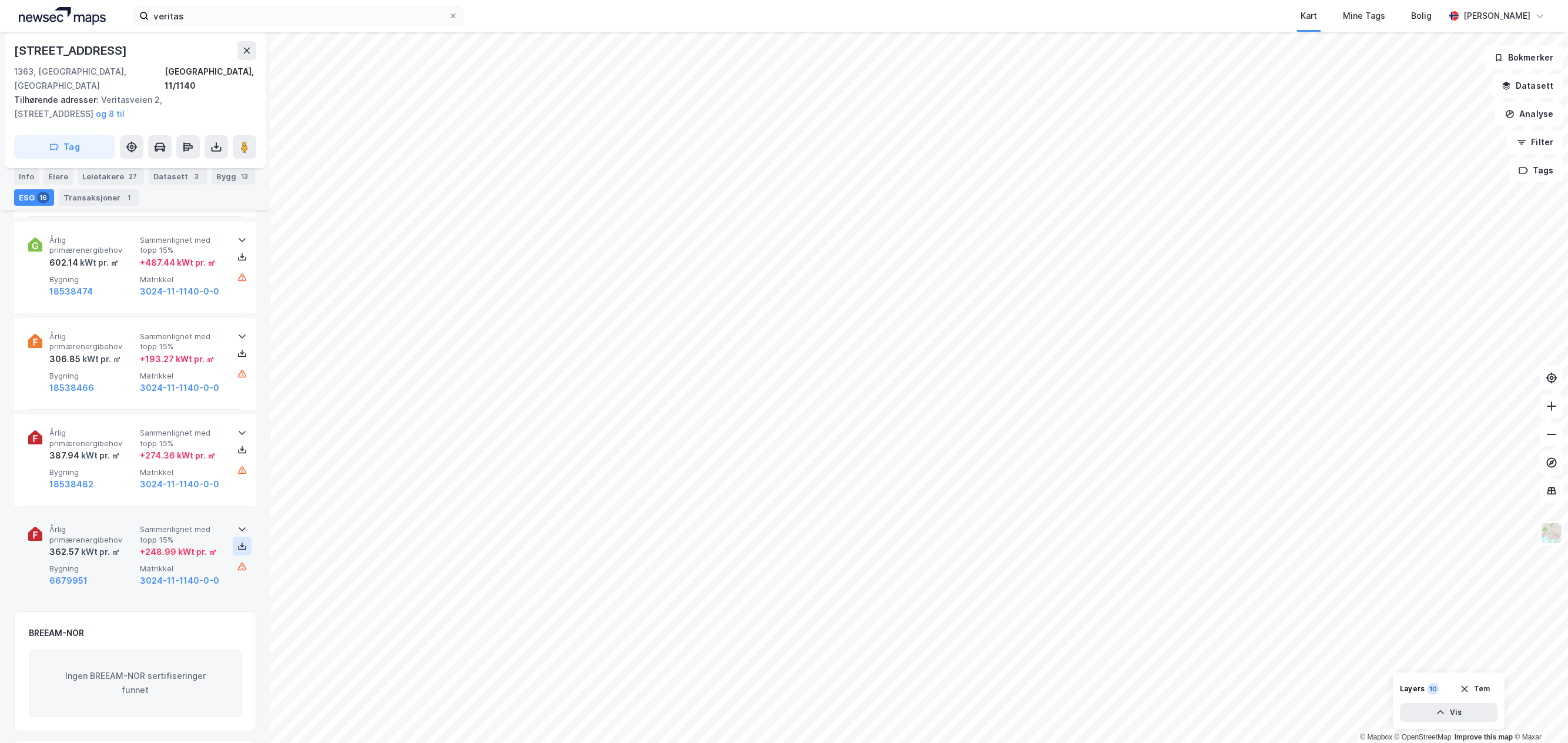
click at [237, 541] on icon at bounding box center [242, 546] width 9 height 9
drag, startPoint x: 221, startPoint y: 179, endPoint x: 247, endPoint y: 275, distance: 99.5
click at [221, 179] on div "Bygg 13" at bounding box center [233, 176] width 43 height 16
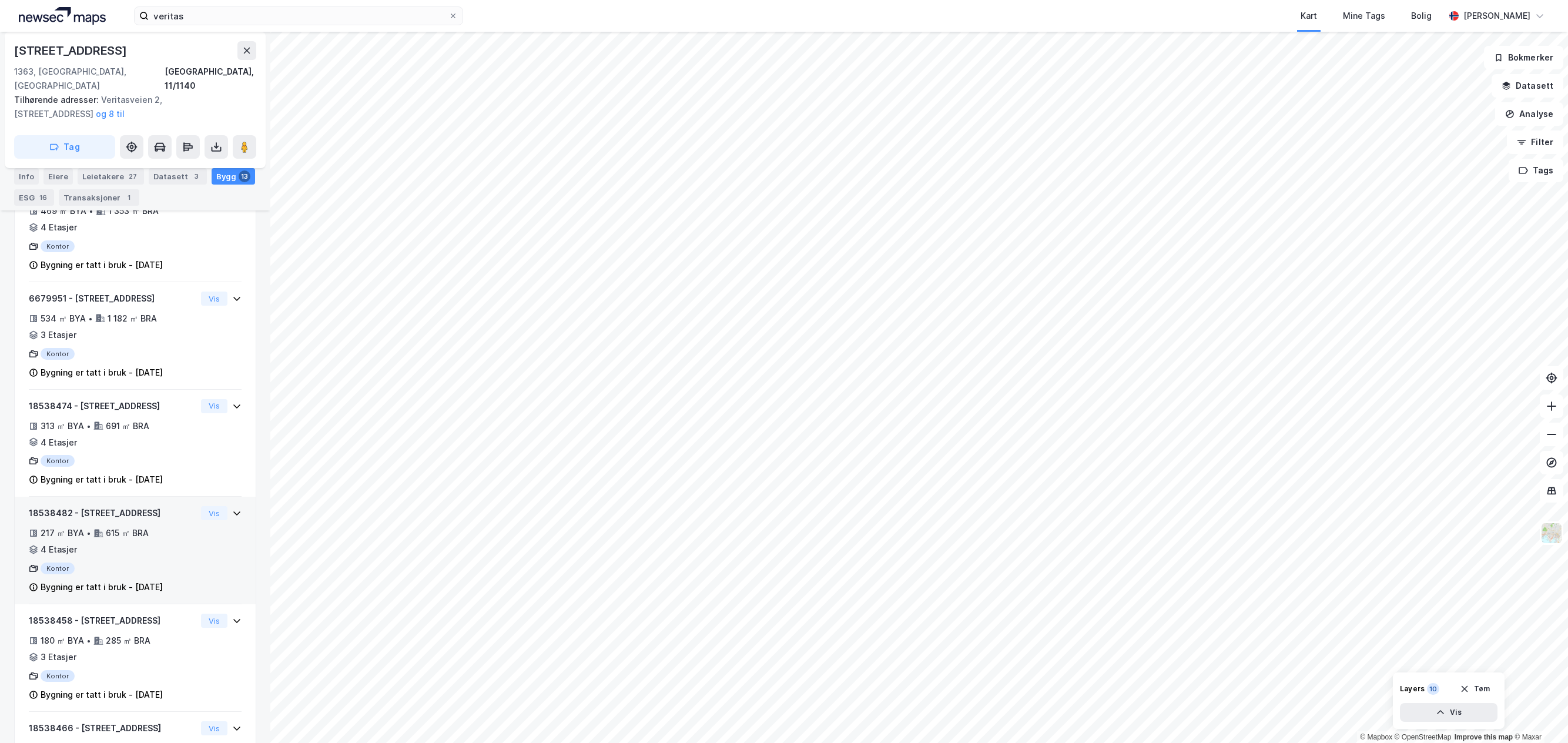
scroll to position [704, 0]
